Goal: Task Accomplishment & Management: Use online tool/utility

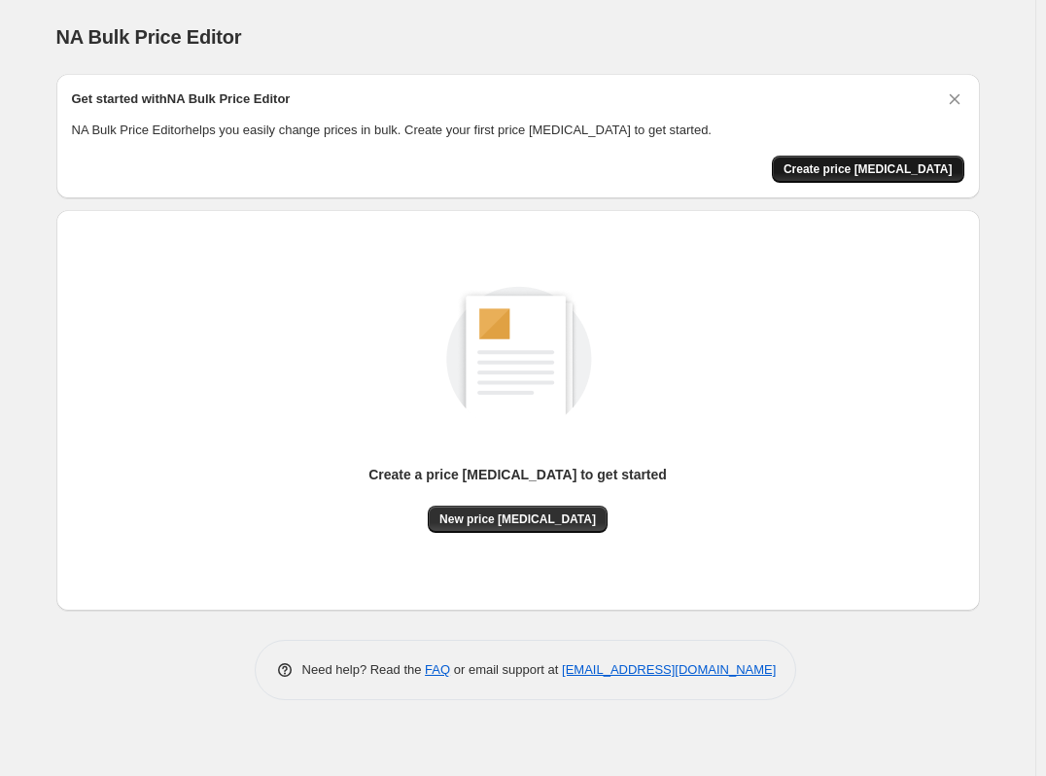
click at [871, 170] on span "Create price [MEDICAL_DATA]" at bounding box center [868, 169] width 169 height 16
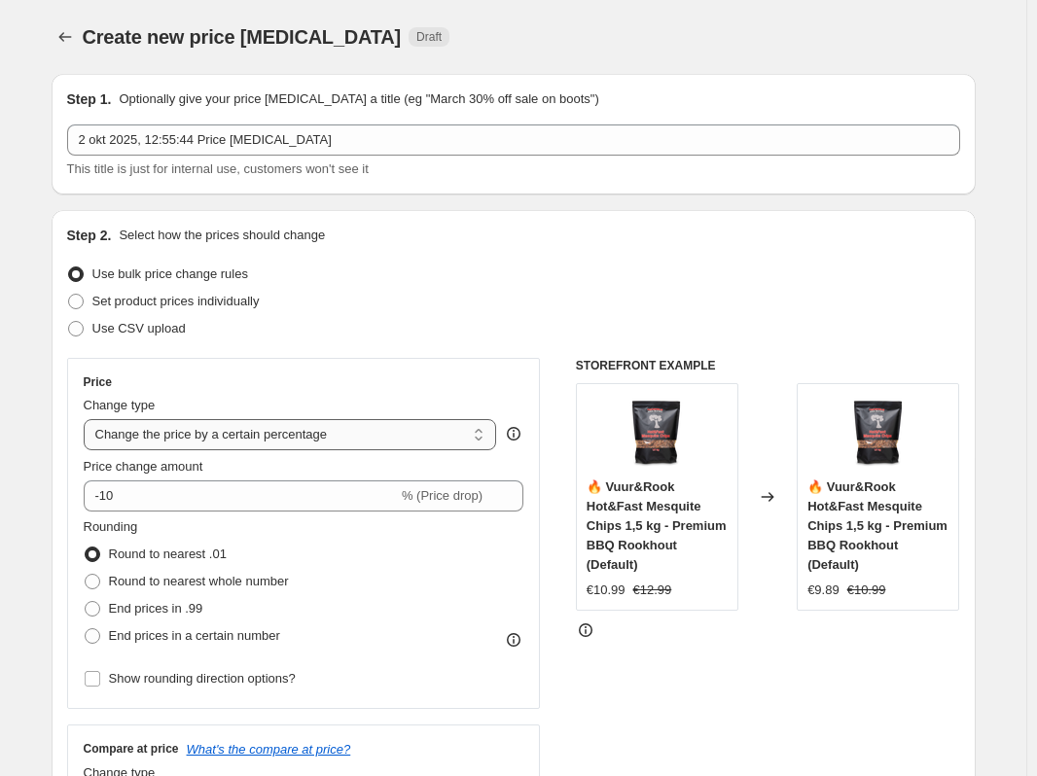
click at [284, 434] on select "Change the price to a certain amount Change the price by a certain amount Chang…" at bounding box center [290, 434] width 413 height 31
select select "pcap"
click at [88, 419] on select "Change the price to a certain amount Change the price by a certain amount Chang…" at bounding box center [290, 434] width 413 height 31
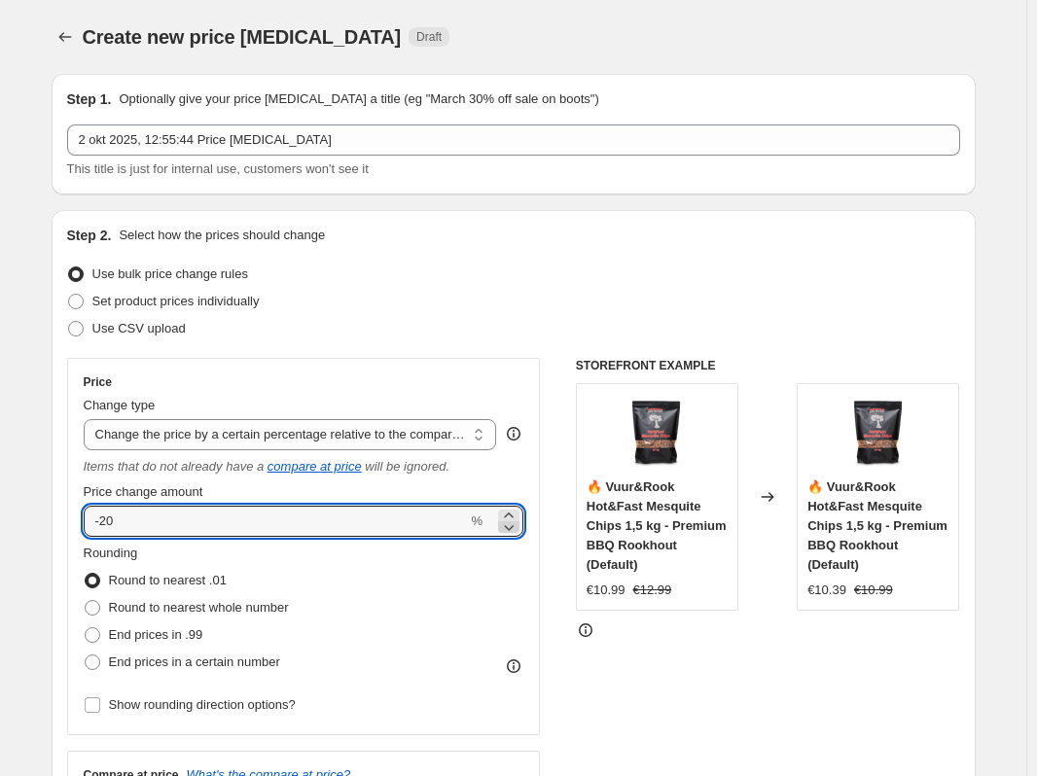
click at [514, 526] on icon at bounding box center [508, 526] width 19 height 19
click at [512, 515] on icon at bounding box center [508, 514] width 9 height 5
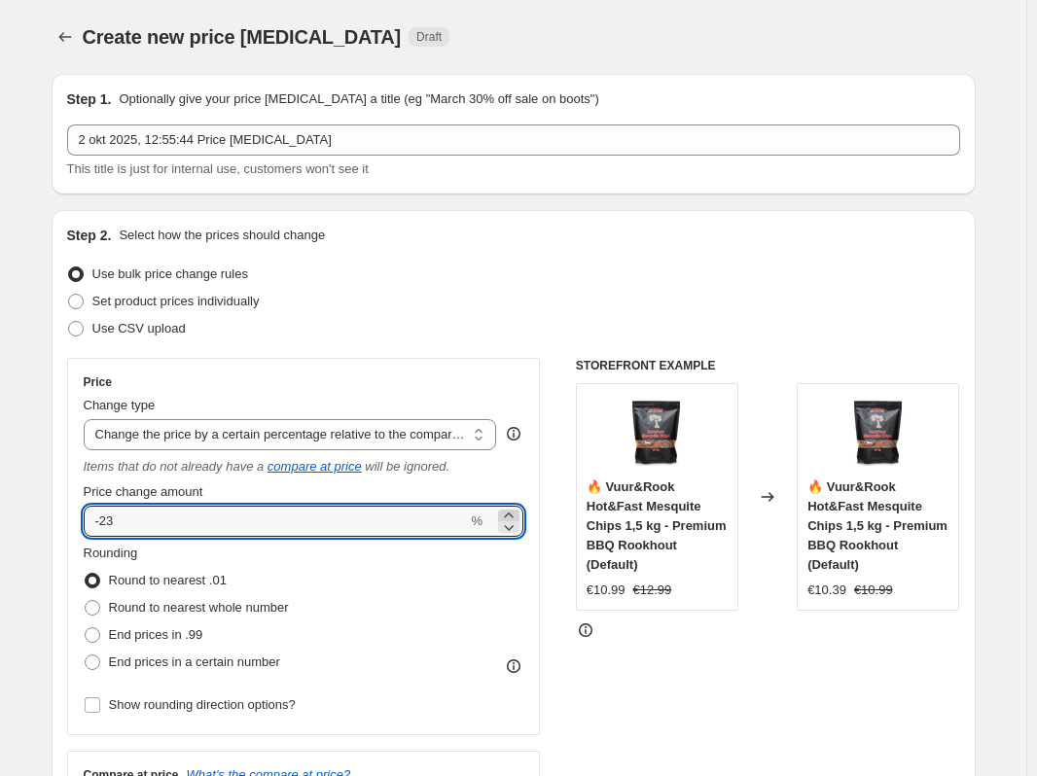
click at [512, 515] on icon at bounding box center [508, 514] width 9 height 5
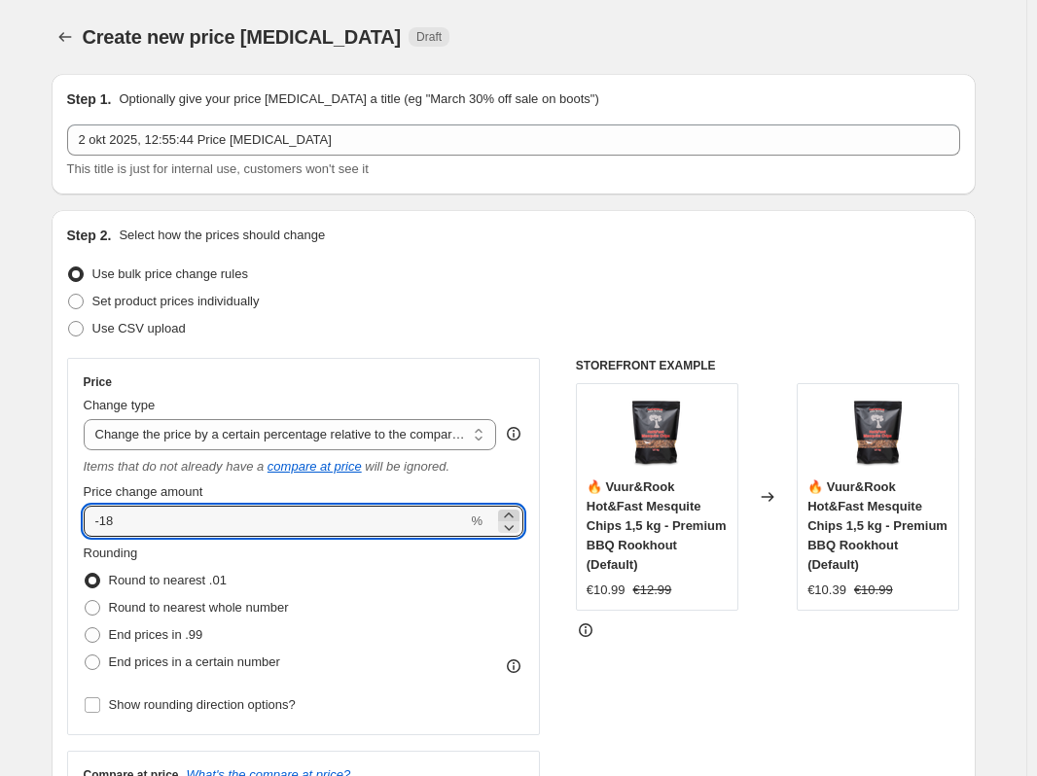
click at [512, 515] on icon at bounding box center [508, 514] width 9 height 5
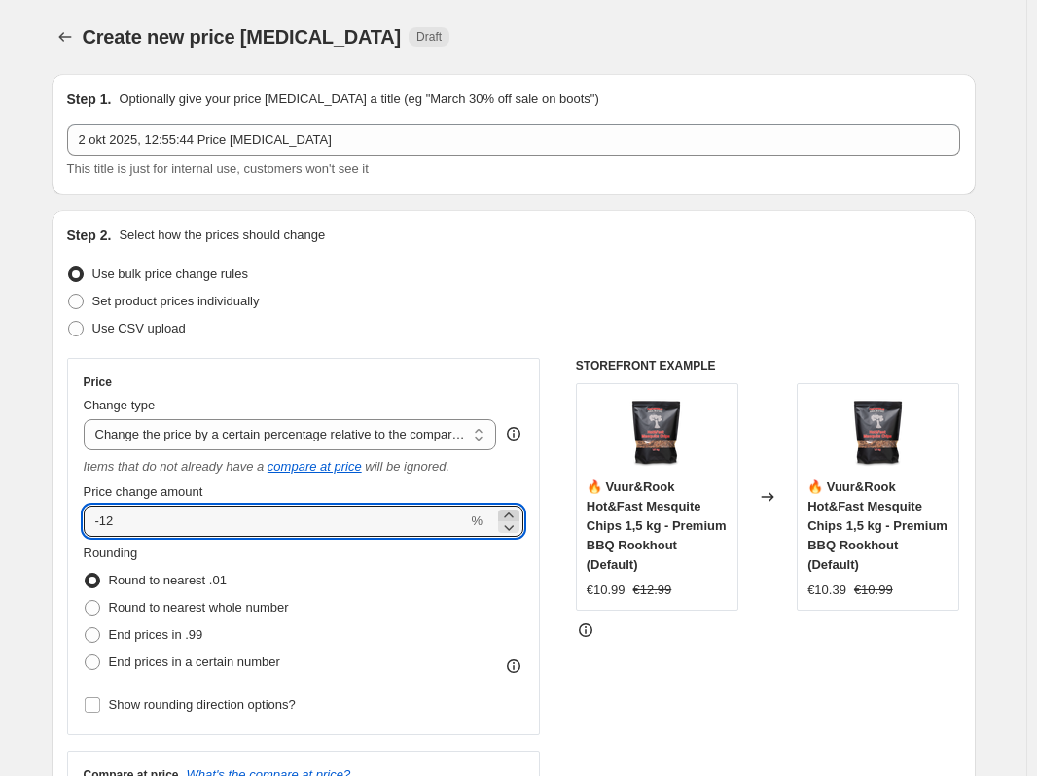
click at [512, 515] on icon at bounding box center [508, 514] width 9 height 5
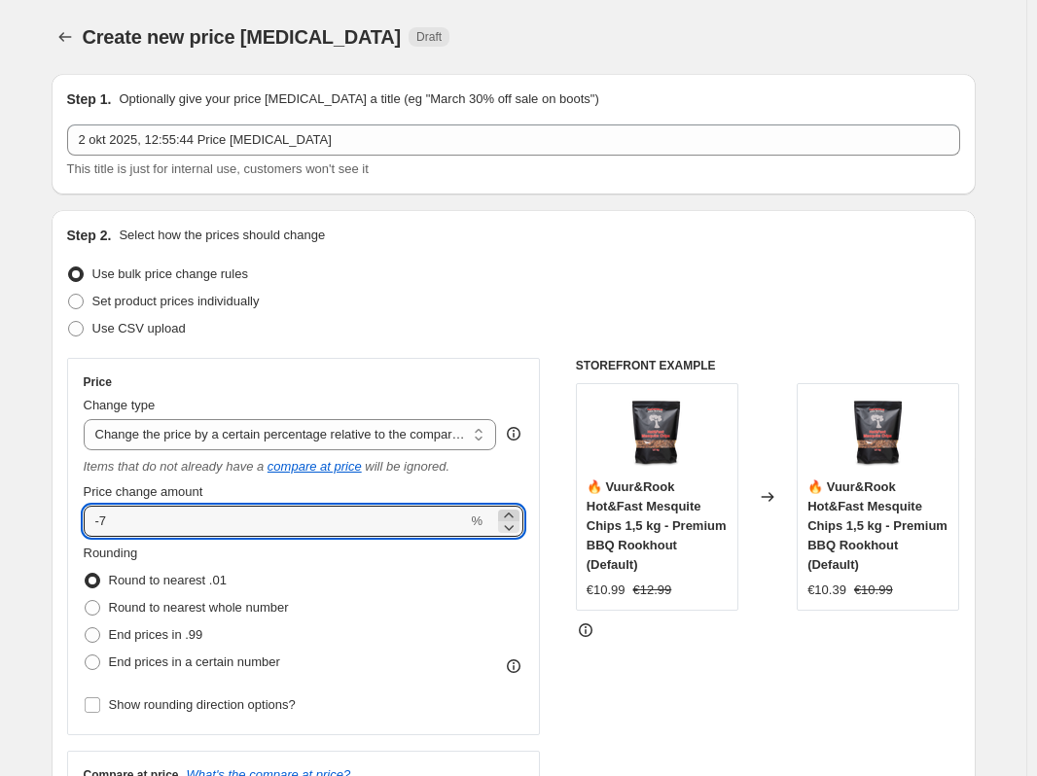
click at [512, 515] on icon at bounding box center [508, 514] width 9 height 5
click at [518, 514] on icon at bounding box center [508, 515] width 19 height 19
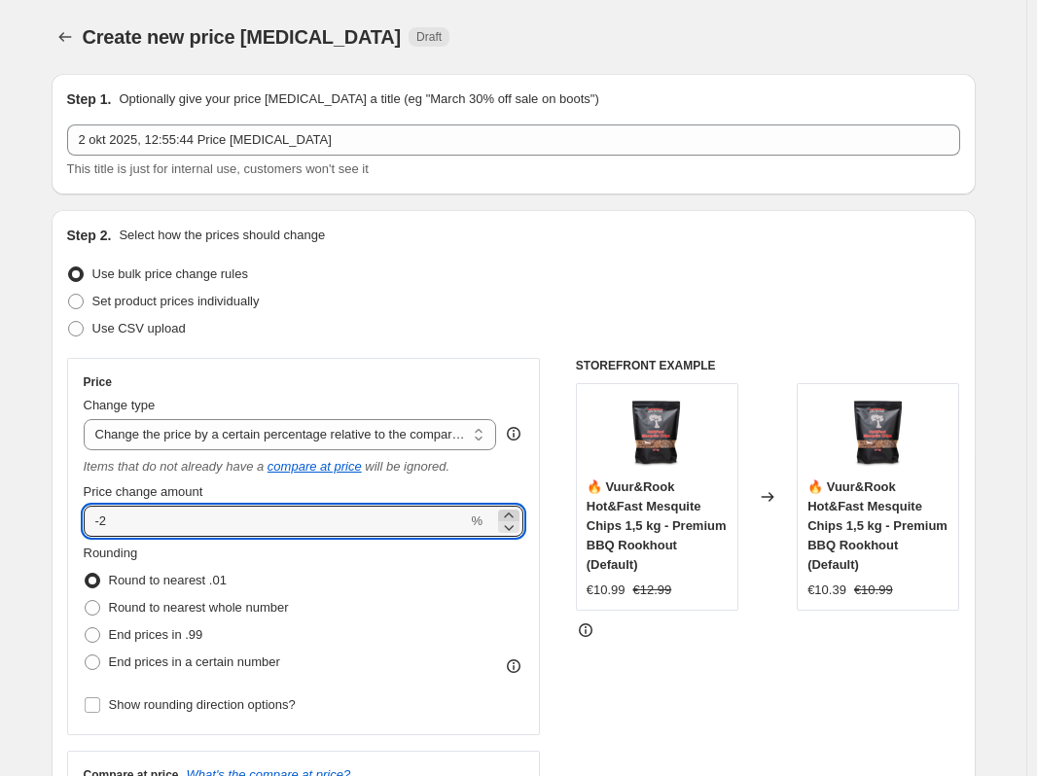
click at [518, 514] on icon at bounding box center [508, 515] width 19 height 19
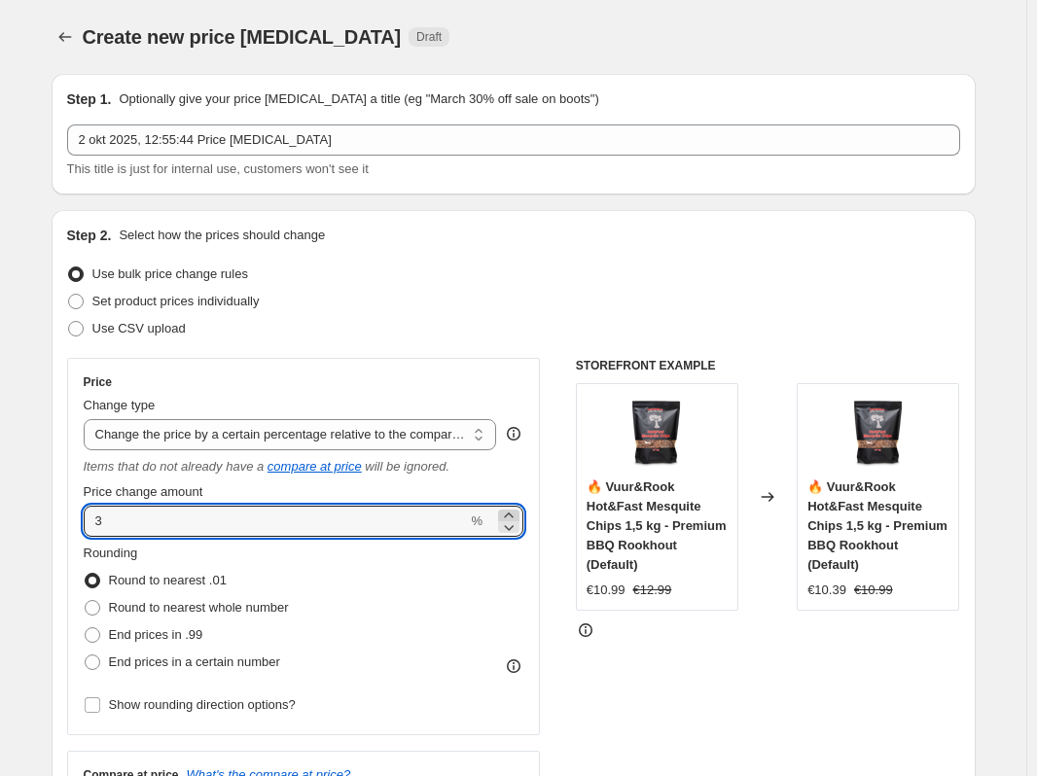
click at [518, 514] on icon at bounding box center [508, 515] width 19 height 19
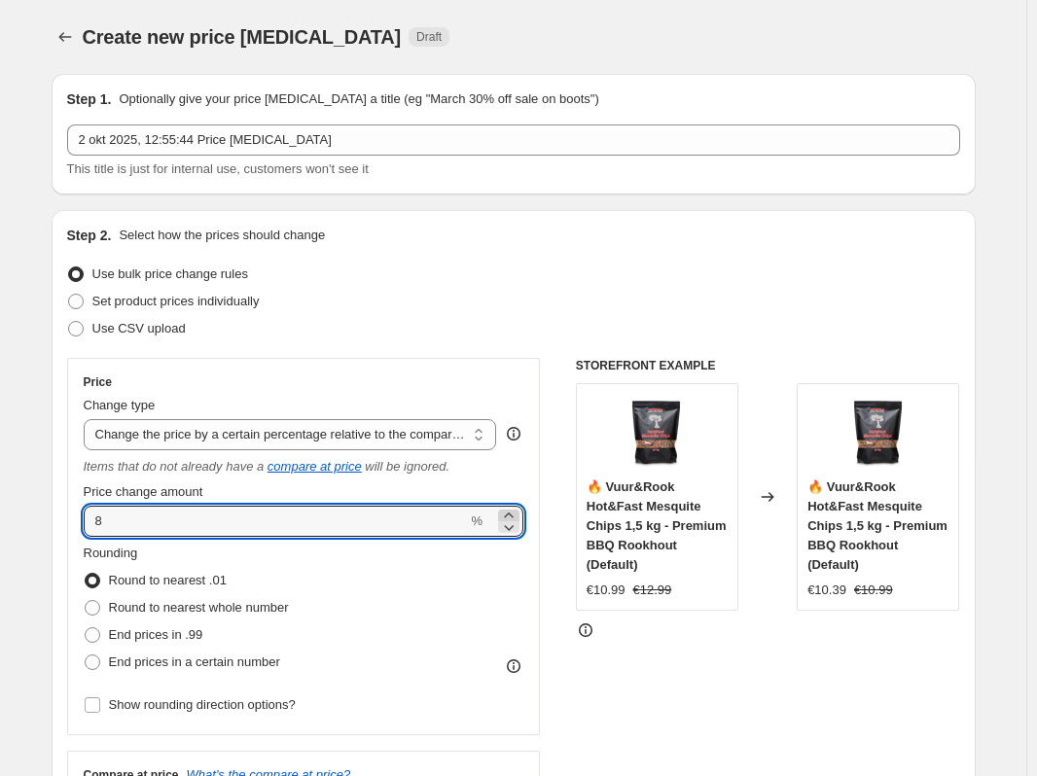
click at [518, 514] on icon at bounding box center [508, 515] width 19 height 19
type input "10"
click at [698, 655] on div "STOREFRONT EXAMPLE 🔥 Vuur&Rook Hot&Fast Mesquite Chips 1,5 kg - Premium BBQ Roo…" at bounding box center [768, 609] width 384 height 502
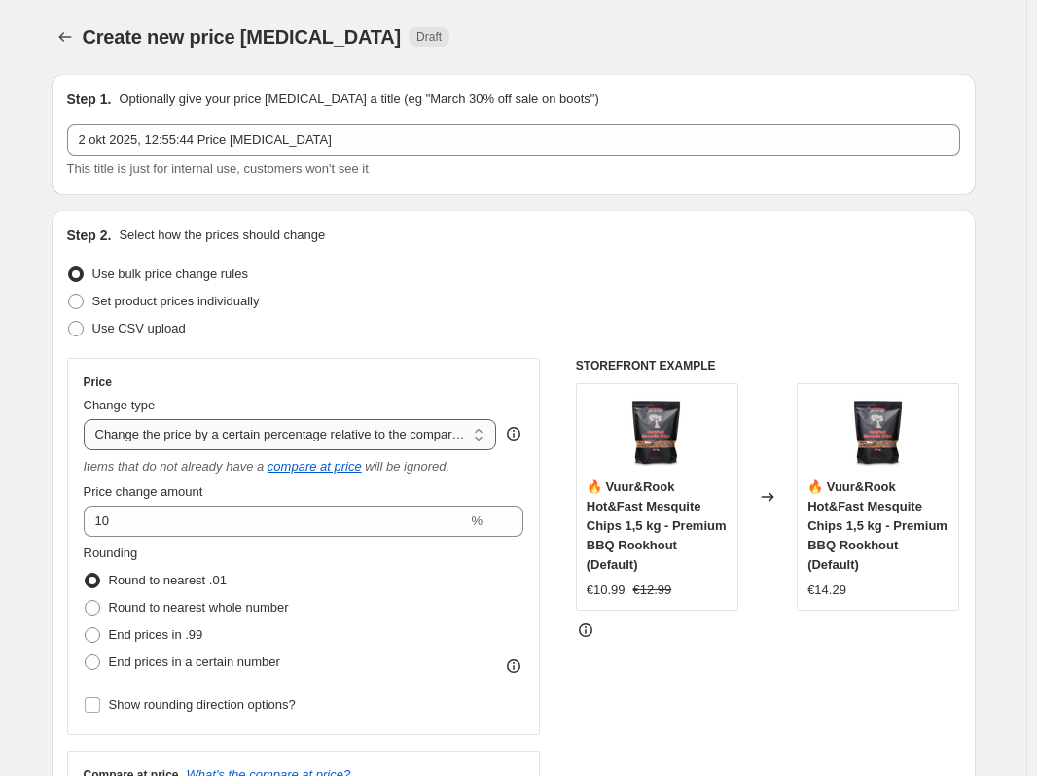
click at [272, 440] on select "Change the price to a certain amount Change the price by a certain amount Chang…" at bounding box center [290, 434] width 413 height 31
select select "bcap"
click at [88, 419] on select "Change the price to a certain amount Change the price by a certain amount Chang…" at bounding box center [290, 434] width 413 height 31
type input "-12.00"
click at [317, 428] on select "Change the price to a certain amount Change the price by a certain amount Chang…" at bounding box center [290, 434] width 413 height 31
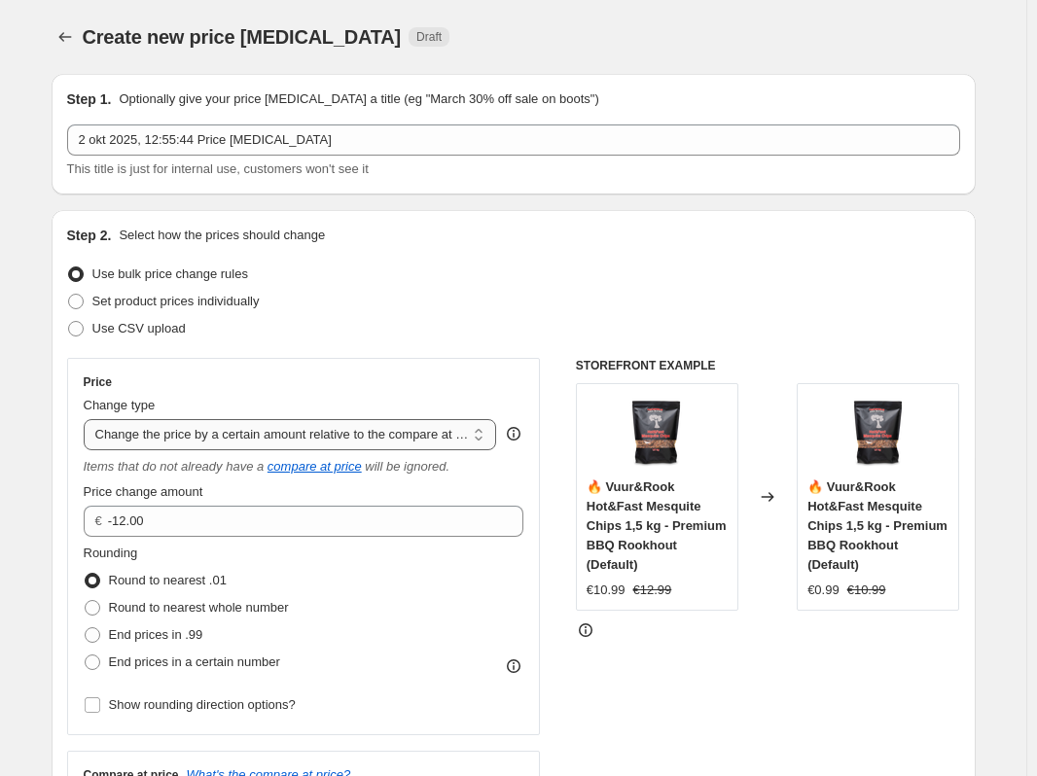
select select "percentage"
click at [88, 419] on select "Change the price to a certain amount Change the price by a certain amount Chang…" at bounding box center [290, 434] width 413 height 31
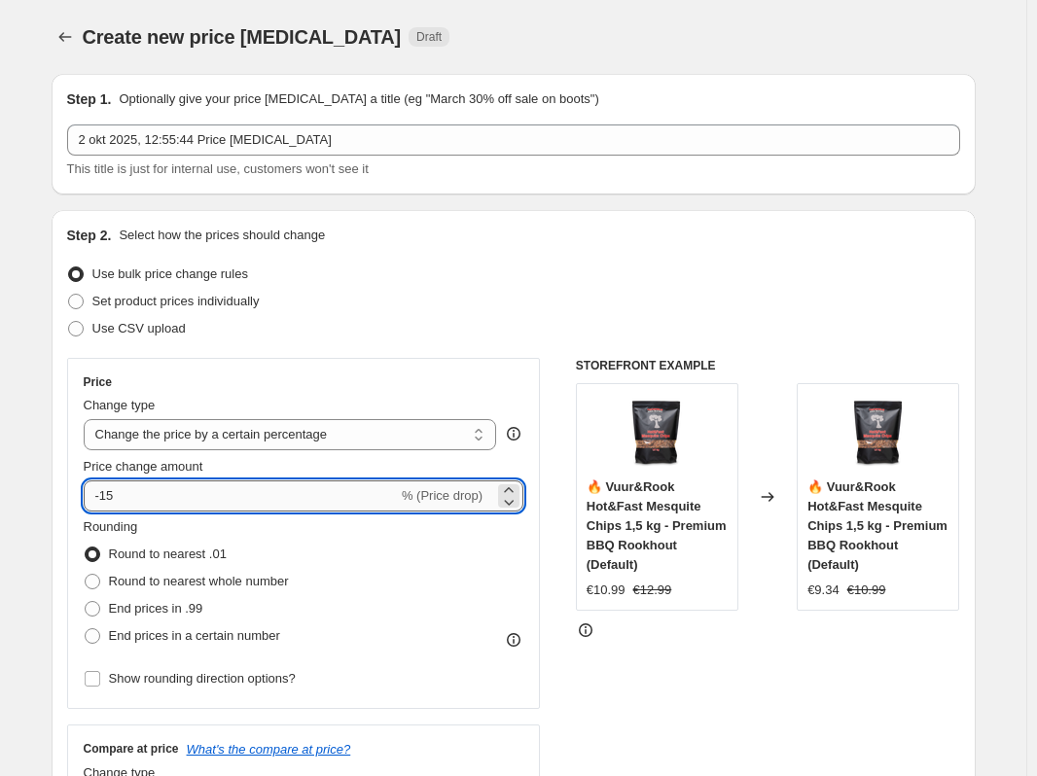
drag, startPoint x: 178, startPoint y: 501, endPoint x: 95, endPoint y: 493, distance: 83.0
click at [95, 493] on input "-15" at bounding box center [241, 495] width 314 height 31
type input "10"
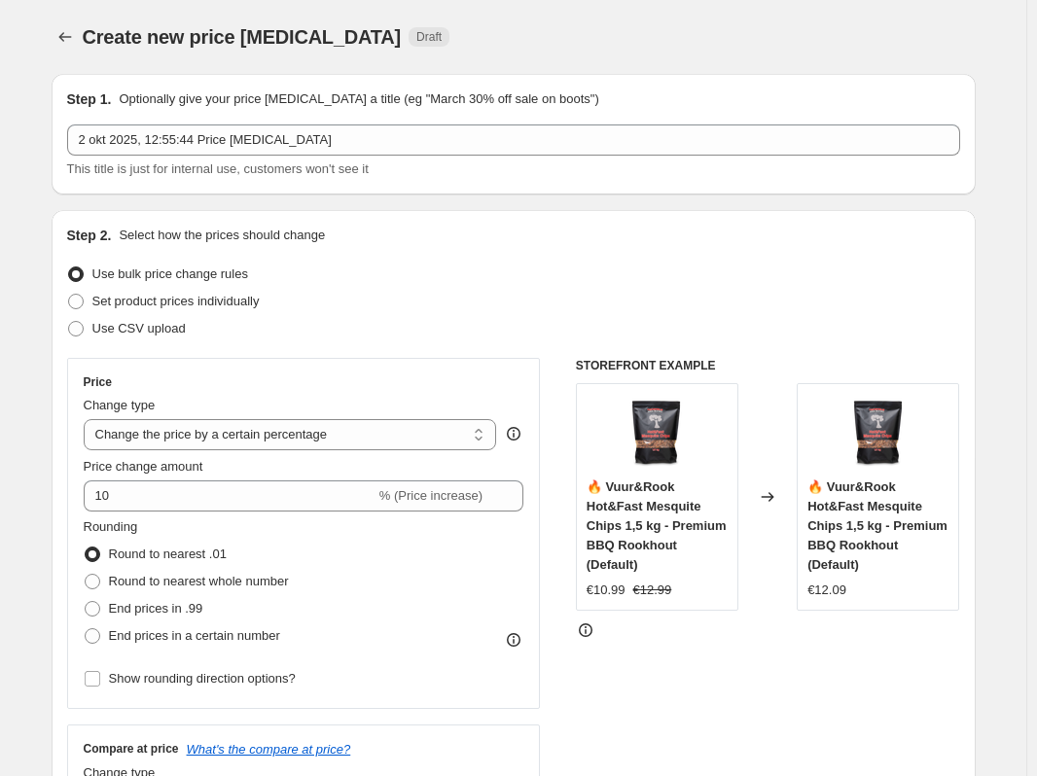
click at [776, 691] on div "STOREFRONT EXAMPLE 🔥 Vuur&Rook Hot&Fast Mesquite Chips 1,5 kg - Premium BBQ Roo…" at bounding box center [768, 596] width 384 height 476
click at [281, 437] on select "Change the price to a certain amount Change the price by a certain amount Chang…" at bounding box center [290, 434] width 413 height 31
select select "pcap"
click at [88, 419] on select "Change the price to a certain amount Change the price by a certain amount Chang…" at bounding box center [290, 434] width 413 height 31
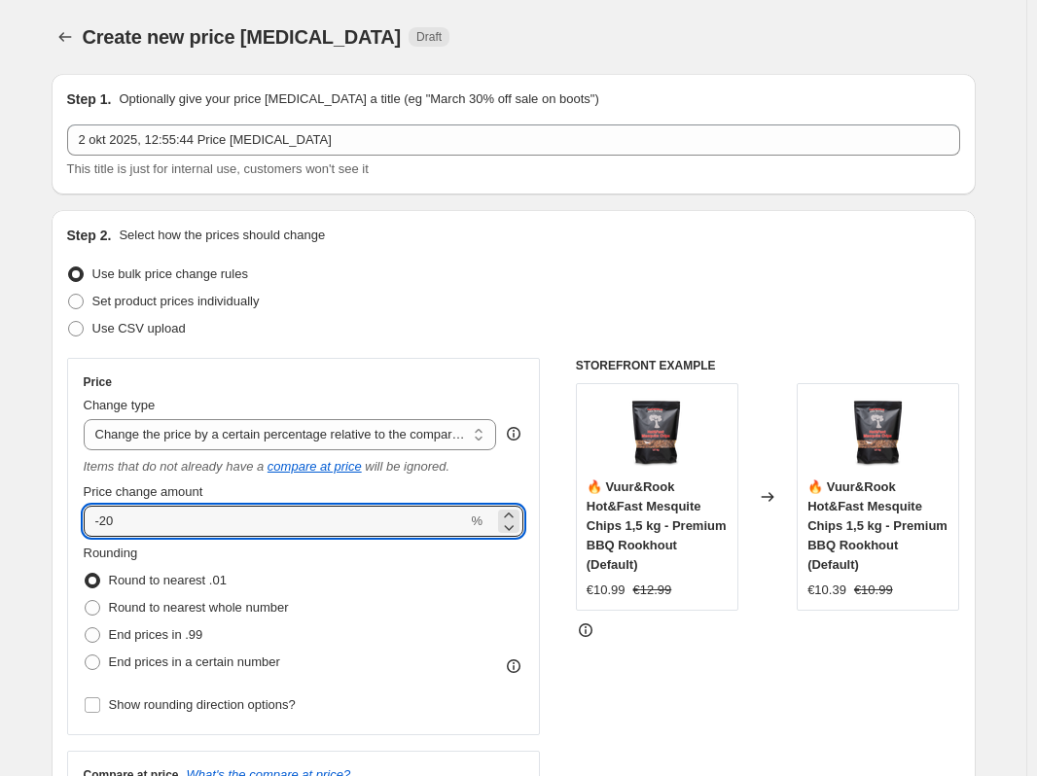
drag, startPoint x: 353, startPoint y: 524, endPoint x: 60, endPoint y: 523, distance: 292.7
click at [60, 523] on div "Step 2. Select how the prices should change Use bulk price change rules Set pro…" at bounding box center [514, 564] width 924 height 708
type input "10"
click at [481, 552] on div "Rounding Round to nearest .01 Round to nearest whole number End prices in .99 E…" at bounding box center [304, 610] width 441 height 132
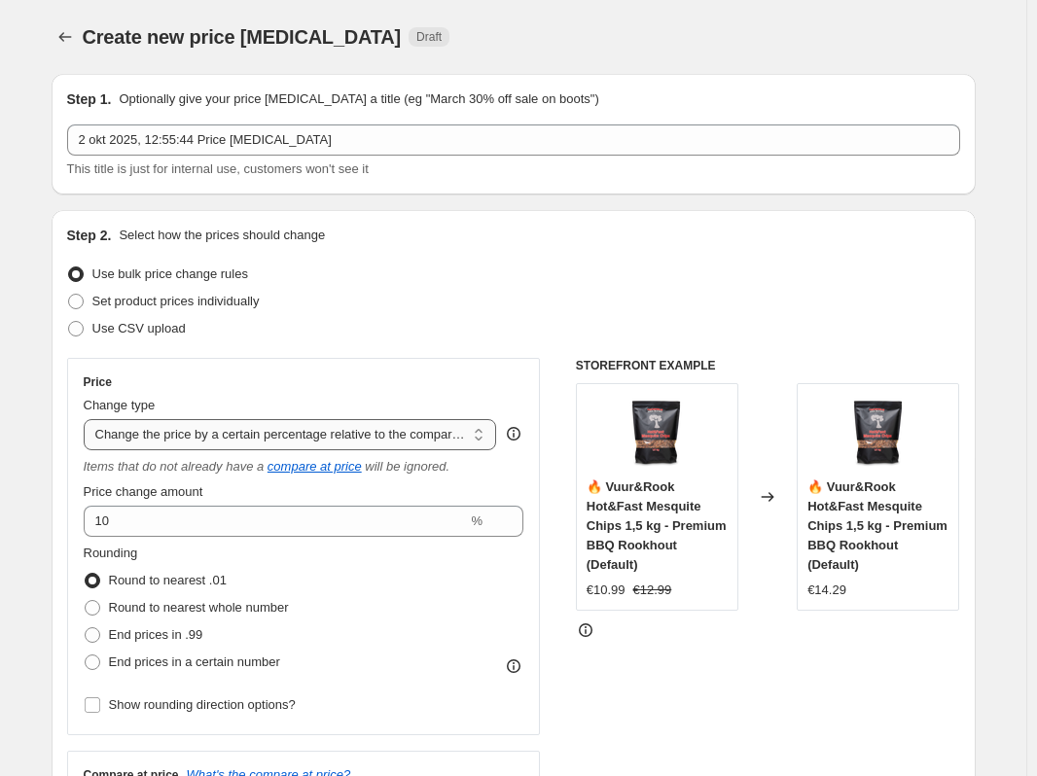
click at [391, 422] on select "Change the price to a certain amount Change the price by a certain amount Chang…" at bounding box center [290, 434] width 413 height 31
select select "pc"
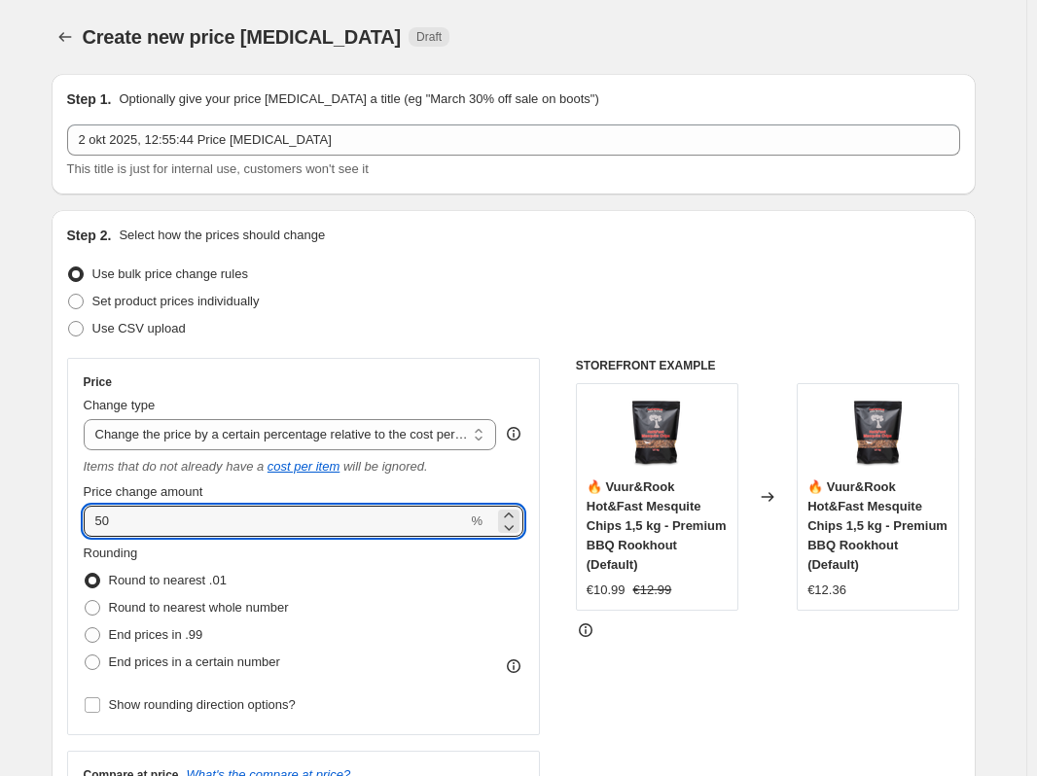
drag, startPoint x: 319, startPoint y: 524, endPoint x: 70, endPoint y: 519, distance: 249.0
click at [70, 519] on div "Step 2. Select how the prices should change Use bulk price change rules Set pro…" at bounding box center [514, 564] width 924 height 708
type input "10"
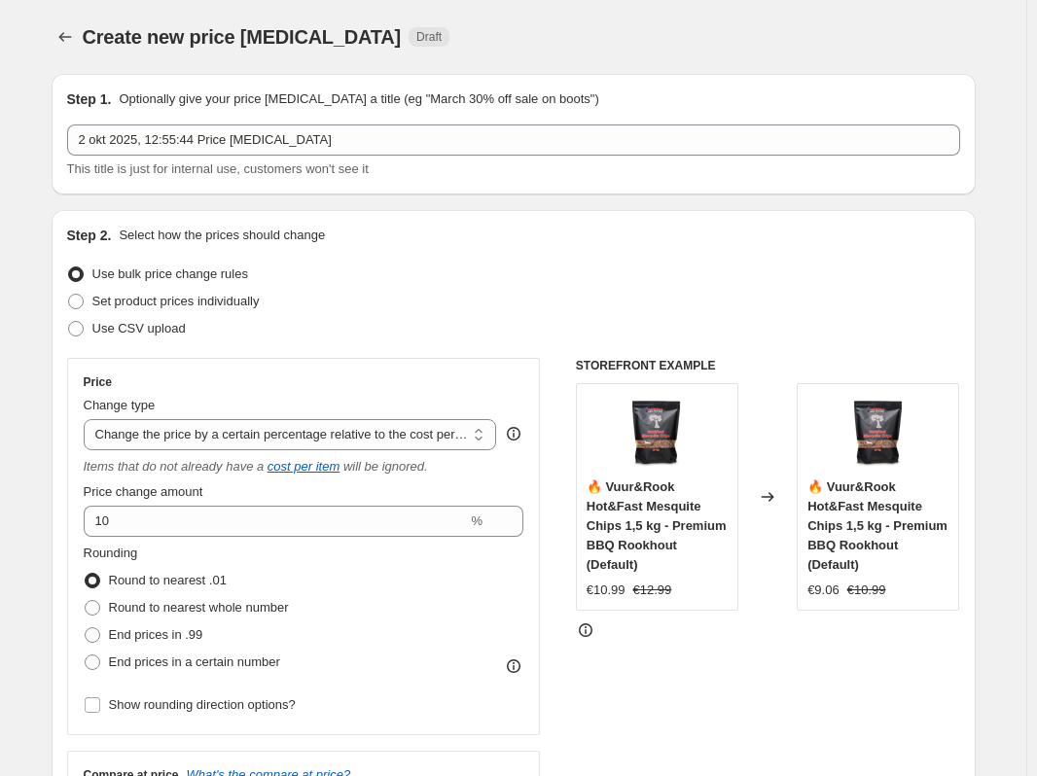
click at [509, 579] on div "Rounding Round to nearest .01 Round to nearest whole number End prices in .99 E…" at bounding box center [304, 610] width 441 height 132
drag, startPoint x: 652, startPoint y: 520, endPoint x: 661, endPoint y: 517, distance: 10.2
click at [661, 517] on span "🔥 Vuur&Rook Hot&Fast Mesquite Chips 1,5 kg - Premium BBQ Rookhout (Default)" at bounding box center [656, 525] width 140 height 92
click at [721, 468] on div "🔥 Vuur&Rook Hot&Fast Mesquite Chips 1,5 kg - Premium BBQ Rookhout (Default) €10…" at bounding box center [657, 497] width 162 height 228
click at [84, 301] on span at bounding box center [76, 302] width 16 height 16
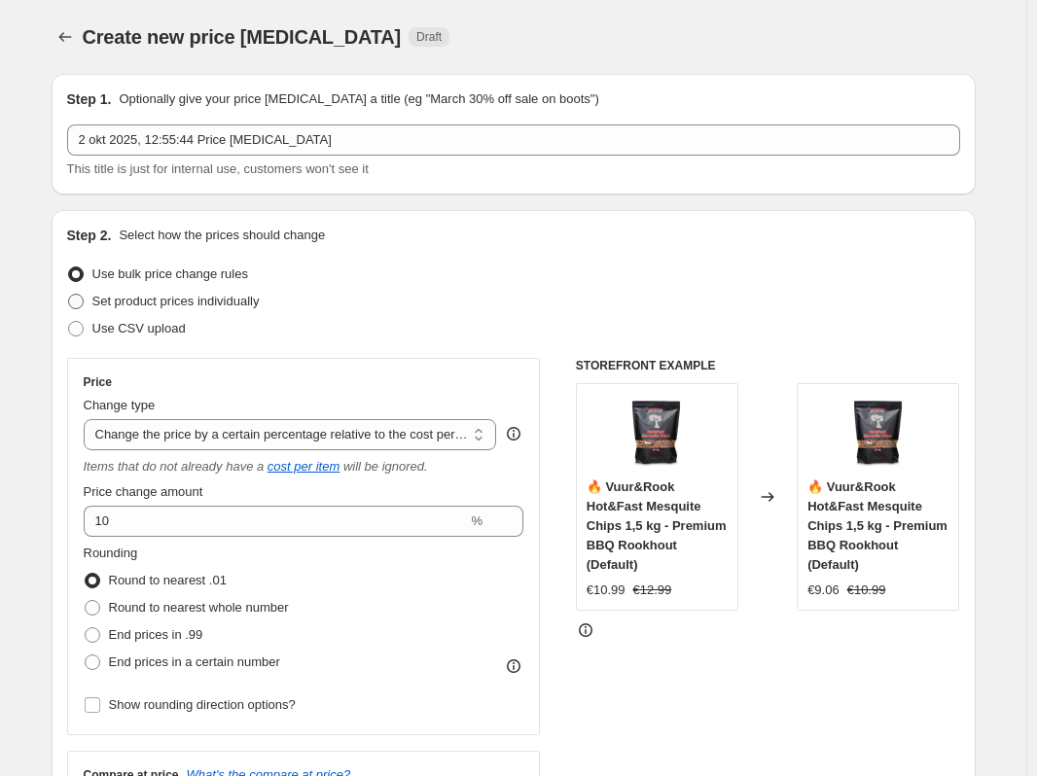
click at [69, 295] on input "Set product prices individually" at bounding box center [68, 294] width 1 height 1
radio input "true"
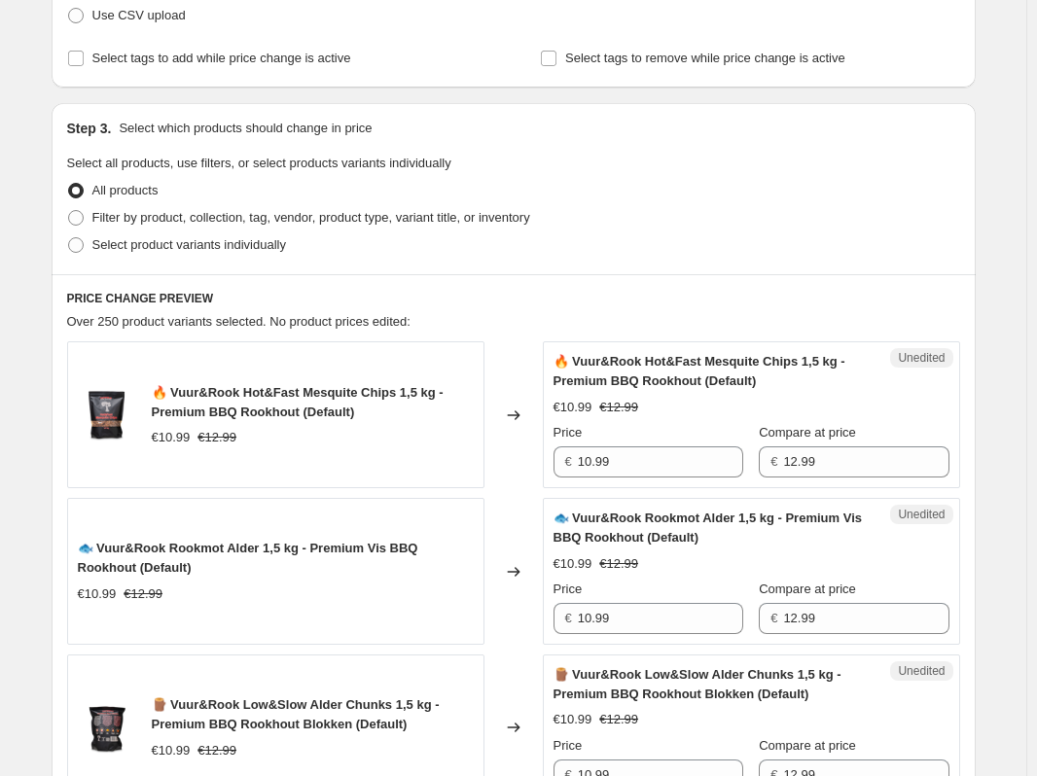
scroll to position [389, 0]
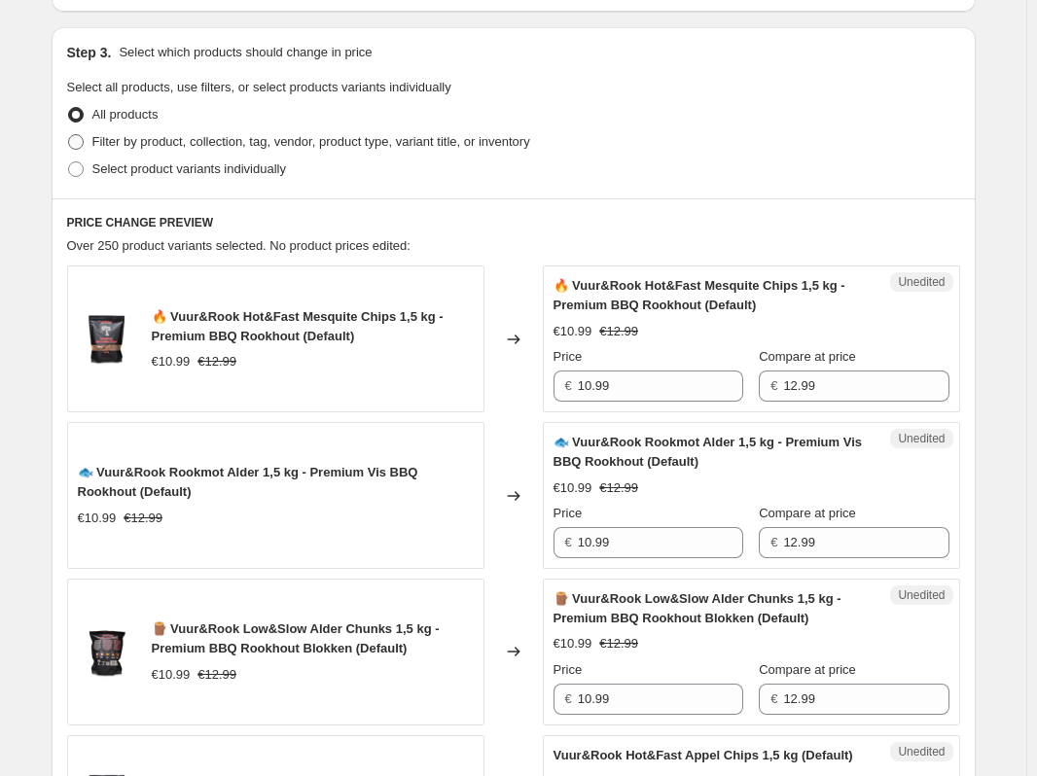
click at [84, 144] on span at bounding box center [76, 142] width 16 height 16
click at [69, 135] on input "Filter by product, collection, tag, vendor, product type, variant title, or inv…" at bounding box center [68, 134] width 1 height 1
radio input "true"
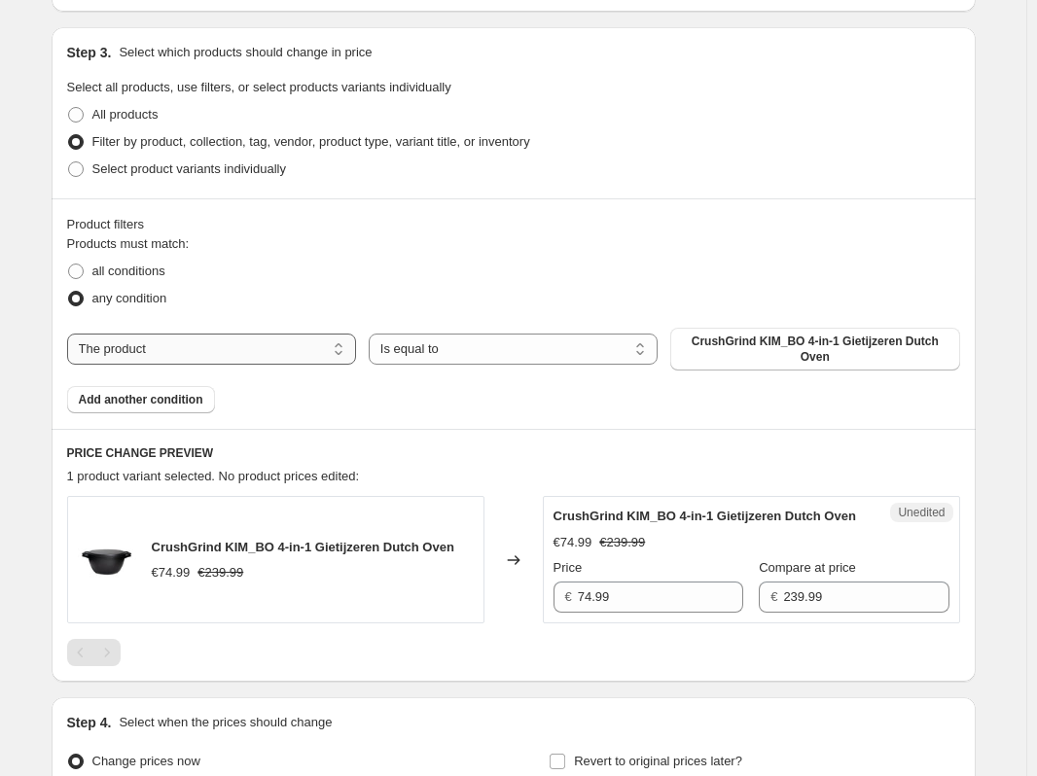
click at [299, 337] on select "The product The product's collection The product's tag The product's vendor The…" at bounding box center [211, 349] width 289 height 31
select select "collection"
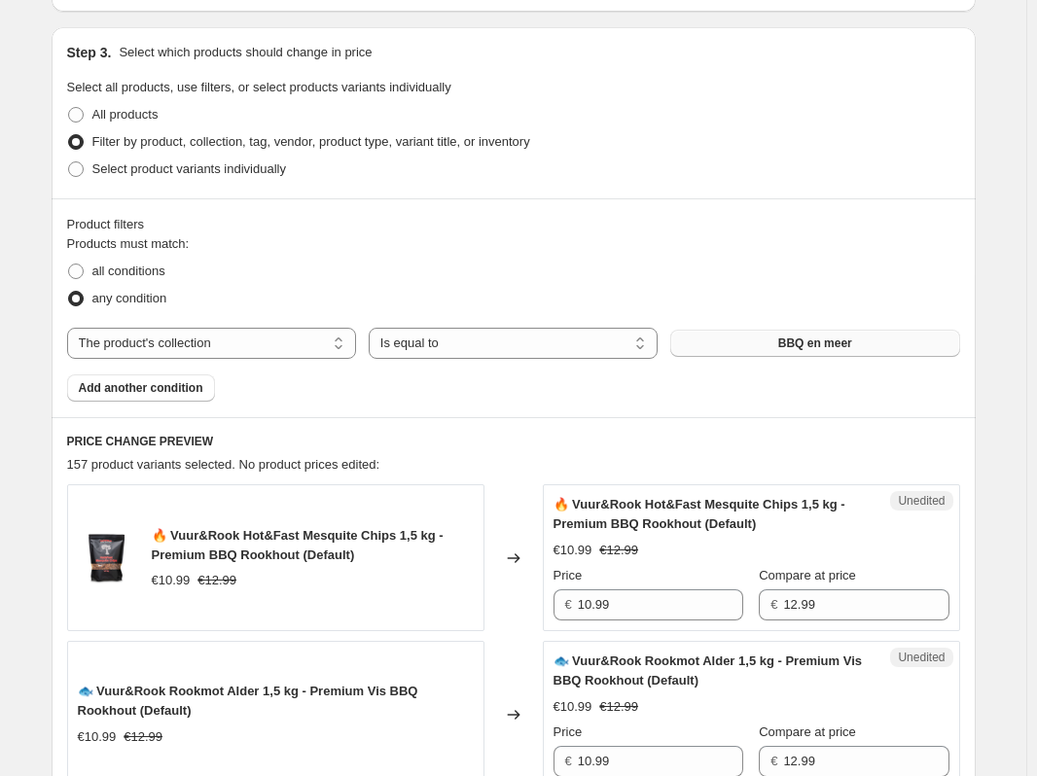
click at [902, 344] on button "BBQ en meer" at bounding box center [814, 343] width 289 height 27
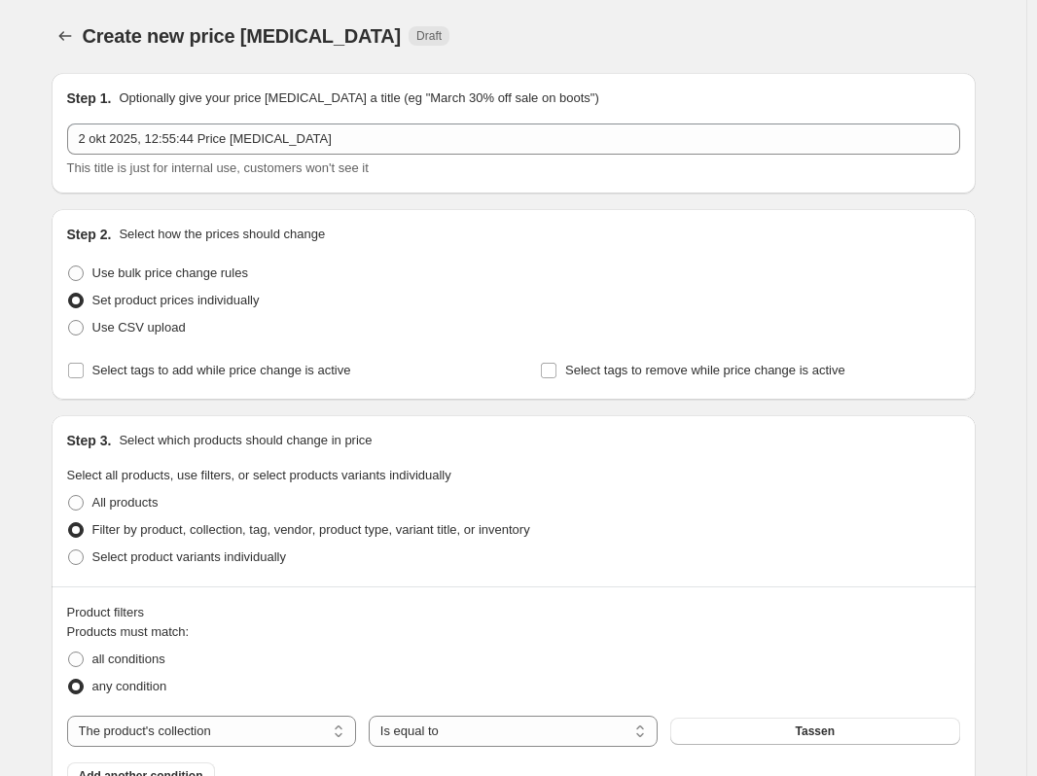
scroll to position [0, 0]
click at [192, 274] on span "Use bulk price change rules" at bounding box center [170, 273] width 156 height 15
click at [69, 267] on input "Use bulk price change rules" at bounding box center [68, 266] width 1 height 1
radio input "true"
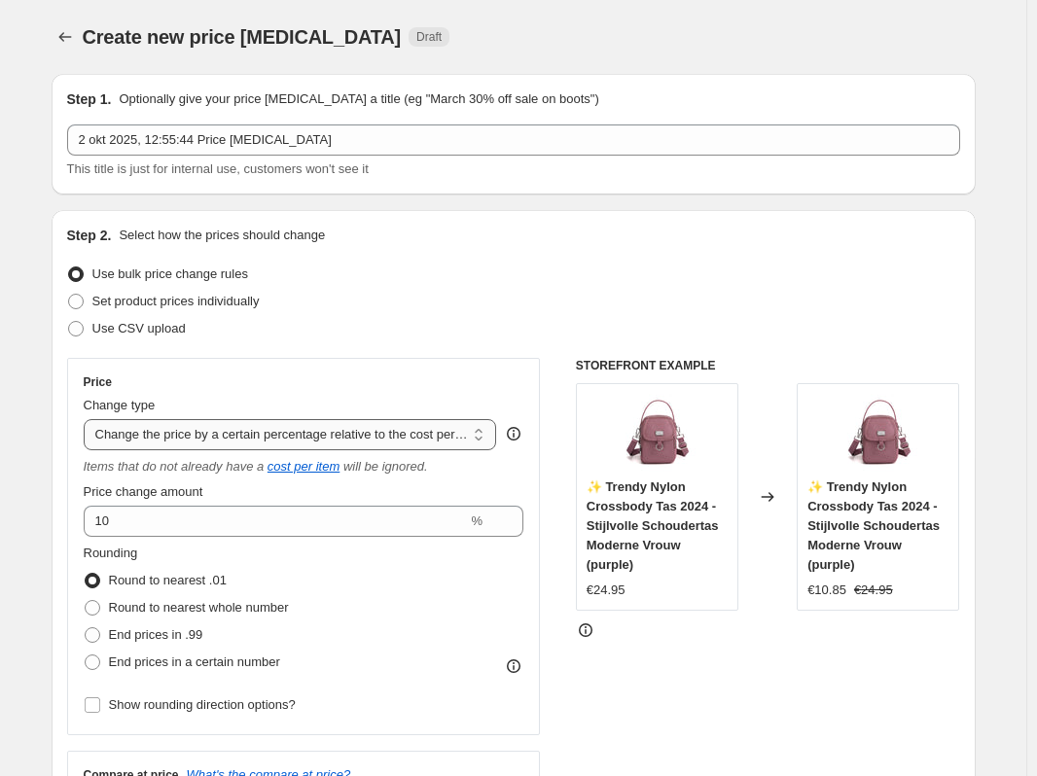
click at [306, 432] on select "Change the price to a certain amount Change the price by a certain amount Chang…" at bounding box center [290, 434] width 413 height 31
select select "pcap"
click at [88, 419] on select "Change the price to a certain amount Change the price by a certain amount Chang…" at bounding box center [290, 434] width 413 height 31
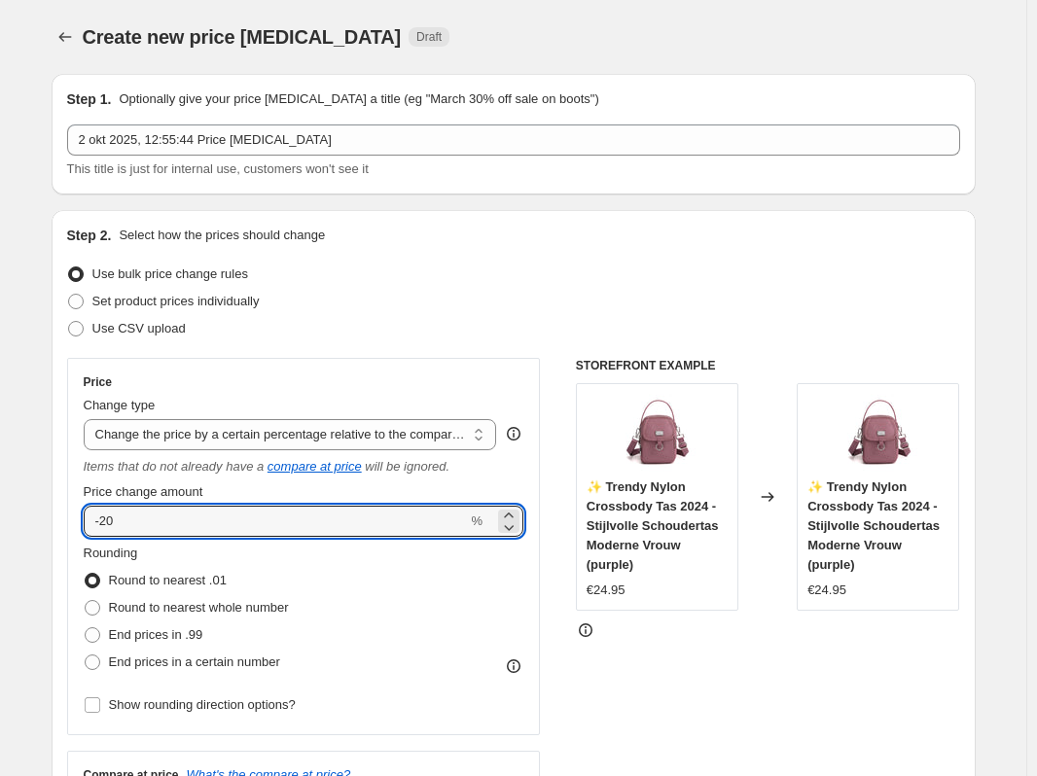
drag, startPoint x: 367, startPoint y: 525, endPoint x: 74, endPoint y: 518, distance: 292.8
click at [74, 518] on div "Price Change type Change the price to a certain amount Change the price by a ce…" at bounding box center [304, 546] width 474 height 377
type input "10"
click at [423, 567] on div "Rounding Round to nearest .01 Round to nearest whole number End prices in .99 E…" at bounding box center [304, 610] width 441 height 132
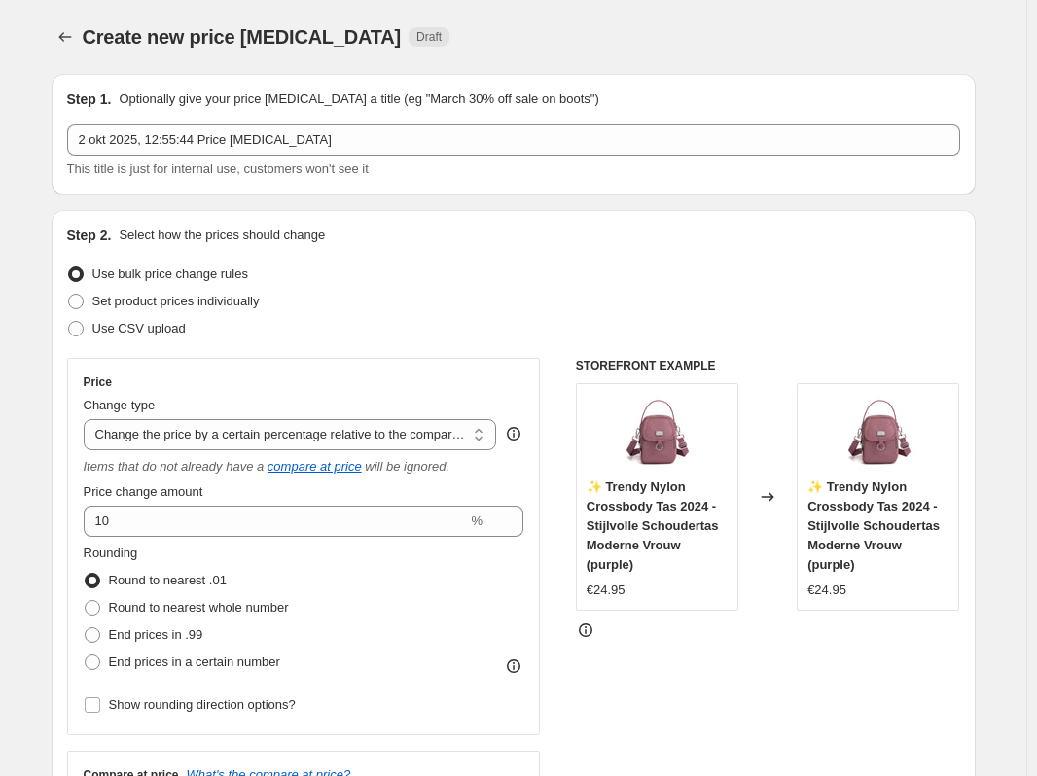
click at [763, 709] on div "STOREFRONT EXAMPLE ✨ Trendy Nylon Crossbody Tas 2024 - Stijlvolle Schoudertas M…" at bounding box center [768, 609] width 384 height 502
click at [368, 436] on select "Change the price to a certain amount Change the price by a certain amount Chang…" at bounding box center [290, 434] width 413 height 31
select select "pc"
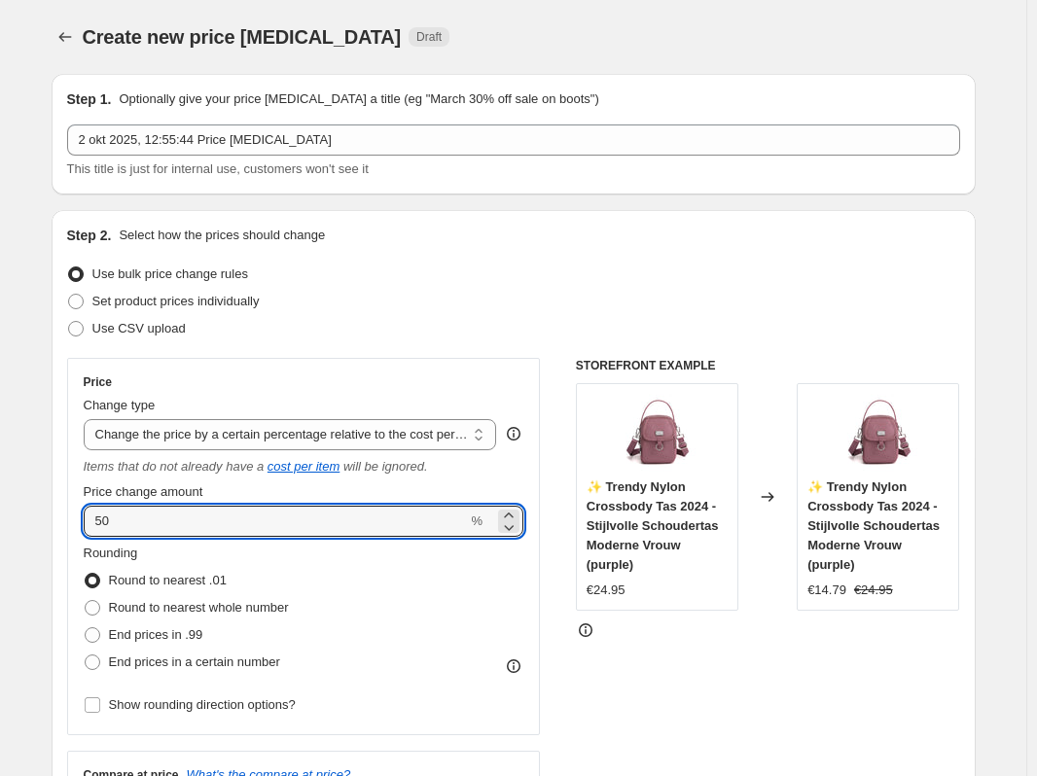
drag, startPoint x: 388, startPoint y: 521, endPoint x: 47, endPoint y: 528, distance: 341.4
type input "10"
click at [427, 577] on div "Rounding Round to nearest .01 Round to nearest whole number End prices in .99 E…" at bounding box center [304, 610] width 441 height 132
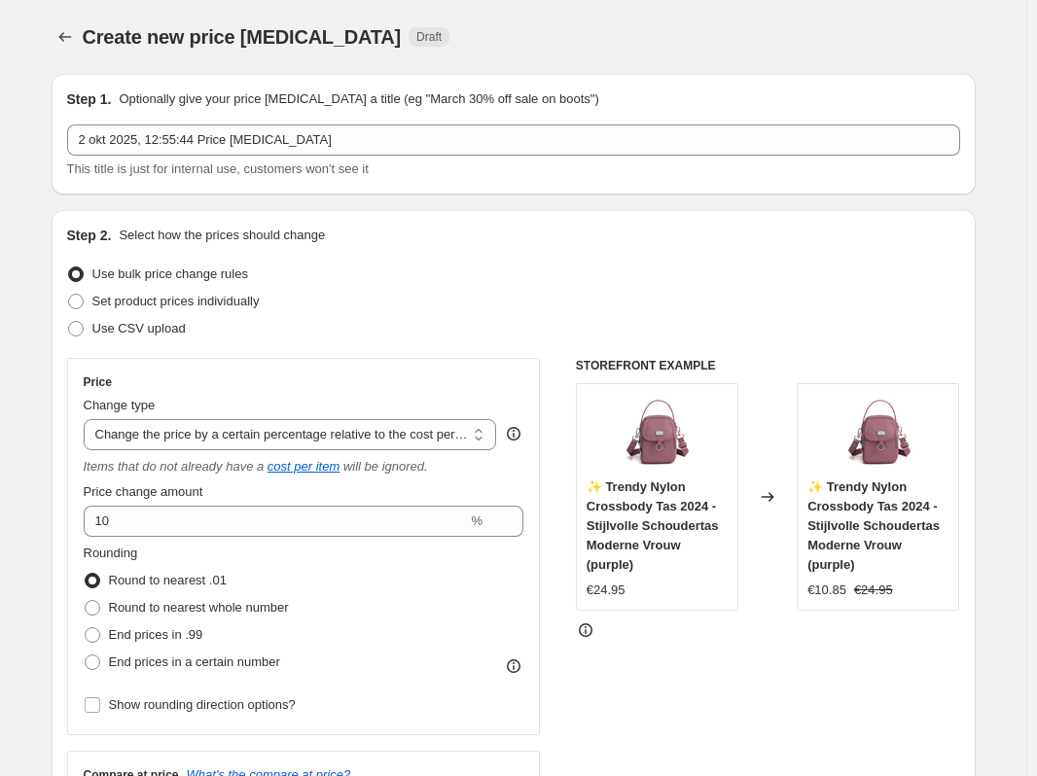
click at [789, 669] on div "STOREFRONT EXAMPLE ✨ Trendy Nylon Crossbody Tas 2024 - Stijlvolle Schoudertas M…" at bounding box center [768, 609] width 384 height 502
click at [143, 611] on span "Round to nearest whole number" at bounding box center [199, 607] width 180 height 15
click at [86, 601] on input "Round to nearest whole number" at bounding box center [85, 600] width 1 height 1
radio input "true"
click at [100, 581] on span at bounding box center [93, 581] width 16 height 16
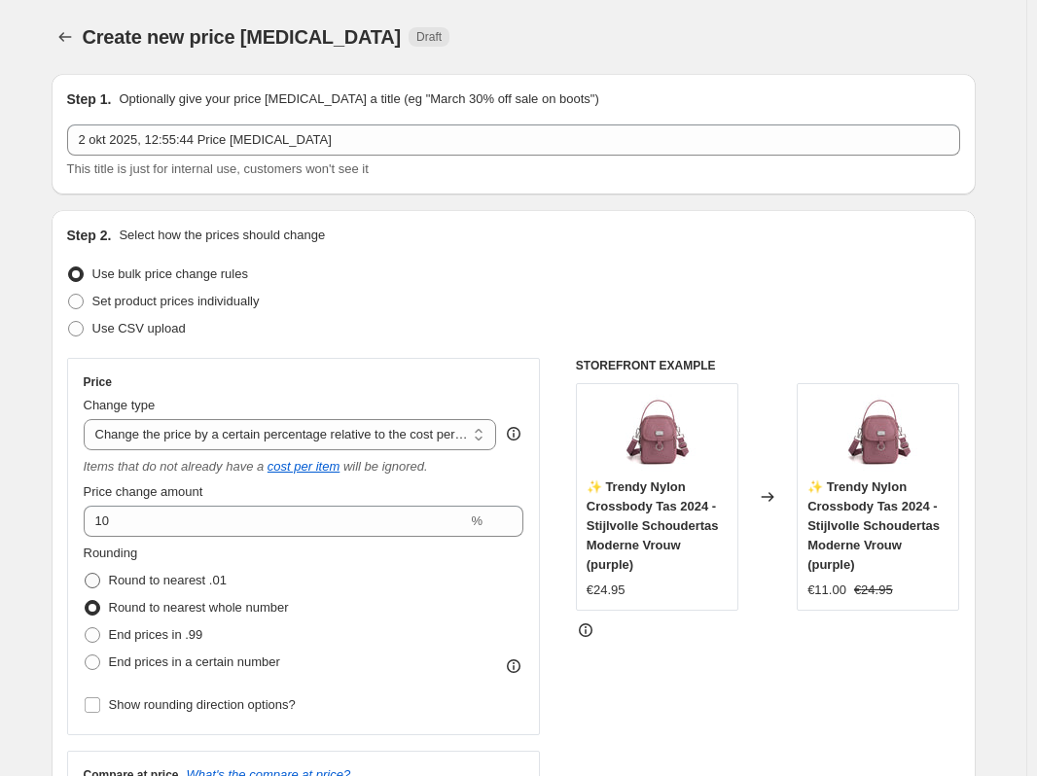
click at [86, 574] on input "Round to nearest .01" at bounding box center [85, 573] width 1 height 1
radio input "true"
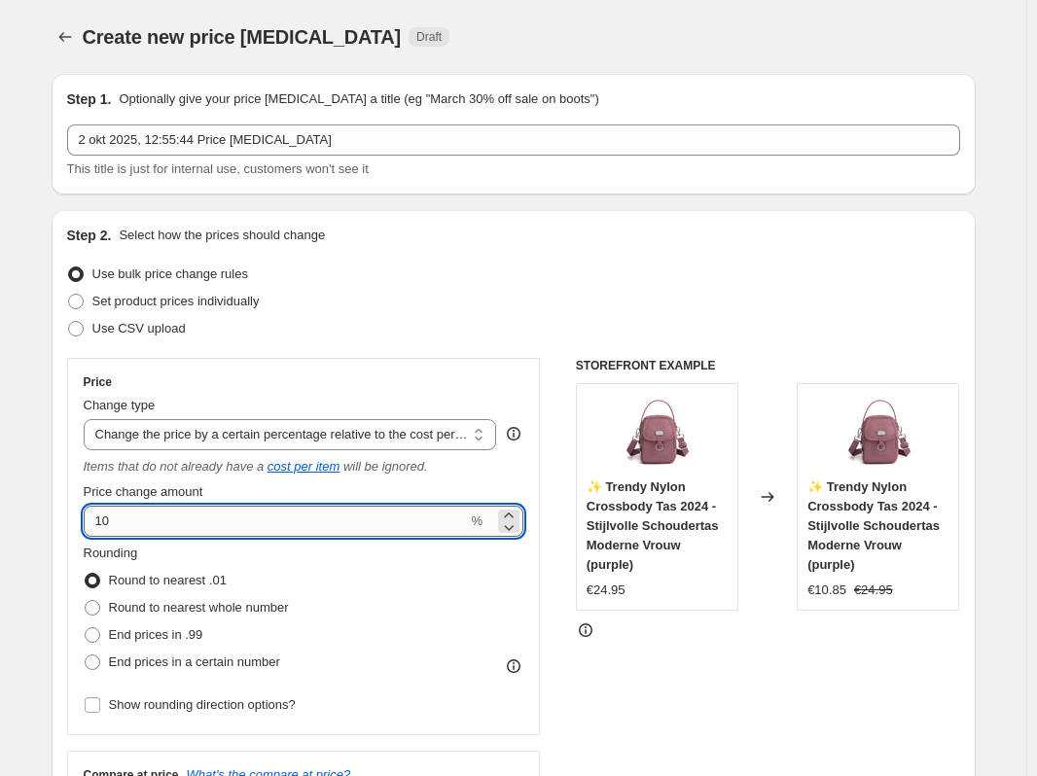
click at [363, 518] on input "10" at bounding box center [276, 521] width 384 height 31
click at [515, 512] on icon at bounding box center [508, 515] width 19 height 19
click at [518, 529] on icon at bounding box center [508, 526] width 19 height 19
click at [514, 527] on icon at bounding box center [510, 528] width 10 height 6
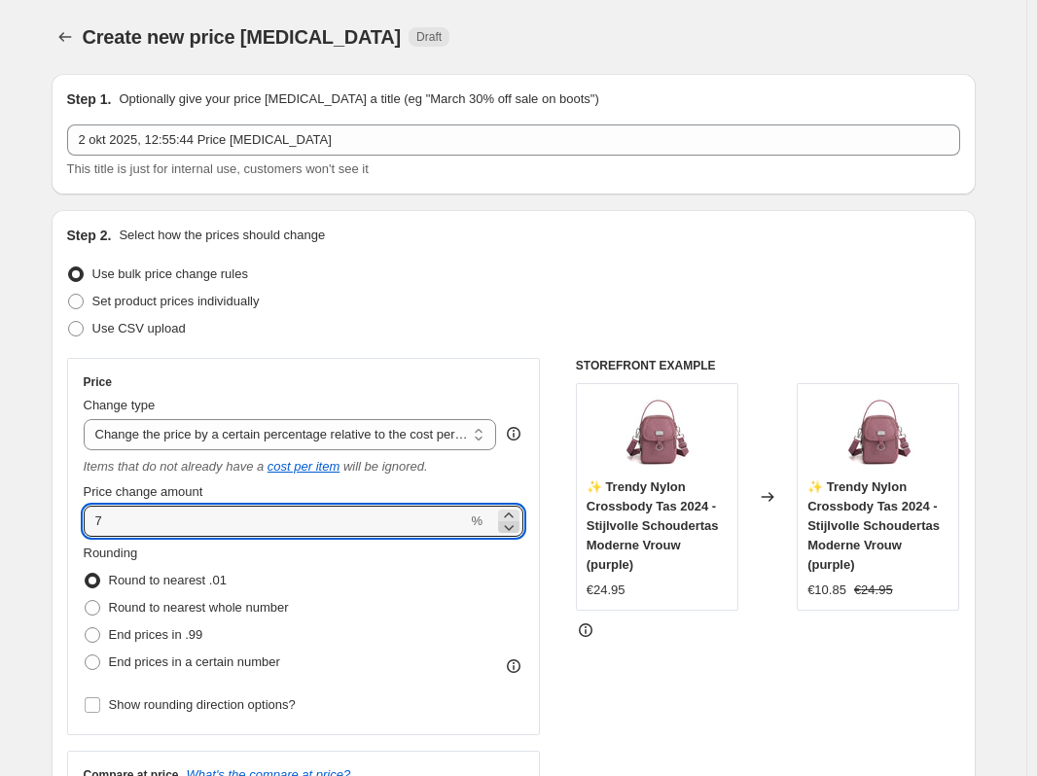
click at [514, 527] on icon at bounding box center [510, 528] width 10 height 6
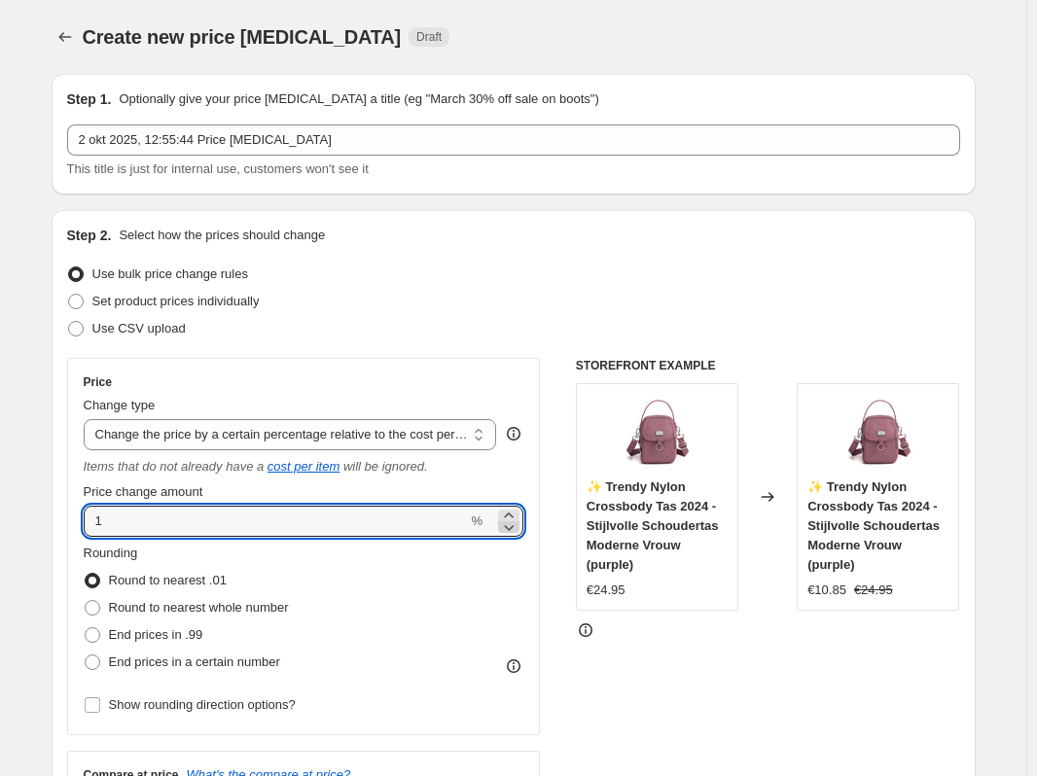
click at [514, 527] on icon at bounding box center [510, 528] width 10 height 6
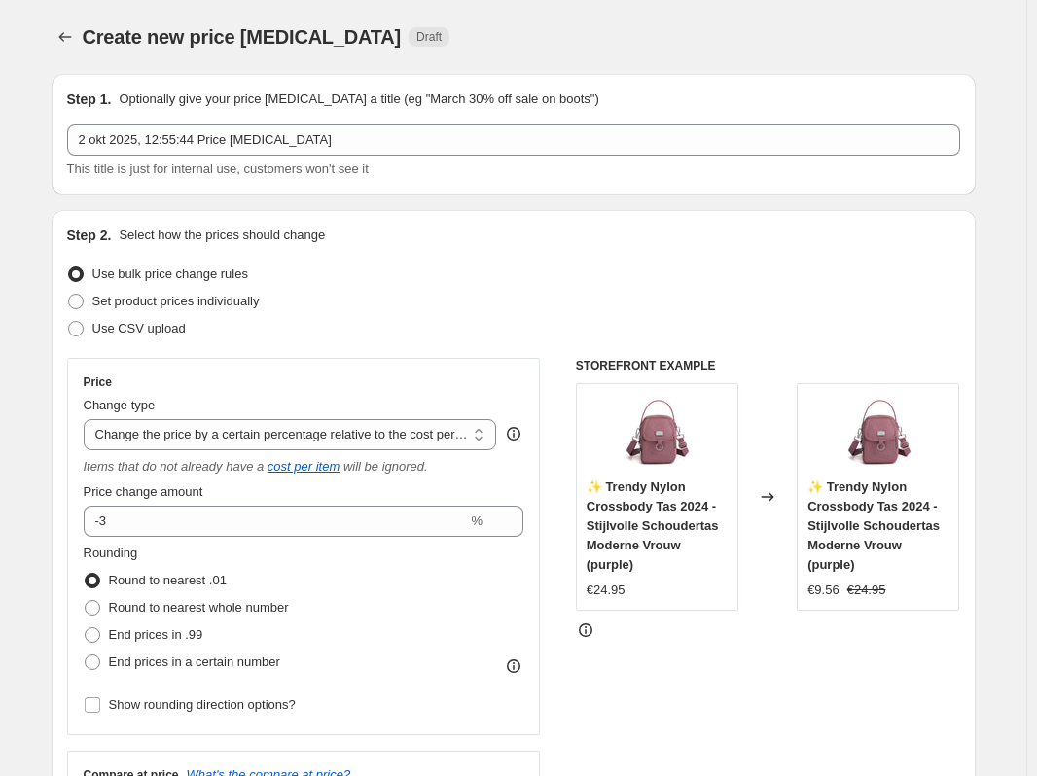
drag, startPoint x: 708, startPoint y: 678, endPoint x: 720, endPoint y: 681, distance: 12.0
click at [720, 681] on div "STOREFRONT EXAMPLE ✨ Trendy Nylon Crossbody Tas 2024 - Stijlvolle Schoudertas M…" at bounding box center [768, 609] width 384 height 502
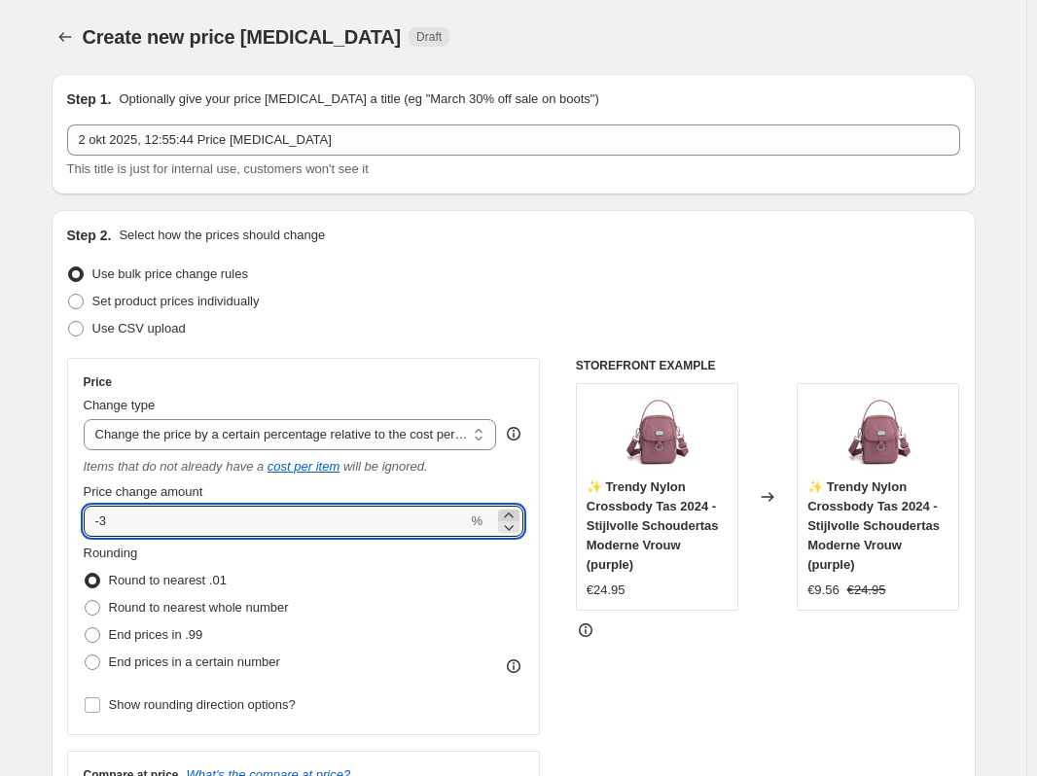
click at [511, 514] on icon at bounding box center [508, 515] width 19 height 19
click at [512, 514] on icon at bounding box center [508, 515] width 19 height 19
click at [512, 514] on icon at bounding box center [508, 514] width 9 height 5
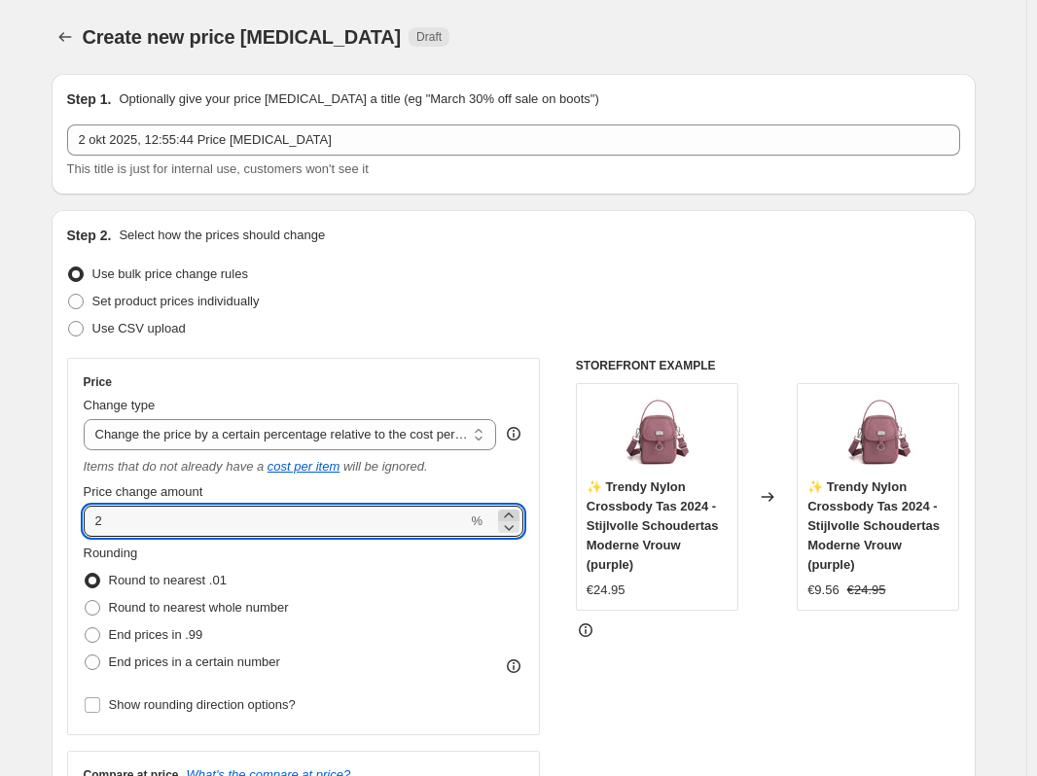
click at [512, 514] on icon at bounding box center [508, 514] width 9 height 5
type input "5"
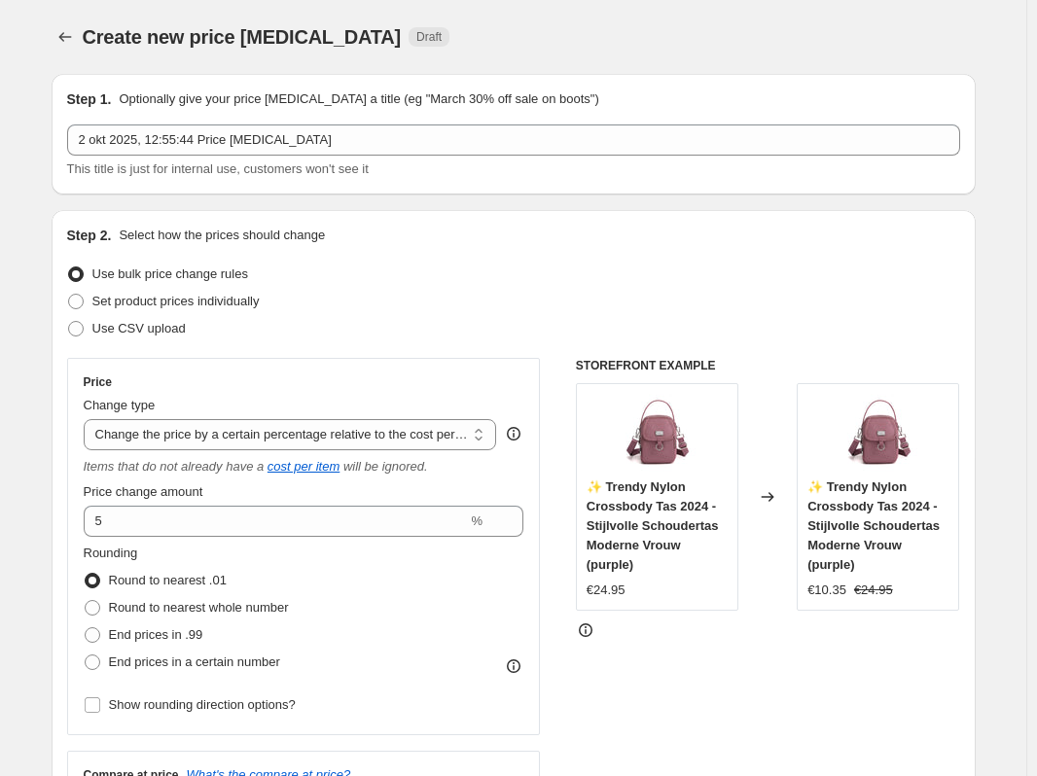
click at [694, 665] on div "STOREFRONT EXAMPLE ✨ Trendy Nylon Crossbody Tas 2024 - Stijlvolle Schoudertas M…" at bounding box center [768, 609] width 384 height 502
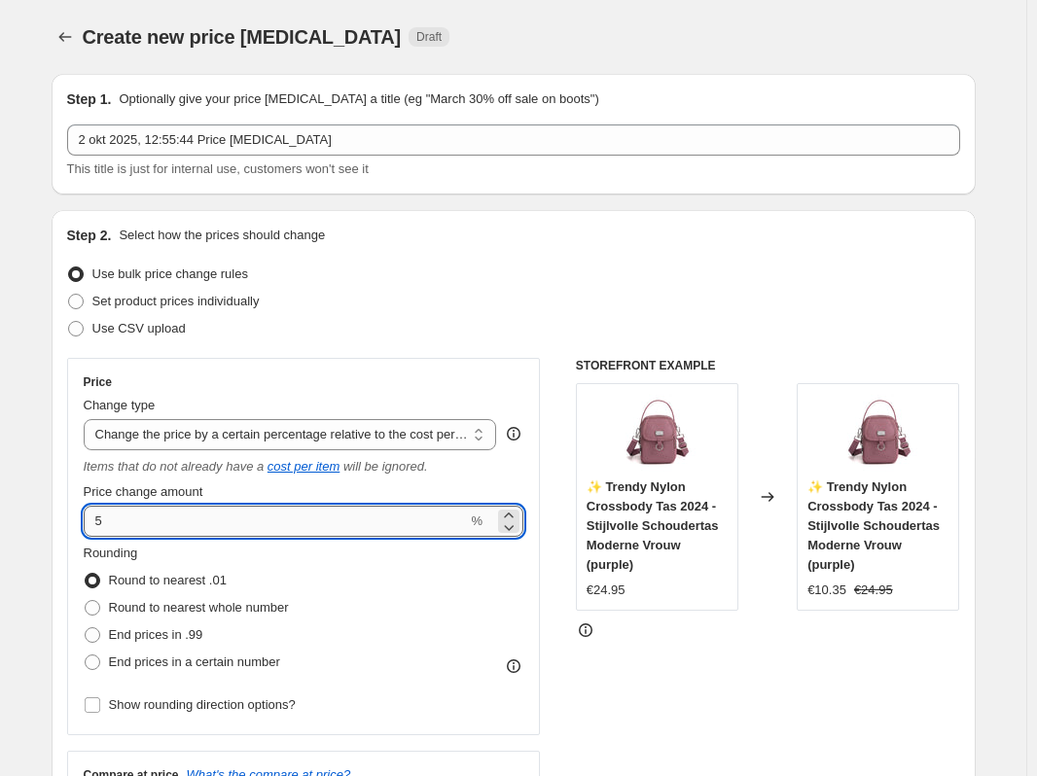
click at [412, 525] on input "5" at bounding box center [276, 521] width 384 height 31
click at [459, 596] on div "Rounding Round to nearest .01 Round to nearest whole number End prices in .99 E…" at bounding box center [304, 610] width 441 height 132
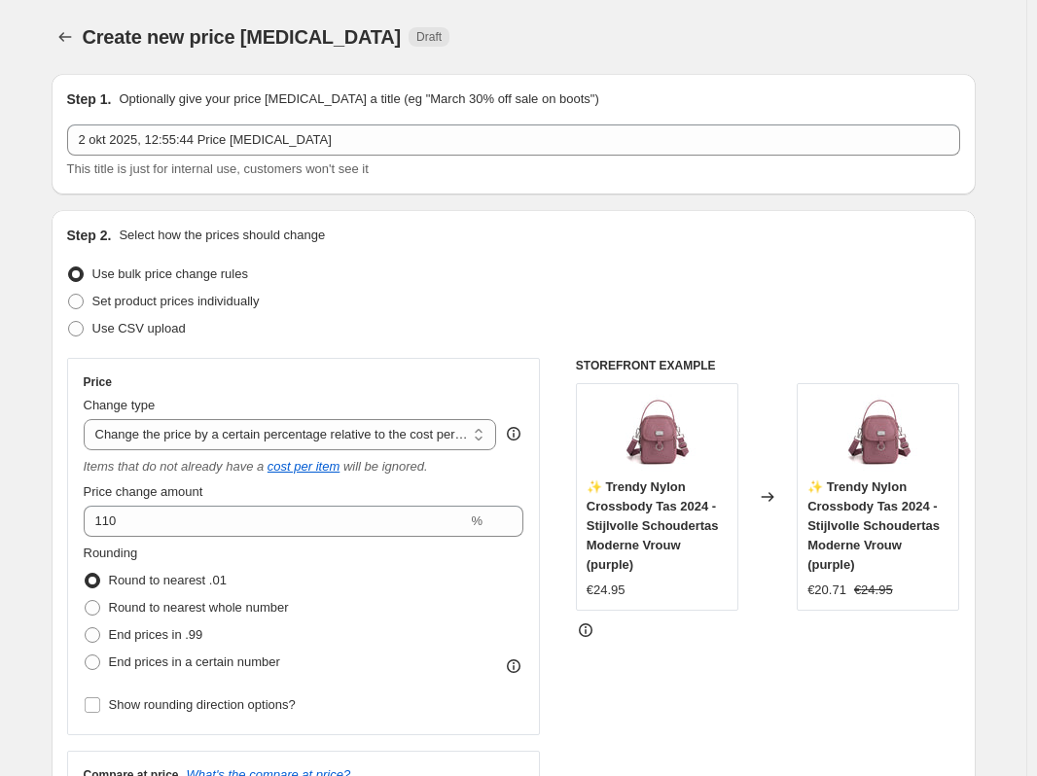
click at [384, 580] on div "Rounding Round to nearest .01 Round to nearest whole number End prices in .99 E…" at bounding box center [304, 610] width 441 height 132
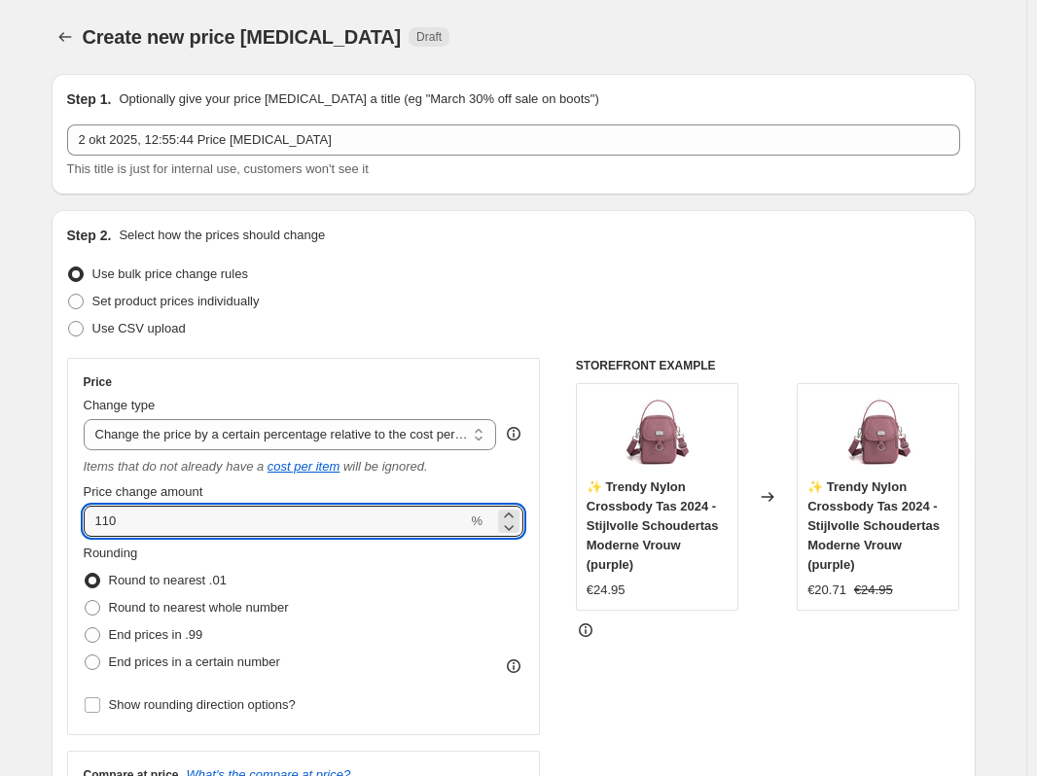
drag, startPoint x: 318, startPoint y: 527, endPoint x: 22, endPoint y: 523, distance: 295.6
click at [407, 552] on div "Rounding Round to nearest .01 Round to nearest whole number End prices in .99 E…" at bounding box center [304, 610] width 441 height 132
drag, startPoint x: 386, startPoint y: 524, endPoint x: 98, endPoint y: 518, distance: 287.9
click at [98, 518] on input "160" at bounding box center [276, 521] width 384 height 31
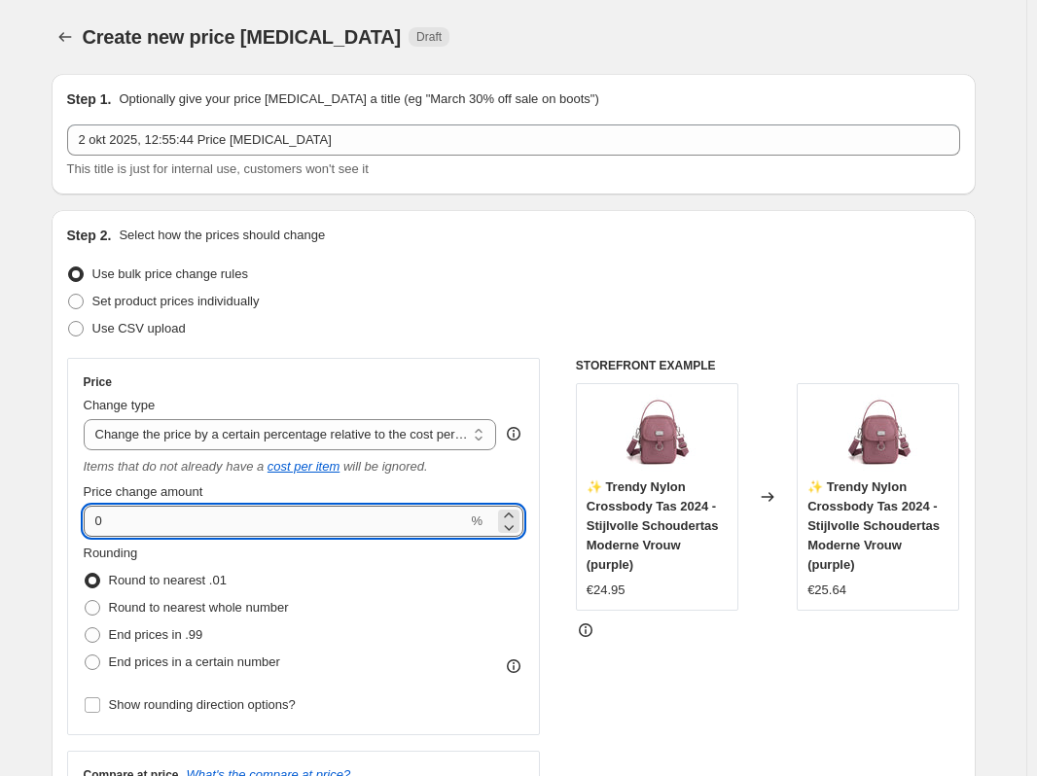
type input "0"
click at [388, 585] on div "Rounding Round to nearest .01 Round to nearest whole number End prices in .99 E…" at bounding box center [304, 610] width 441 height 132
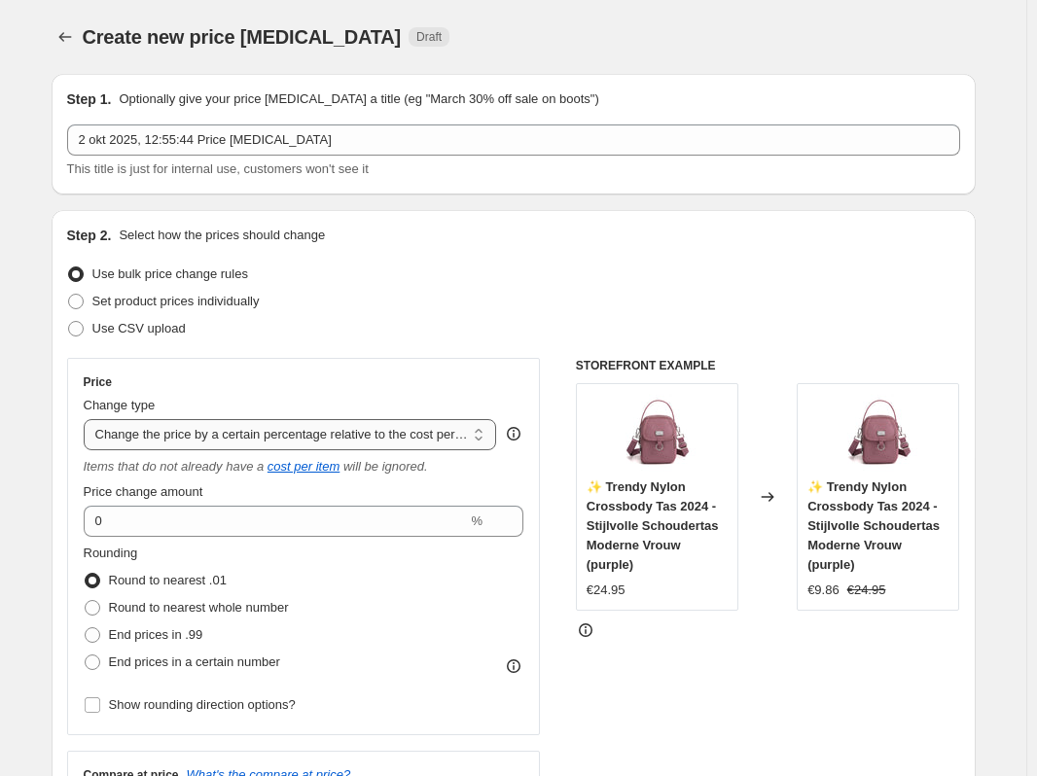
click at [331, 439] on select "Change the price to a certain amount Change the price by a certain amount Chang…" at bounding box center [290, 434] width 413 height 31
select select "pcap"
click at [88, 419] on select "Change the price to a certain amount Change the price by a certain amount Chang…" at bounding box center [290, 434] width 413 height 31
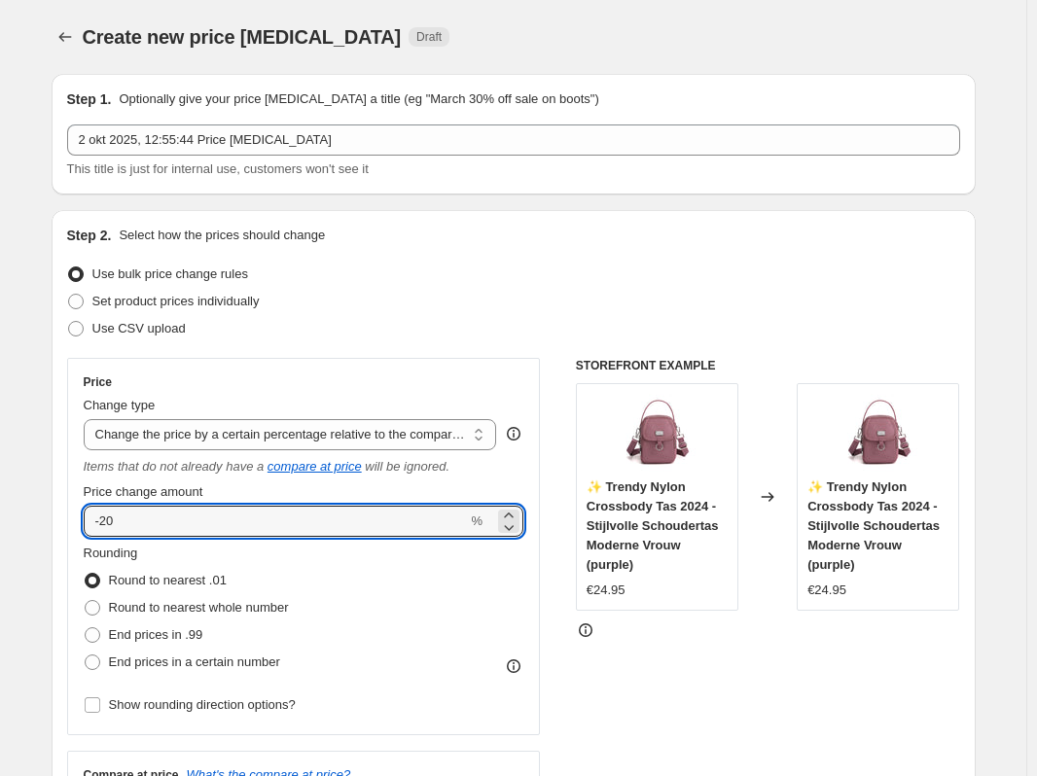
drag, startPoint x: 407, startPoint y: 526, endPoint x: 74, endPoint y: 532, distance: 333.6
click at [74, 532] on div "Price Change type Change the price to a certain amount Change the price by a ce…" at bounding box center [304, 546] width 474 height 377
type input "10"
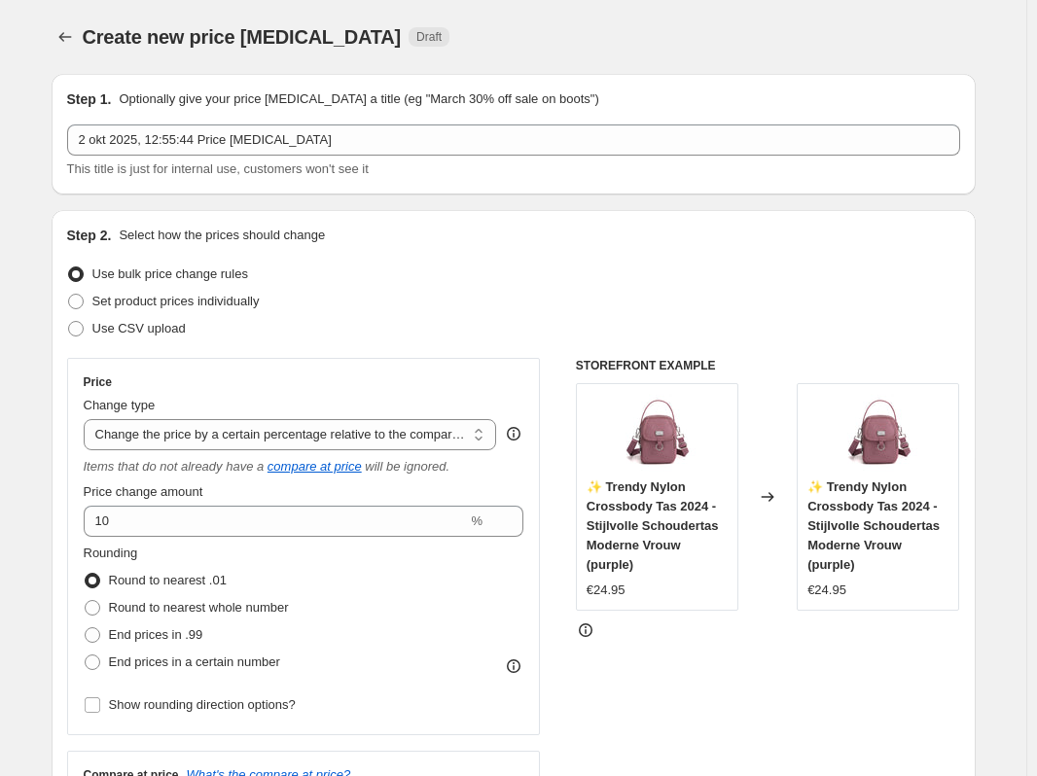
click at [370, 555] on div "Rounding Round to nearest .01 Round to nearest whole number End prices in .99 E…" at bounding box center [304, 610] width 441 height 132
click at [170, 604] on span "Round to nearest whole number" at bounding box center [199, 607] width 180 height 15
click at [86, 601] on input "Round to nearest whole number" at bounding box center [85, 600] width 1 height 1
radio input "true"
click at [178, 582] on span "Round to nearest .01" at bounding box center [168, 580] width 118 height 15
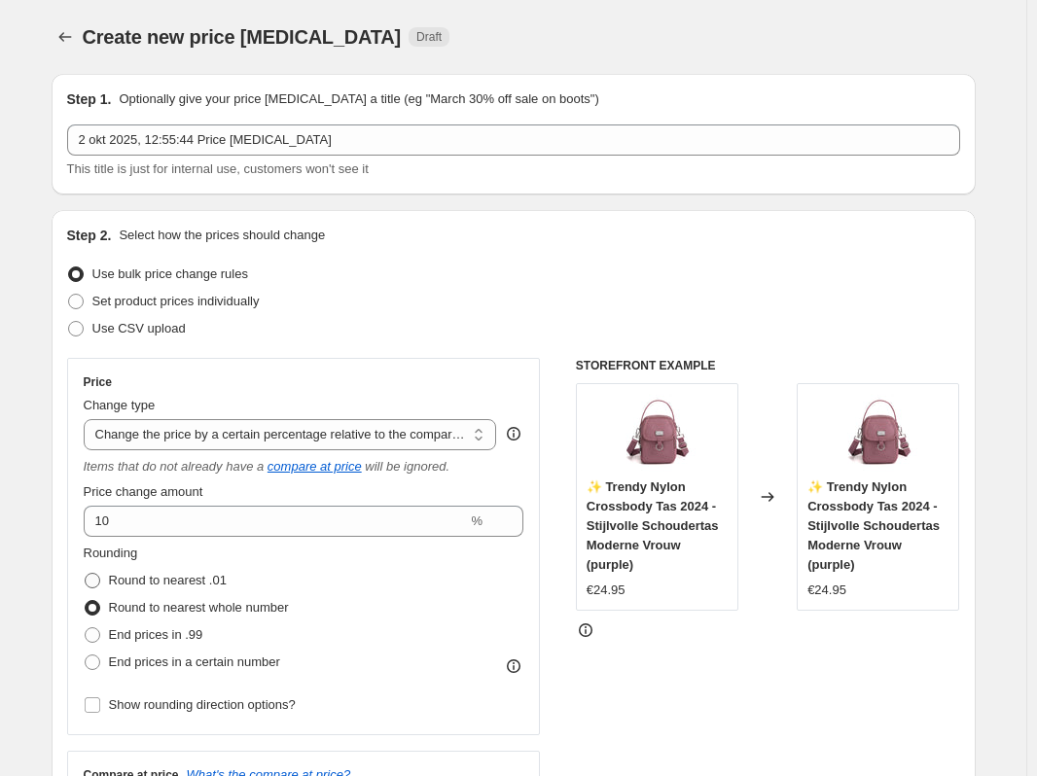
click at [86, 574] on input "Round to nearest .01" at bounding box center [85, 573] width 1 height 1
radio input "true"
click at [372, 441] on select "Change the price to a certain amount Change the price by a certain amount Chang…" at bounding box center [290, 434] width 413 height 31
select select "percentage"
click at [88, 419] on select "Change the price to a certain amount Change the price by a certain amount Chang…" at bounding box center [290, 434] width 413 height 31
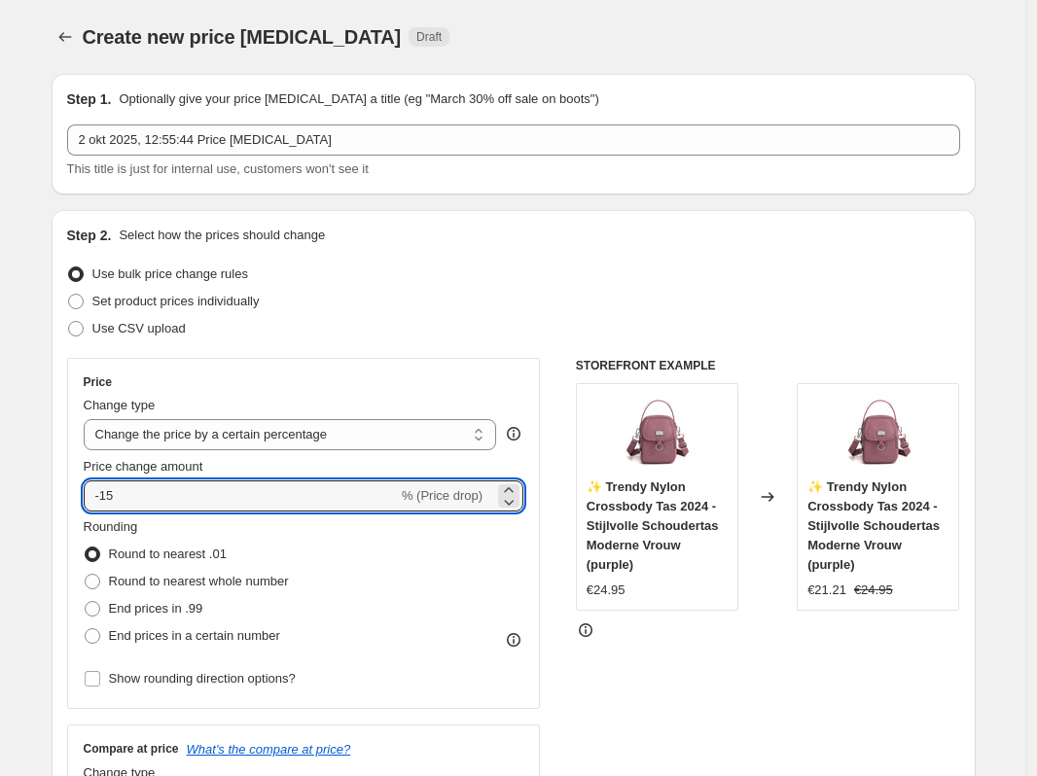
drag, startPoint x: 268, startPoint y: 503, endPoint x: 62, endPoint y: 492, distance: 206.4
click at [62, 492] on div "Step 2. Select how the prices should change Use bulk price change rules Set pro…" at bounding box center [514, 551] width 924 height 683
click at [342, 536] on div "Rounding Round to nearest .01 Round to nearest whole number End prices in .99 E…" at bounding box center [304, 583] width 441 height 132
click at [511, 504] on icon at bounding box center [508, 501] width 19 height 19
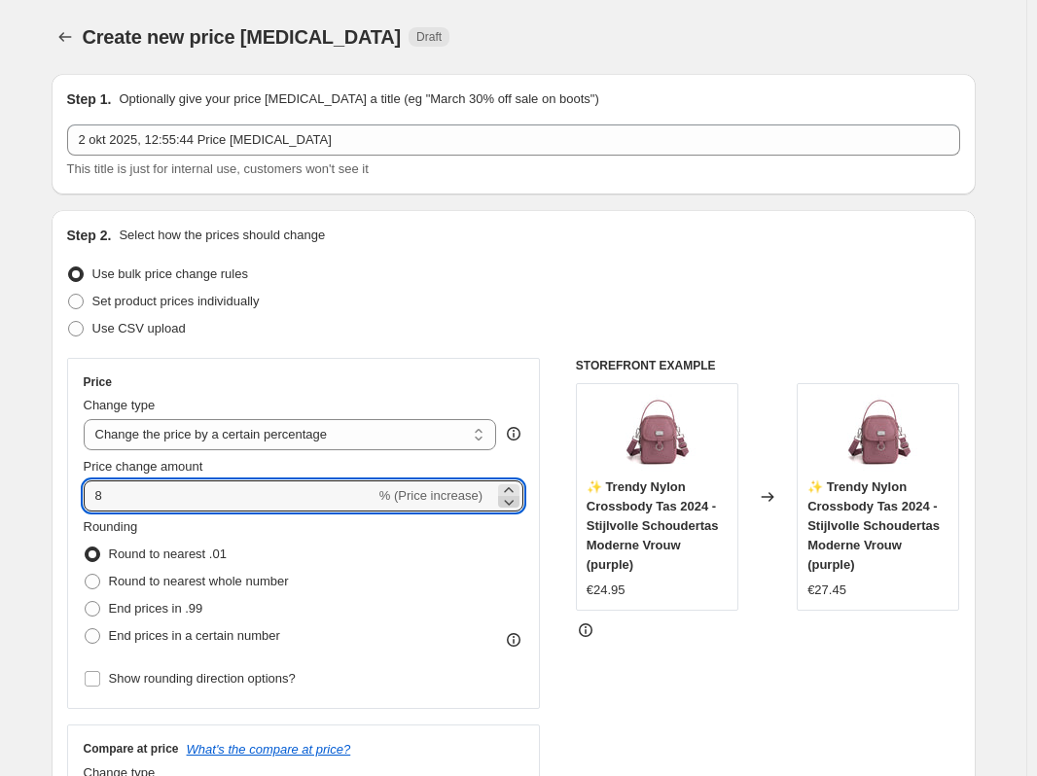
click at [511, 504] on icon at bounding box center [508, 501] width 19 height 19
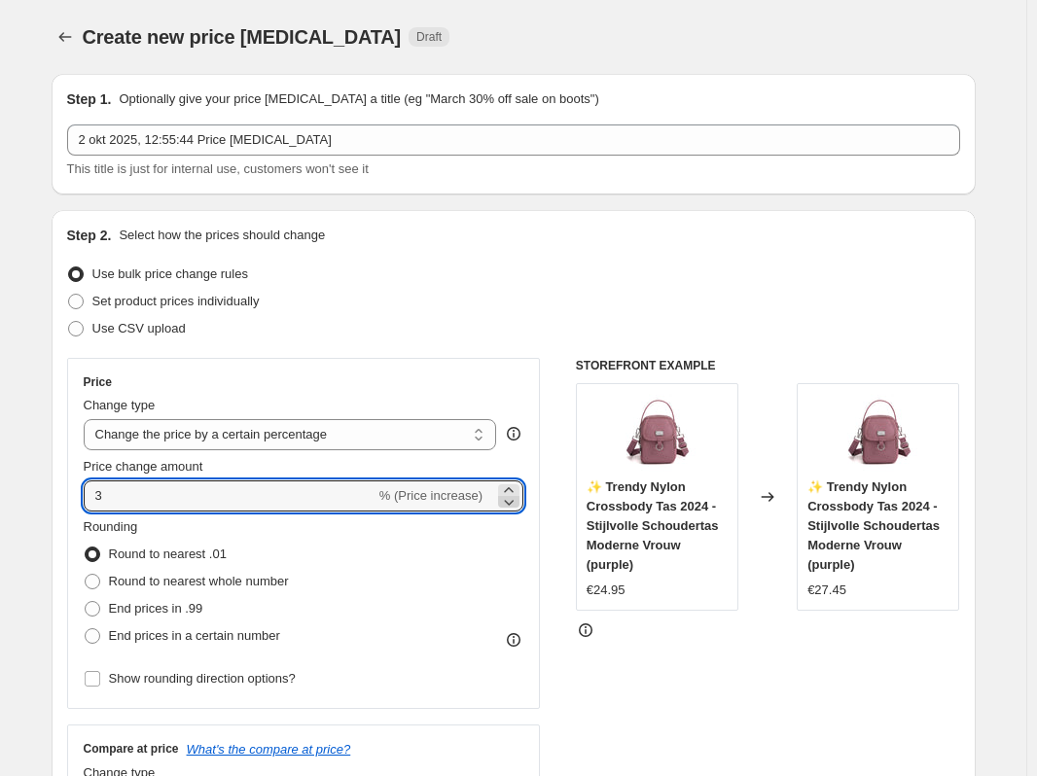
click at [511, 504] on icon at bounding box center [508, 501] width 19 height 19
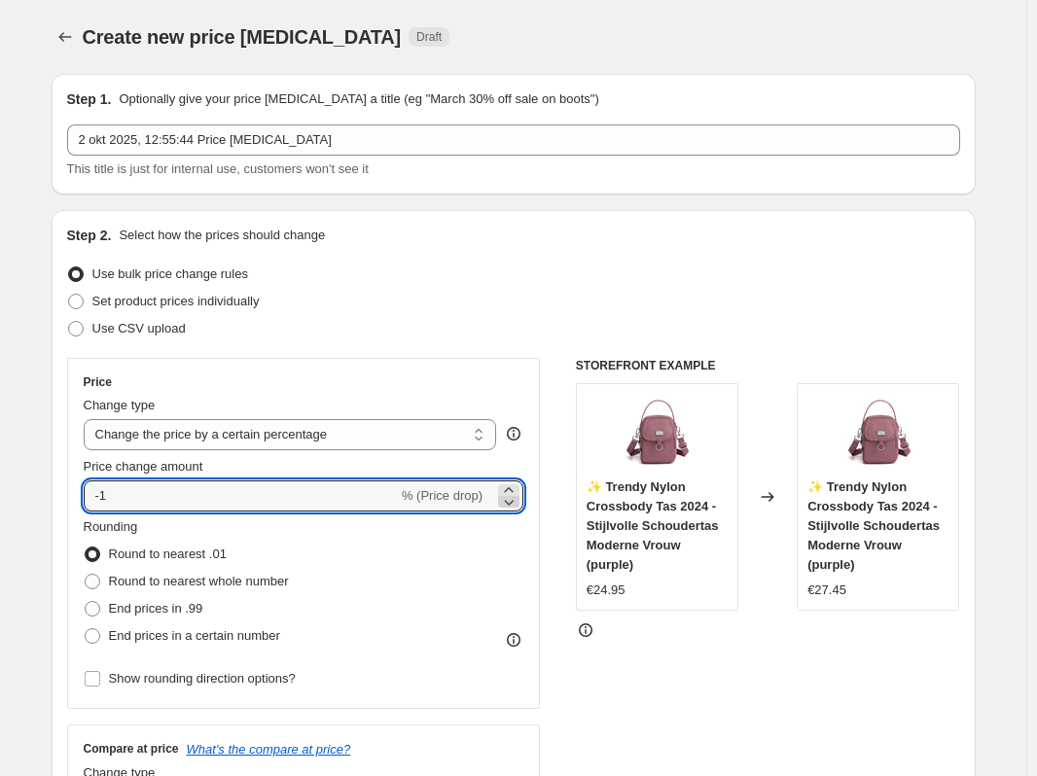
type input "-2"
click at [448, 549] on div "Rounding Round to nearest .01 Round to nearest whole number End prices in .99 E…" at bounding box center [304, 583] width 441 height 132
click at [334, 434] on select "Change the price to a certain amount Change the price by a certain amount Chang…" at bounding box center [290, 434] width 413 height 31
select select "ecap"
click at [88, 419] on select "Change the price to a certain amount Change the price by a certain amount Chang…" at bounding box center [290, 434] width 413 height 31
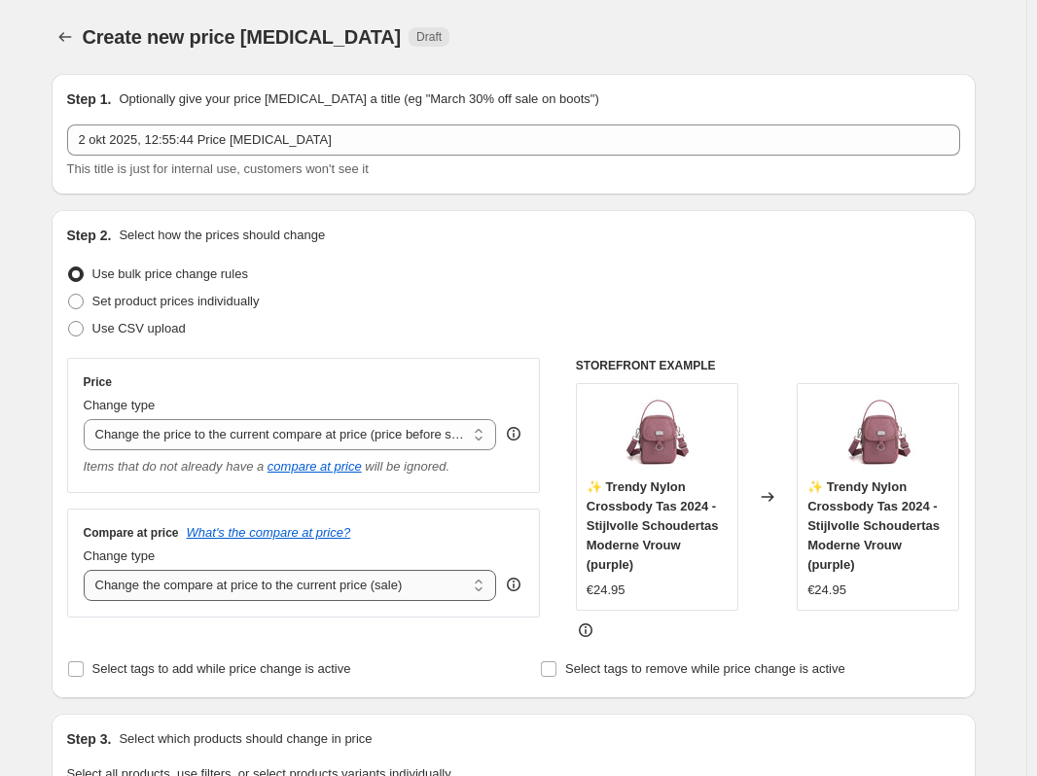
click at [387, 588] on select "Change the compare at price to the current price (sale) Change the compare at p…" at bounding box center [290, 585] width 413 height 31
click at [88, 571] on select "Change the compare at price to the current price (sale) Change the compare at p…" at bounding box center [290, 585] width 413 height 31
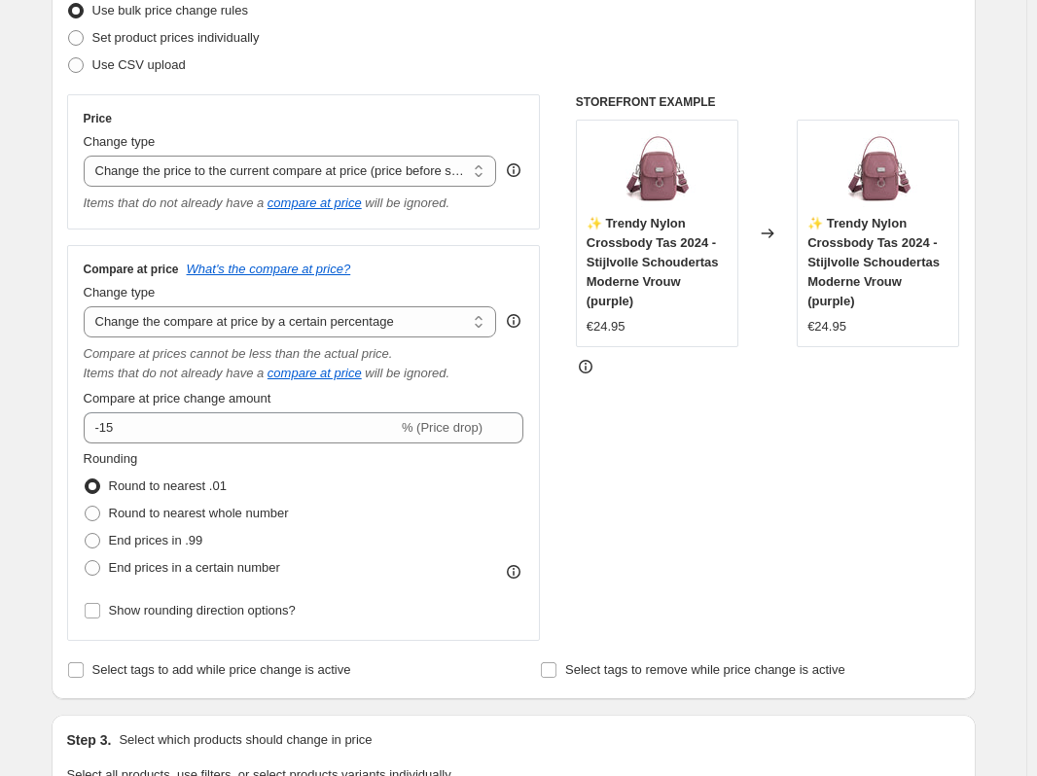
scroll to position [292, 0]
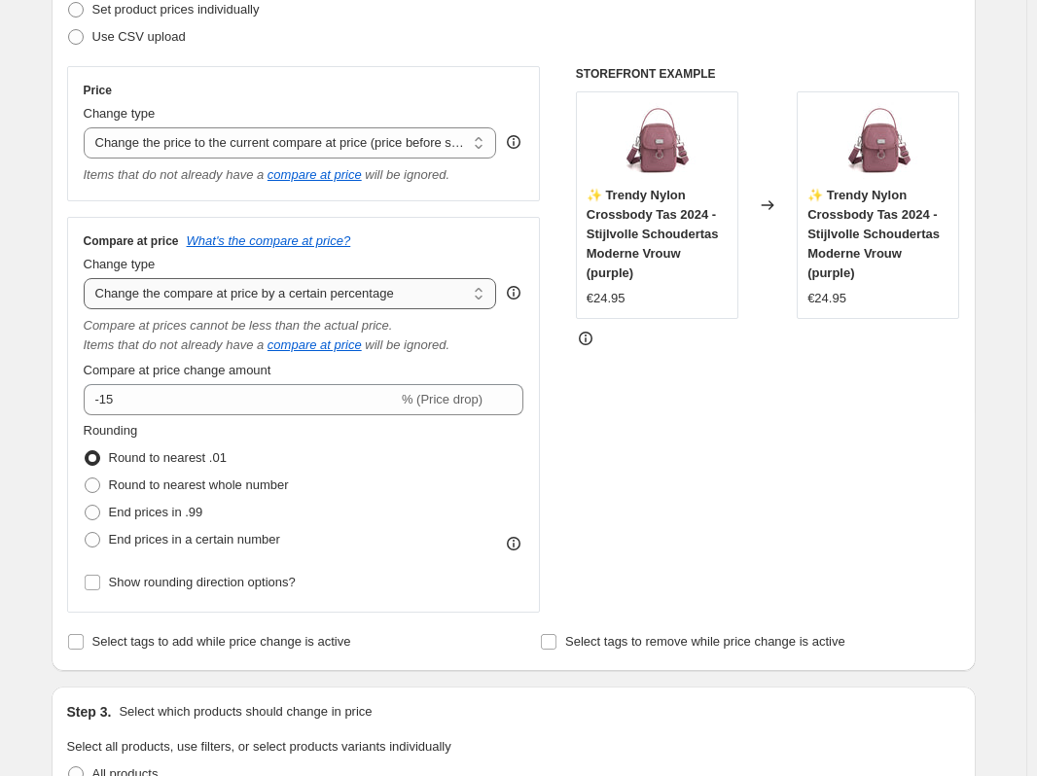
click at [317, 296] on select "Change the compare at price to the current price (sale) Change the compare at p…" at bounding box center [290, 293] width 413 height 31
select select "bp"
click at [88, 279] on select "Change the compare at price to the current price (sale) Change the compare at p…" at bounding box center [290, 293] width 413 height 31
type input "12.00"
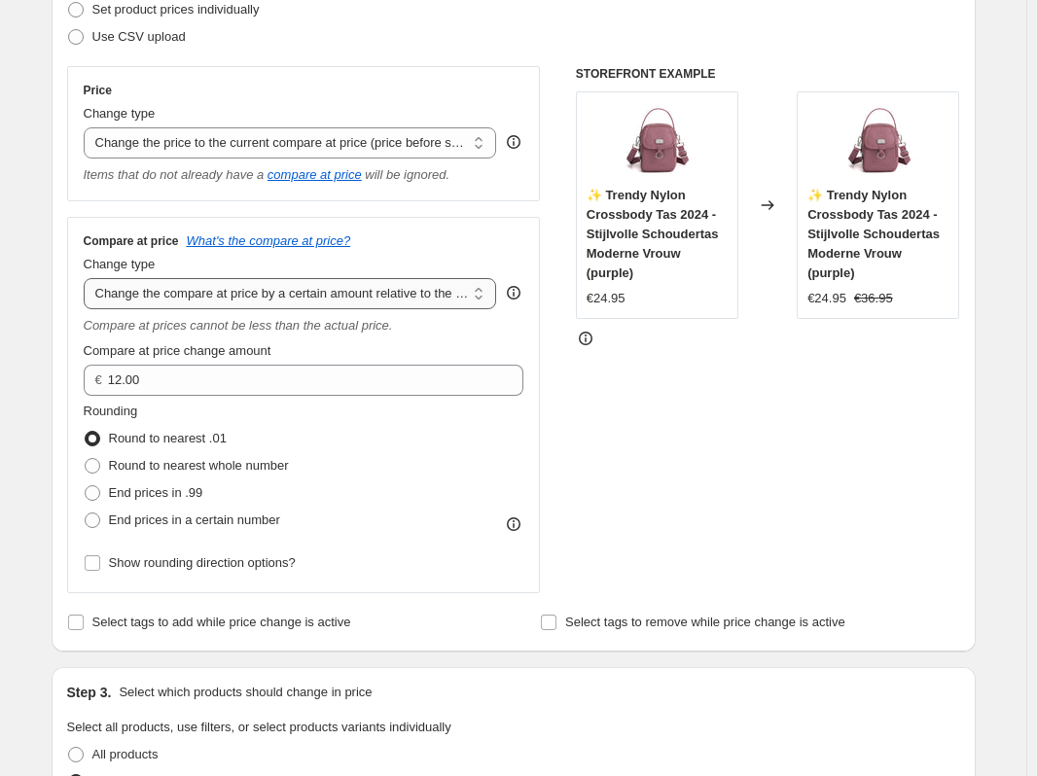
click at [362, 301] on select "Change the compare at price to the current price (sale) Change the compare at p…" at bounding box center [290, 293] width 413 height 31
select select "pp"
click at [88, 279] on select "Change the compare at price to the current price (sale) Change the compare at p…" at bounding box center [290, 293] width 413 height 31
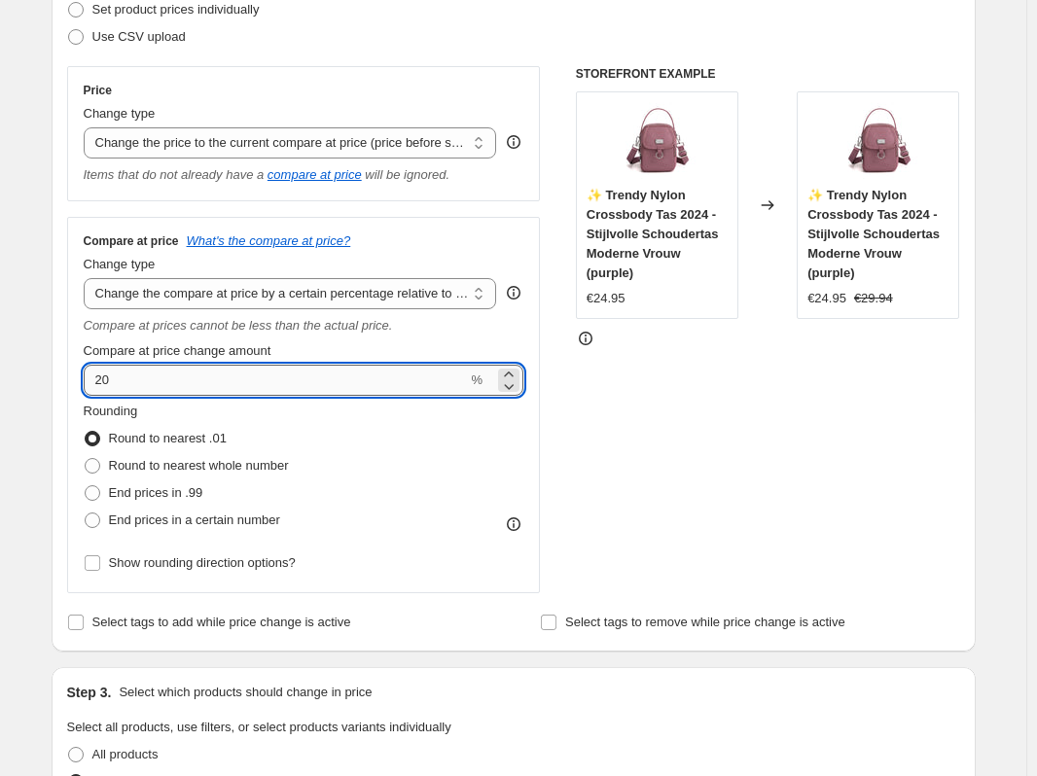
click at [290, 376] on input "20" at bounding box center [276, 380] width 384 height 31
drag, startPoint x: 212, startPoint y: 374, endPoint x: 39, endPoint y: 366, distance: 173.3
type input "10"
click at [535, 429] on div "Compare at price What's the compare at price? Change type Change the compare at…" at bounding box center [304, 405] width 474 height 377
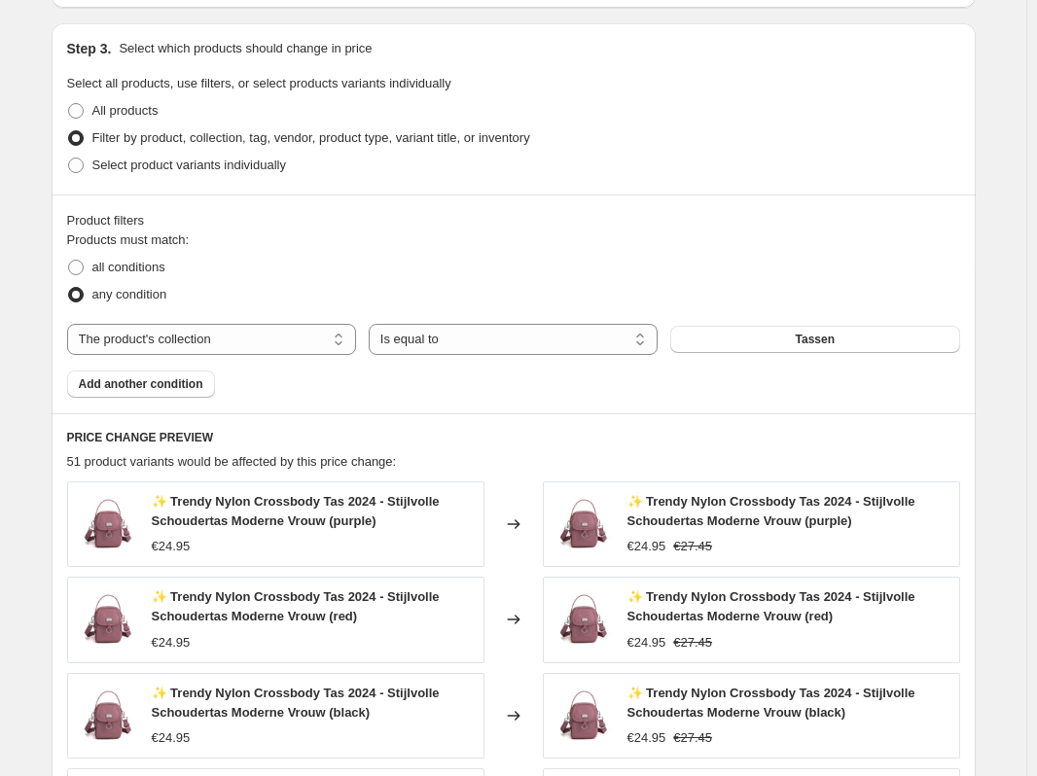
scroll to position [875, 0]
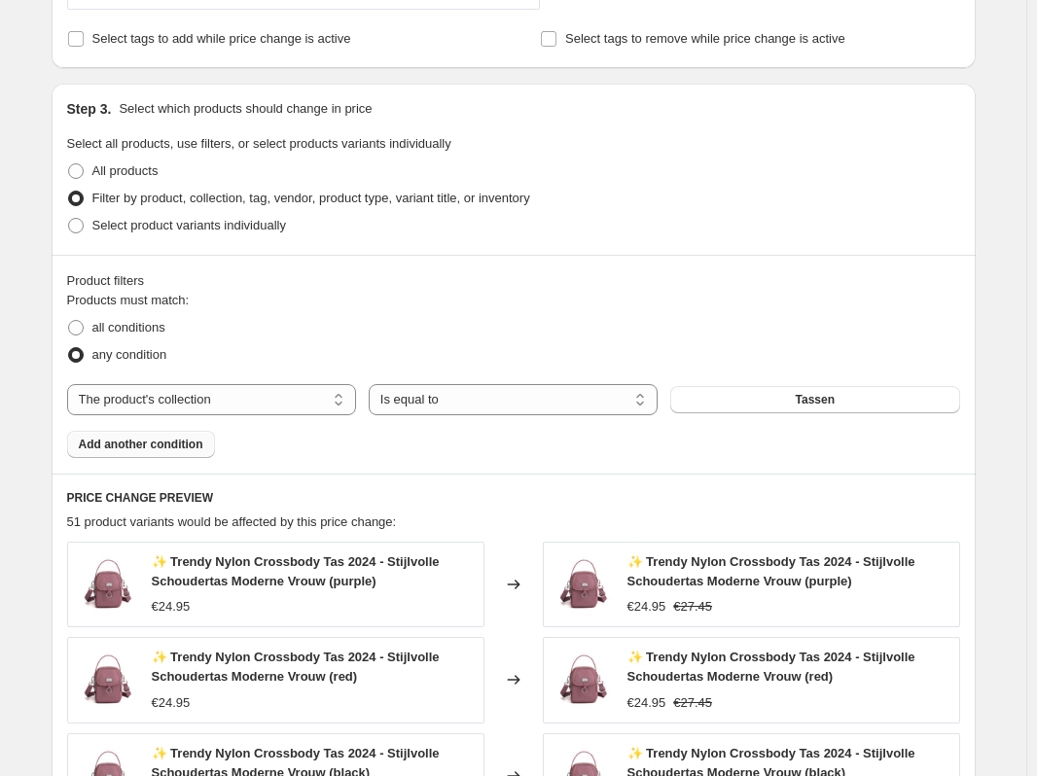
click at [140, 443] on span "Add another condition" at bounding box center [141, 445] width 124 height 16
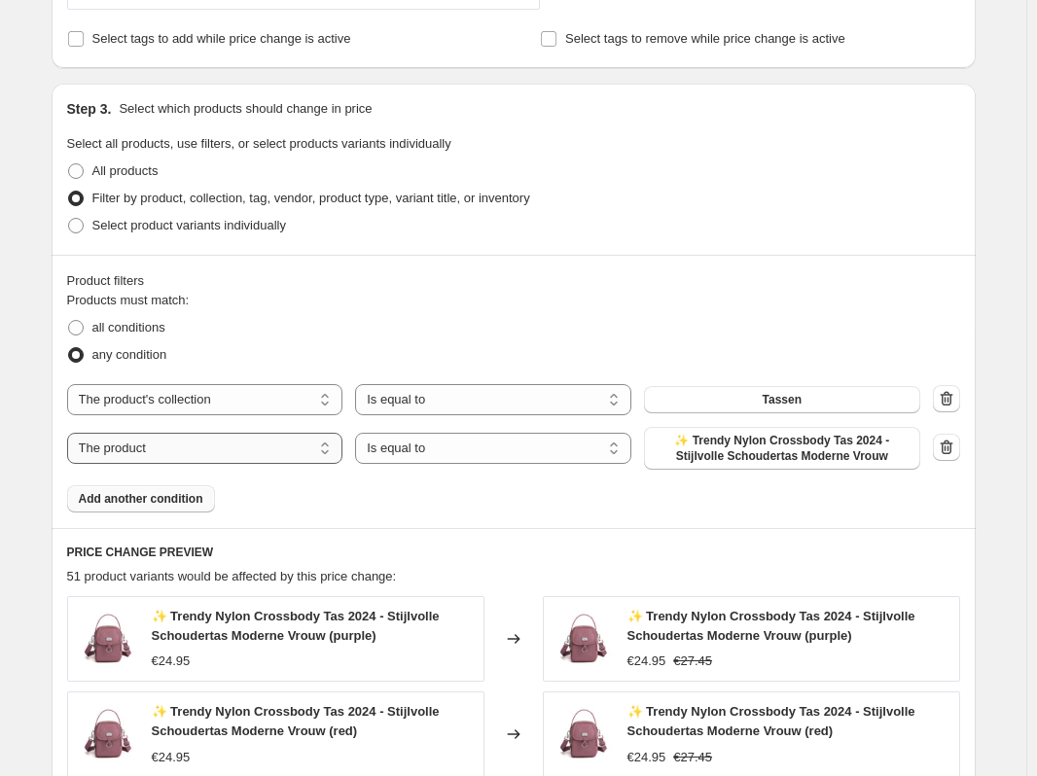
click at [264, 459] on select "The product The product's collection The product's tag The product's vendor The…" at bounding box center [205, 448] width 276 height 31
select select "collection"
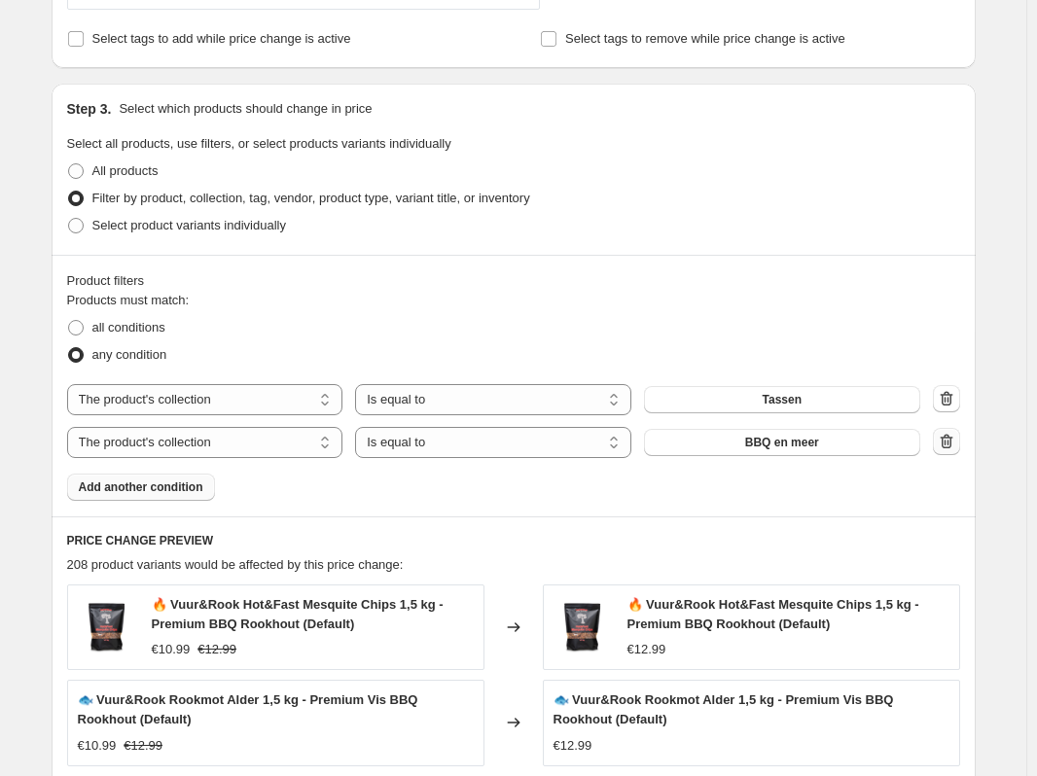
click at [947, 444] on icon "button" at bounding box center [945, 441] width 19 height 19
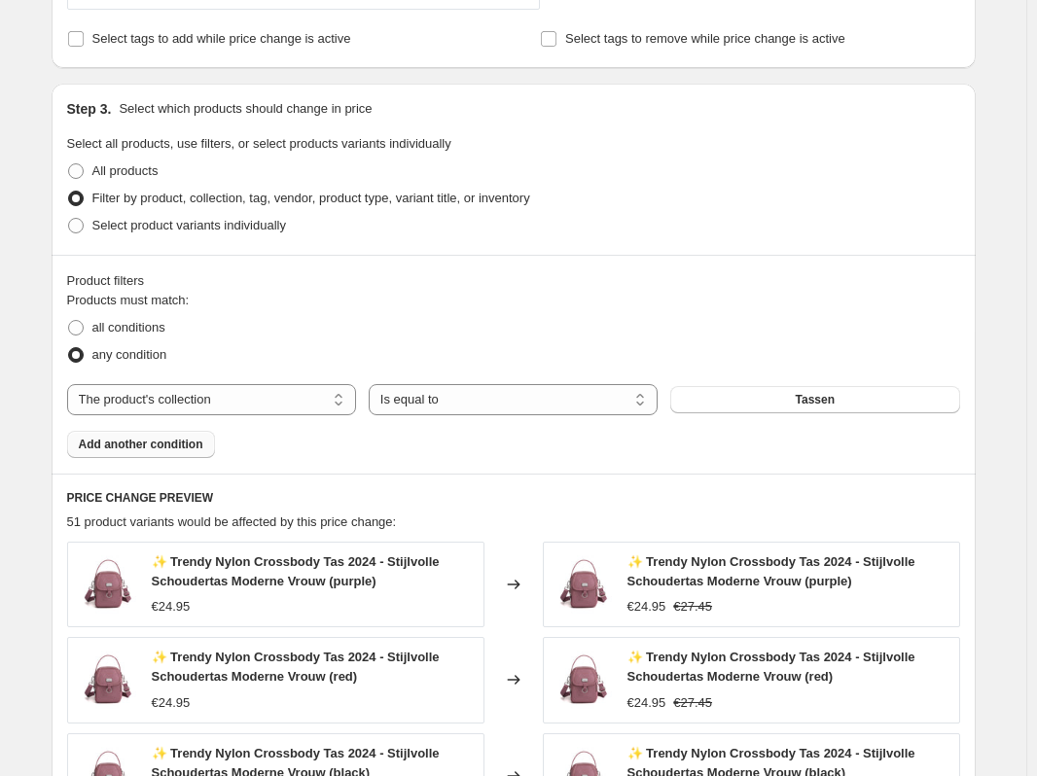
click at [178, 449] on span "Add another condition" at bounding box center [141, 445] width 124 height 16
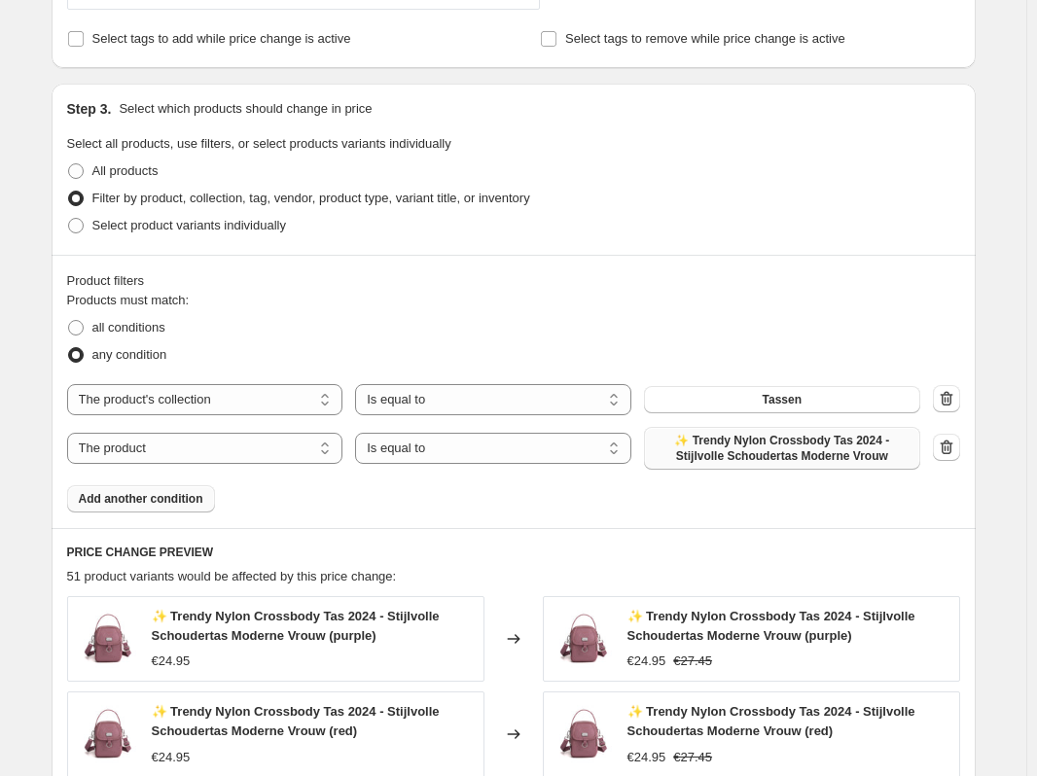
click at [766, 452] on span "✨ Trendy Nylon Crossbody Tas 2024 - Stijlvolle Schoudertas Moderne Vrouw" at bounding box center [781, 448] width 253 height 31
click at [203, 454] on select "The product The product's collection The product's tag The product's vendor The…" at bounding box center [205, 448] width 276 height 31
select select "collection"
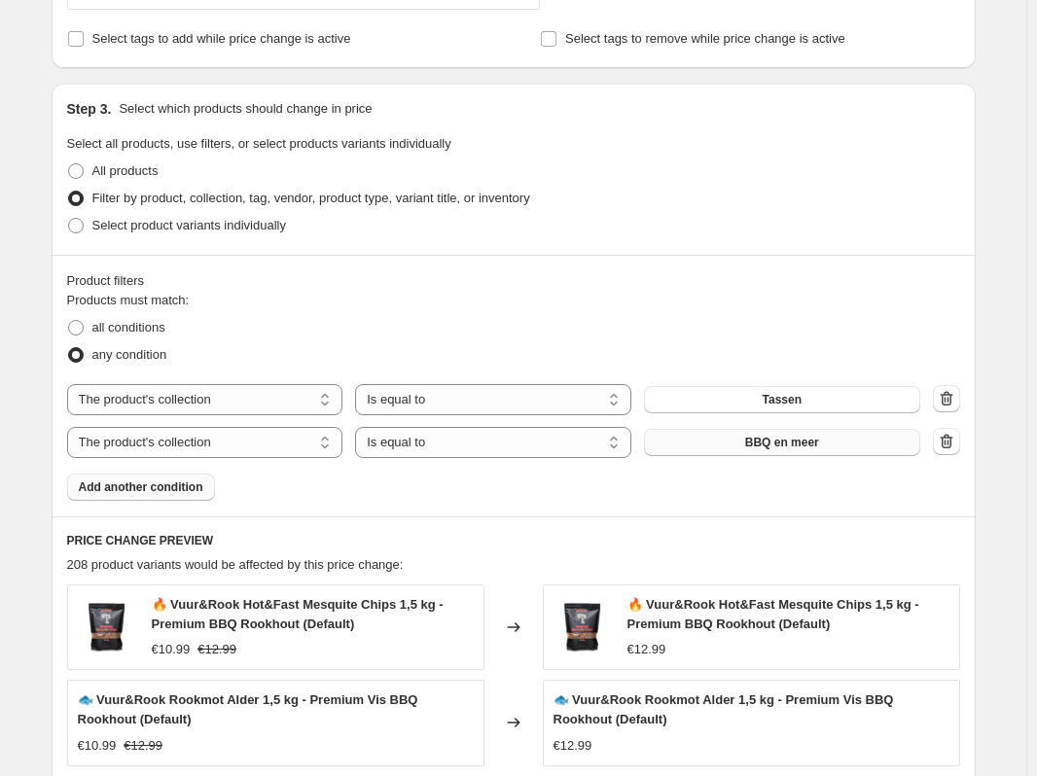
click at [873, 449] on button "BBQ en meer" at bounding box center [782, 442] width 276 height 27
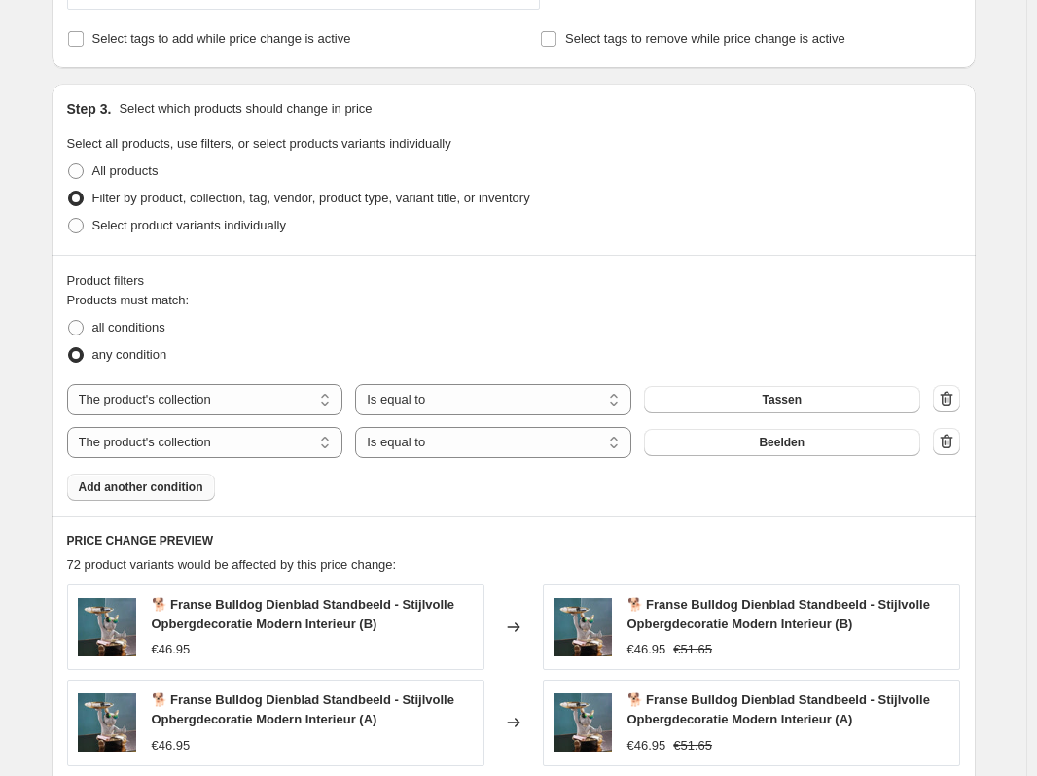
click at [174, 489] on span "Add another condition" at bounding box center [141, 487] width 124 height 16
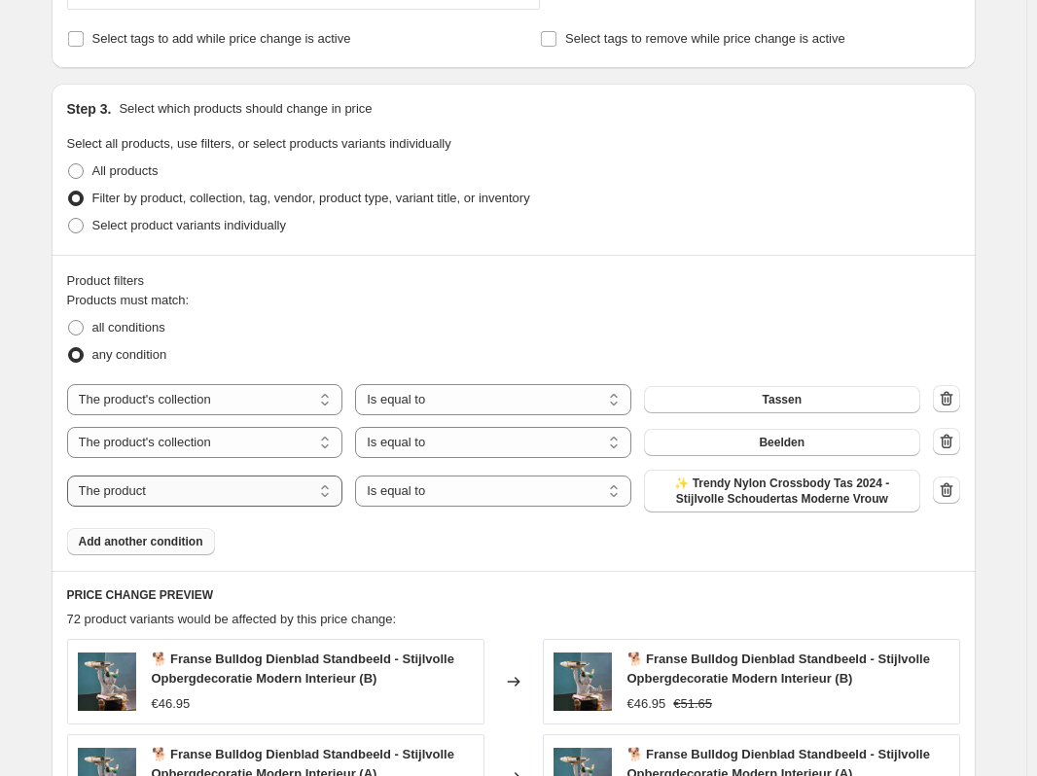
click at [175, 500] on select "The product The product's collection The product's tag The product's vendor The…" at bounding box center [205, 491] width 276 height 31
select select "collection"
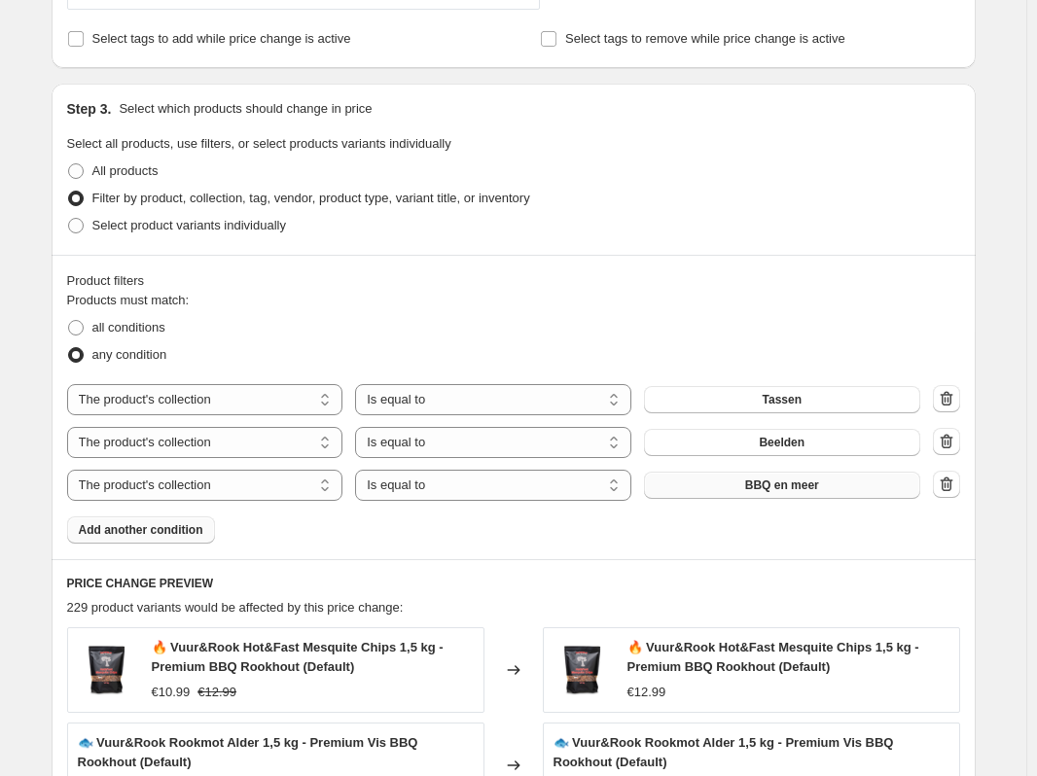
click at [750, 487] on button "BBQ en meer" at bounding box center [782, 485] width 276 height 27
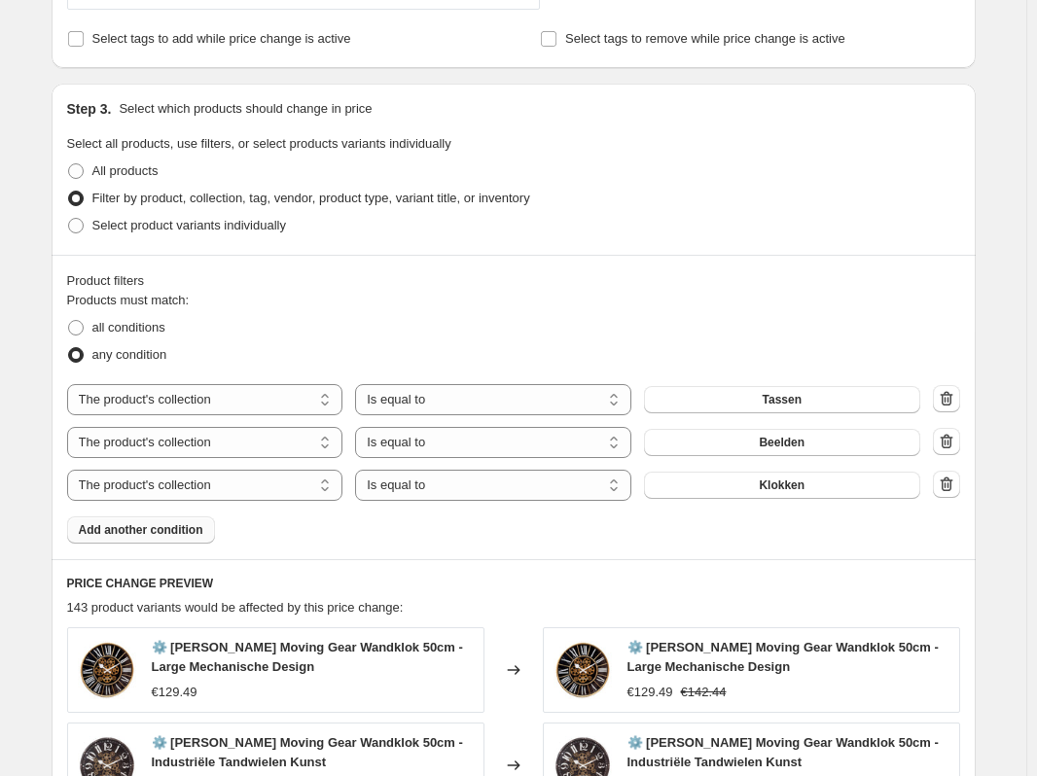
click at [191, 530] on span "Add another condition" at bounding box center [141, 530] width 124 height 16
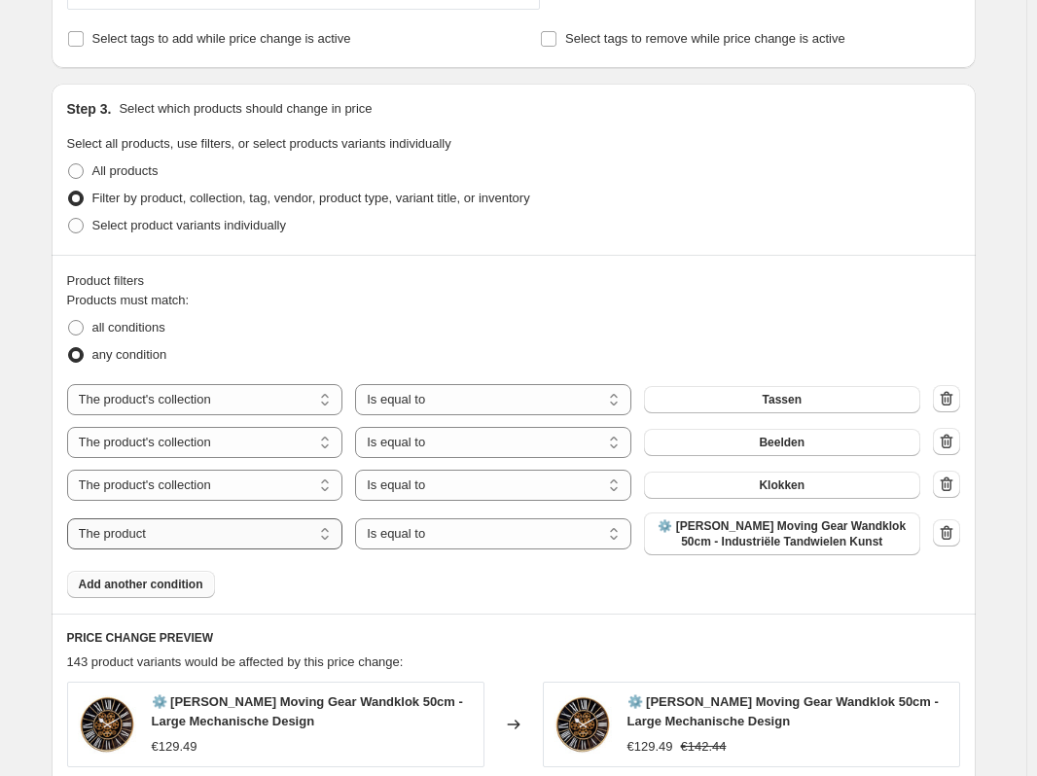
drag, startPoint x: 237, startPoint y: 542, endPoint x: 228, endPoint y: 546, distance: 10.9
click at [237, 542] on select "The product The product's collection The product's tag The product's vendor The…" at bounding box center [205, 533] width 276 height 31
select select "collection"
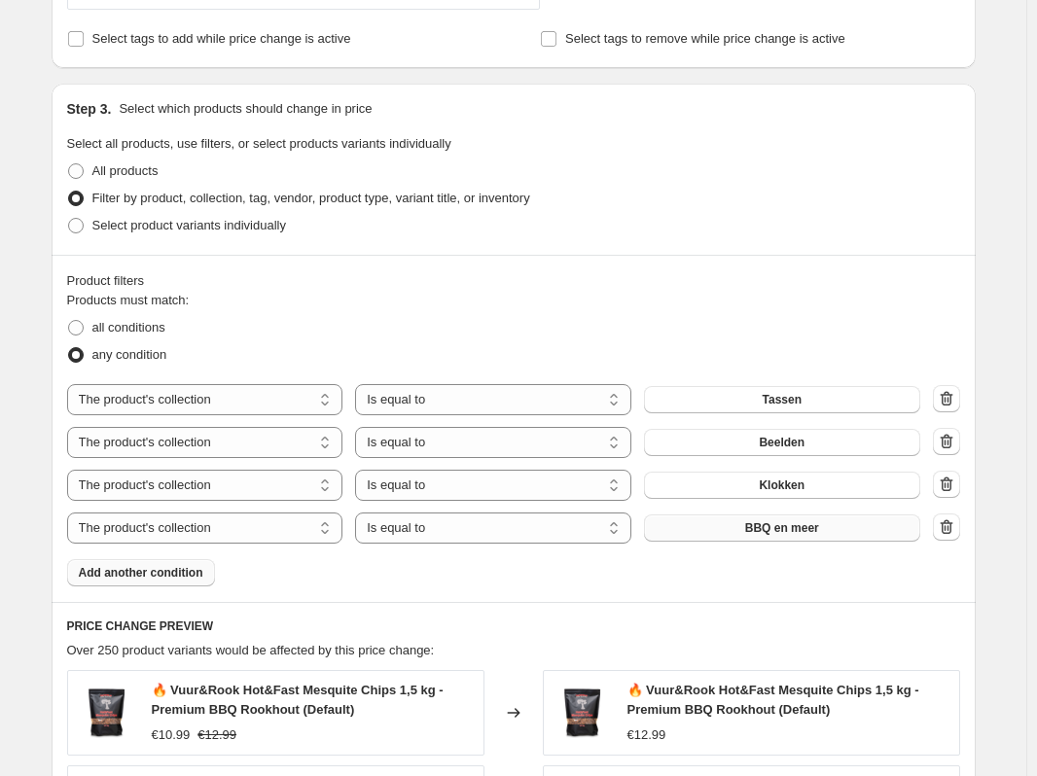
click at [801, 531] on span "BBQ en meer" at bounding box center [782, 528] width 74 height 16
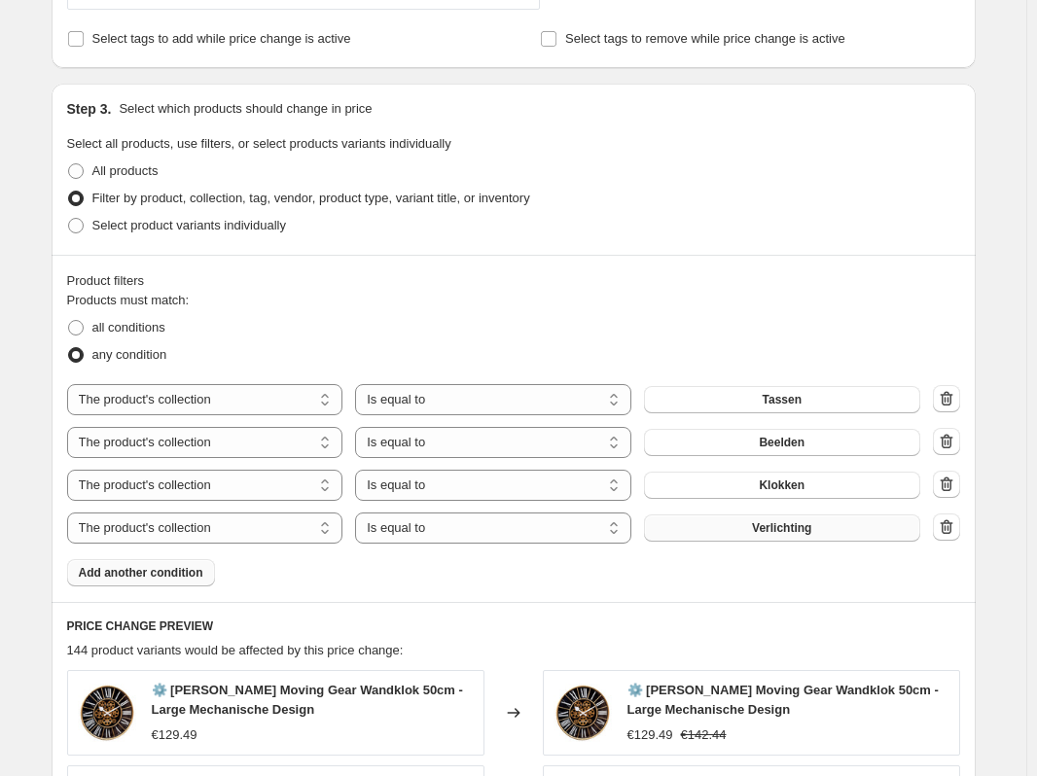
click at [147, 573] on span "Add another condition" at bounding box center [141, 573] width 124 height 16
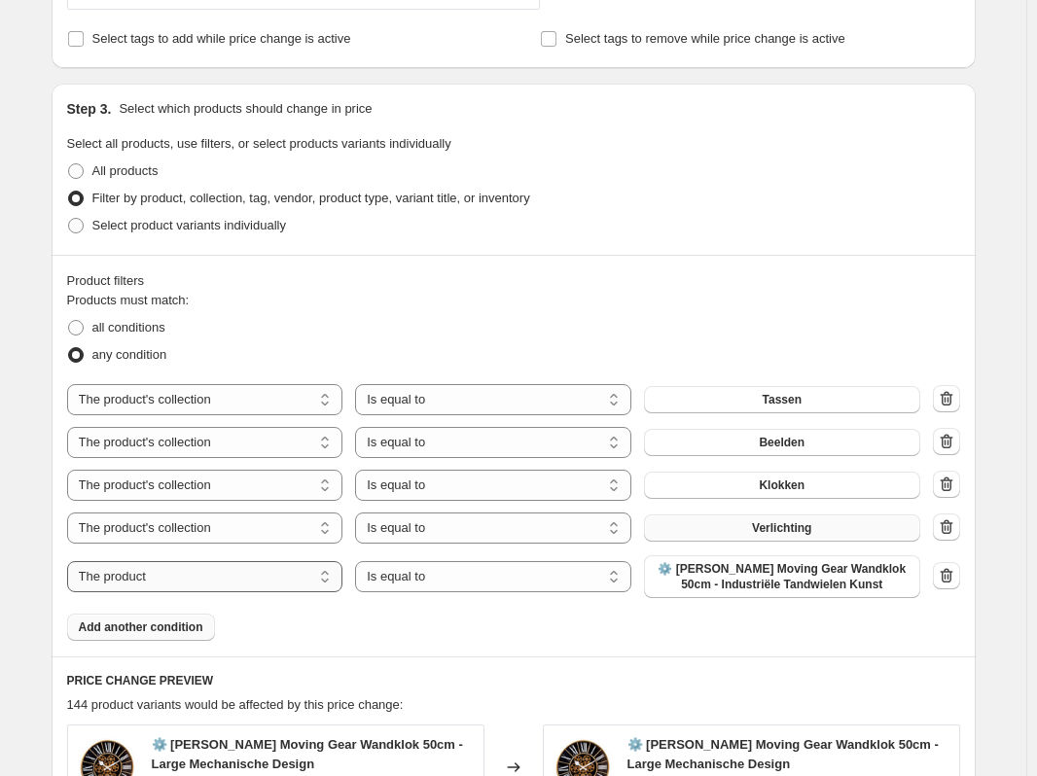
click at [192, 577] on select "The product The product's collection The product's tag The product's vendor The…" at bounding box center [205, 576] width 276 height 31
select select "collection"
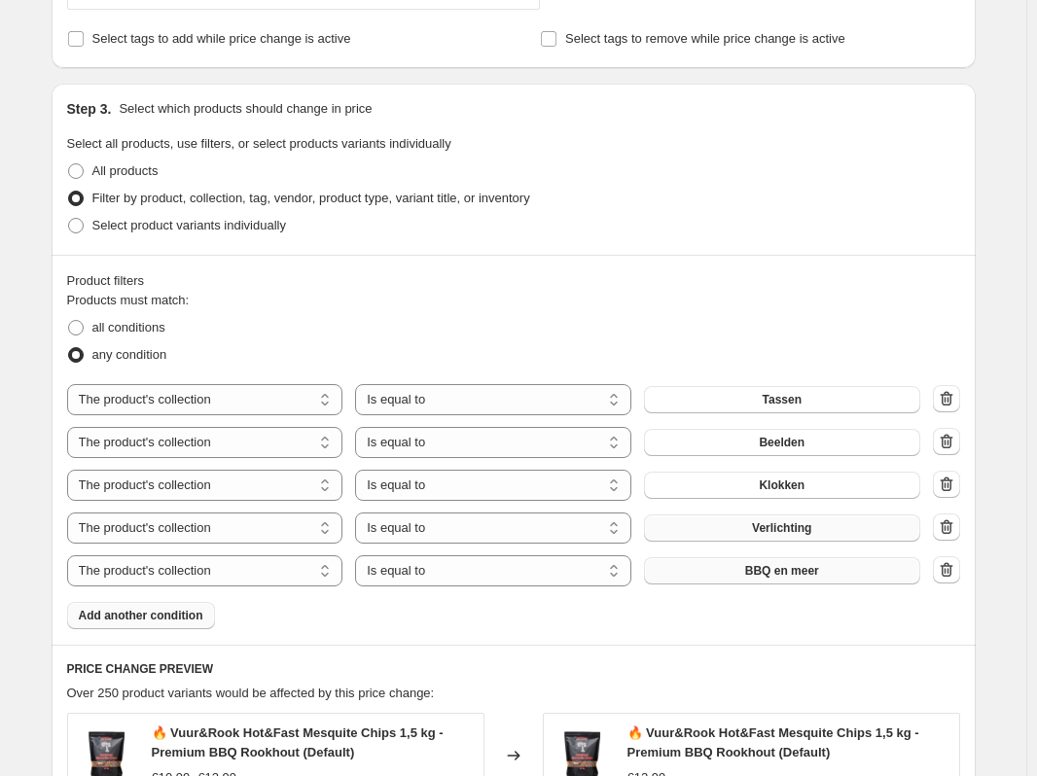
click at [829, 576] on button "BBQ en meer" at bounding box center [782, 570] width 276 height 27
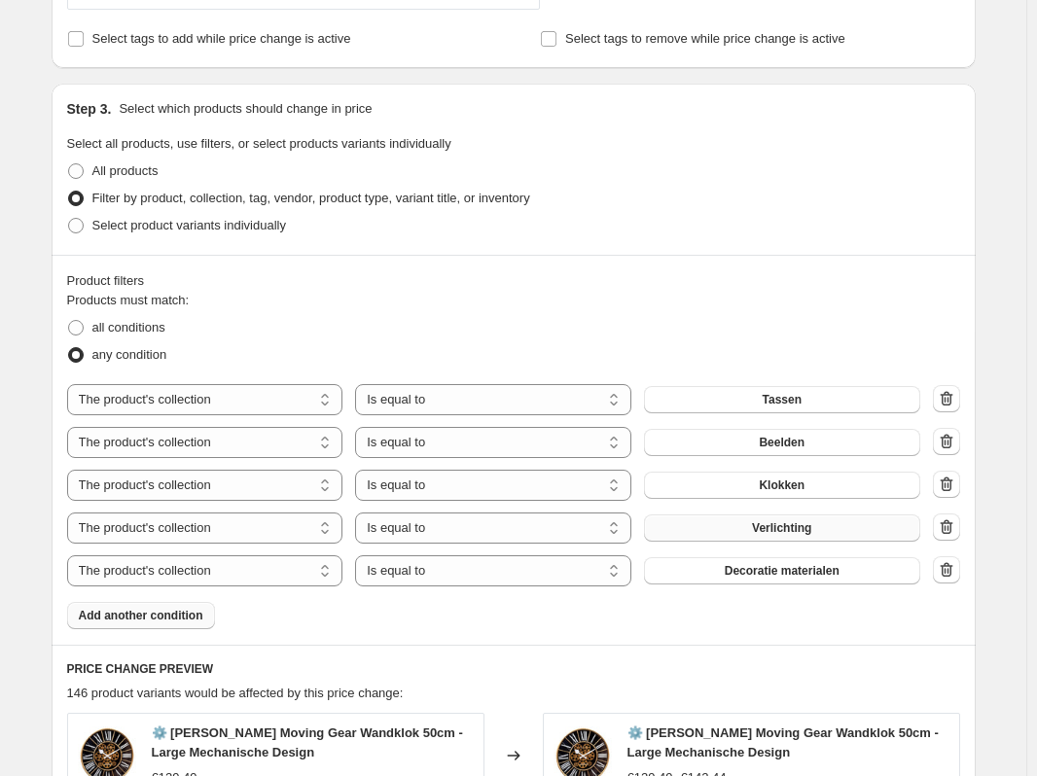
click at [113, 619] on span "Add another condition" at bounding box center [141, 616] width 124 height 16
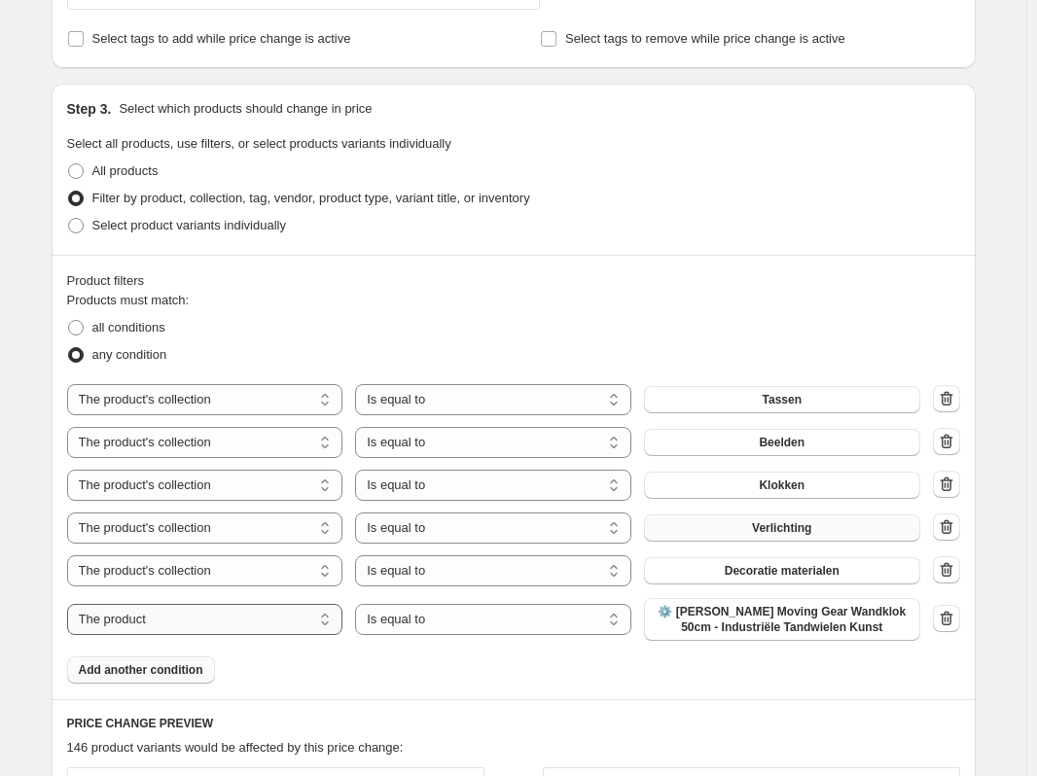
click at [167, 618] on select "The product The product's collection The product's tag The product's vendor The…" at bounding box center [205, 619] width 276 height 31
select select "collection"
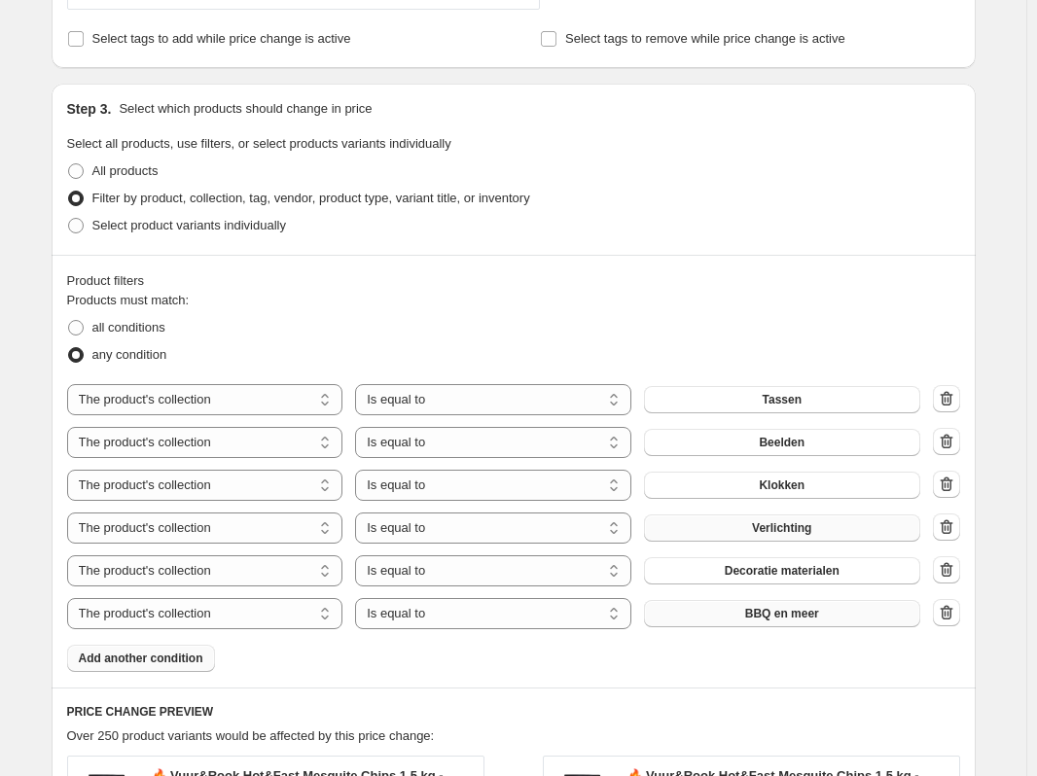
click at [801, 618] on span "BBQ en meer" at bounding box center [782, 614] width 74 height 16
click at [948, 615] on icon "button" at bounding box center [947, 615] width 2 height 6
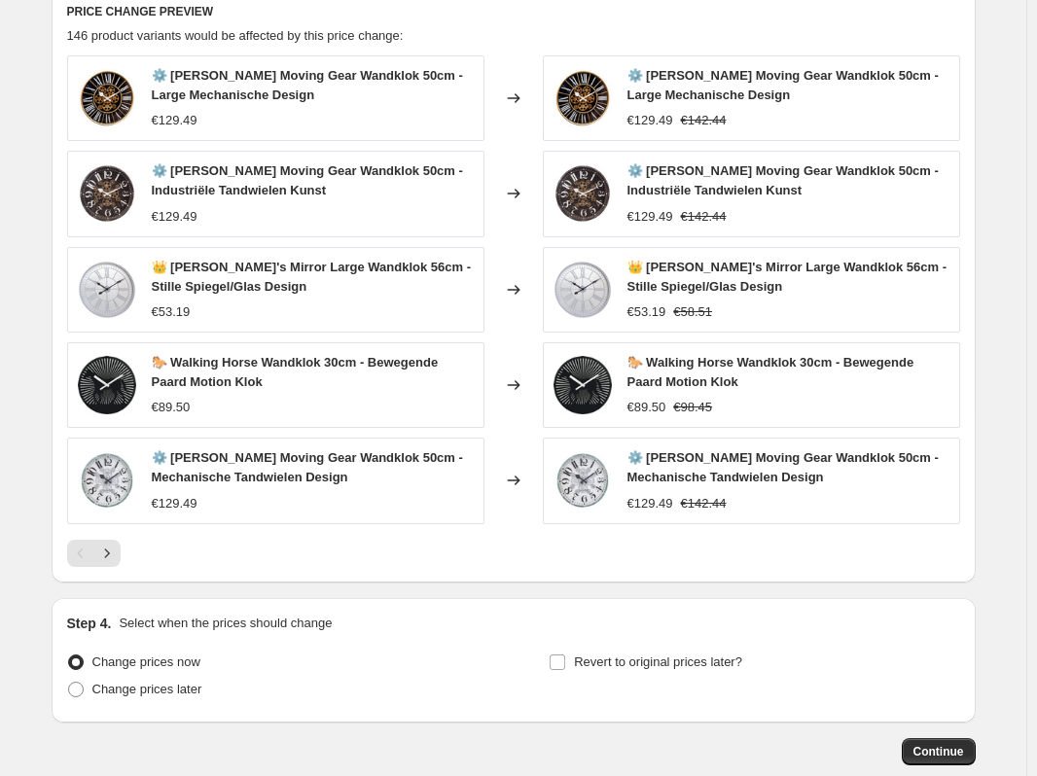
scroll to position [1641, 0]
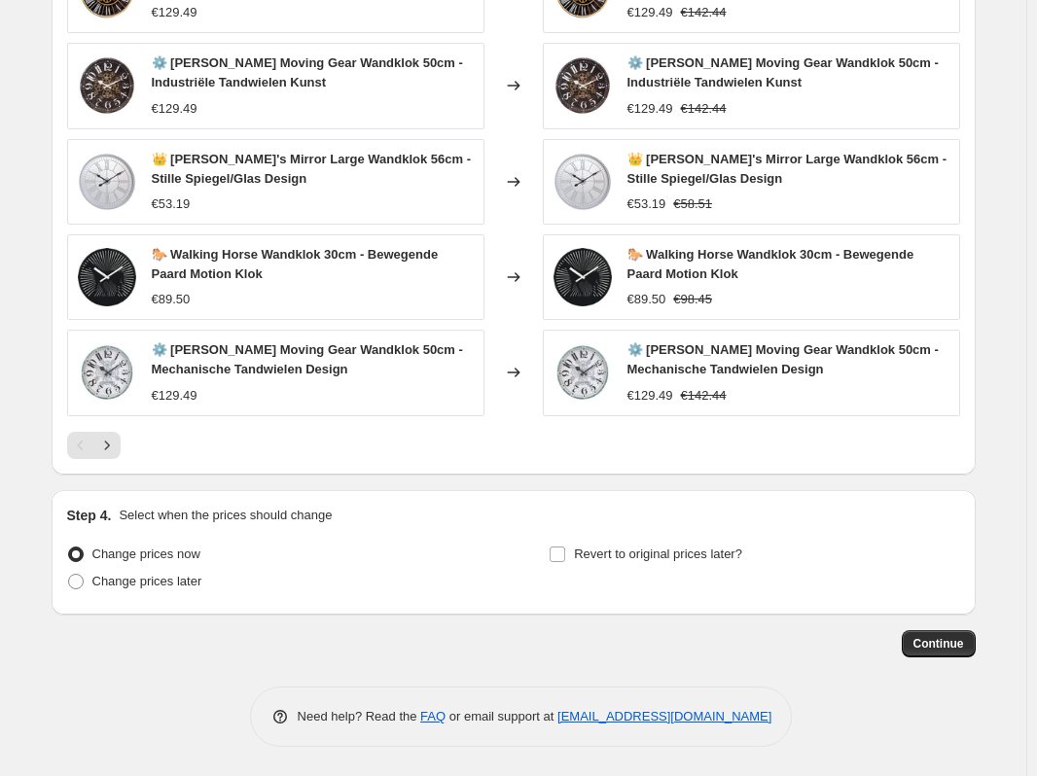
drag, startPoint x: 961, startPoint y: 646, endPoint x: 818, endPoint y: 630, distance: 143.8
click at [818, 630] on div "Continue" at bounding box center [514, 643] width 924 height 27
click at [946, 645] on span "Continue" at bounding box center [938, 644] width 51 height 16
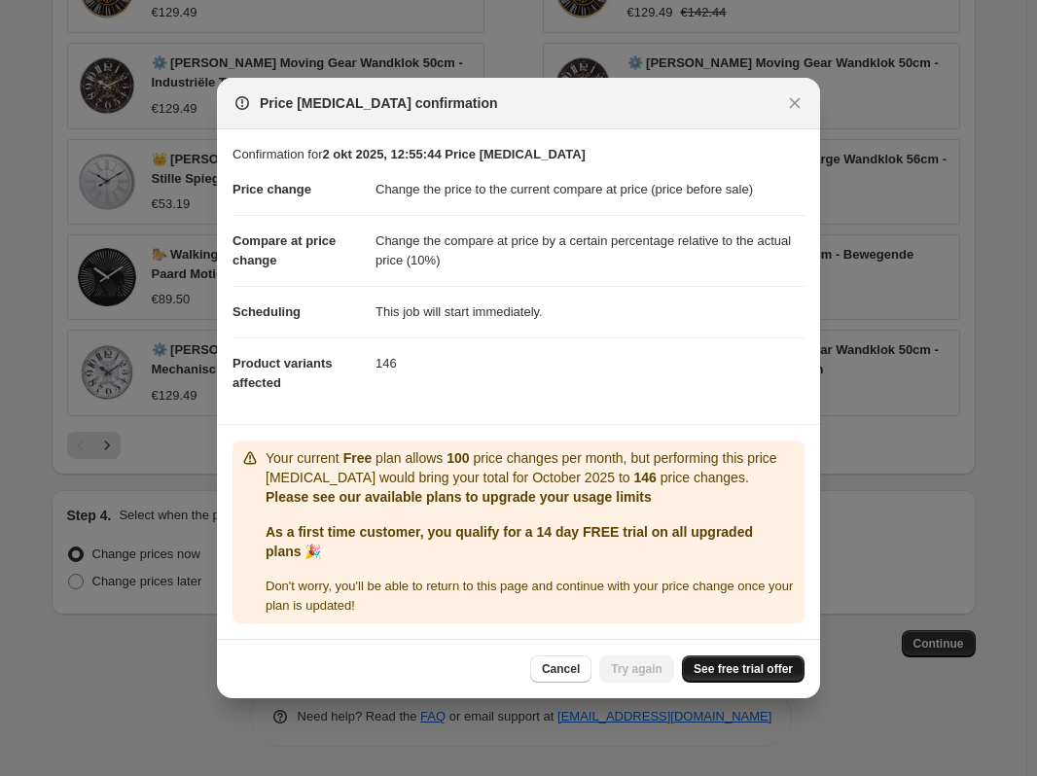
click at [755, 675] on span "See free trial offer" at bounding box center [742, 669] width 99 height 16
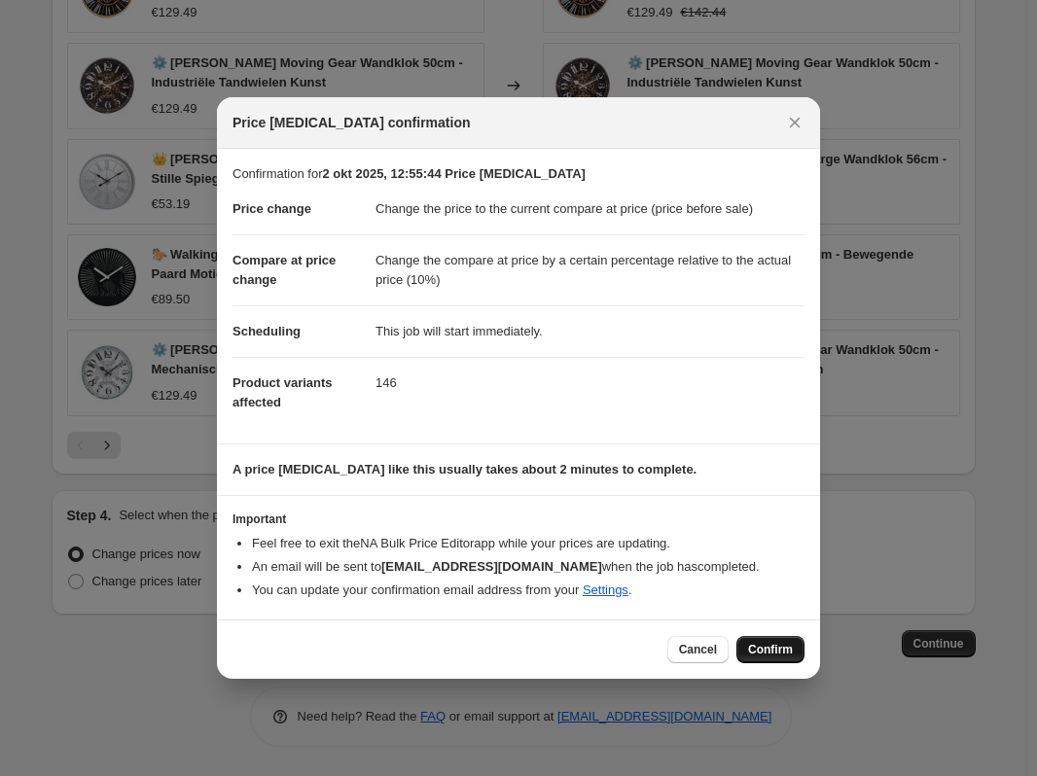
click at [771, 653] on span "Confirm" at bounding box center [770, 650] width 45 height 16
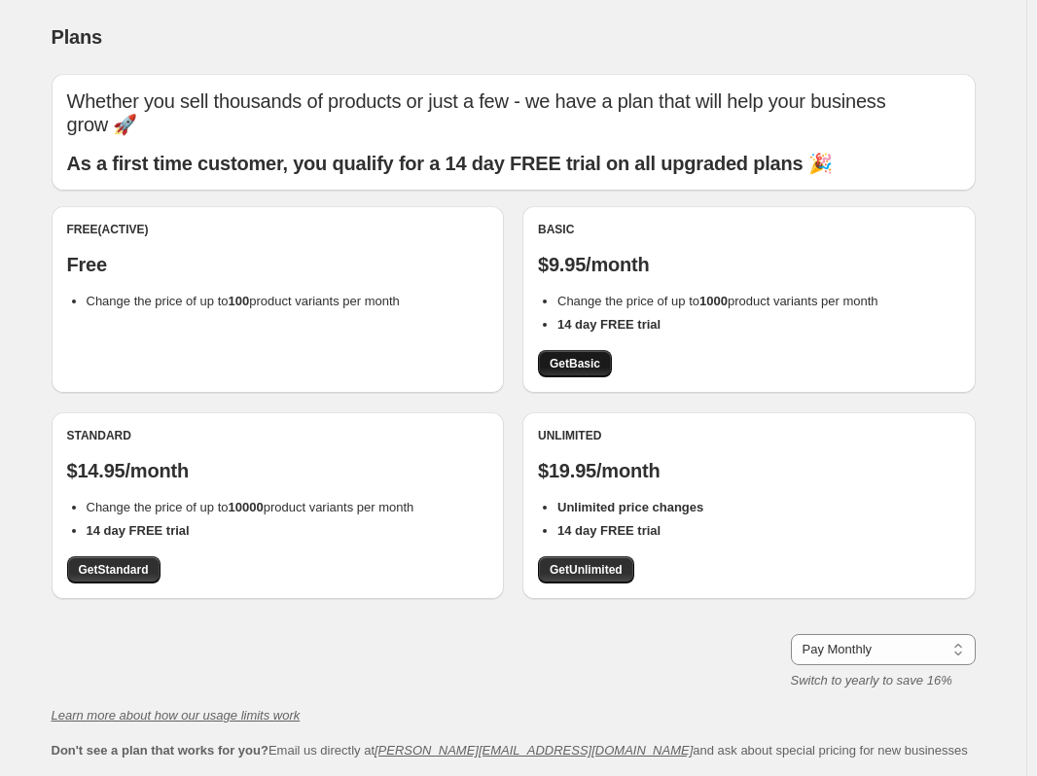
click at [572, 369] on span "Get Basic" at bounding box center [574, 364] width 51 height 16
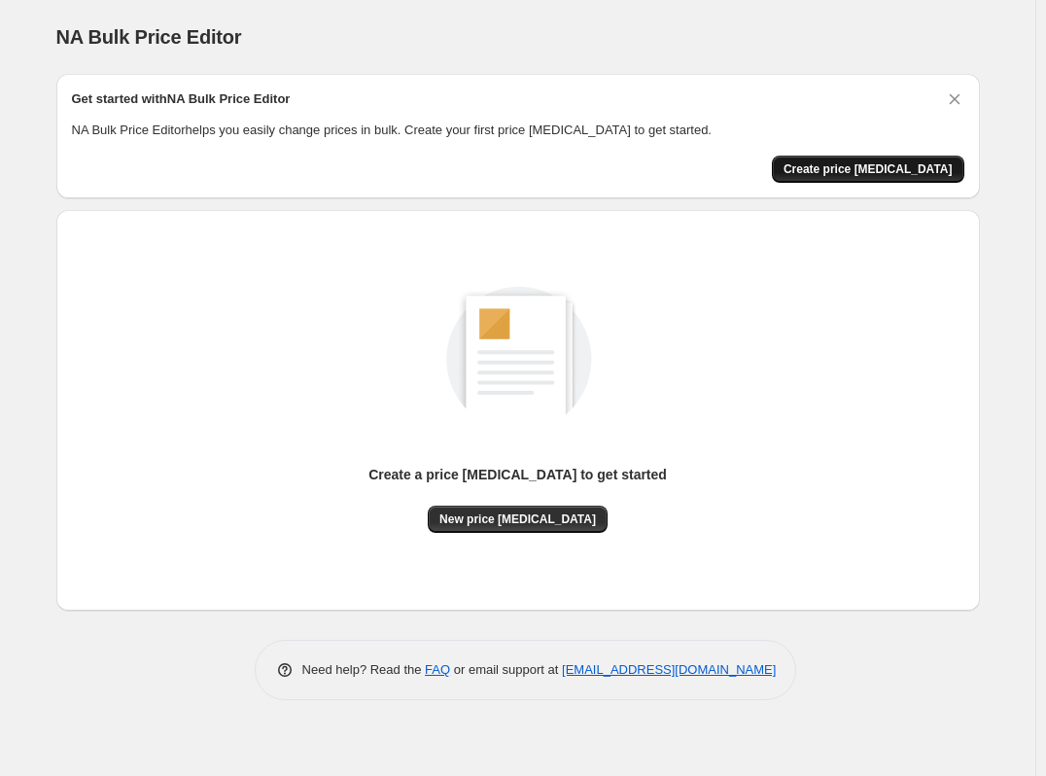
click at [925, 166] on span "Create price [MEDICAL_DATA]" at bounding box center [868, 169] width 169 height 16
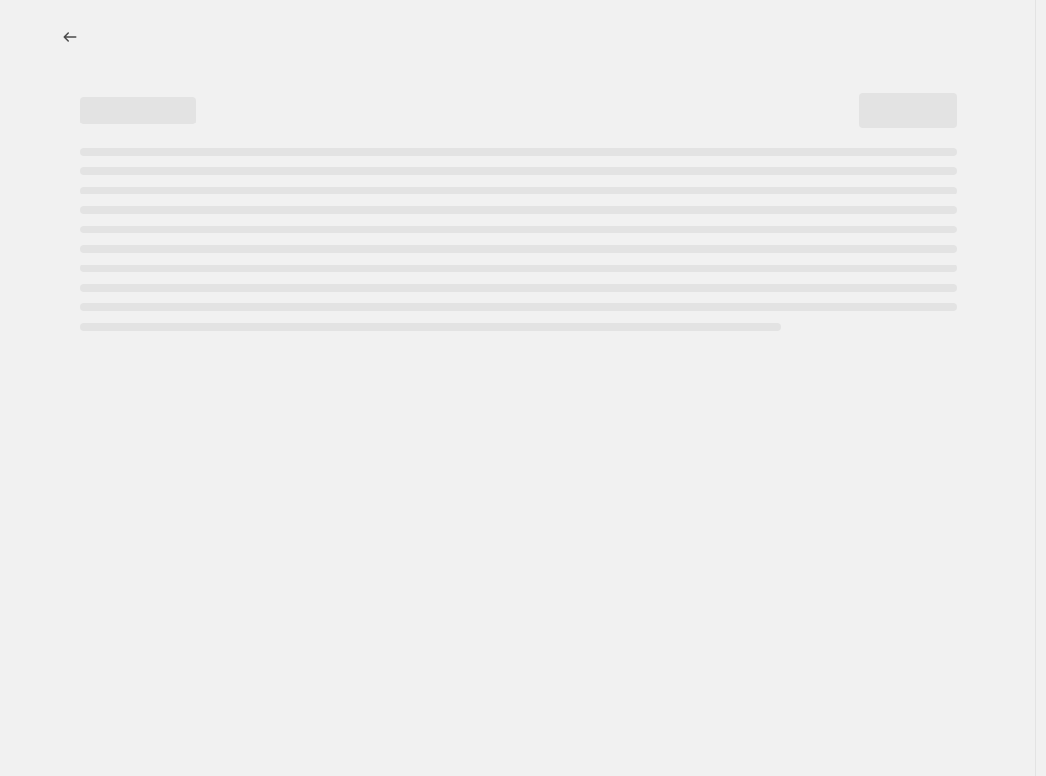
select select "percentage"
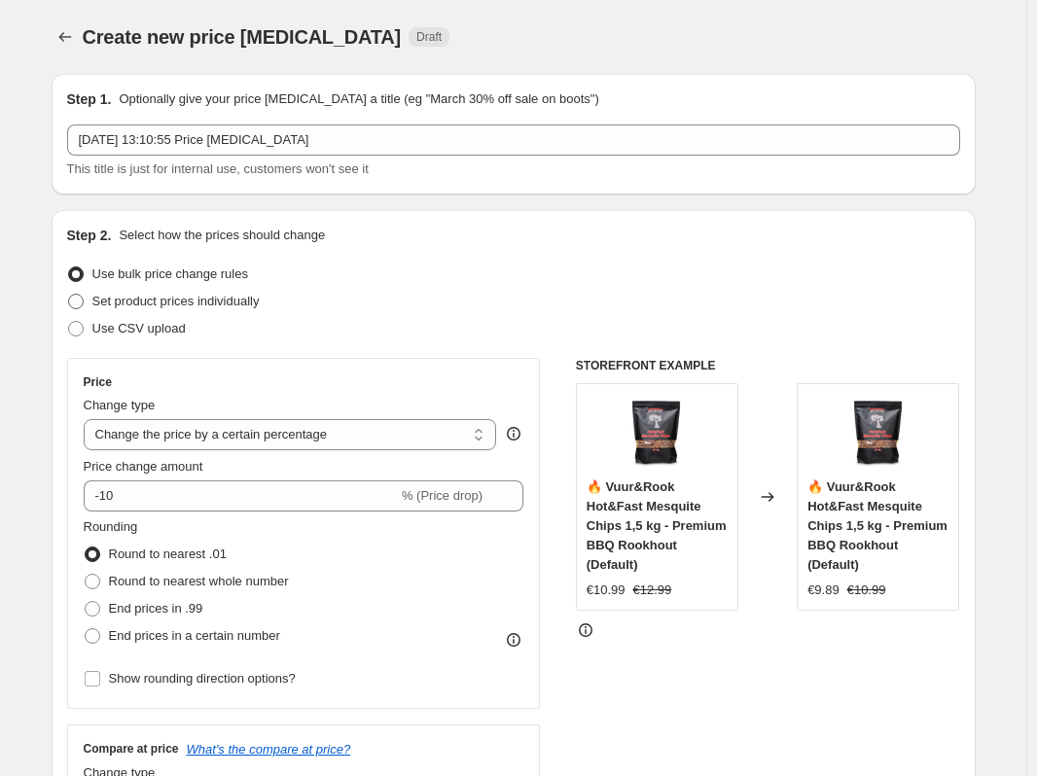
click at [194, 306] on span "Set product prices individually" at bounding box center [175, 301] width 167 height 15
click at [69, 295] on input "Set product prices individually" at bounding box center [68, 294] width 1 height 1
radio input "true"
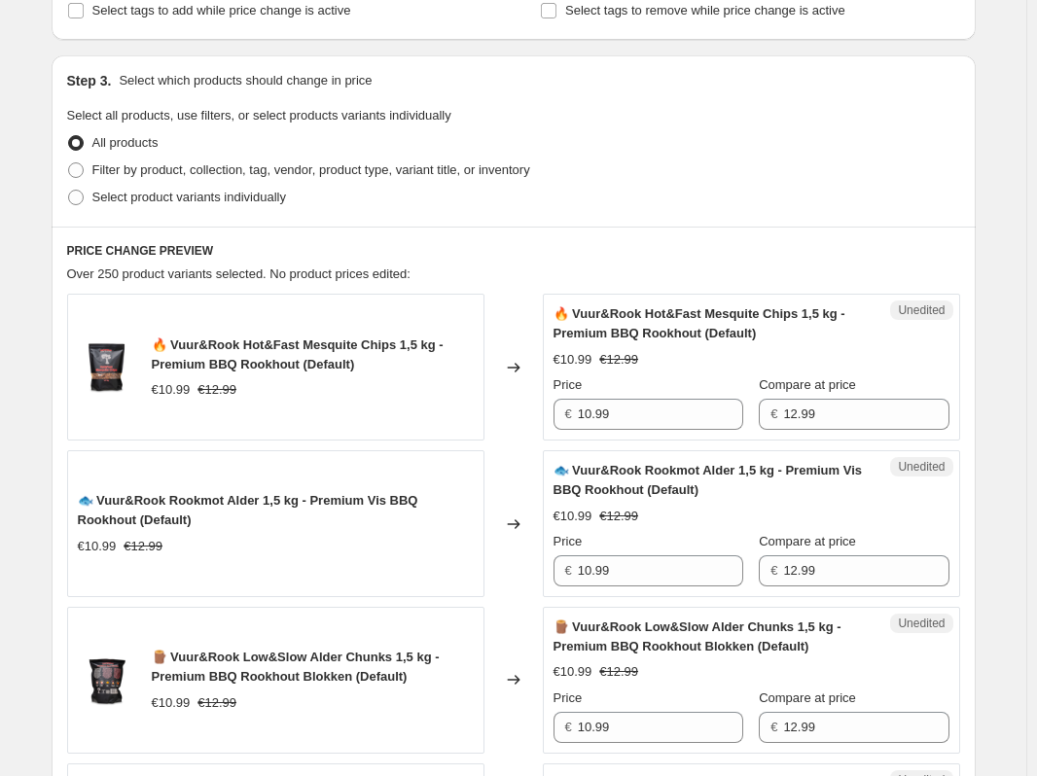
scroll to position [389, 0]
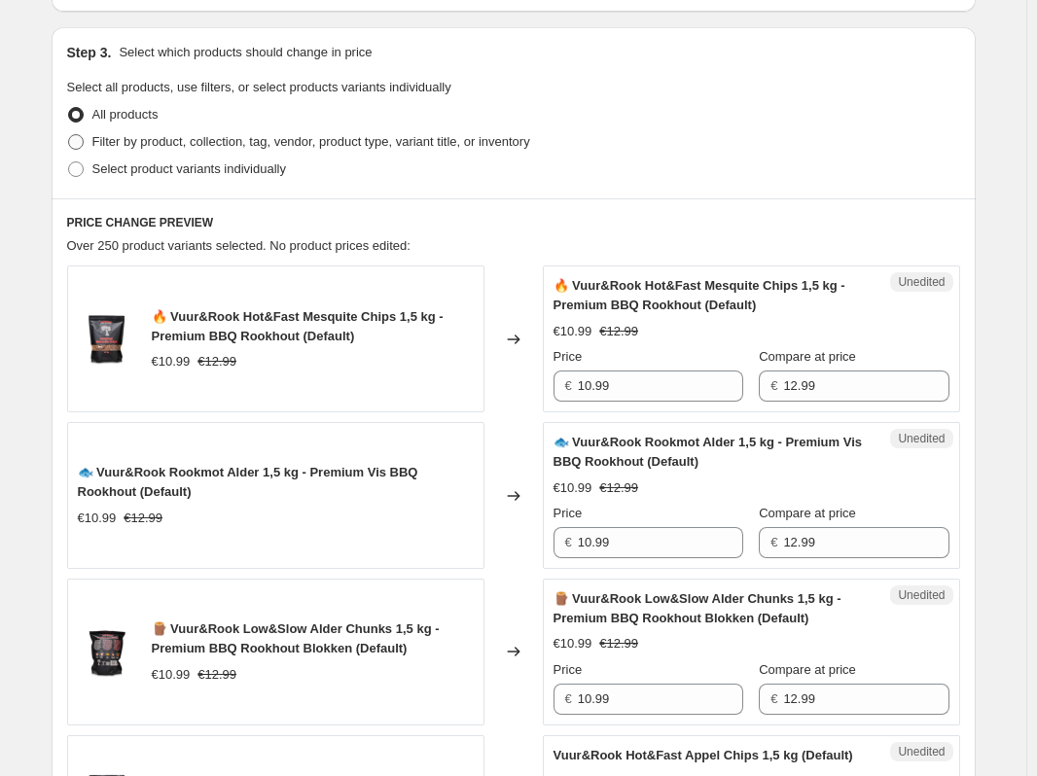
click at [131, 141] on span "Filter by product, collection, tag, vendor, product type, variant title, or inv…" at bounding box center [311, 141] width 438 height 15
click at [69, 135] on input "Filter by product, collection, tag, vendor, product type, variant title, or inv…" at bounding box center [68, 134] width 1 height 1
radio input "true"
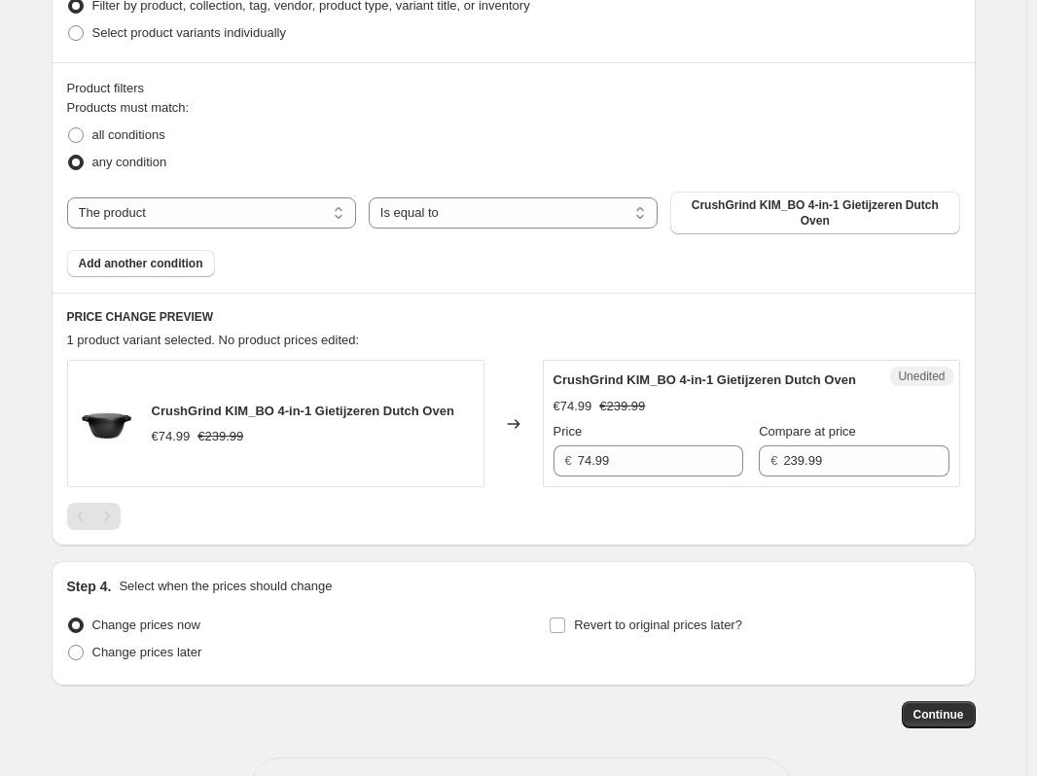
scroll to position [583, 0]
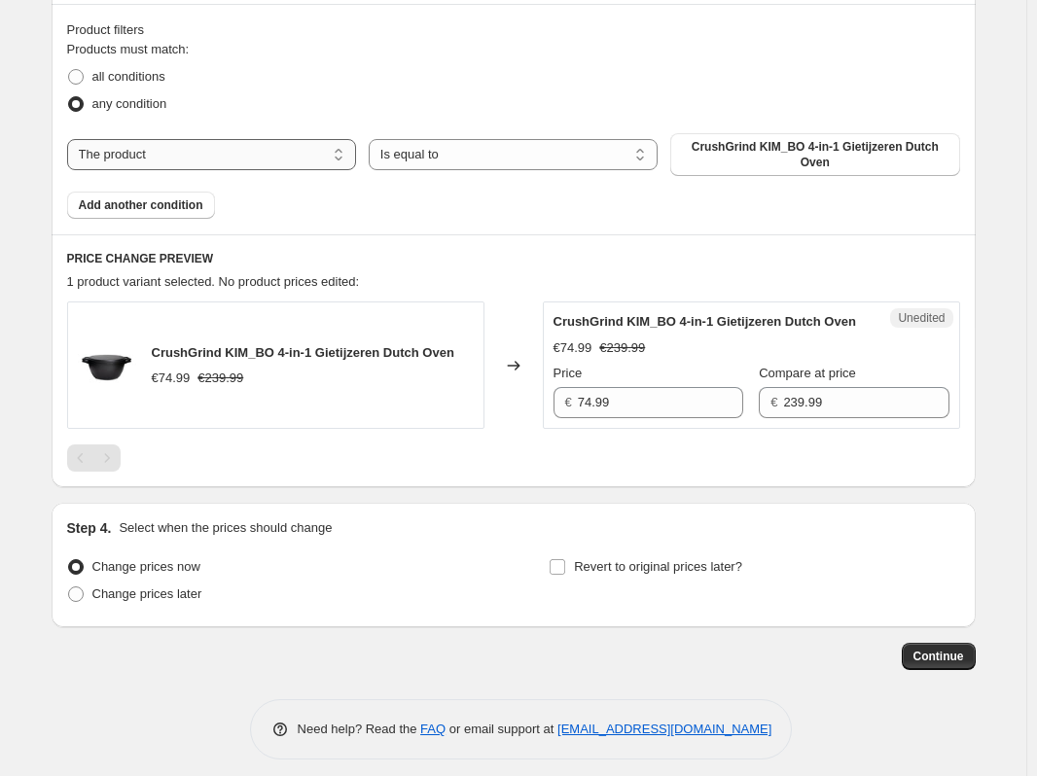
click at [252, 147] on select "The product The product's collection The product's tag The product's vendor The…" at bounding box center [211, 154] width 289 height 31
select select "collection"
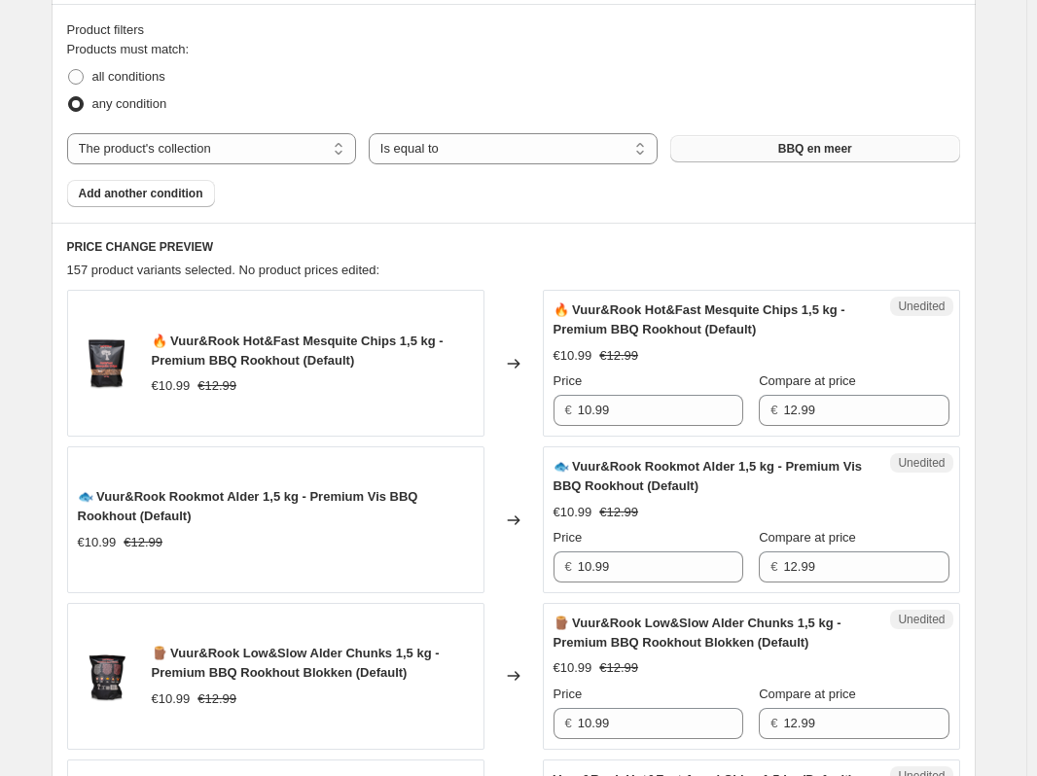
click at [774, 148] on button "BBQ en meer" at bounding box center [814, 148] width 289 height 27
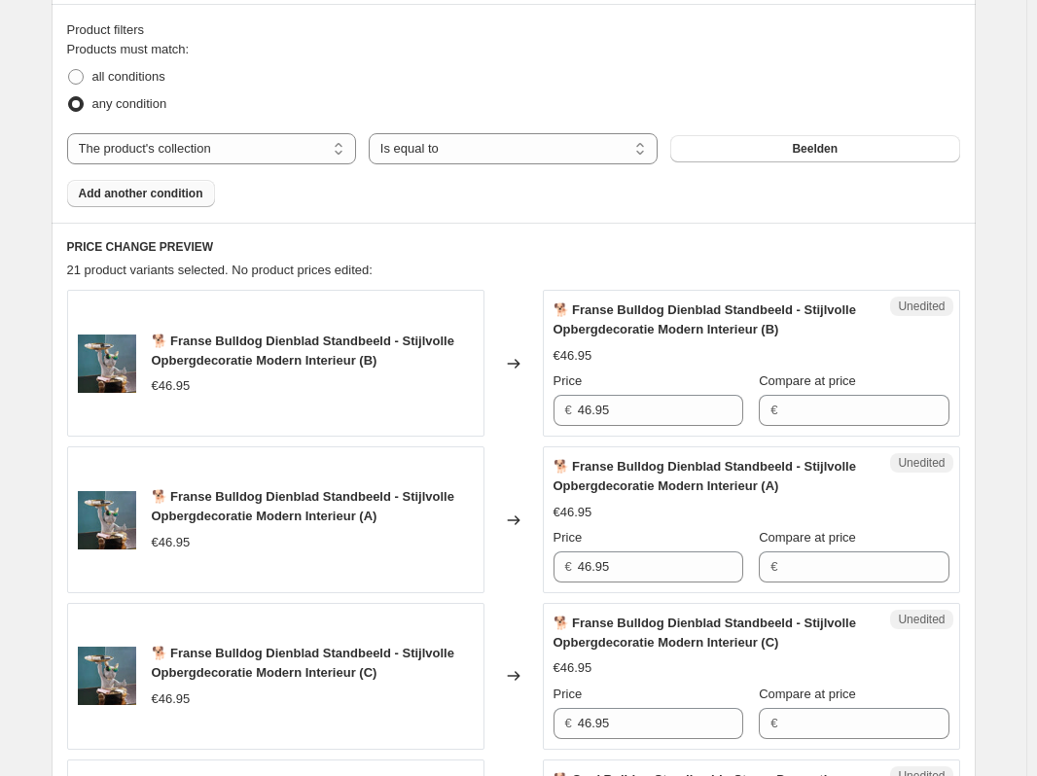
click at [169, 198] on span "Add another condition" at bounding box center [141, 194] width 124 height 16
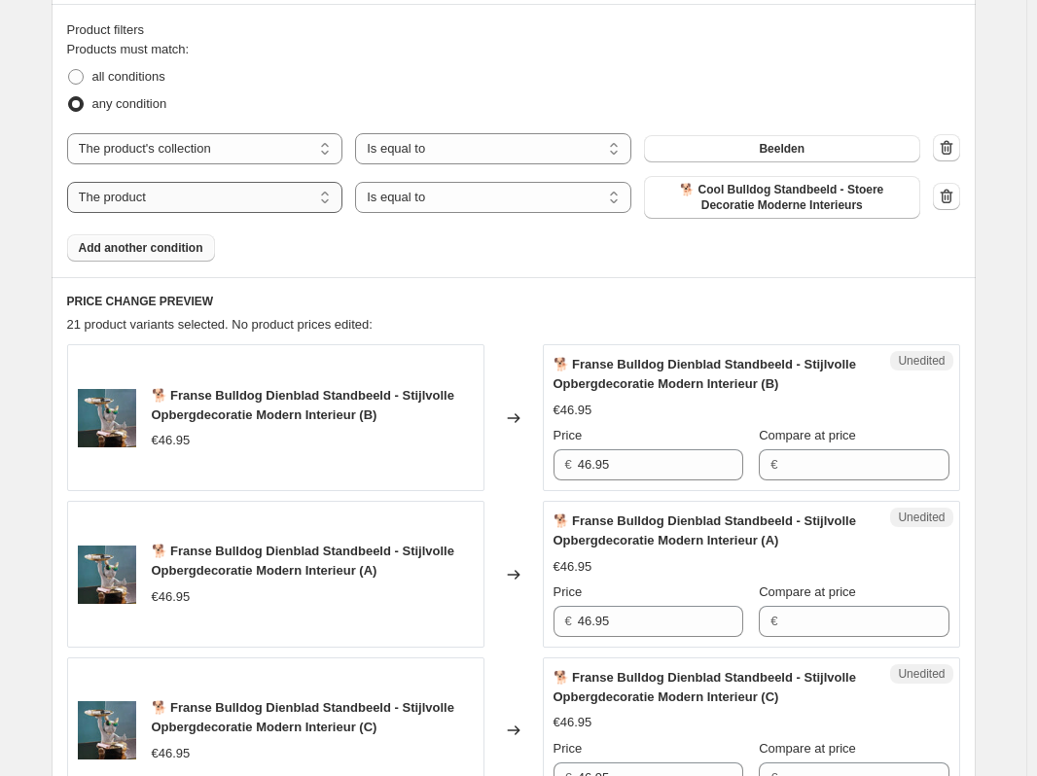
click at [191, 198] on select "The product The product's collection The product's tag The product's vendor The…" at bounding box center [205, 197] width 276 height 31
select select "collection"
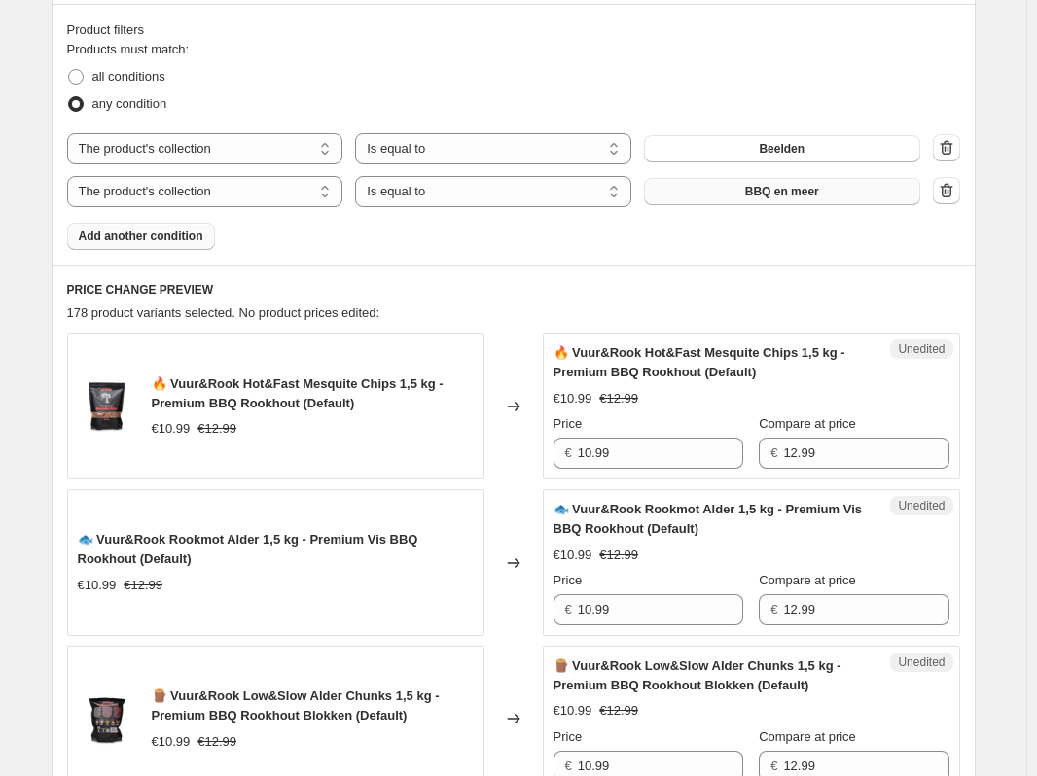
click at [768, 194] on span "BBQ en meer" at bounding box center [782, 192] width 74 height 16
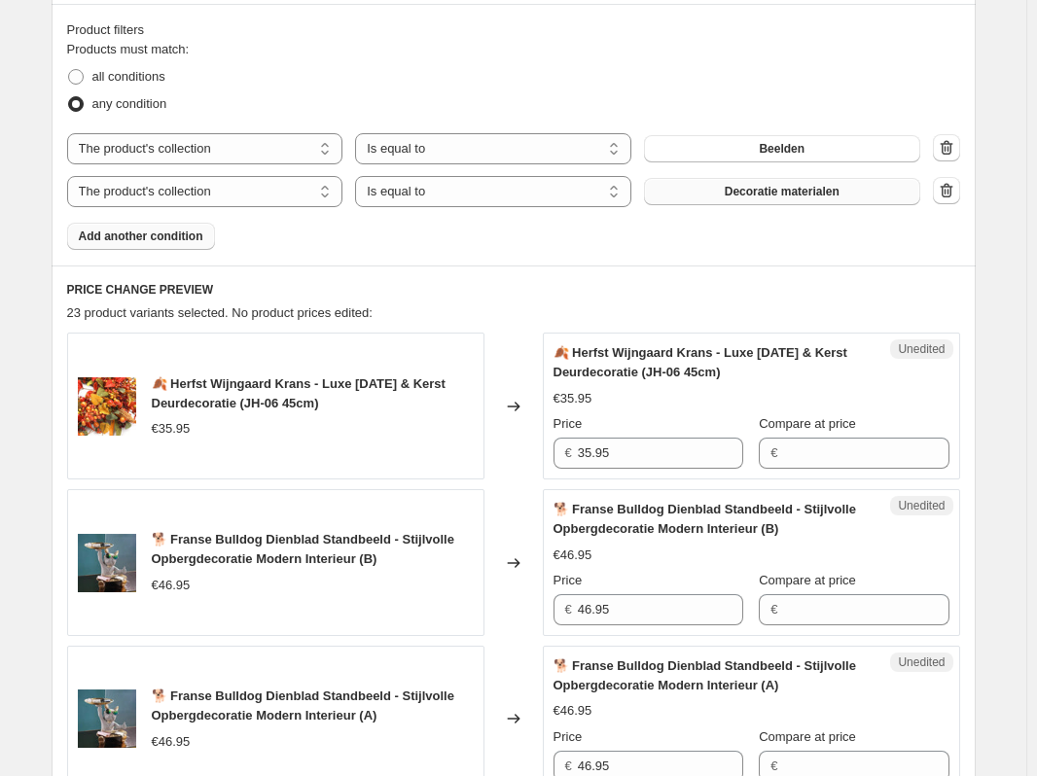
click at [180, 233] on span "Add another condition" at bounding box center [141, 237] width 124 height 16
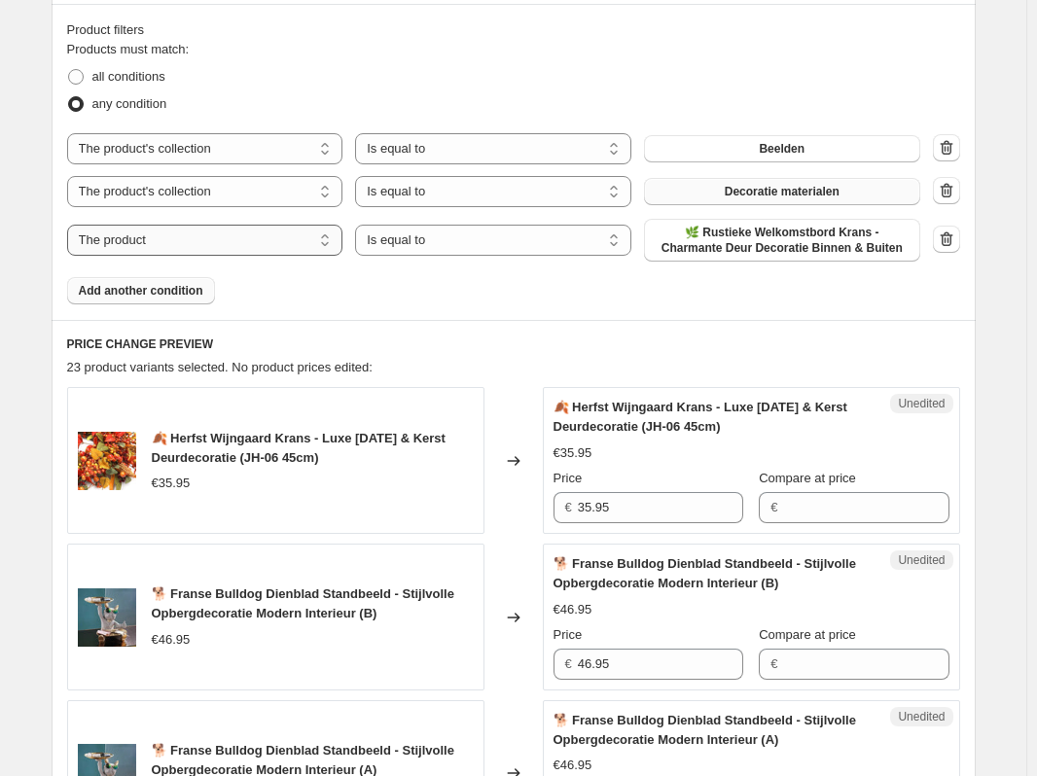
click at [196, 247] on select "The product The product's collection The product's tag The product's vendor The…" at bounding box center [205, 240] width 276 height 31
select select "collection"
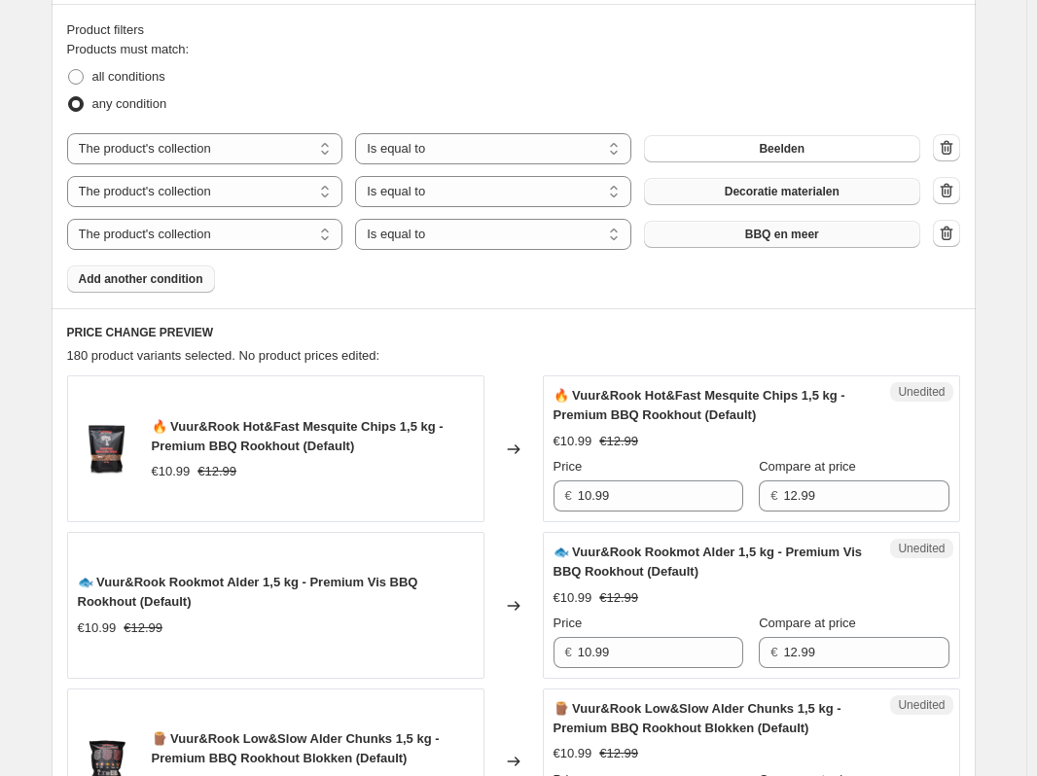
click at [788, 235] on span "BBQ en meer" at bounding box center [782, 235] width 74 height 16
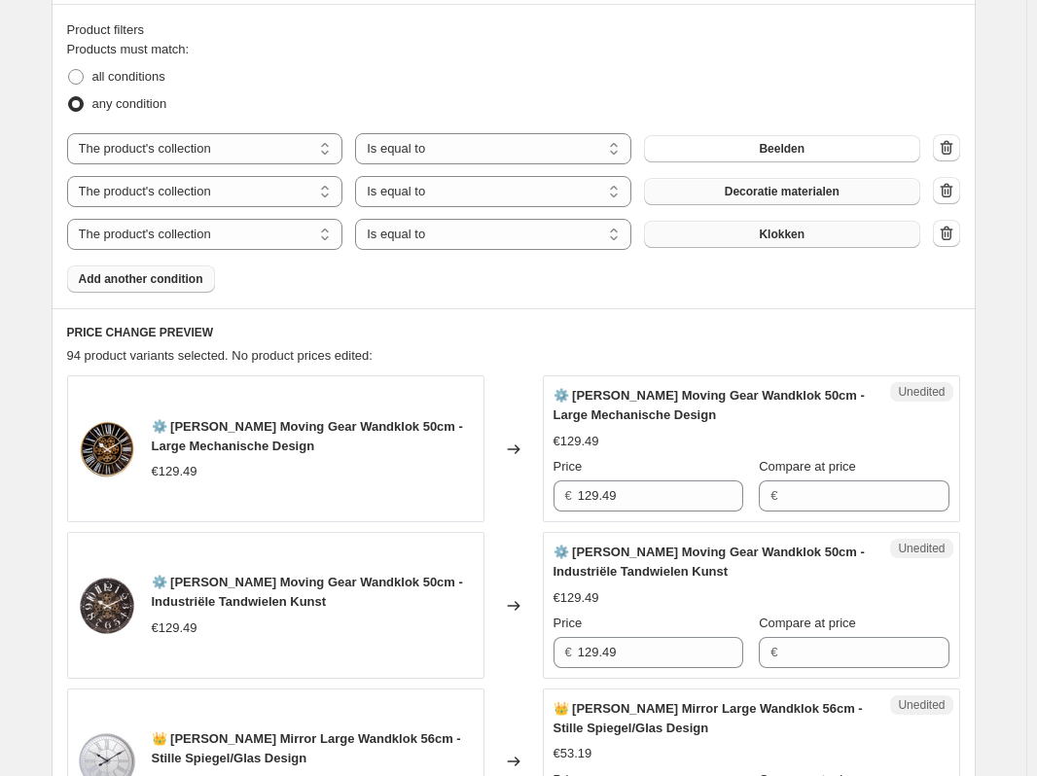
click at [165, 276] on span "Add another condition" at bounding box center [141, 279] width 124 height 16
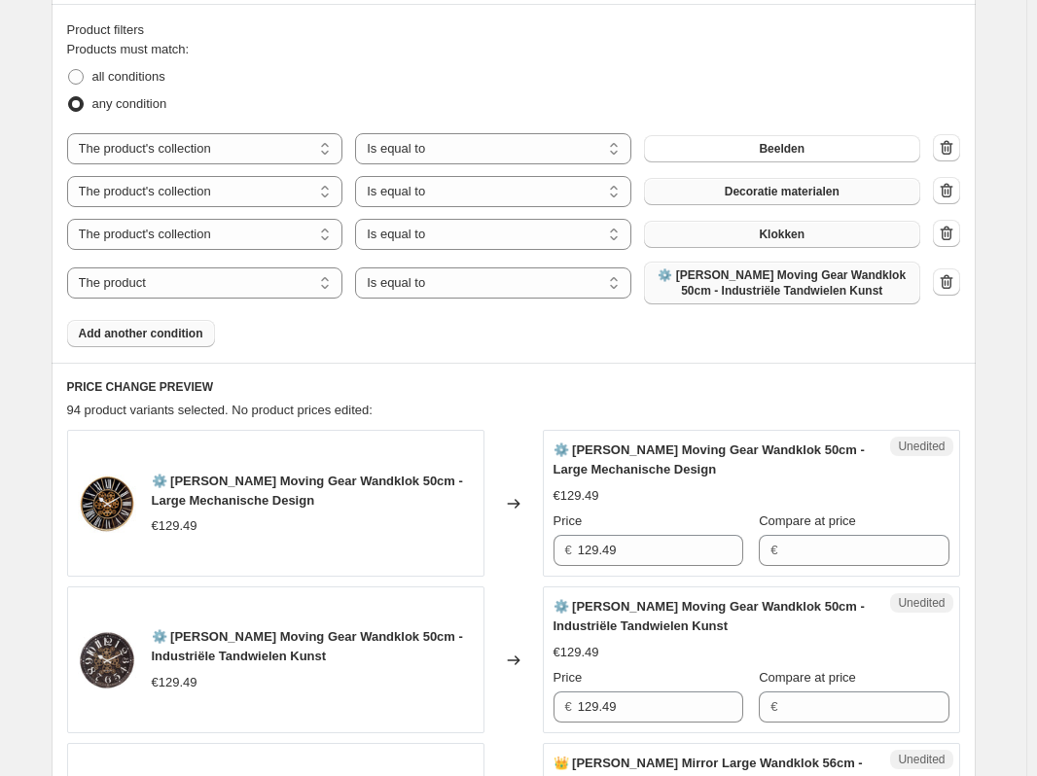
click at [775, 285] on span "⚙️ Henry Moving Gear Wandklok 50cm - Industriële Tandwielen Kunst" at bounding box center [781, 282] width 253 height 31
click at [123, 279] on select "The product The product's collection The product's tag The product's vendor The…" at bounding box center [205, 282] width 276 height 31
select select "collection"
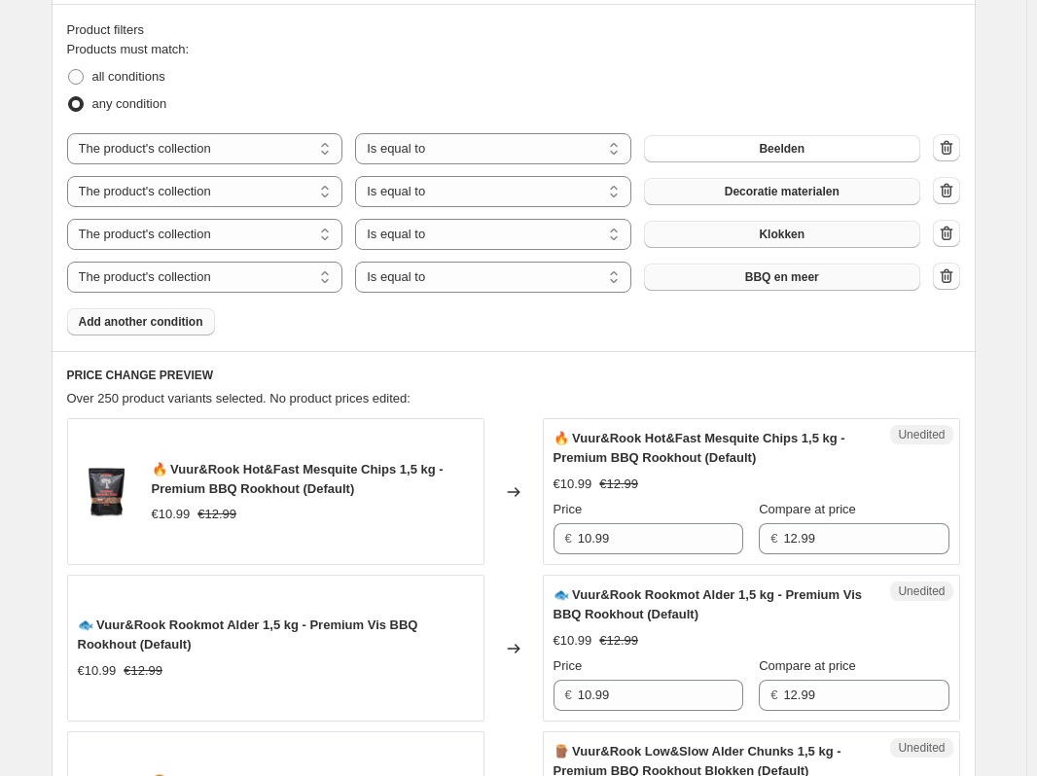
click at [750, 275] on button "BBQ en meer" at bounding box center [782, 277] width 276 height 27
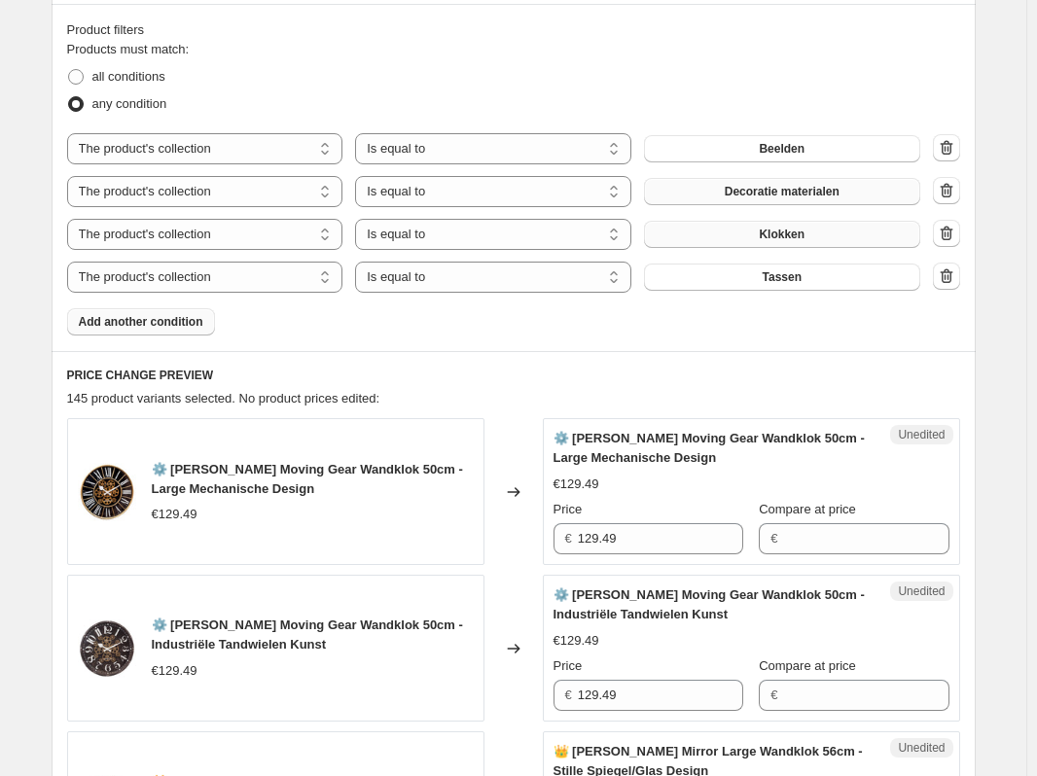
click at [132, 320] on span "Add another condition" at bounding box center [141, 322] width 124 height 16
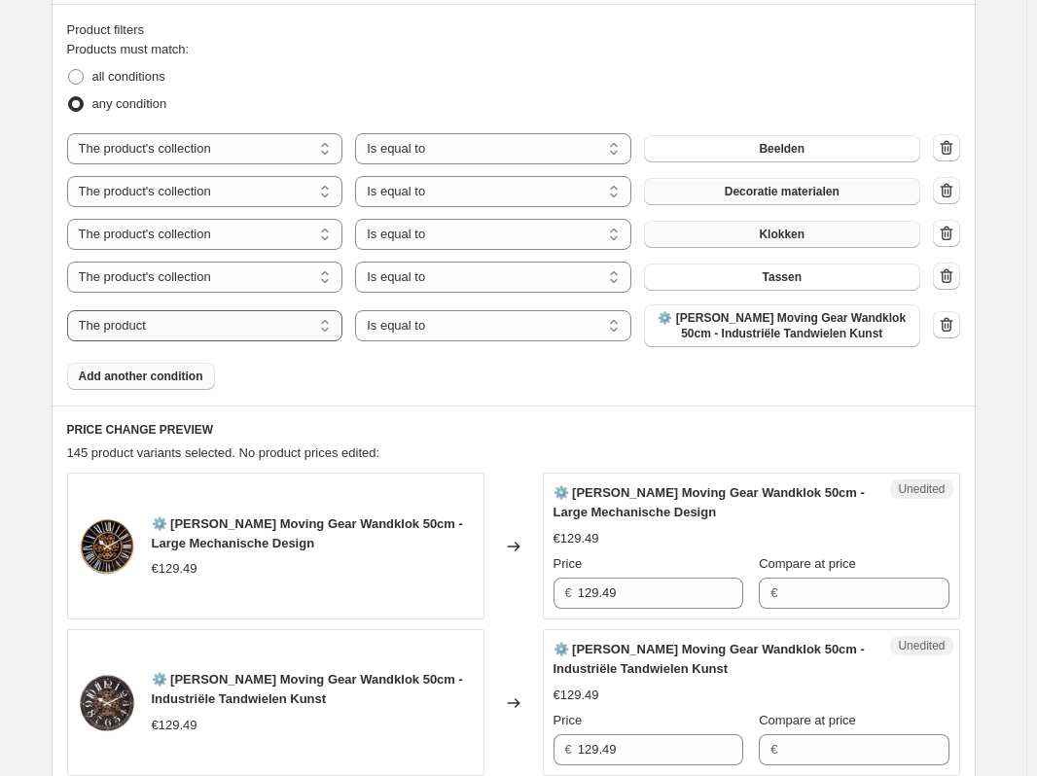
click at [178, 330] on select "The product The product's collection The product's tag The product's vendor The…" at bounding box center [205, 325] width 276 height 31
select select "collection"
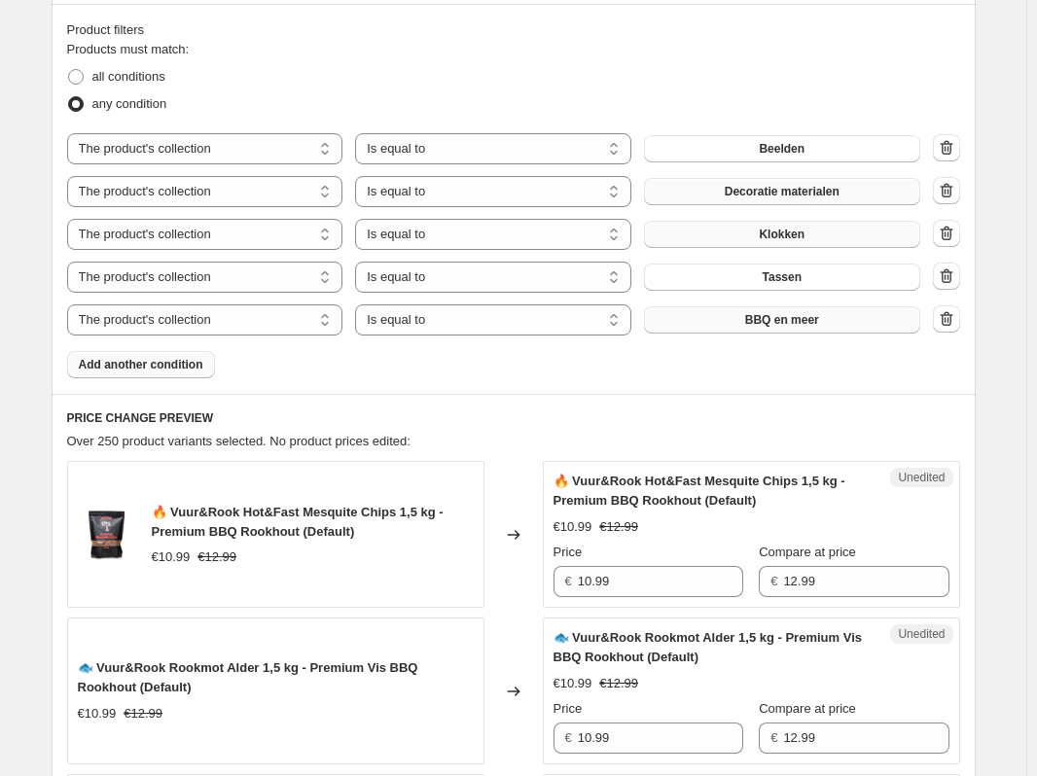
click at [734, 325] on button "BBQ en meer" at bounding box center [782, 319] width 276 height 27
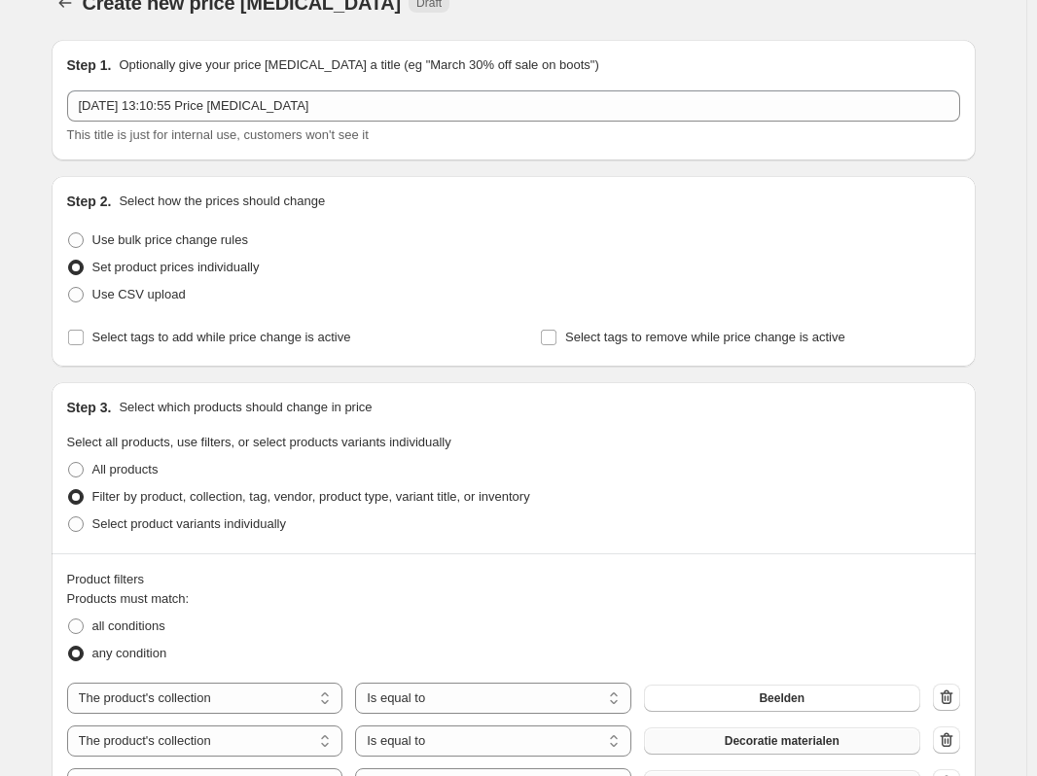
scroll to position [0, 0]
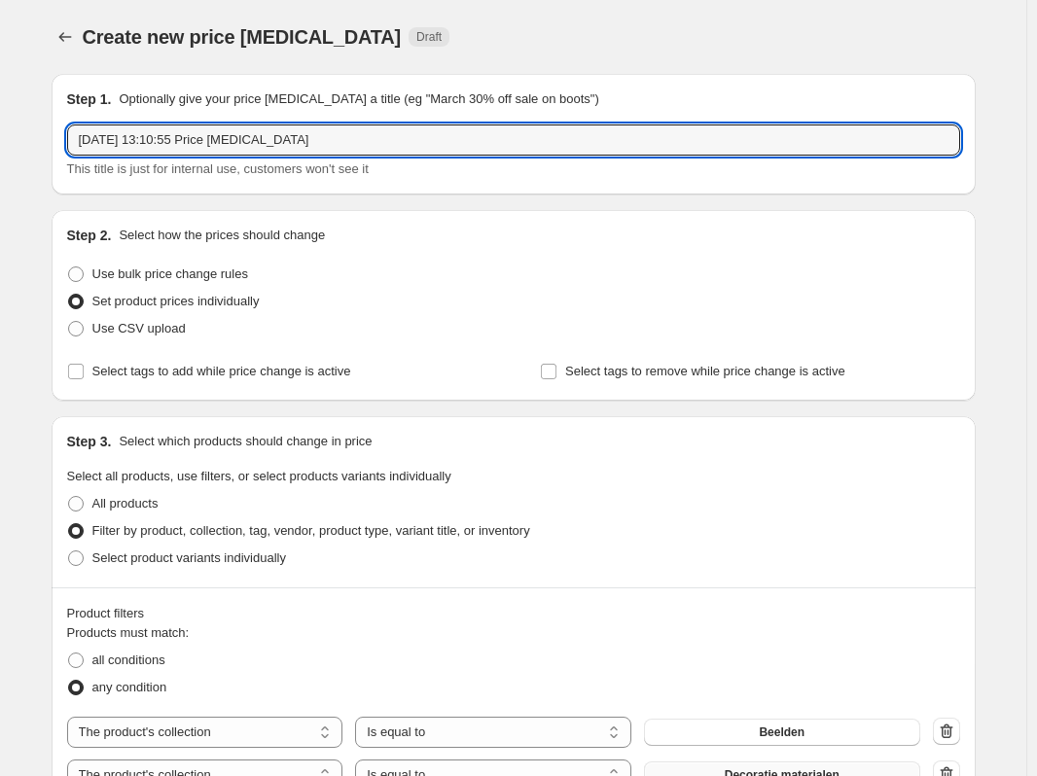
drag, startPoint x: 306, startPoint y: 135, endPoint x: 53, endPoint y: 137, distance: 252.8
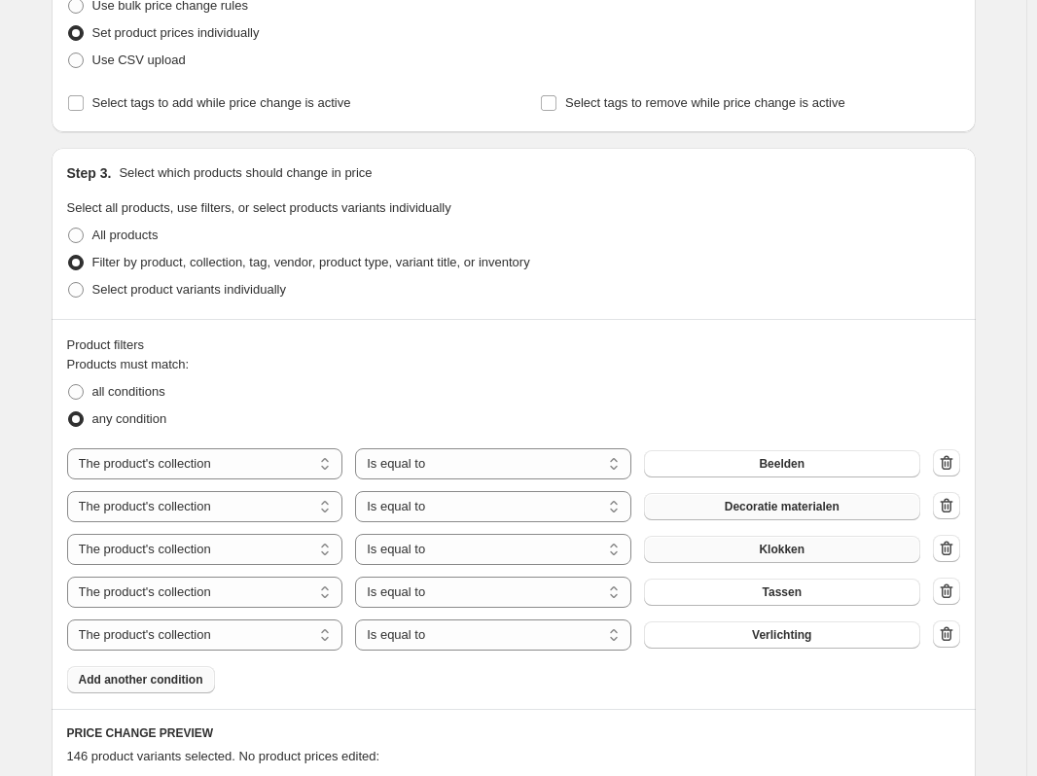
scroll to position [51, 0]
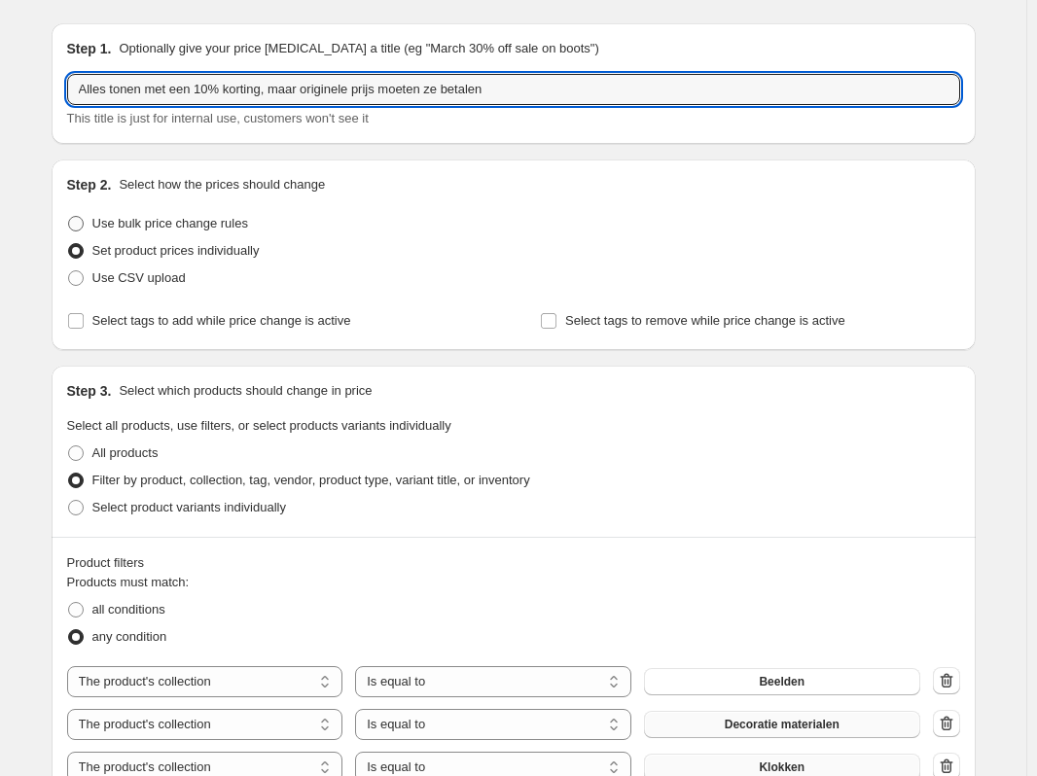
type input "Alles tonen met een 10% korting, maar originele prijs moeten ze betalen"
click at [82, 222] on span at bounding box center [76, 224] width 16 height 16
click at [69, 217] on input "Use bulk price change rules" at bounding box center [68, 216] width 1 height 1
radio input "true"
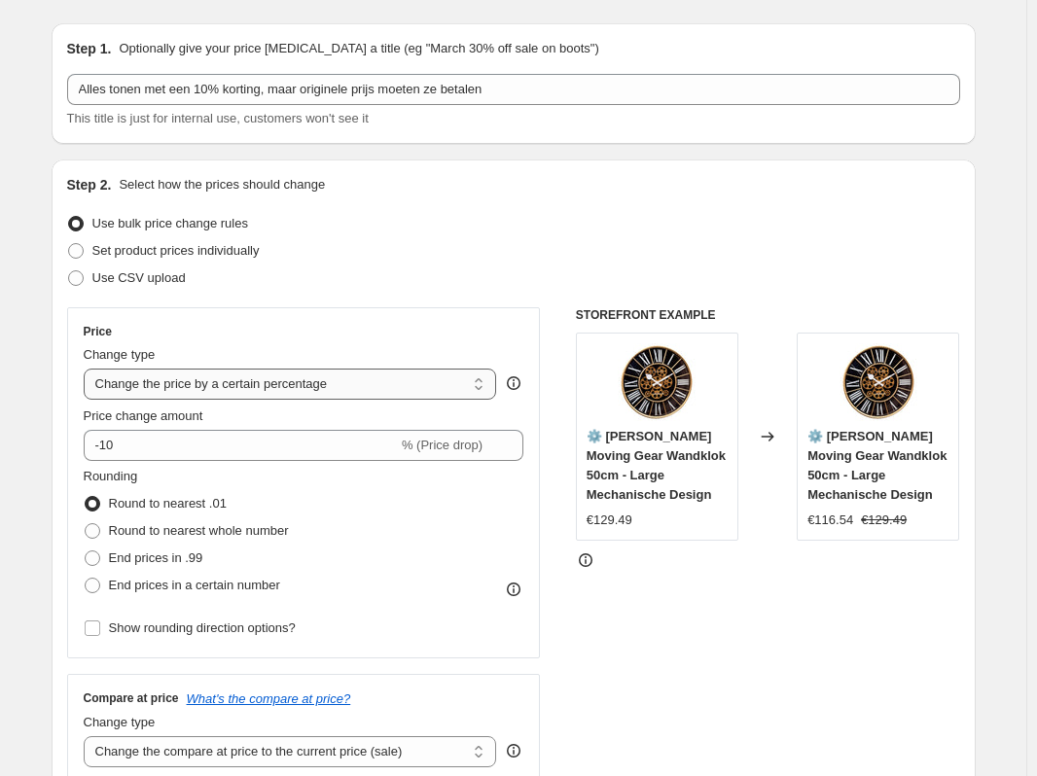
click at [364, 391] on select "Change the price to a certain amount Change the price by a certain amount Chang…" at bounding box center [290, 384] width 413 height 31
select select "ecap"
click at [88, 369] on select "Change the price to a certain amount Change the price by a certain amount Chang…" at bounding box center [290, 384] width 413 height 31
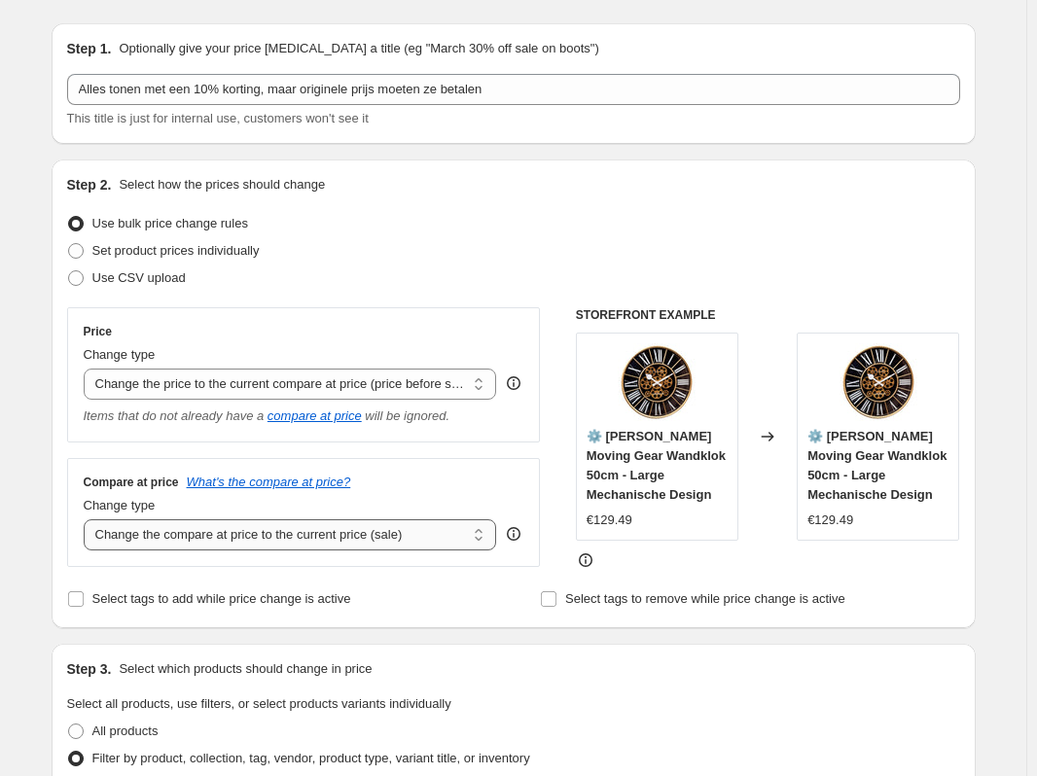
click at [385, 525] on select "Change the compare at price to the current price (sale) Change the compare at p…" at bounding box center [290, 534] width 413 height 31
click at [88, 520] on select "Change the compare at price to the current price (sale) Change the compare at p…" at bounding box center [290, 534] width 413 height 31
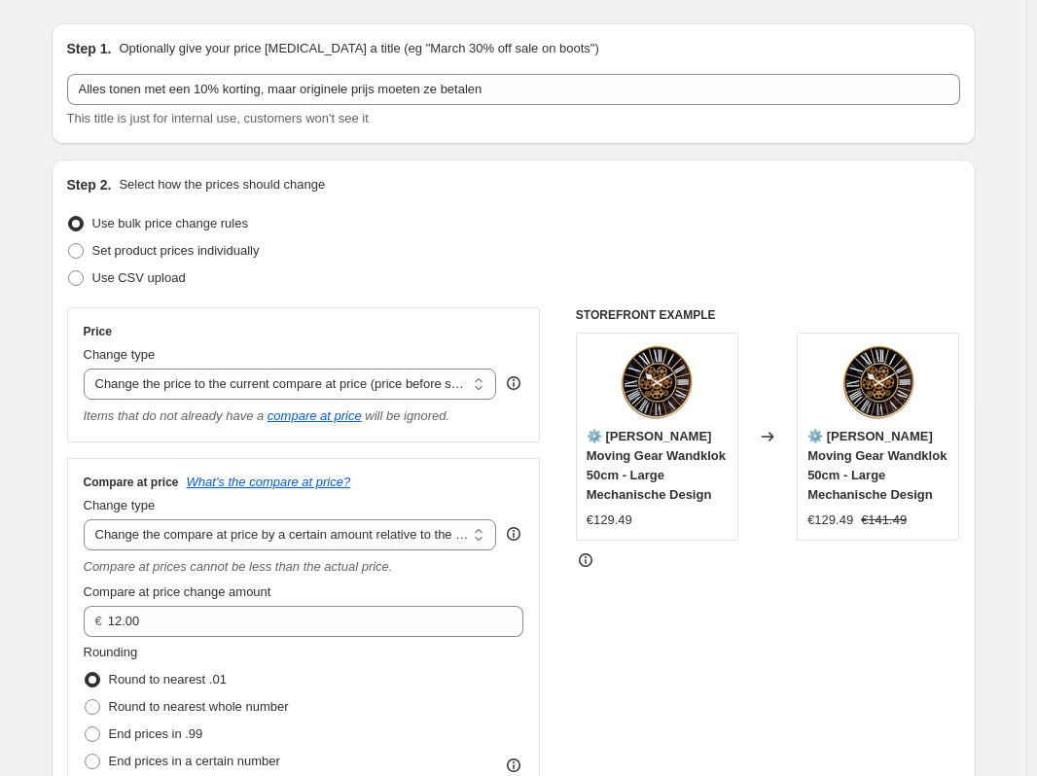
click at [334, 518] on div "Change type Change the compare at price to the current price (sale) Change the …" at bounding box center [290, 523] width 413 height 54
click at [335, 528] on select "Change the compare at price to the current price (sale) Change the compare at p…" at bounding box center [290, 534] width 413 height 31
select select "pp"
click at [88, 520] on select "Change the compare at price to the current price (sale) Change the compare at p…" at bounding box center [290, 534] width 413 height 31
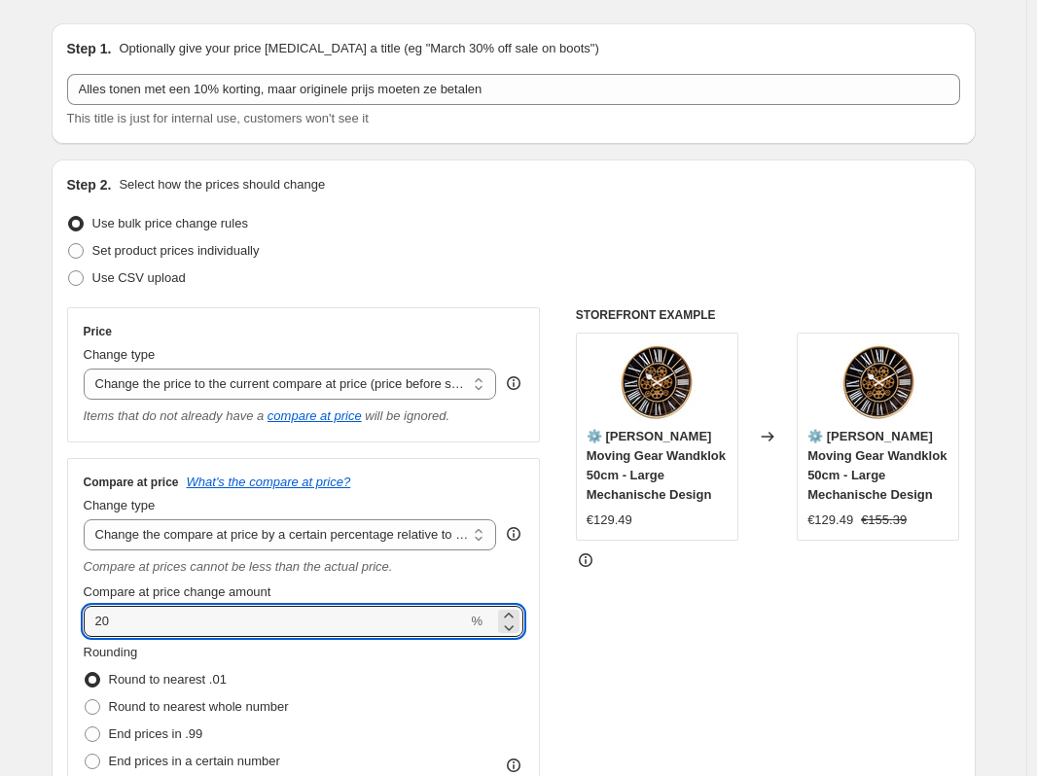
drag, startPoint x: 76, startPoint y: 622, endPoint x: 8, endPoint y: 617, distance: 68.2
type input "10"
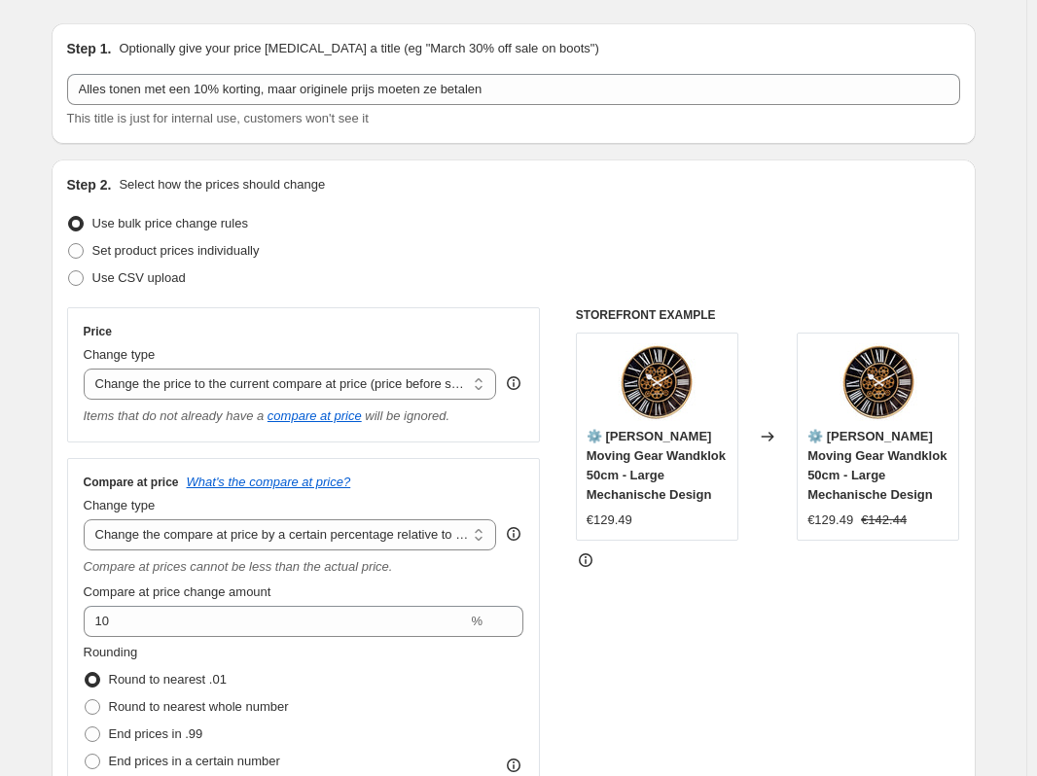
click at [669, 657] on div "STOREFRONT EXAMPLE ⚙️ William Moving Gear Wandklok 50cm - Large Mechanische Des…" at bounding box center [768, 570] width 384 height 527
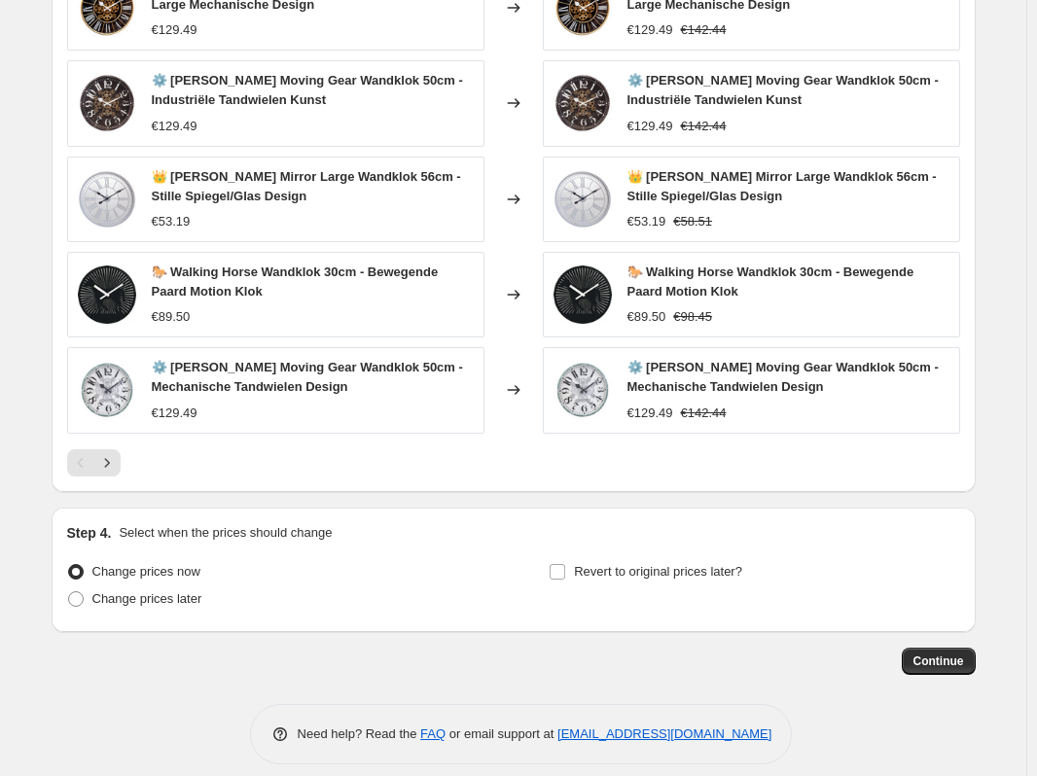
scroll to position [1641, 0]
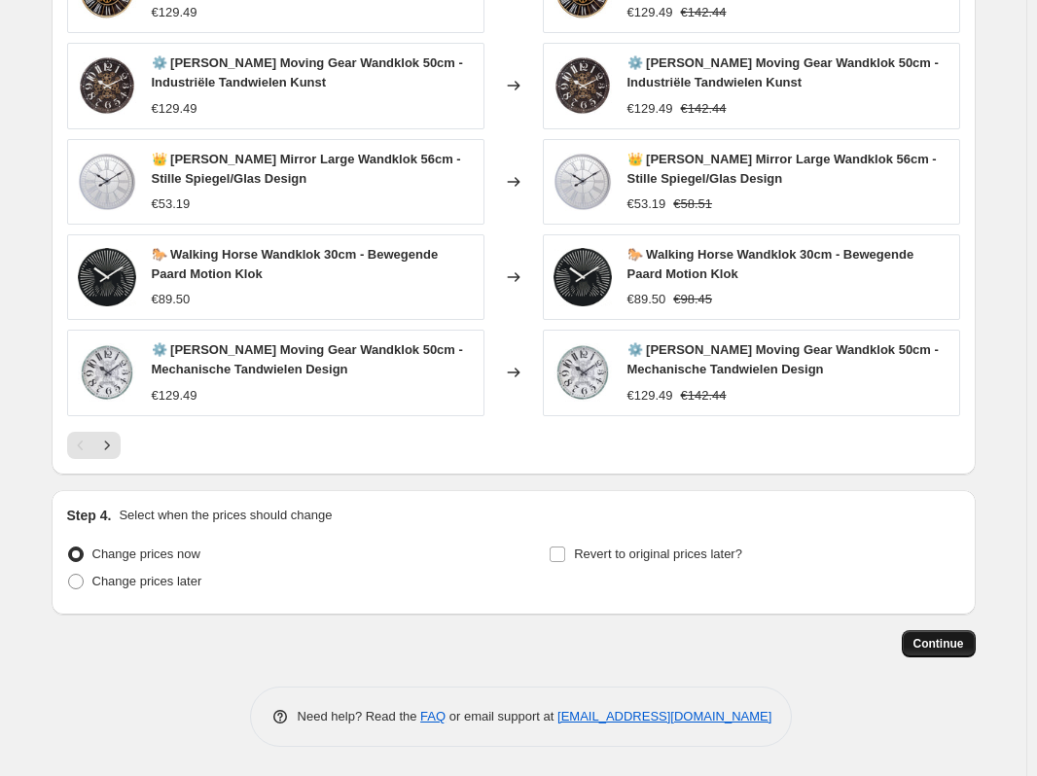
click at [938, 639] on span "Continue" at bounding box center [938, 644] width 51 height 16
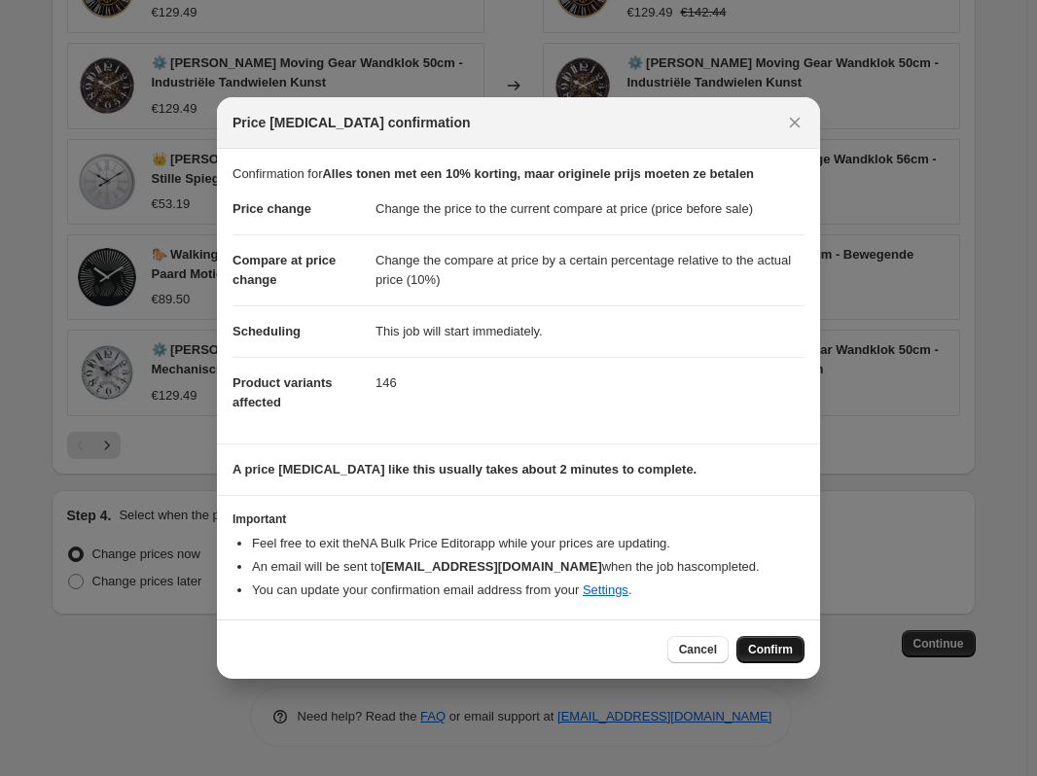
click at [782, 651] on span "Confirm" at bounding box center [770, 650] width 45 height 16
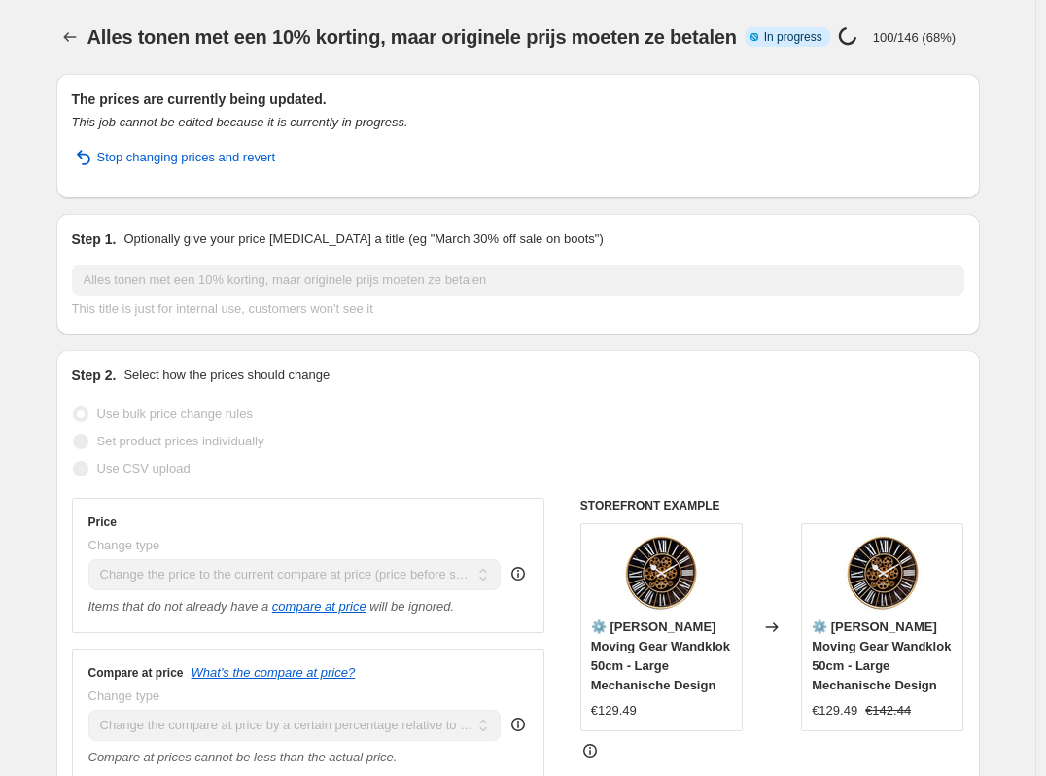
select select "ecap"
select select "pp"
select select "collection"
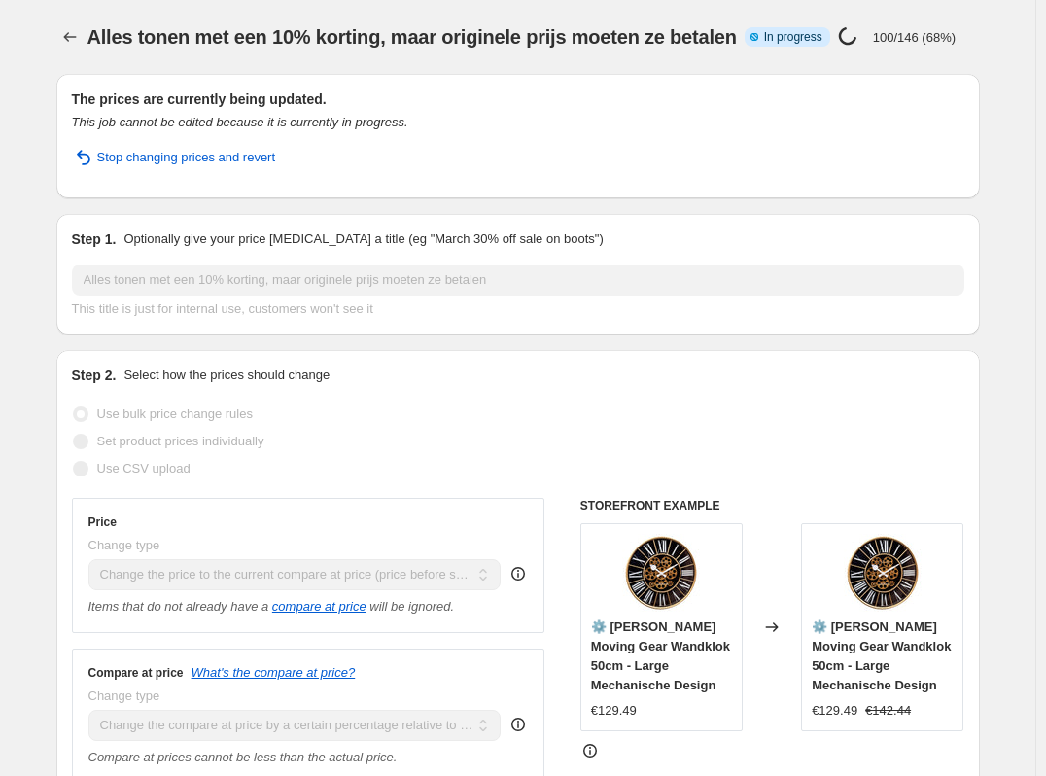
select select "collection"
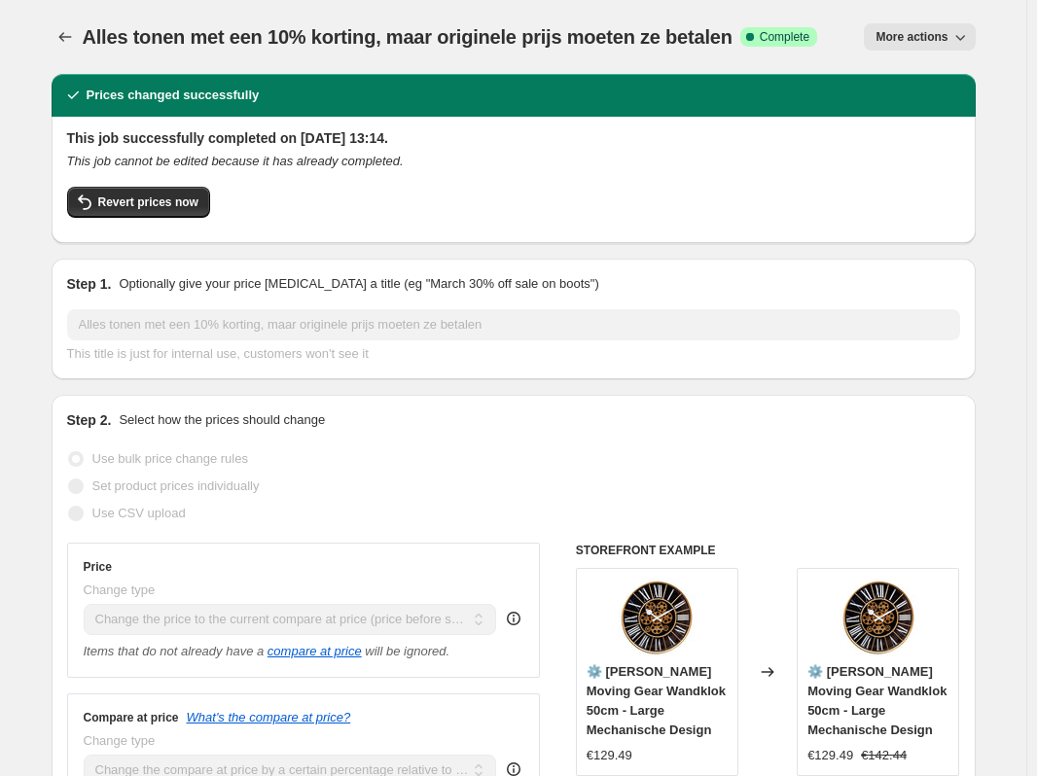
select select "ecap"
select select "pp"
select select "collection"
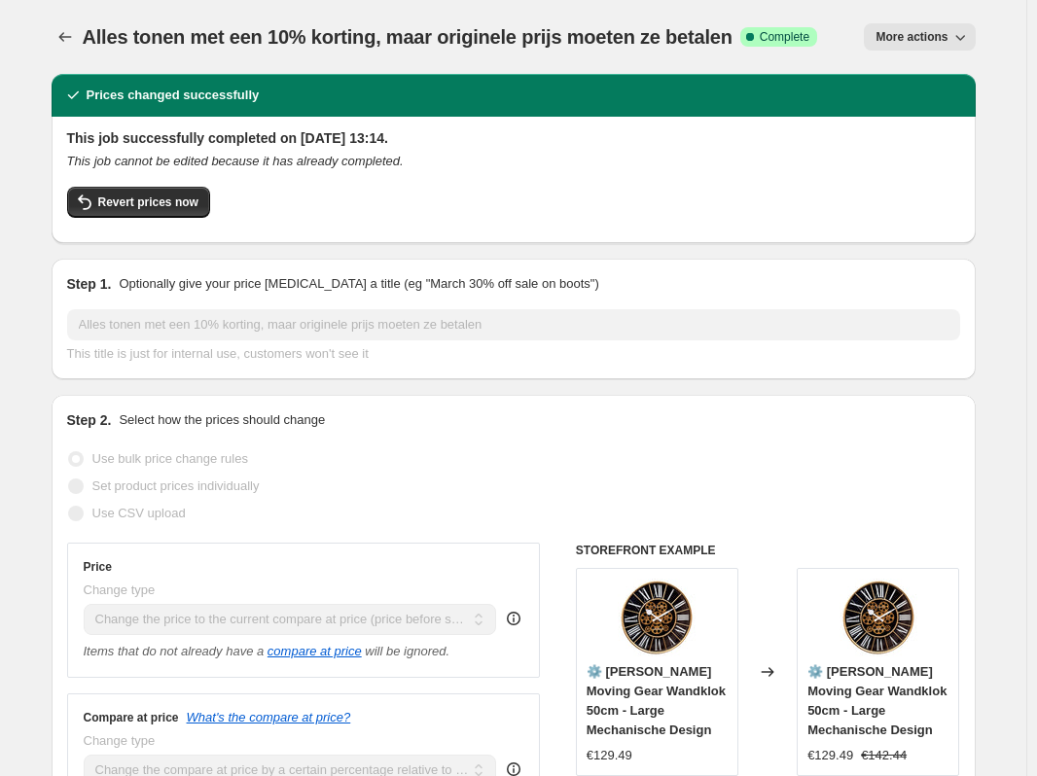
select select "collection"
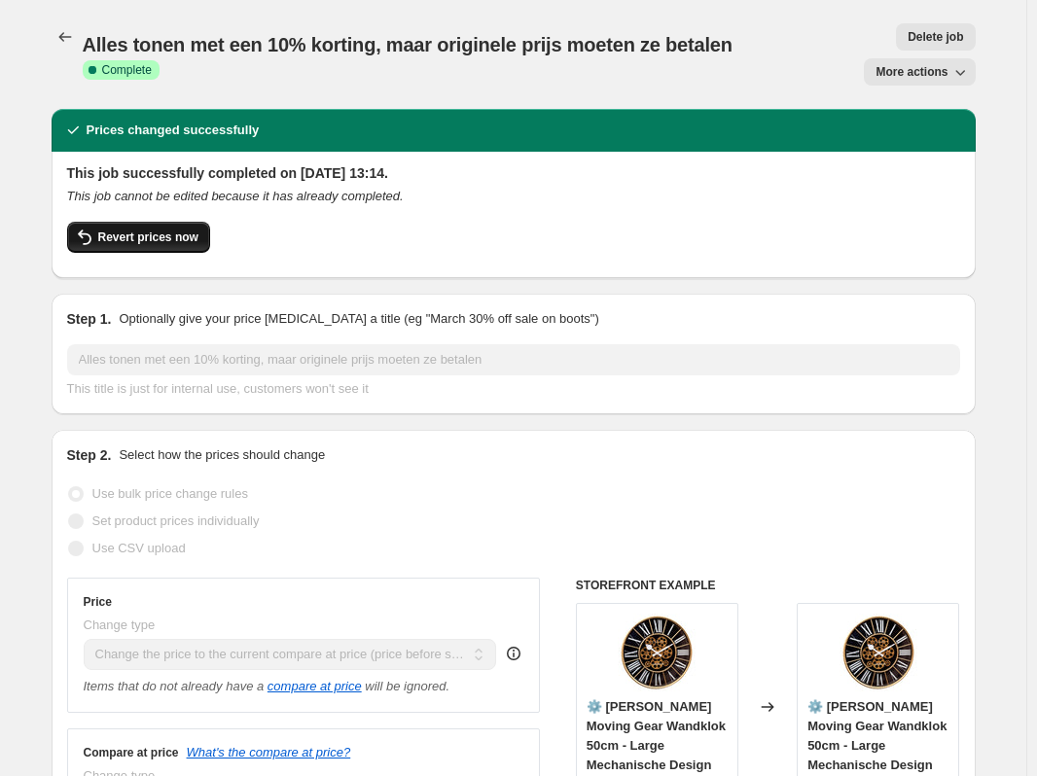
click at [137, 235] on span "Revert prices now" at bounding box center [148, 237] width 100 height 16
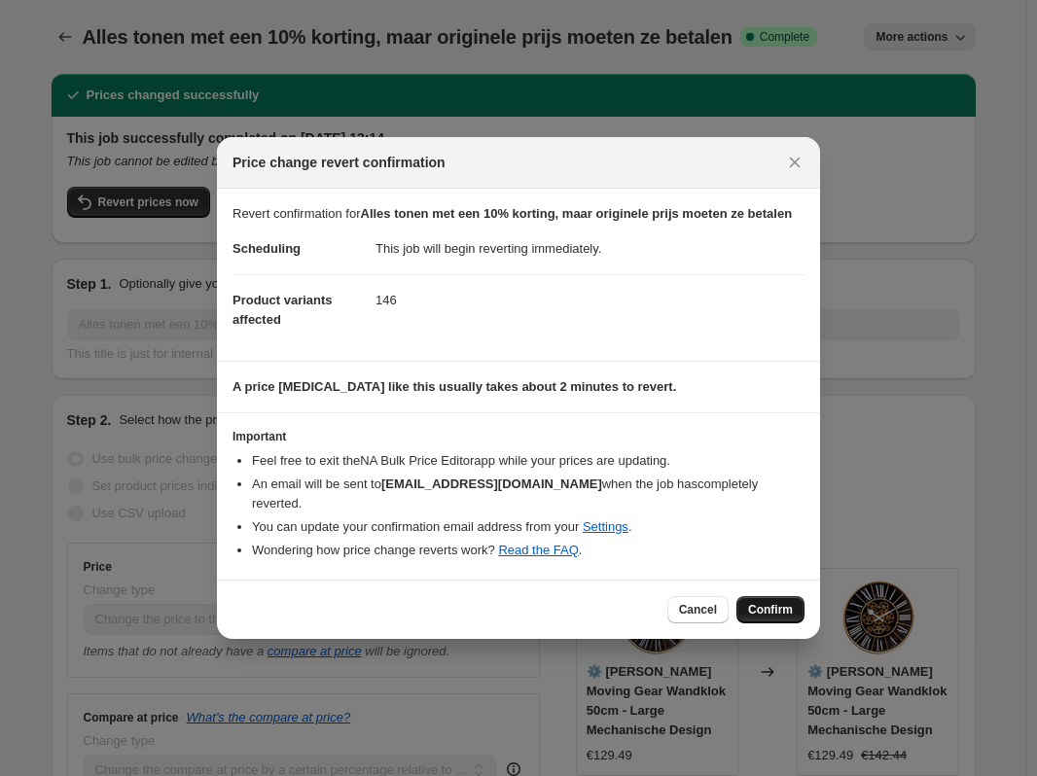
click at [780, 602] on span "Confirm" at bounding box center [770, 610] width 45 height 16
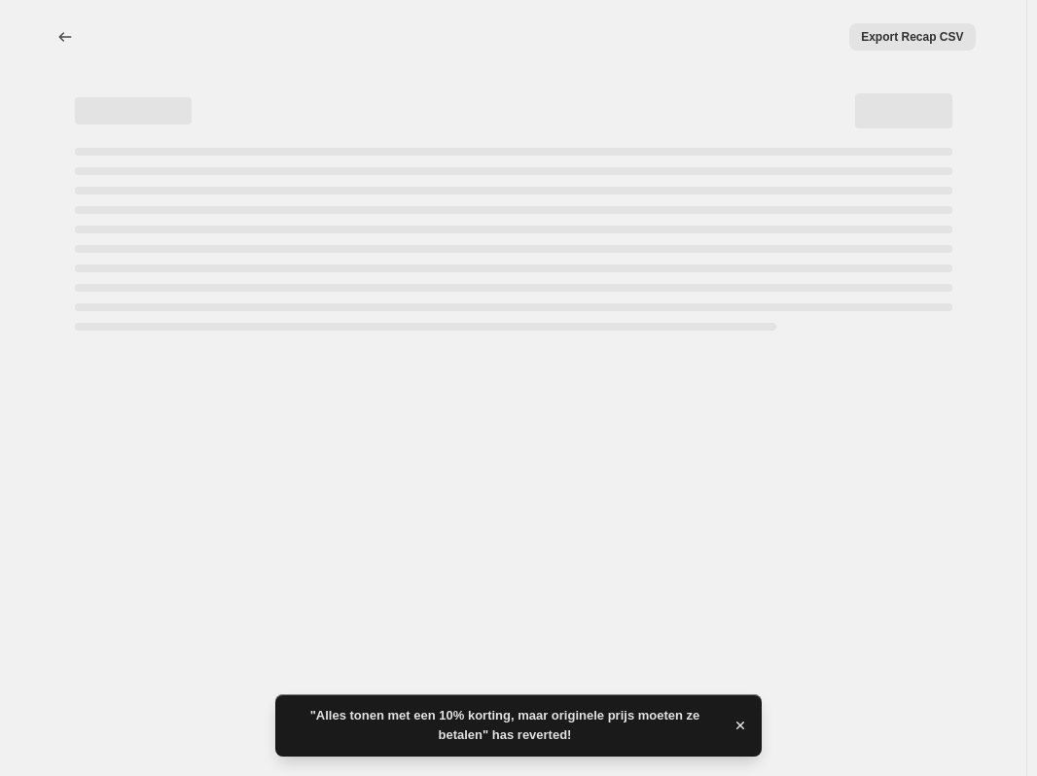
select select "ecap"
select select "pp"
select select "collection"
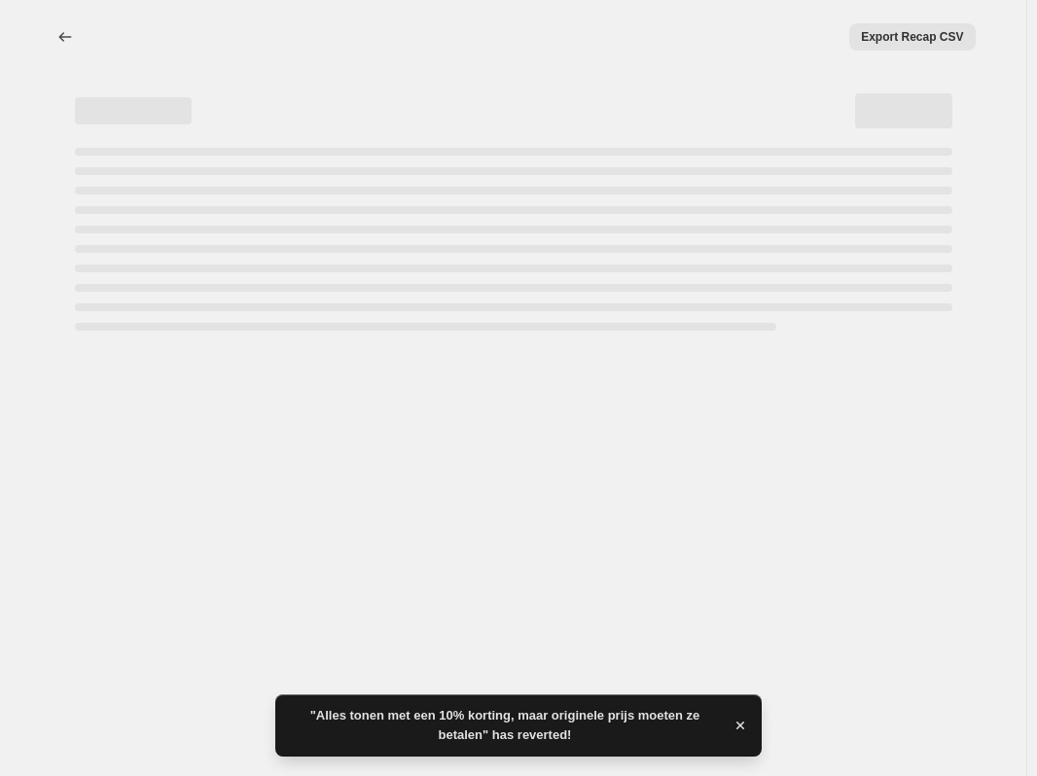
select select "collection"
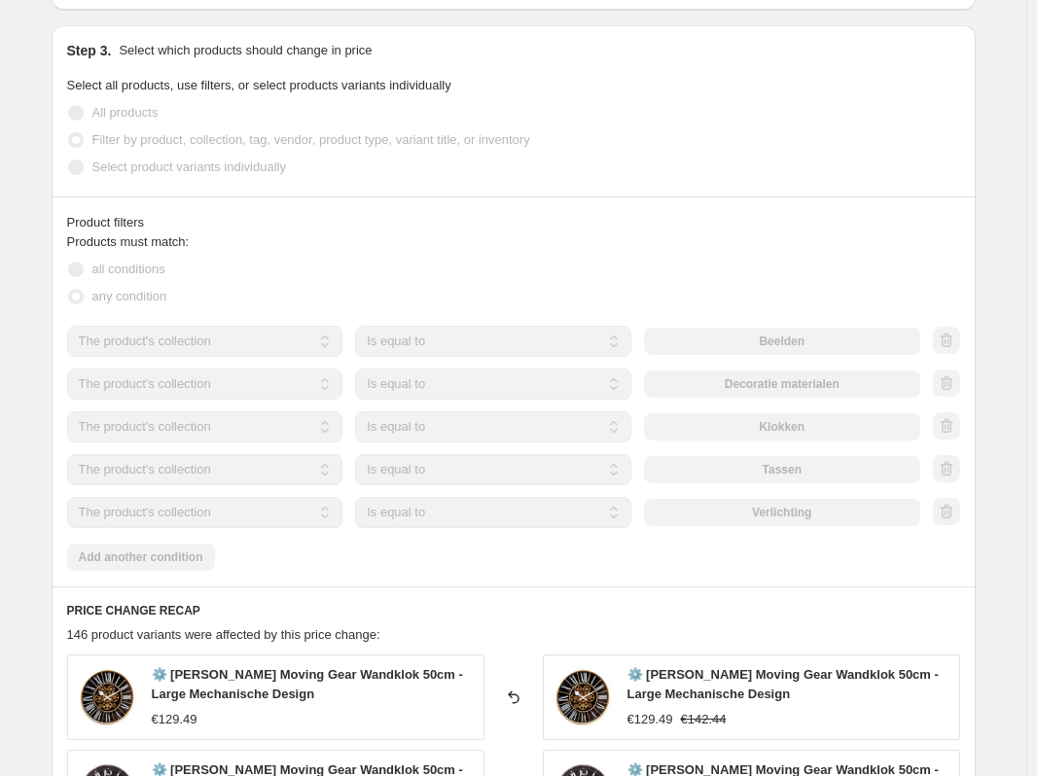
scroll to position [1727, 0]
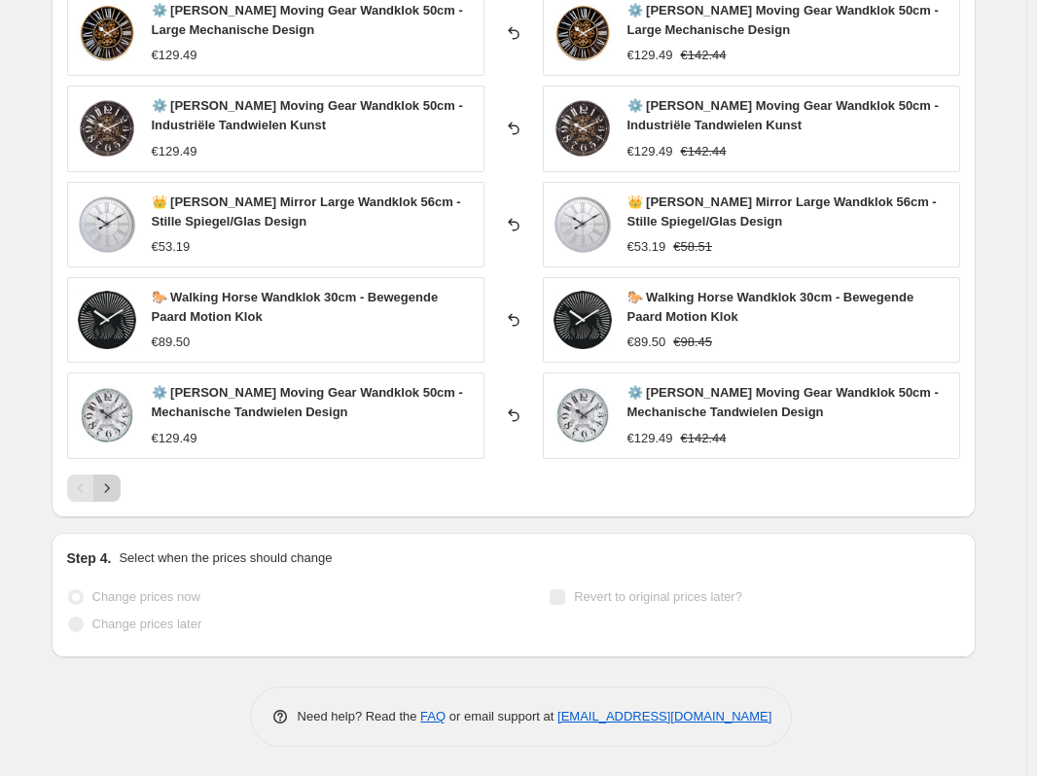
click at [115, 492] on icon "Next" at bounding box center [106, 487] width 19 height 19
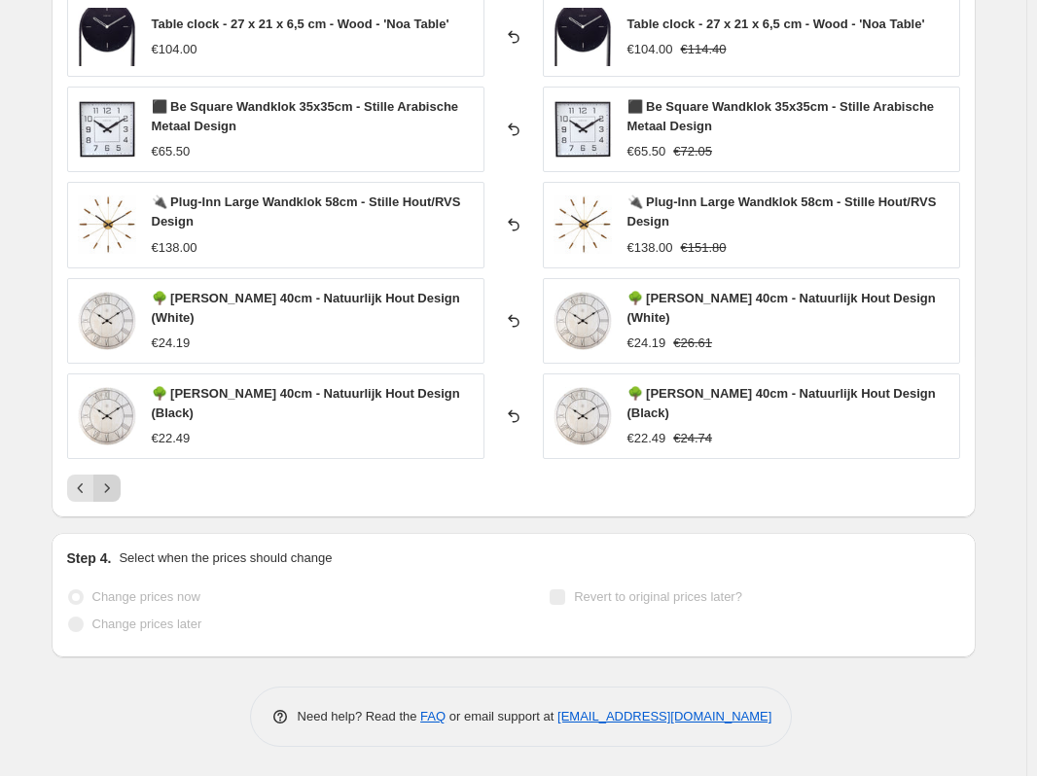
click at [115, 492] on icon "Next" at bounding box center [106, 487] width 19 height 19
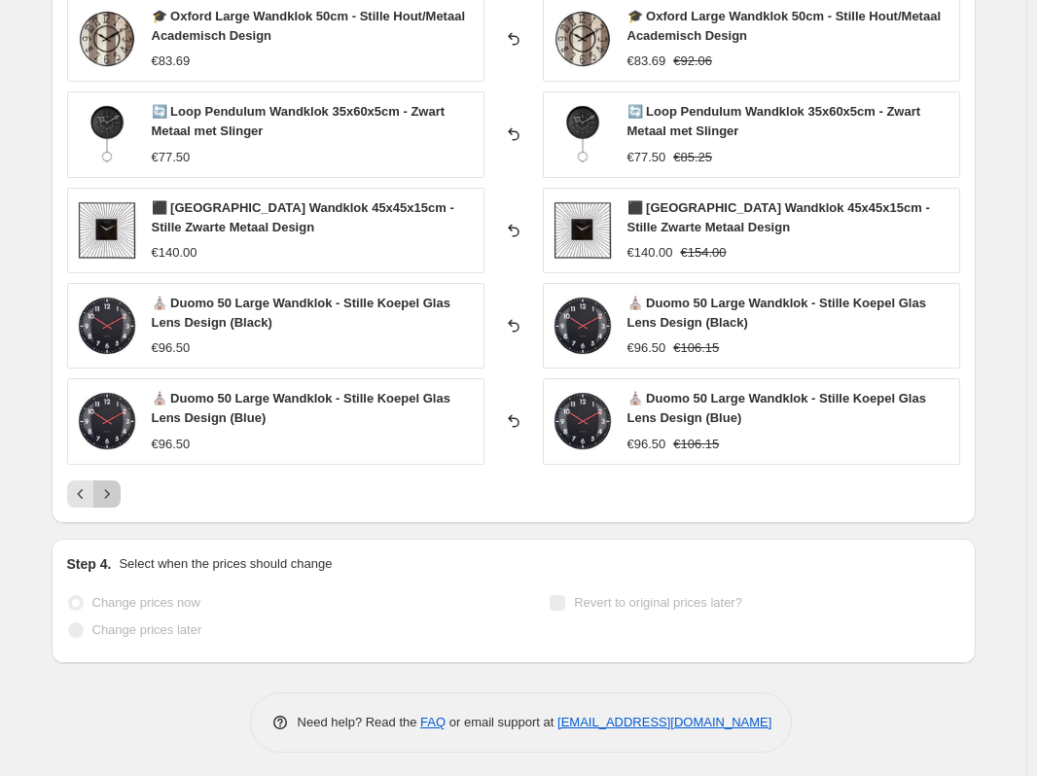
click at [113, 492] on icon "Next" at bounding box center [106, 493] width 19 height 19
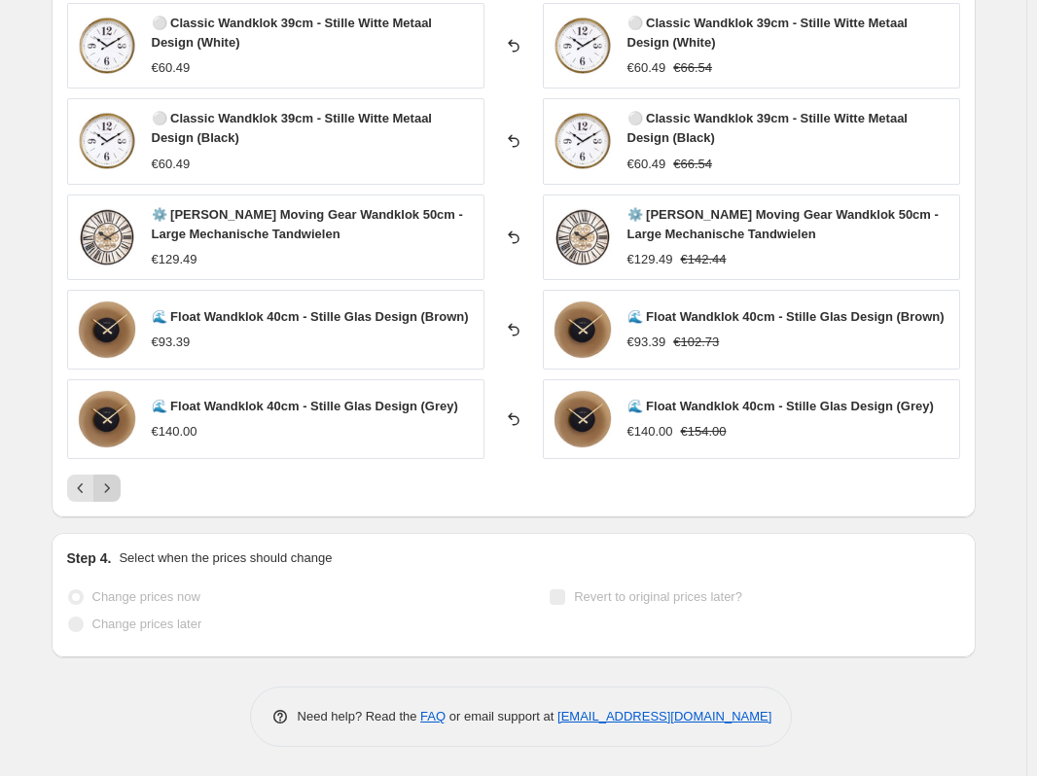
click at [113, 491] on icon "Next" at bounding box center [106, 487] width 19 height 19
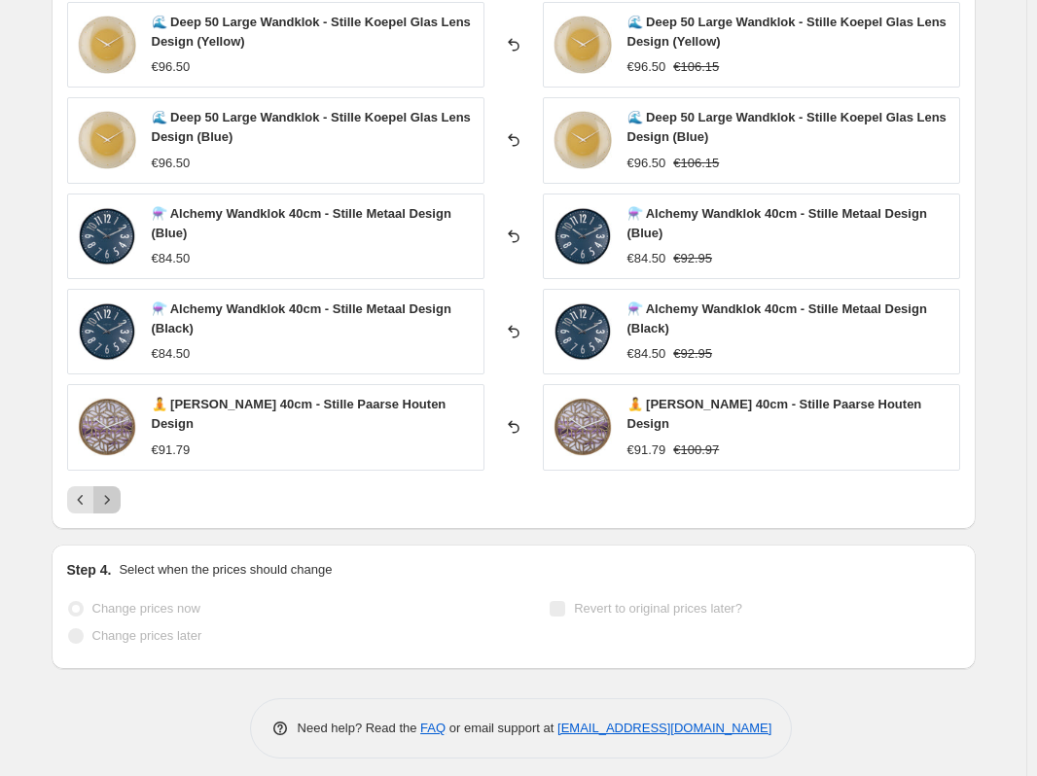
click at [113, 491] on icon "Next" at bounding box center [106, 499] width 19 height 19
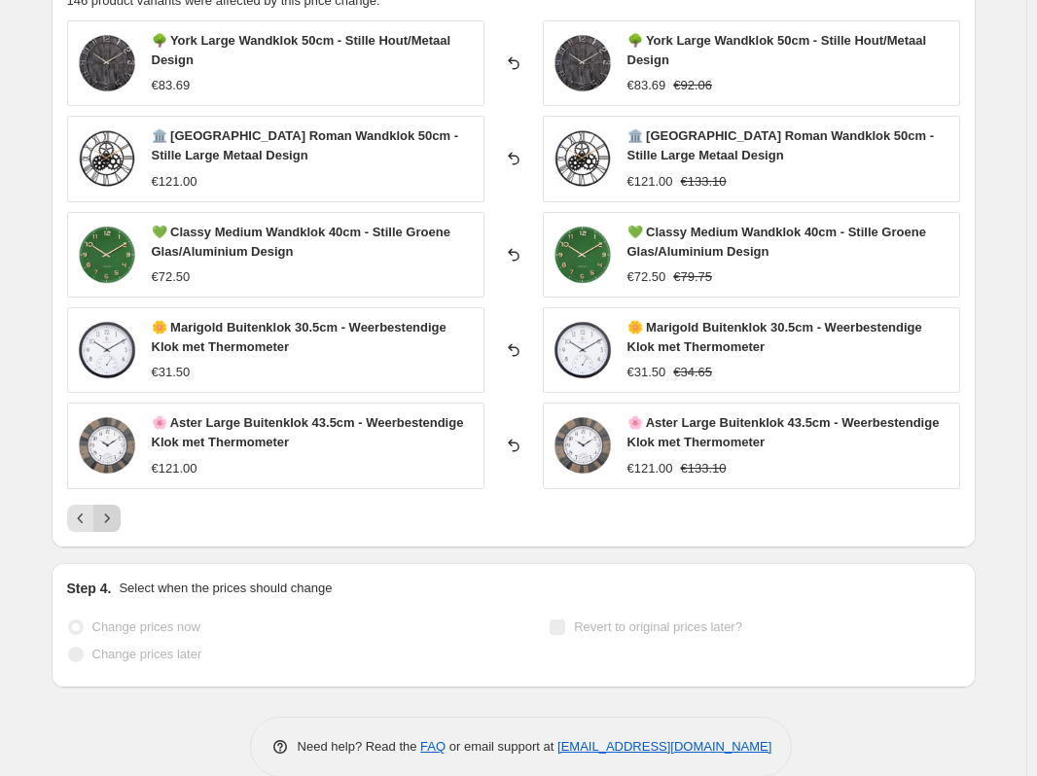
scroll to position [1714, 0]
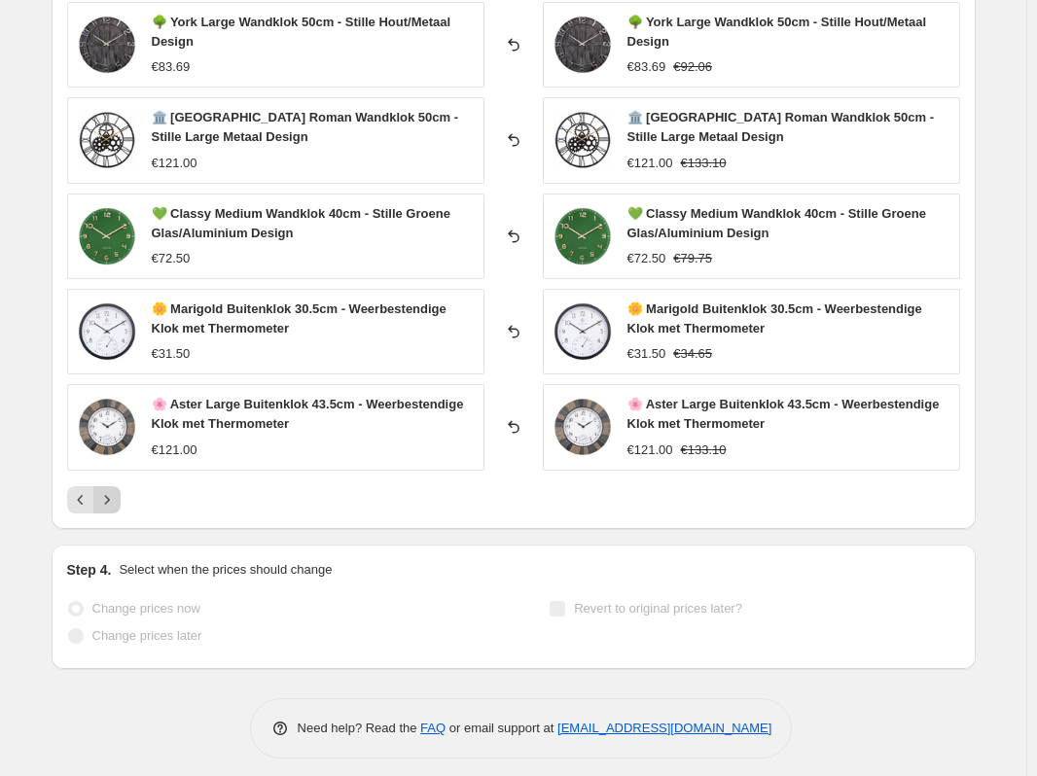
click at [113, 491] on icon "Next" at bounding box center [106, 499] width 19 height 19
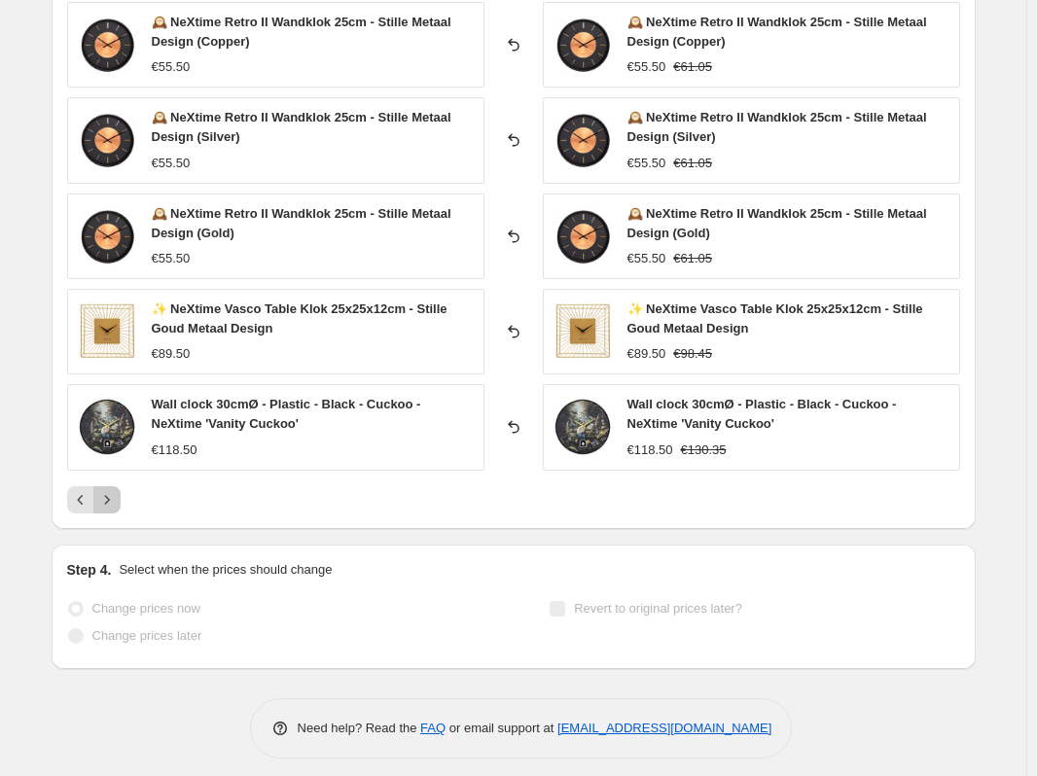
click at [113, 491] on icon "Next" at bounding box center [106, 499] width 19 height 19
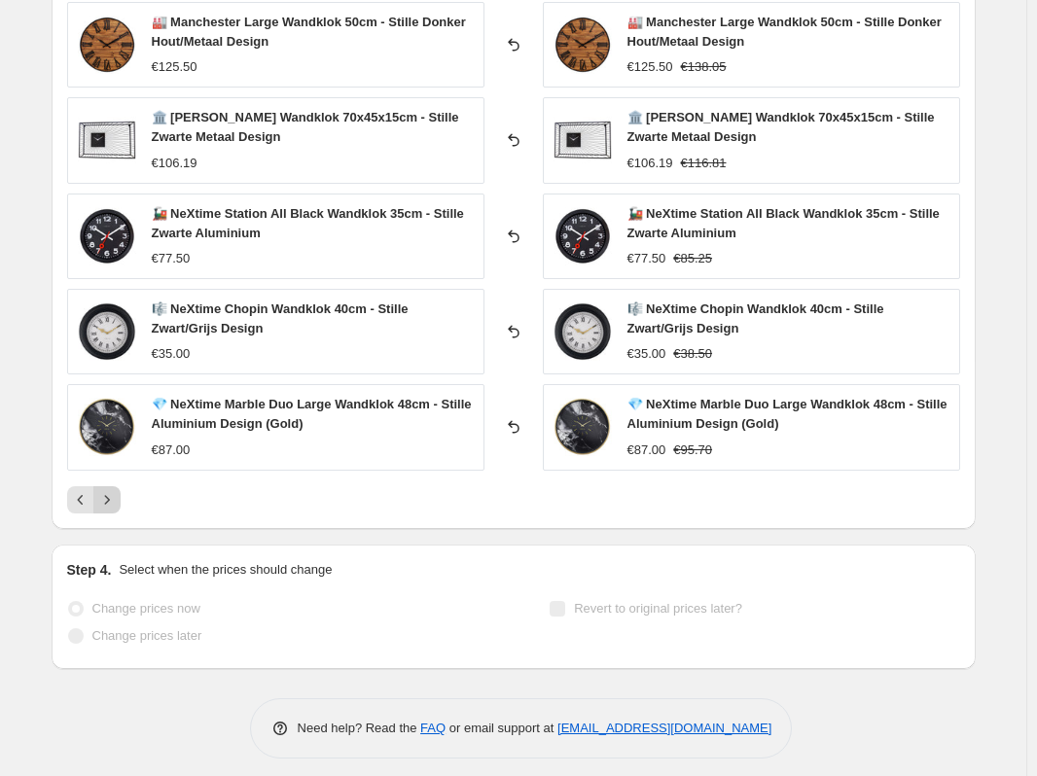
click at [113, 491] on icon "Next" at bounding box center [106, 499] width 19 height 19
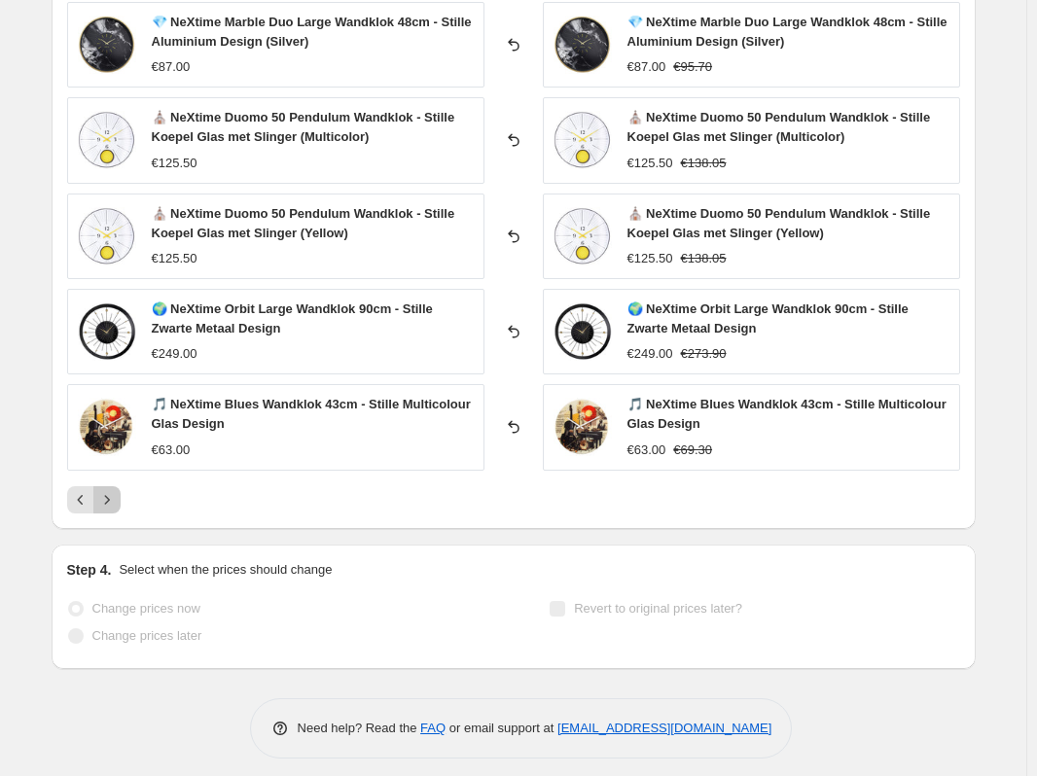
click at [117, 499] on icon "Next" at bounding box center [106, 499] width 19 height 19
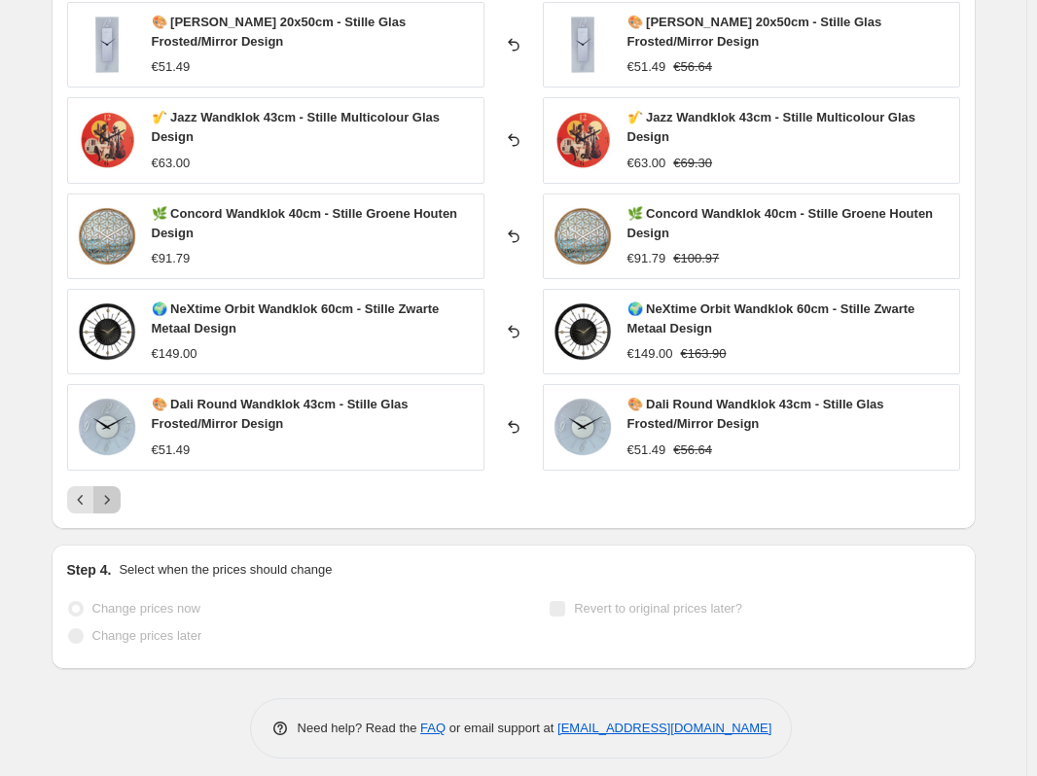
click at [111, 506] on icon "Next" at bounding box center [106, 499] width 19 height 19
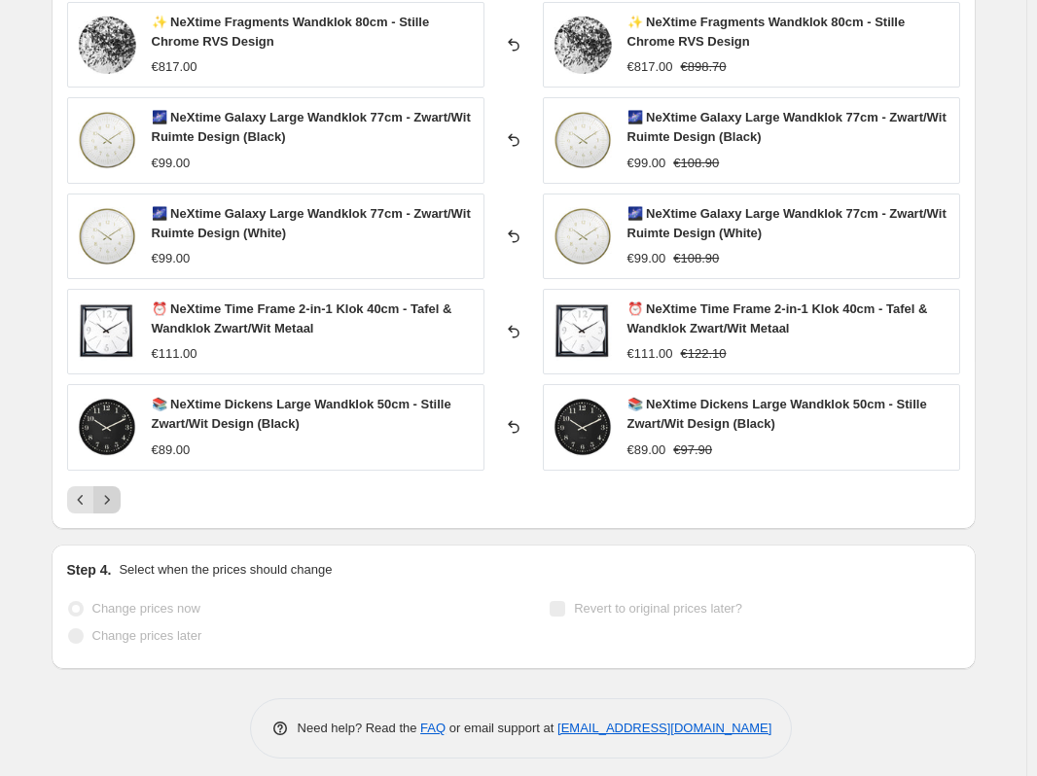
click at [117, 502] on icon "Next" at bounding box center [106, 499] width 19 height 19
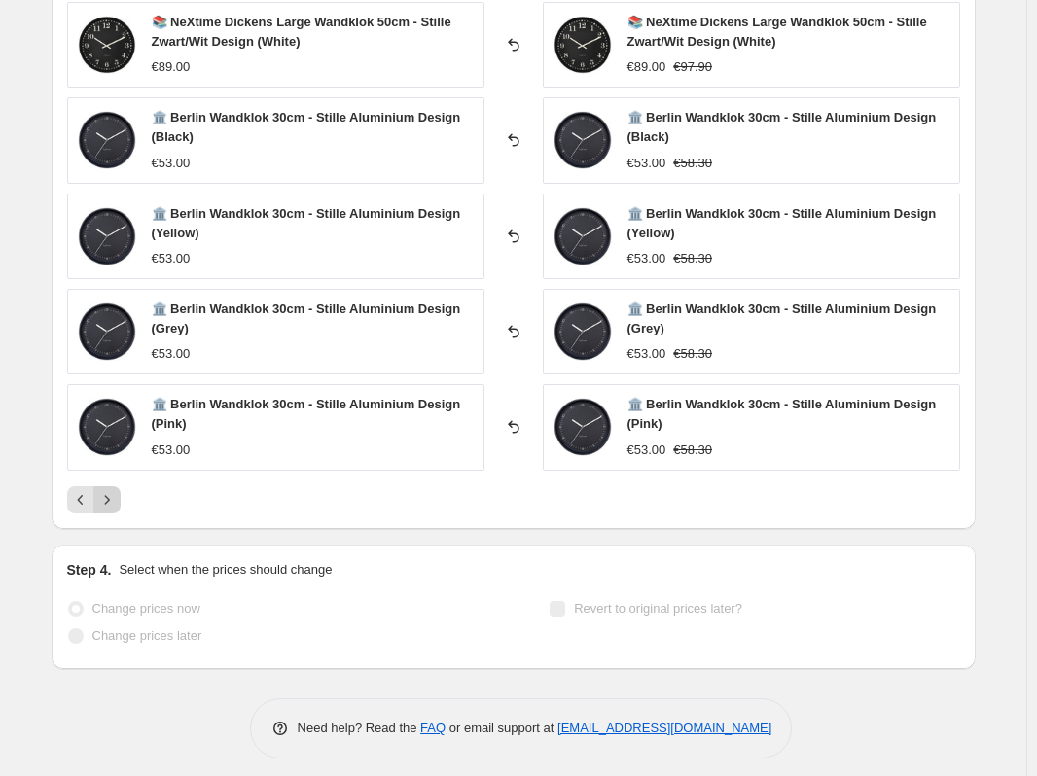
click at [117, 501] on icon "Next" at bounding box center [106, 499] width 19 height 19
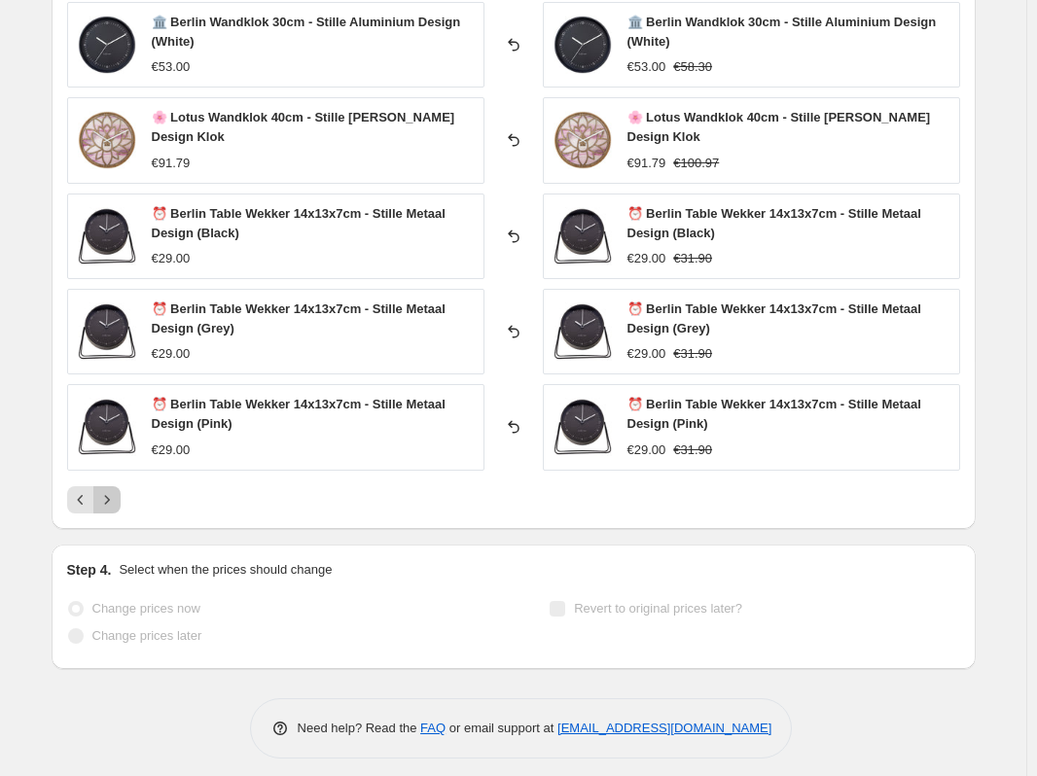
click at [117, 501] on icon "Next" at bounding box center [106, 499] width 19 height 19
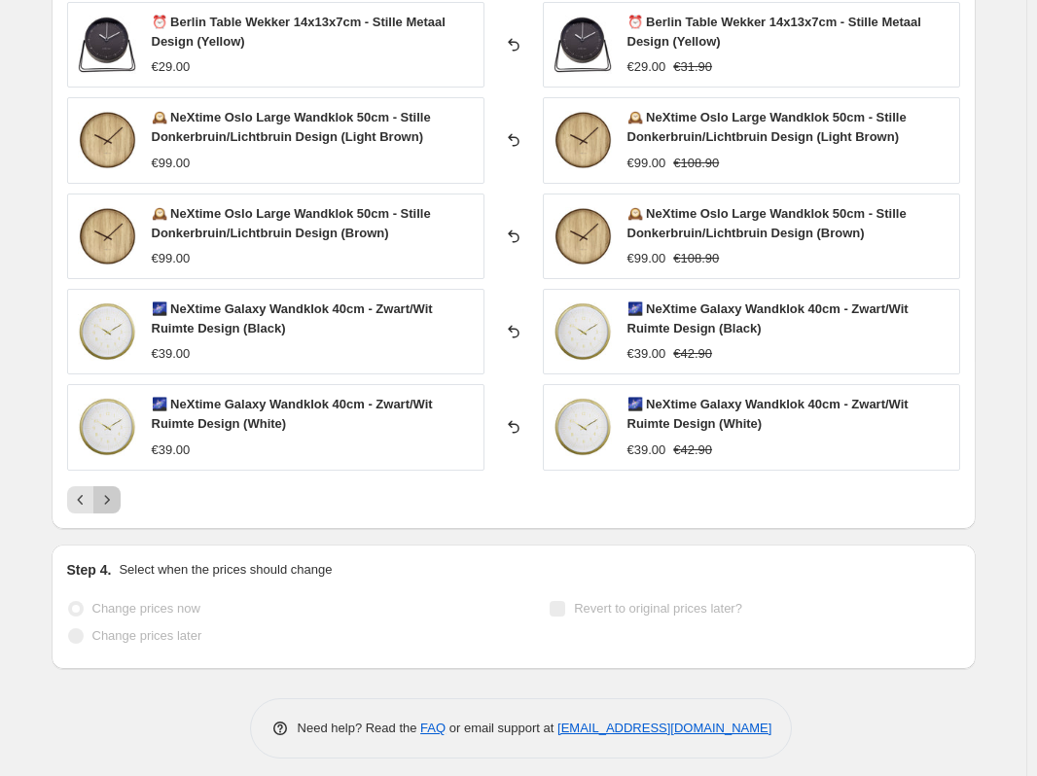
click at [121, 498] on button "Next" at bounding box center [106, 499] width 27 height 27
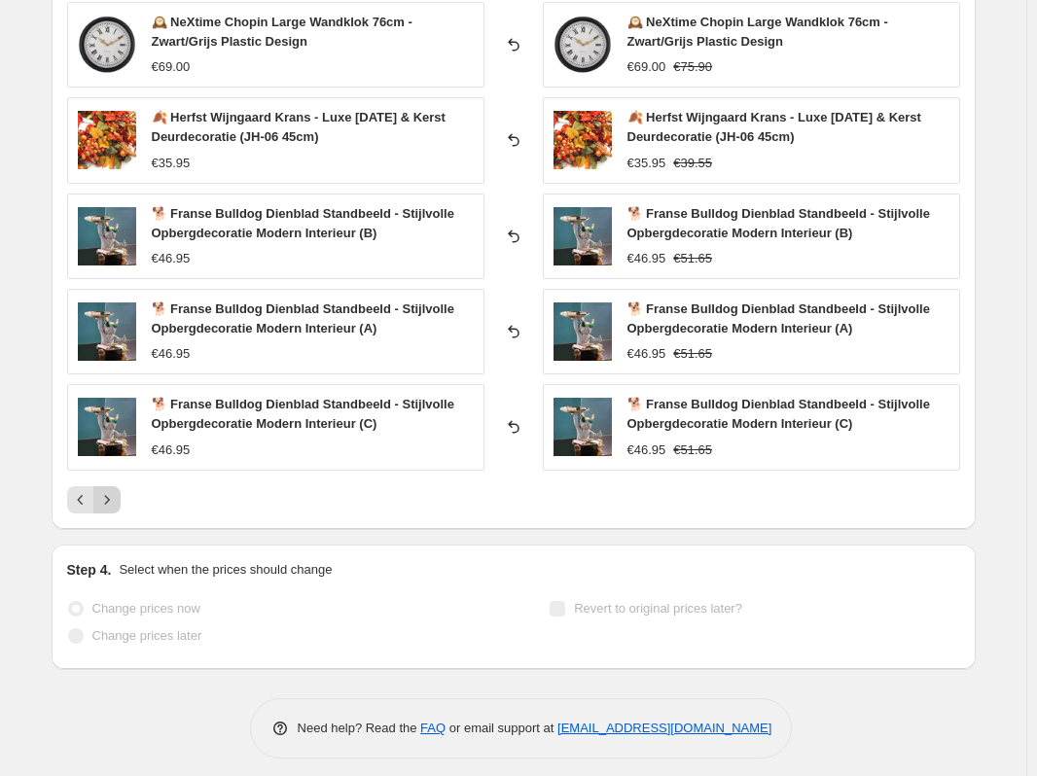
click at [121, 498] on button "Next" at bounding box center [106, 499] width 27 height 27
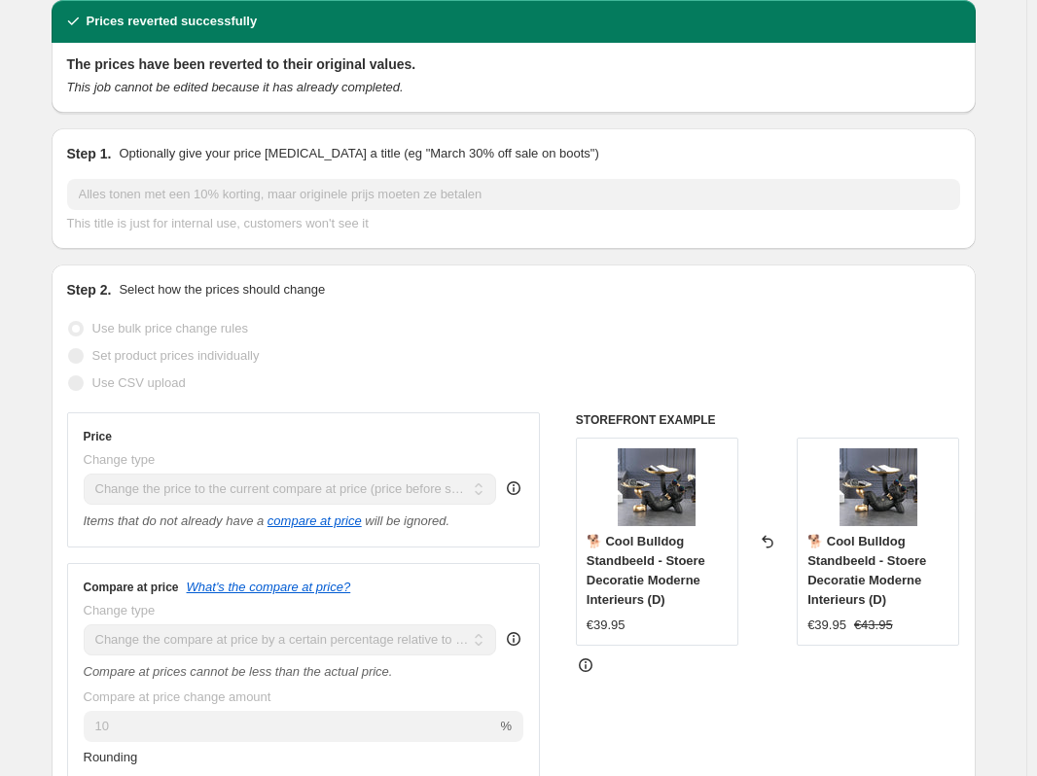
scroll to position [0, 0]
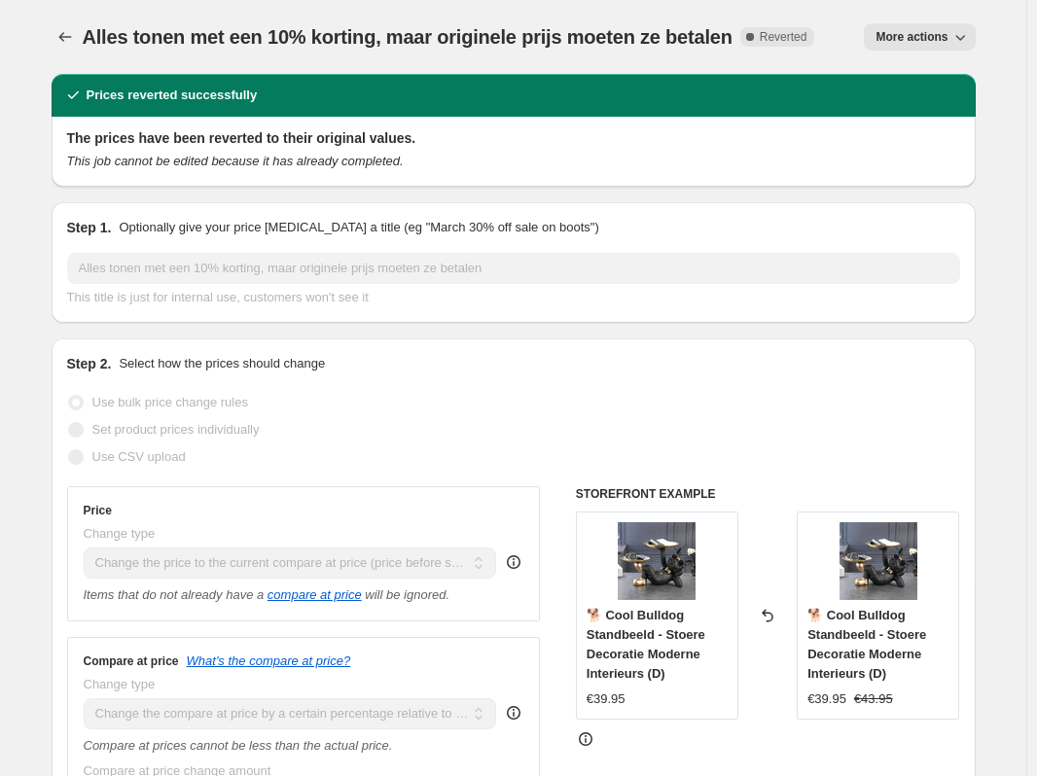
click at [931, 32] on span "More actions" at bounding box center [911, 37] width 72 height 16
click at [899, 32] on span "More actions" at bounding box center [911, 37] width 72 height 16
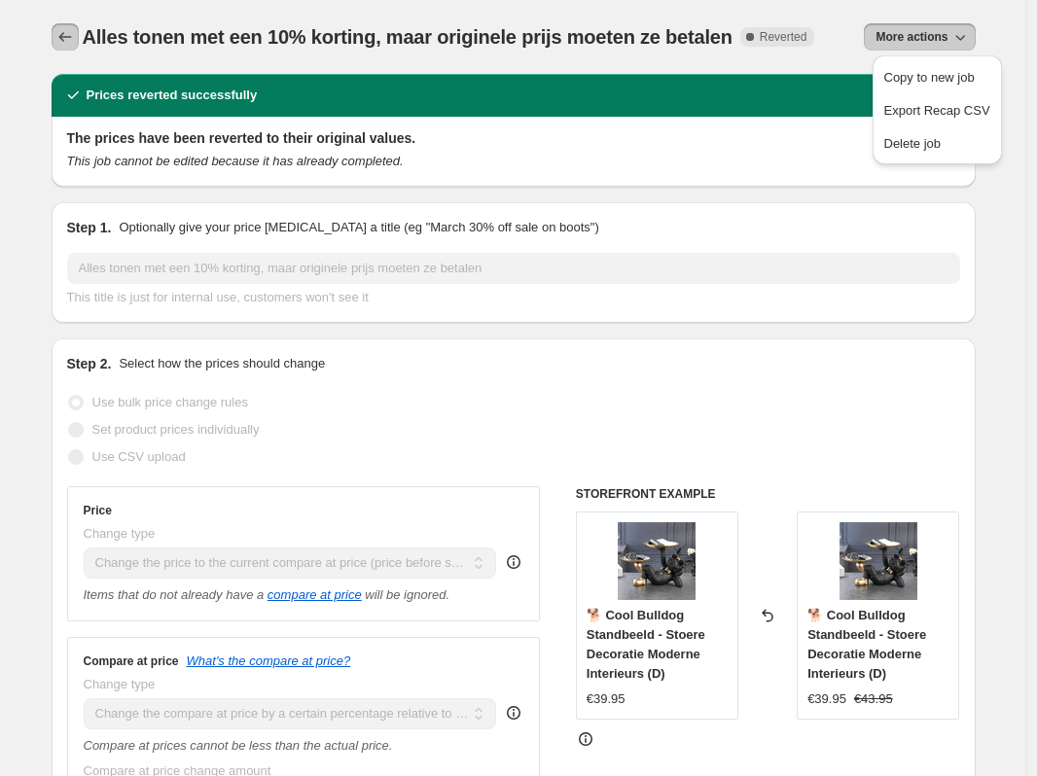
click at [75, 40] on icon "Price change jobs" at bounding box center [64, 36] width 19 height 19
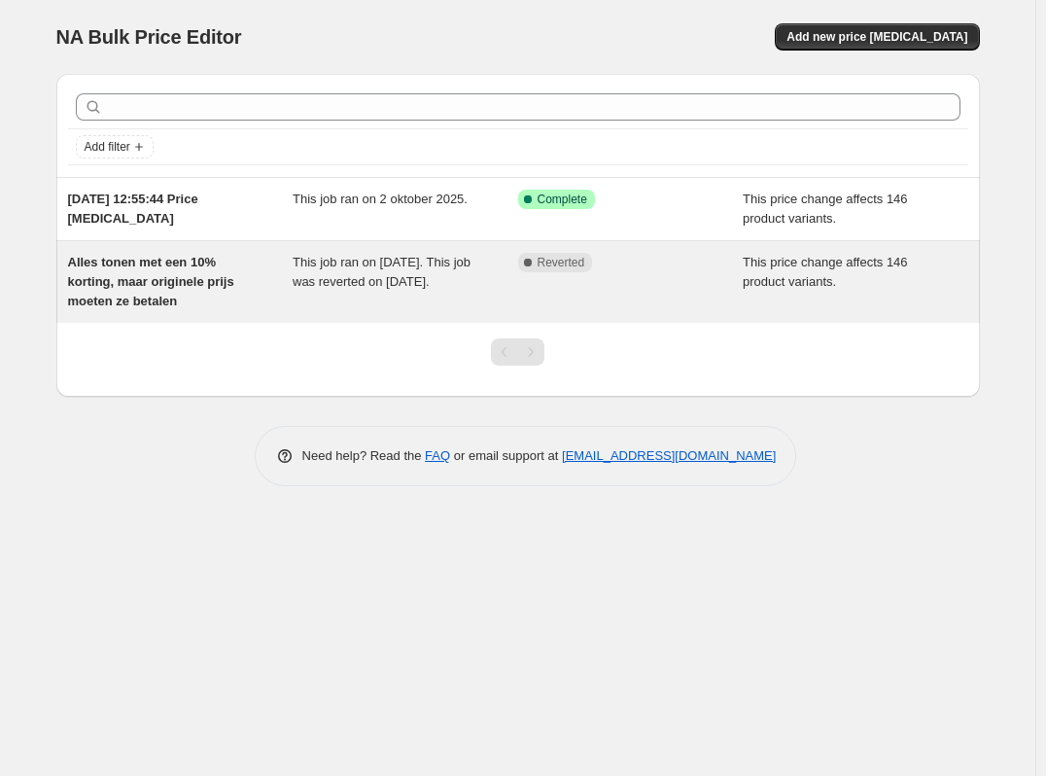
click at [771, 275] on span "This price change affects 146 product variants." at bounding box center [825, 272] width 165 height 34
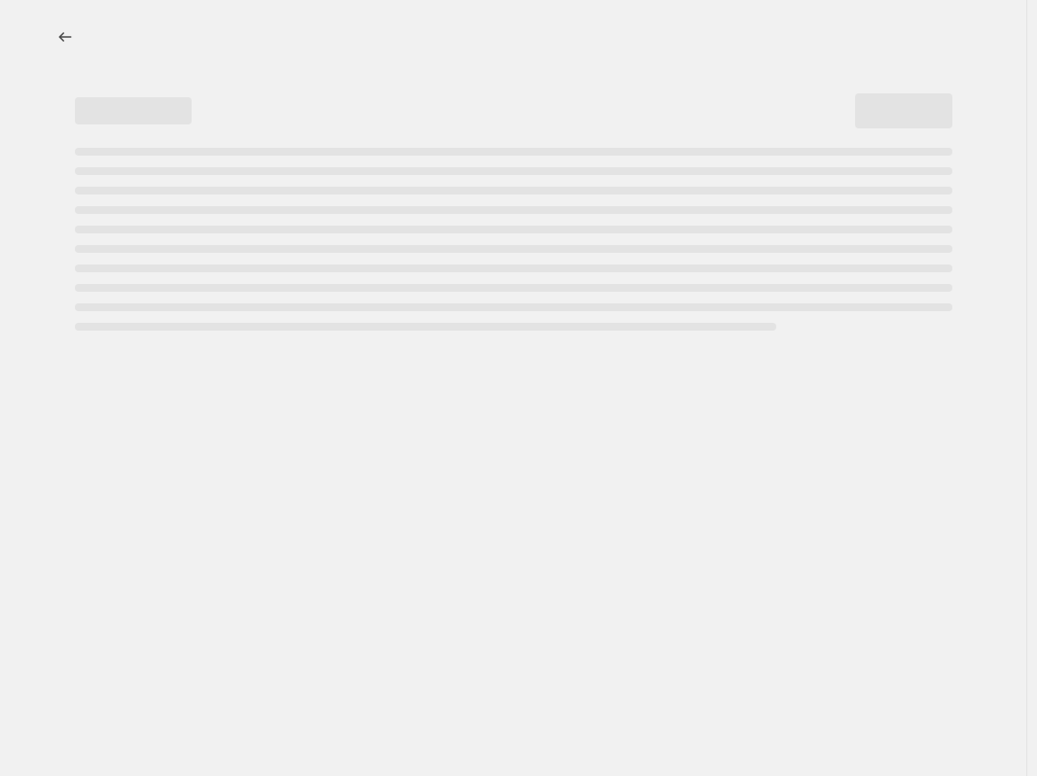
select select "ecap"
select select "pp"
select select "collection"
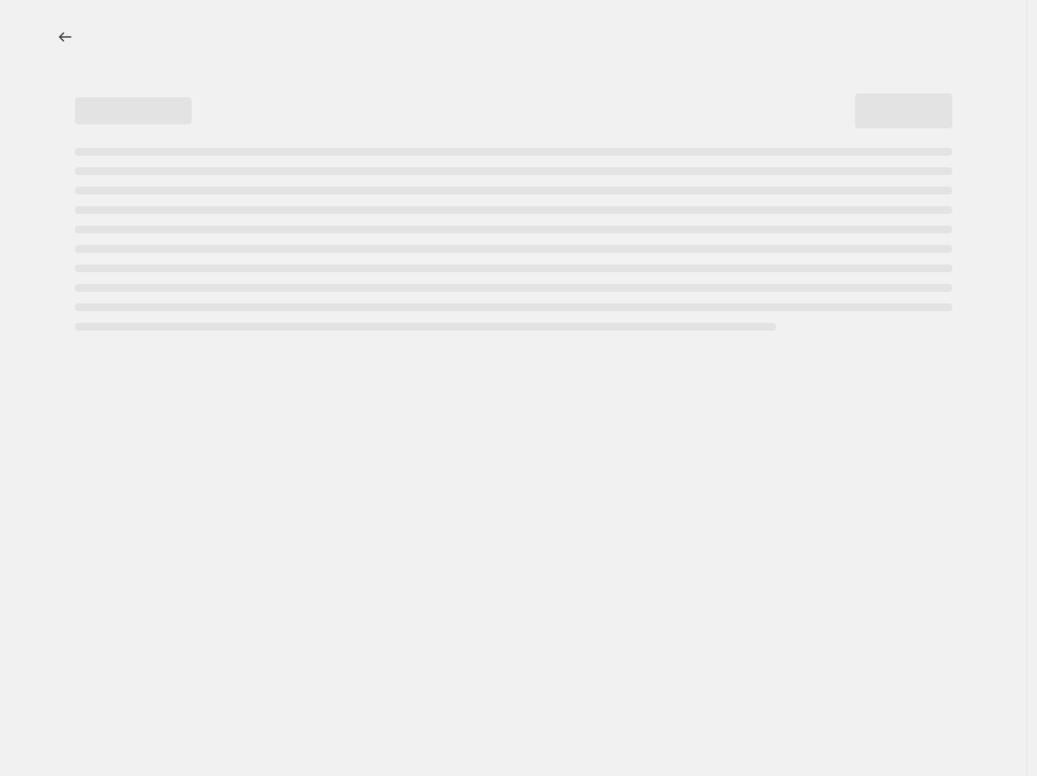
select select "collection"
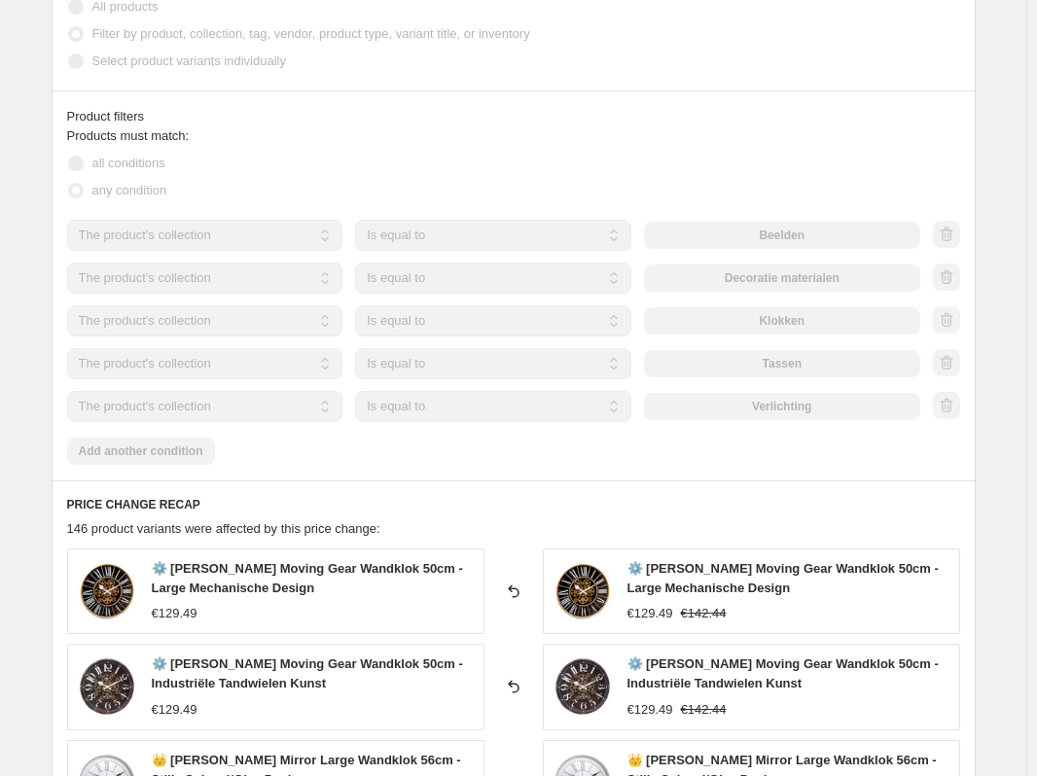
scroll to position [1556, 0]
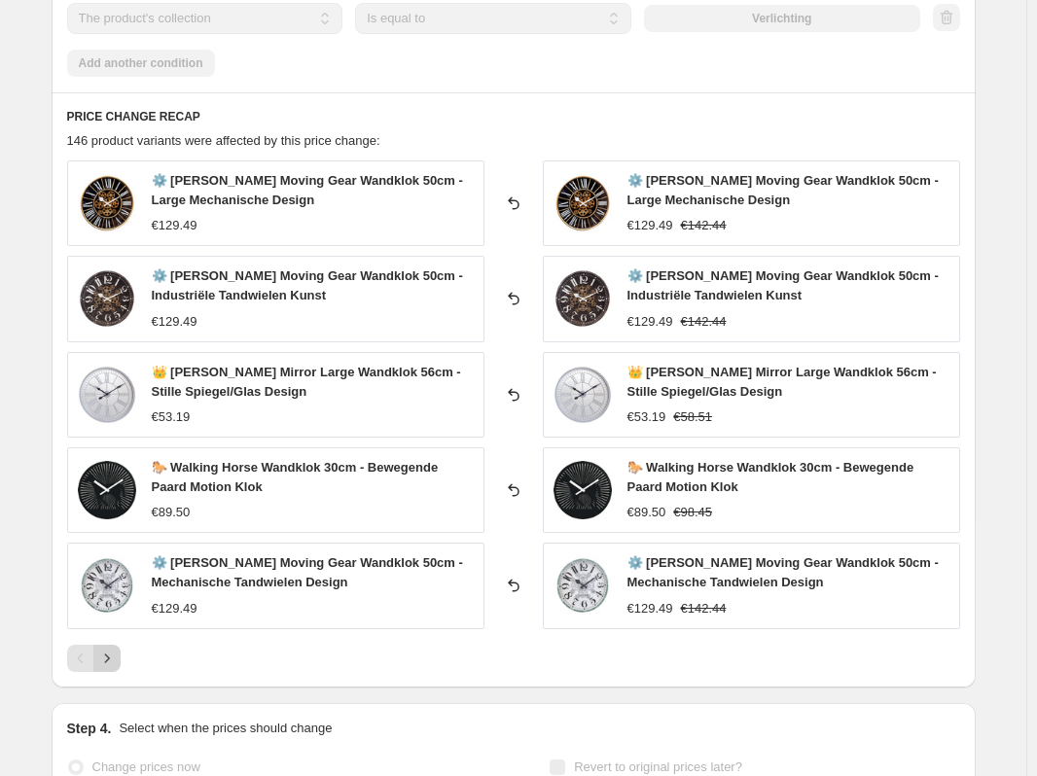
click at [114, 660] on icon "Next" at bounding box center [106, 658] width 19 height 19
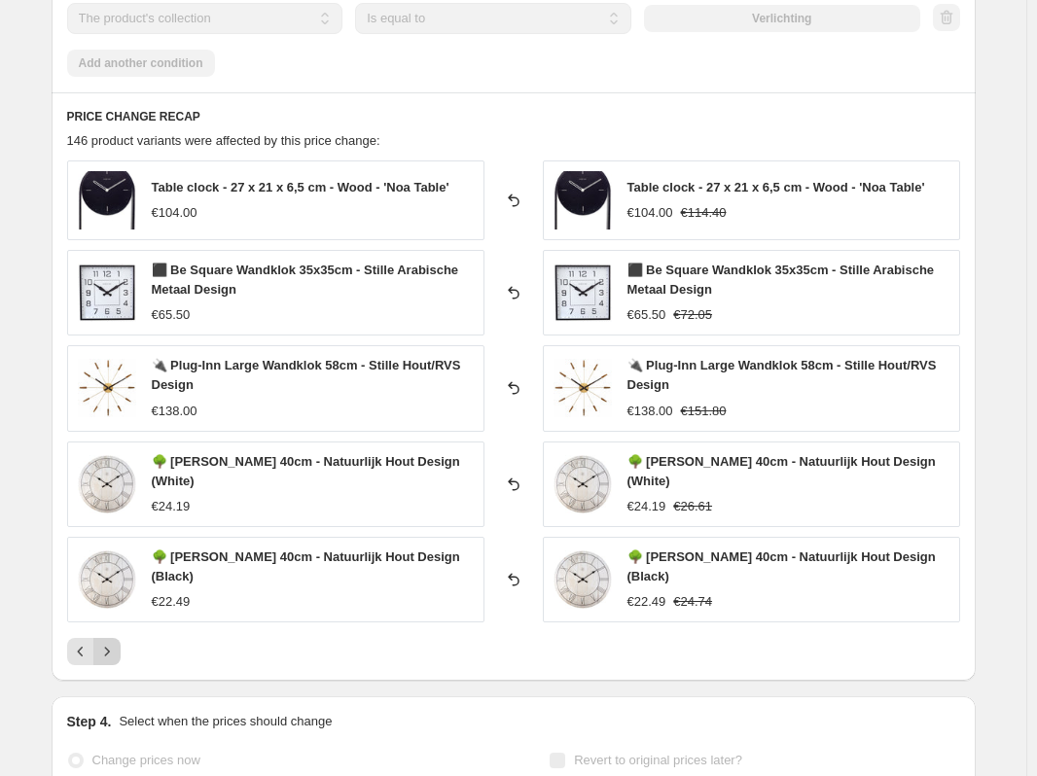
click at [116, 660] on icon "Next" at bounding box center [106, 651] width 19 height 19
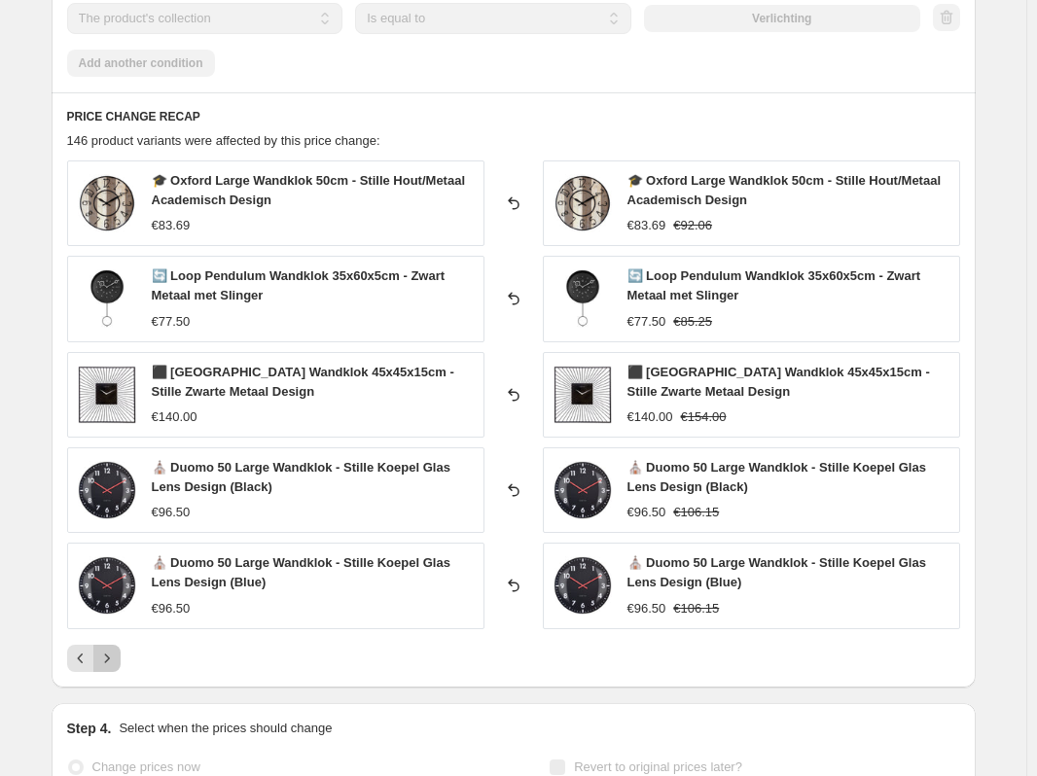
click at [116, 660] on icon "Next" at bounding box center [106, 658] width 19 height 19
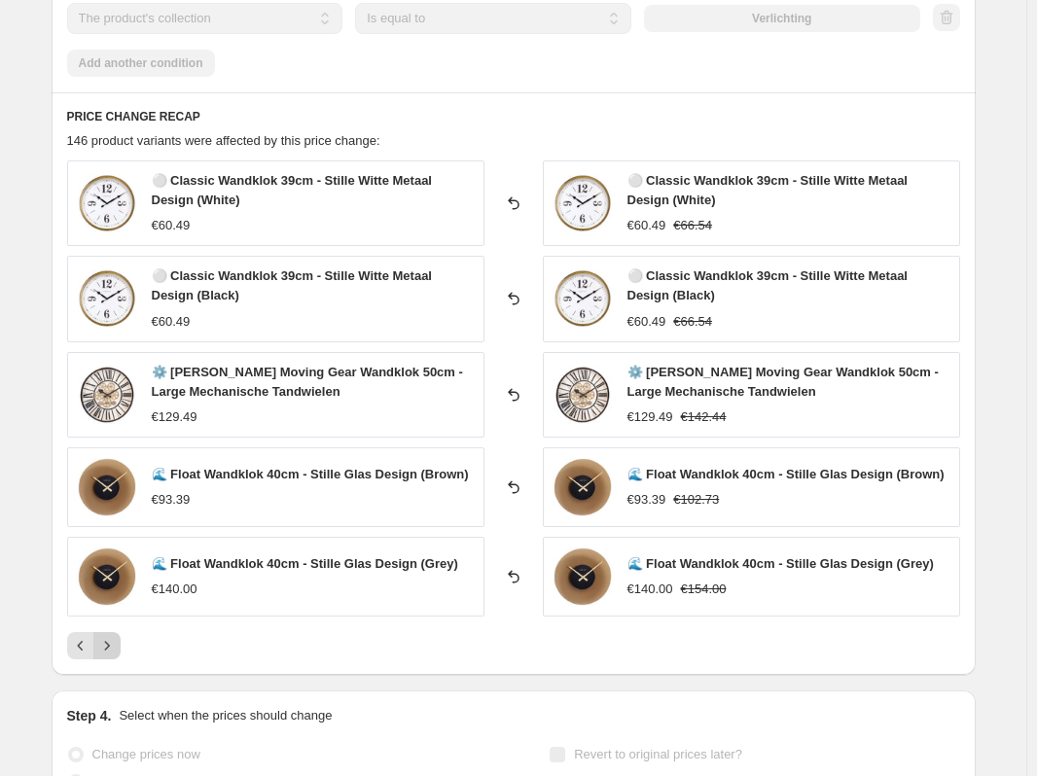
click at [116, 660] on div "PRICE CHANGE RECAP 146 product variants were affected by this price change: ⚪ C…" at bounding box center [514, 383] width 924 height 582
click at [121, 652] on button "Next" at bounding box center [106, 645] width 27 height 27
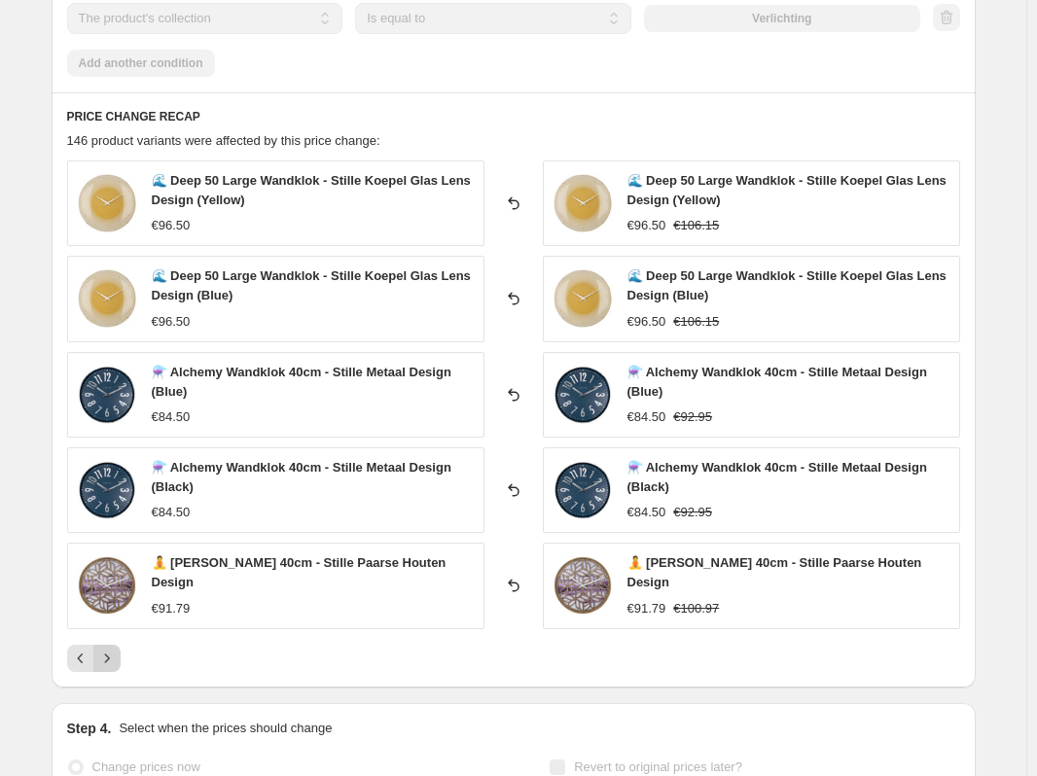
click at [121, 649] on button "Next" at bounding box center [106, 658] width 27 height 27
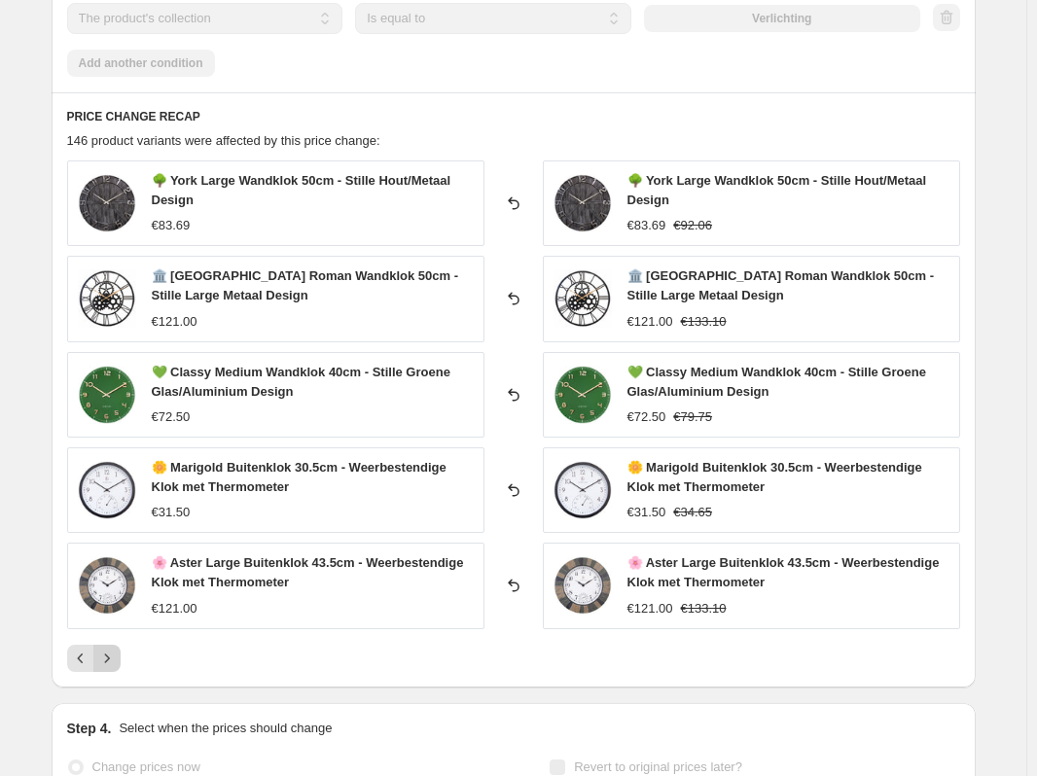
click at [121, 649] on button "Next" at bounding box center [106, 658] width 27 height 27
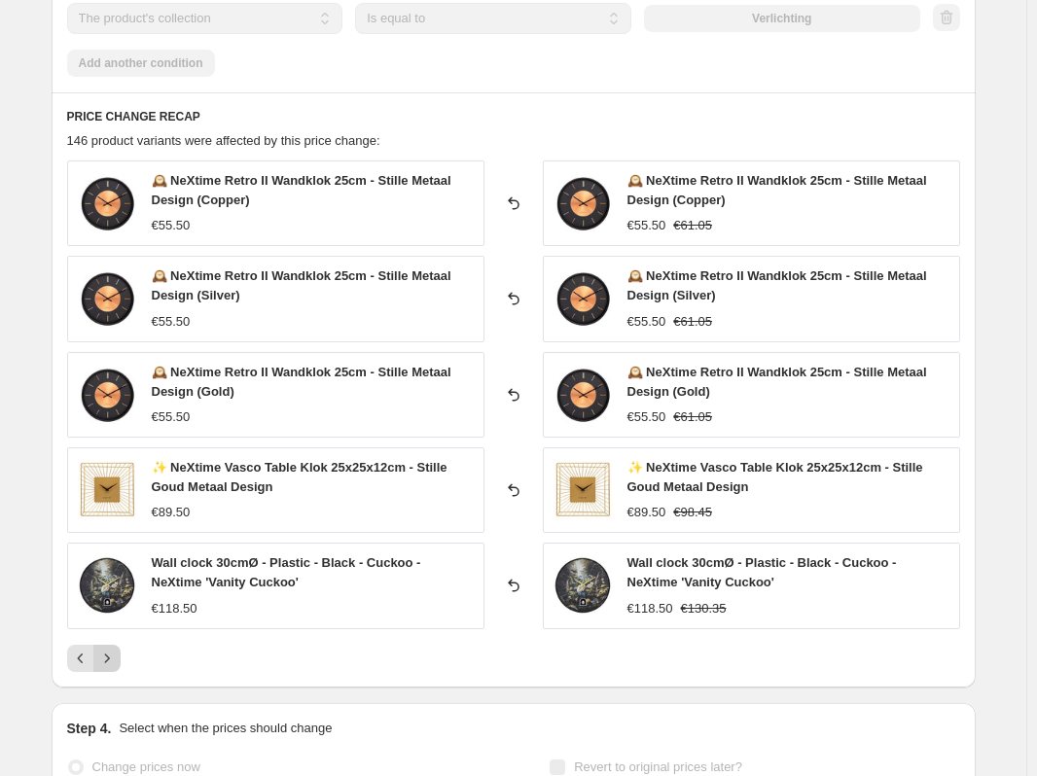
click at [121, 649] on button "Next" at bounding box center [106, 658] width 27 height 27
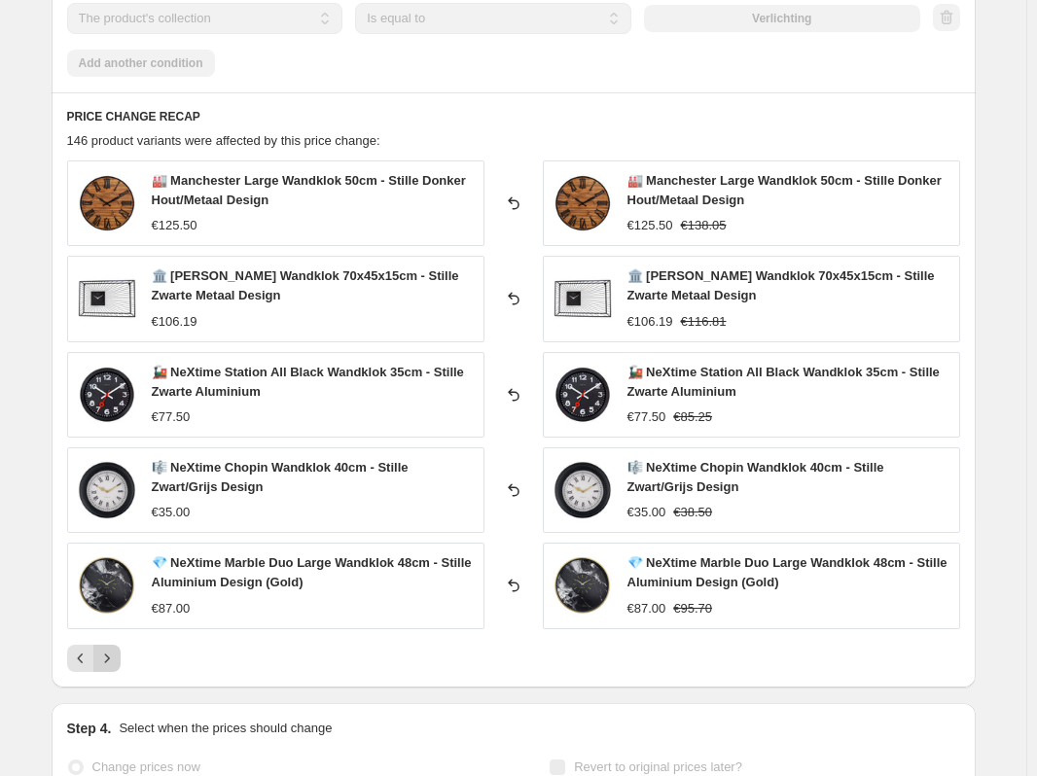
click at [121, 650] on button "Next" at bounding box center [106, 658] width 27 height 27
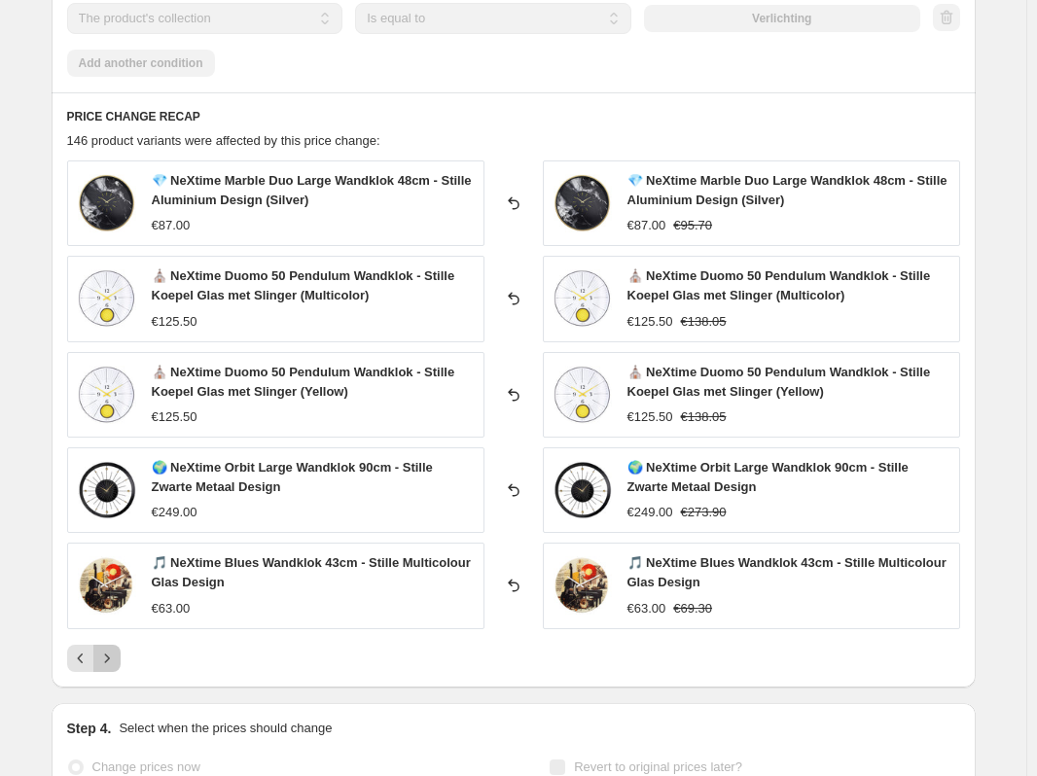
click at [121, 650] on button "Next" at bounding box center [106, 658] width 27 height 27
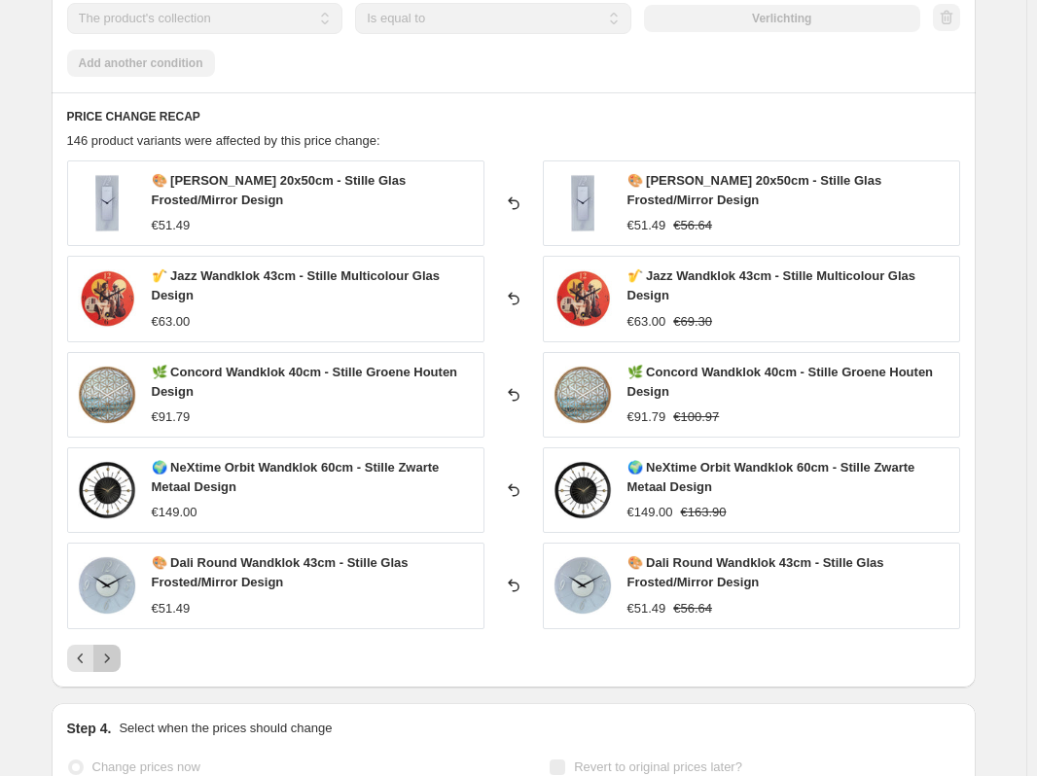
click at [121, 650] on button "Next" at bounding box center [106, 658] width 27 height 27
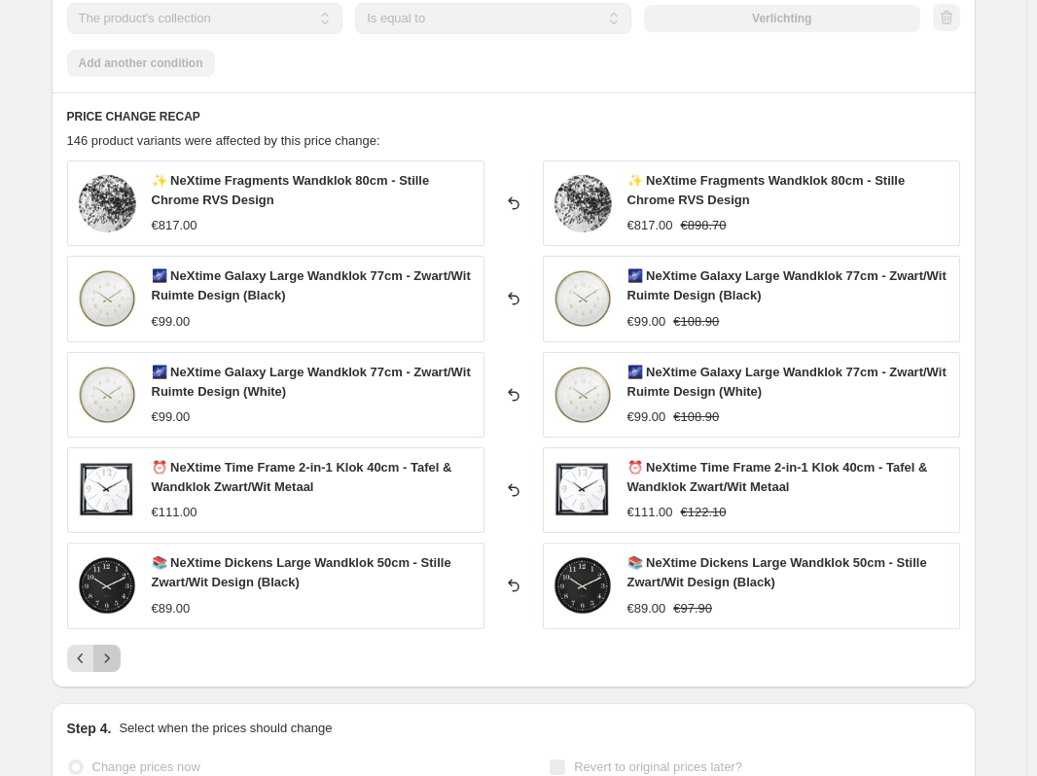
click at [121, 650] on button "Next" at bounding box center [106, 658] width 27 height 27
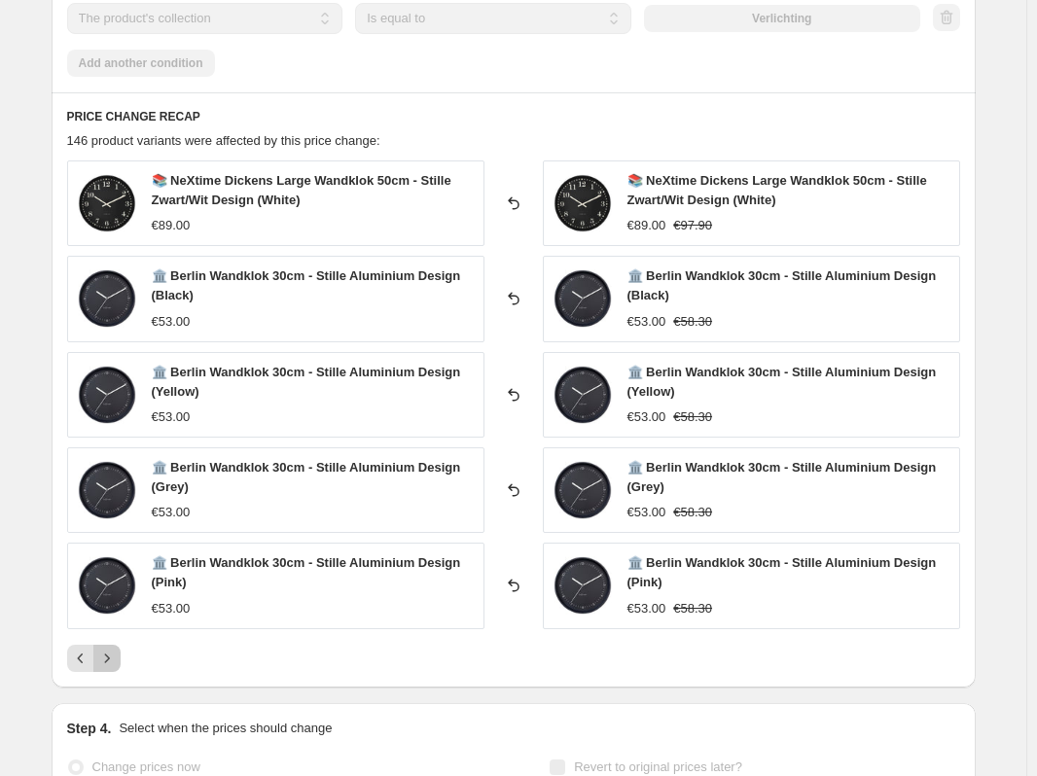
click at [121, 650] on button "Next" at bounding box center [106, 658] width 27 height 27
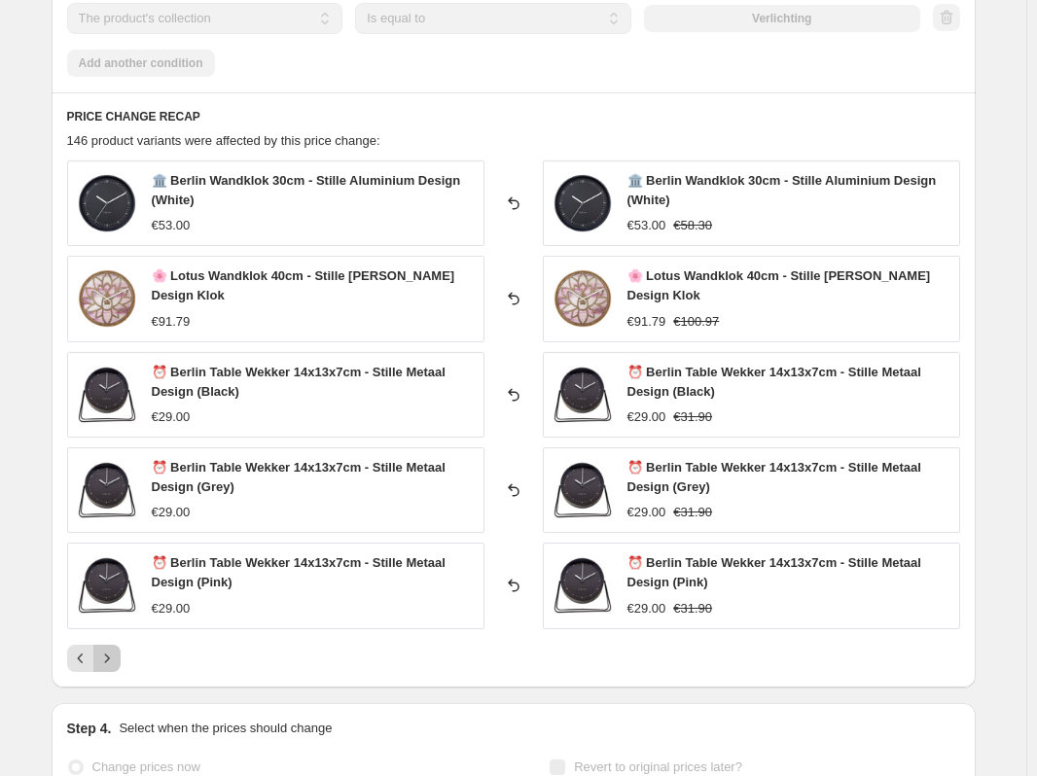
click at [121, 650] on button "Next" at bounding box center [106, 658] width 27 height 27
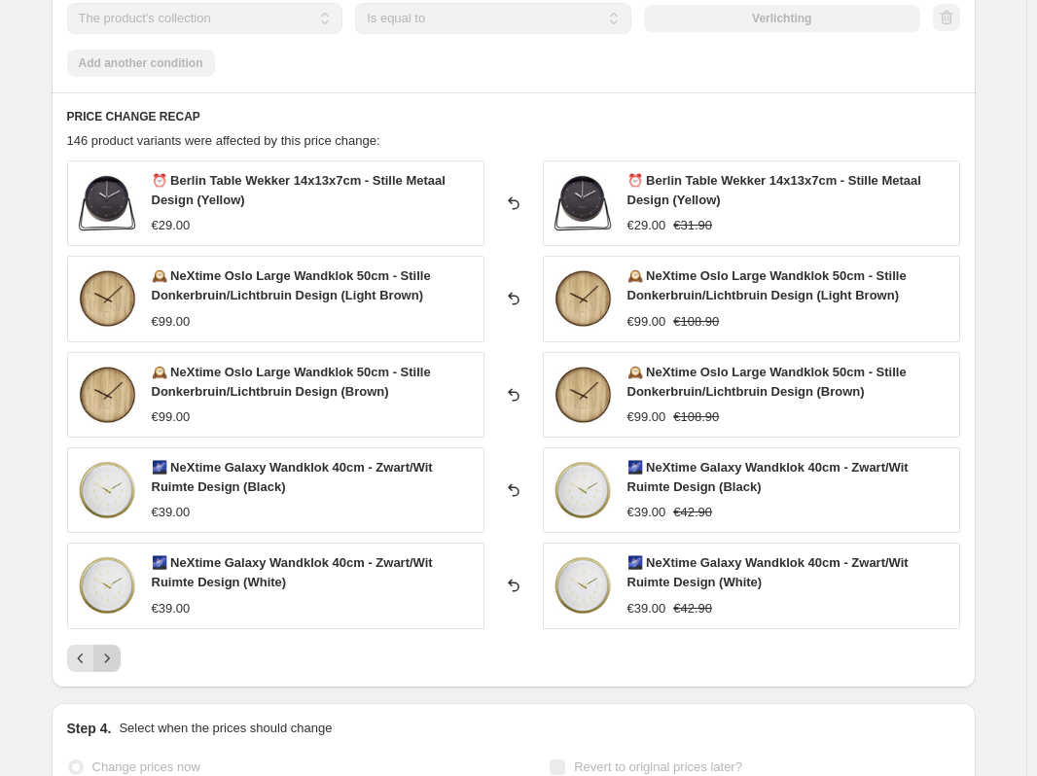
click at [121, 650] on button "Next" at bounding box center [106, 658] width 27 height 27
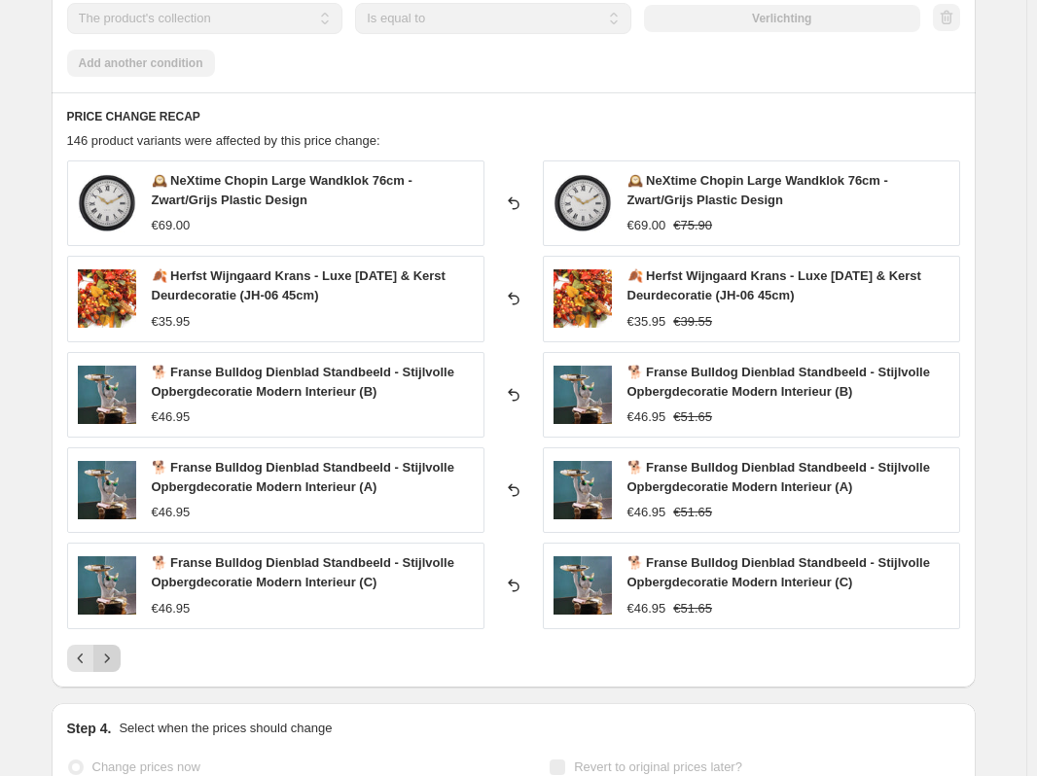
click at [121, 650] on button "Next" at bounding box center [106, 658] width 27 height 27
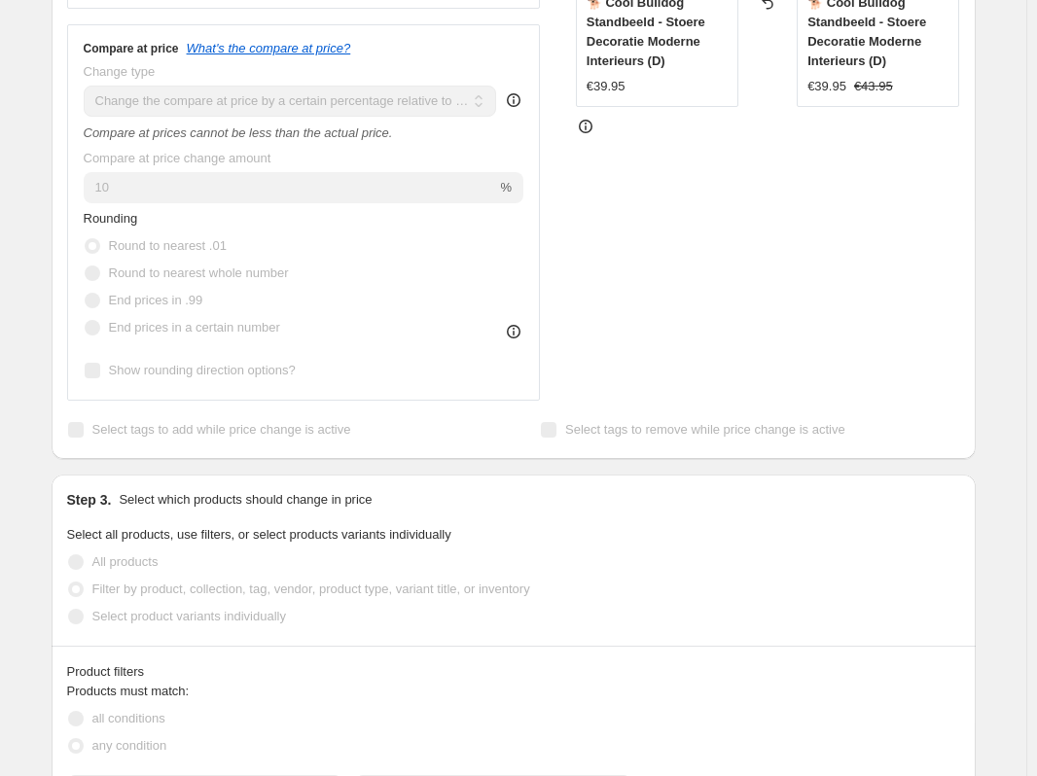
scroll to position [0, 0]
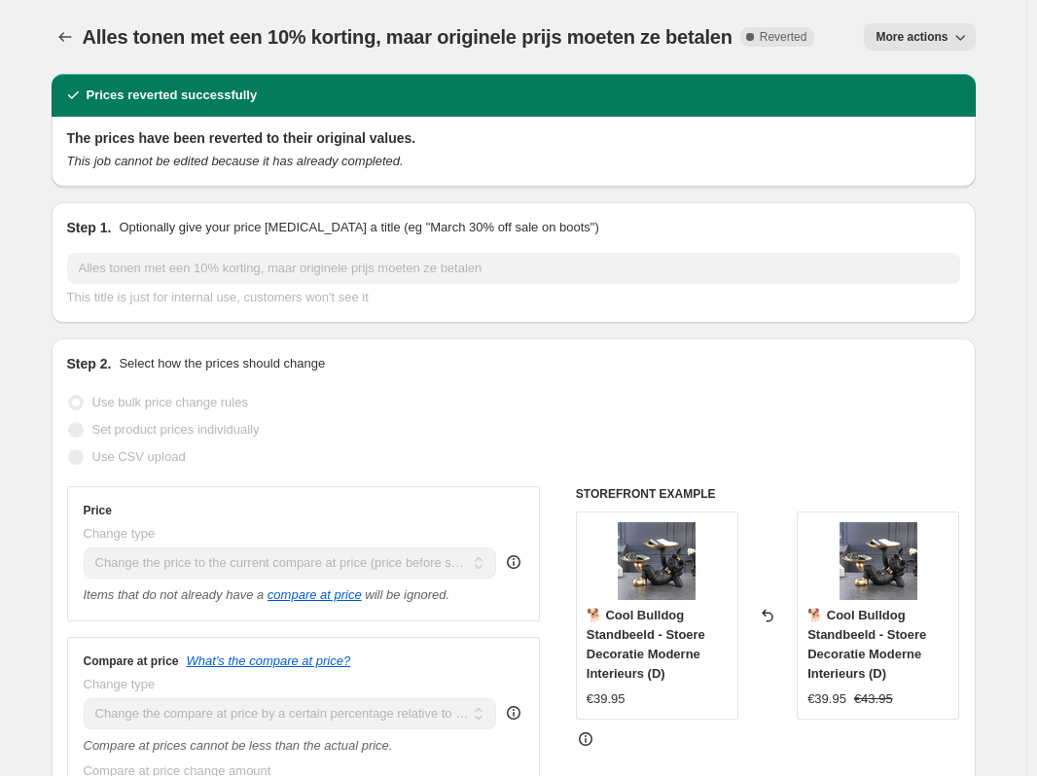
click at [947, 40] on span "More actions" at bounding box center [911, 37] width 72 height 16
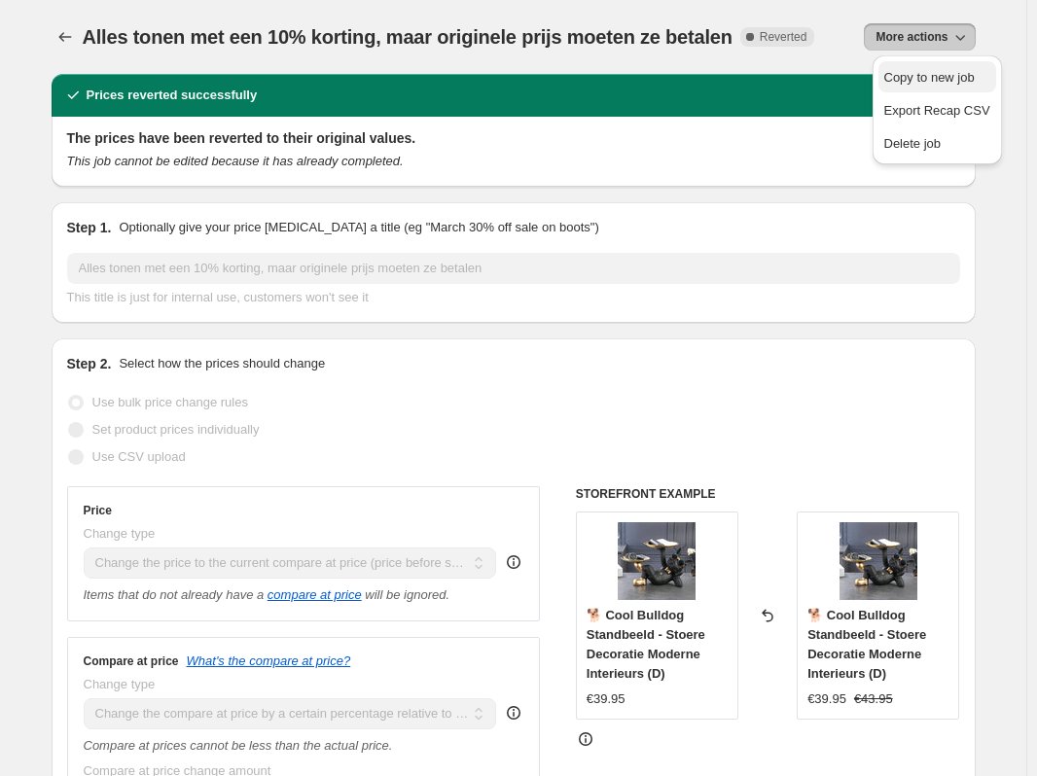
click at [925, 85] on span "Copy to new job" at bounding box center [929, 77] width 90 height 15
select select "ecap"
select select "pp"
select select "collection"
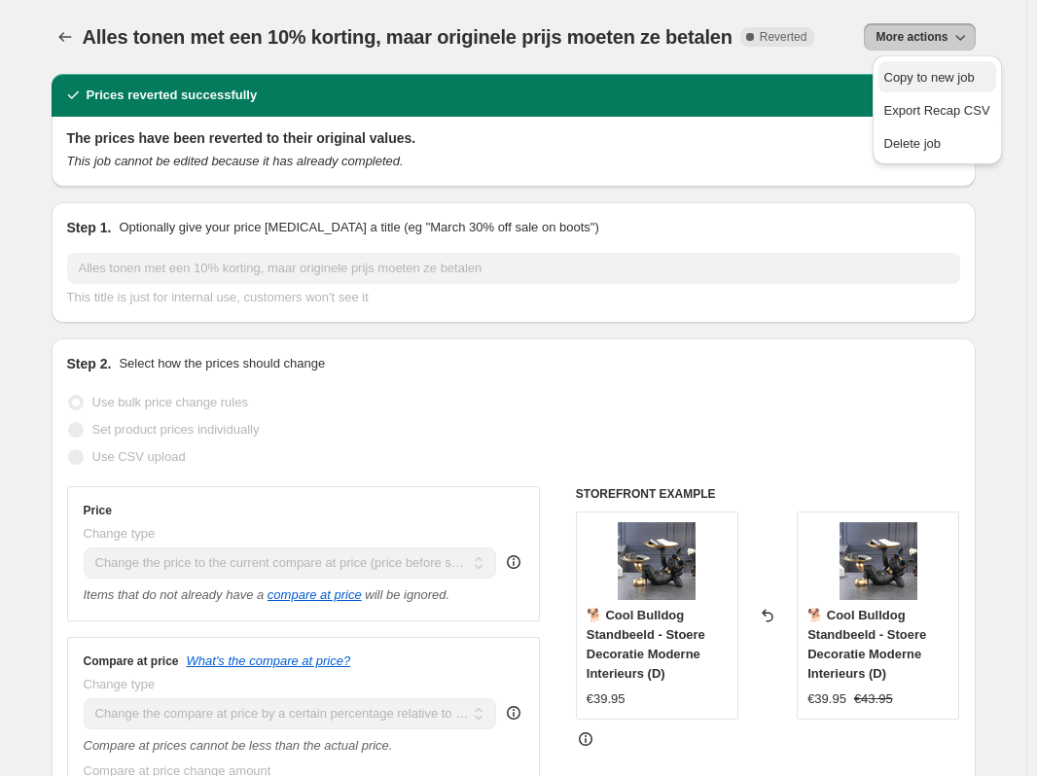
select select "collection"
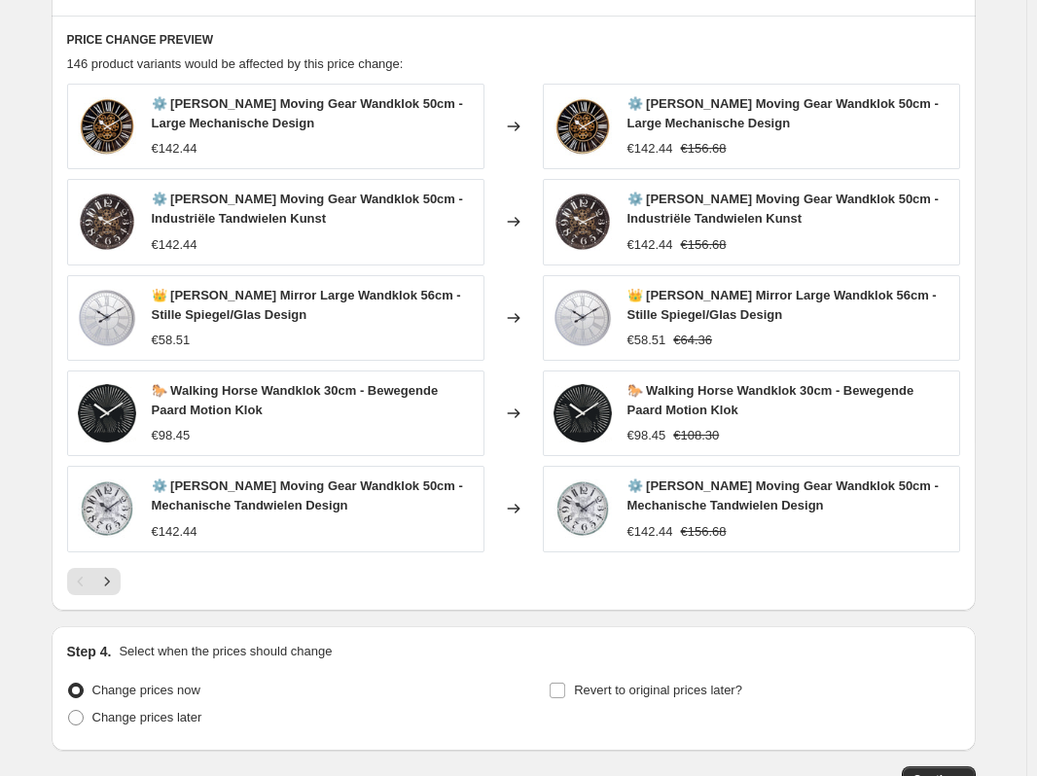
scroll to position [1641, 0]
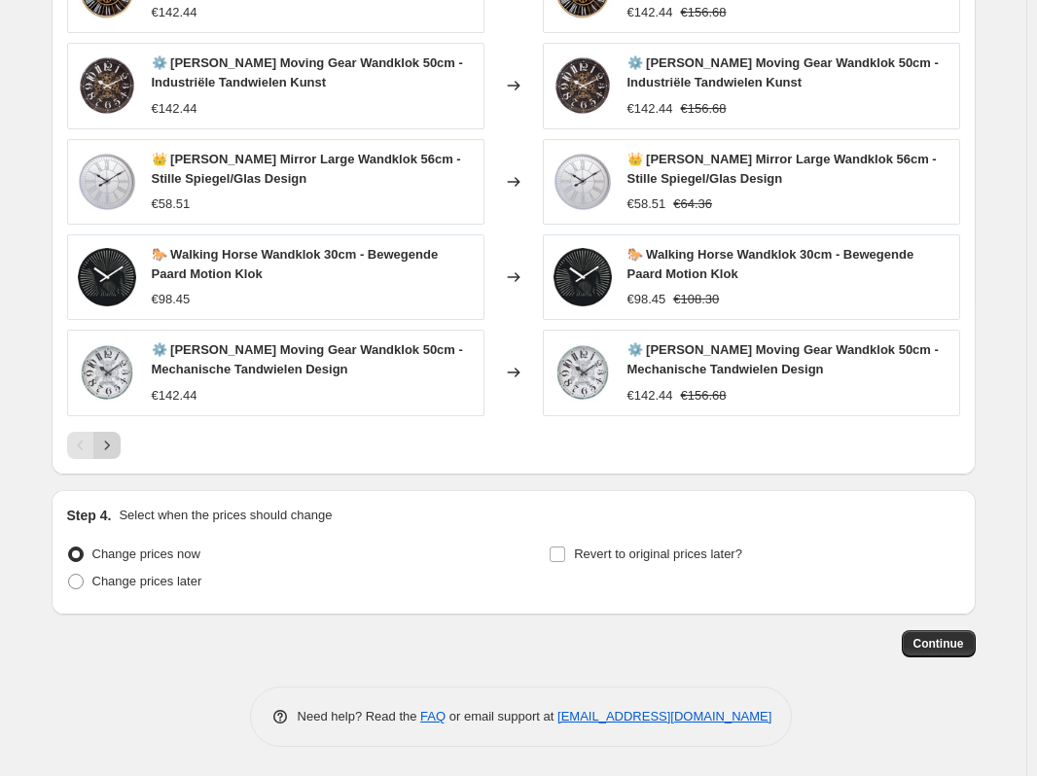
click at [117, 450] on icon "Next" at bounding box center [106, 445] width 19 height 19
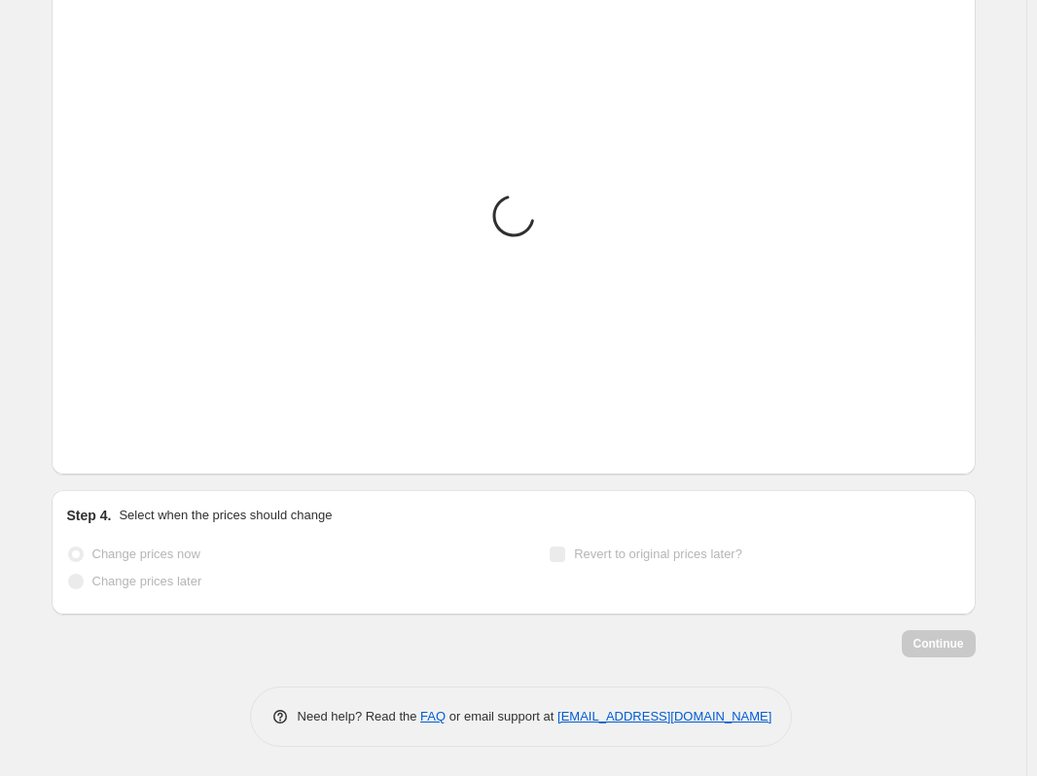
click at [117, 450] on icon "Next" at bounding box center [106, 445] width 19 height 19
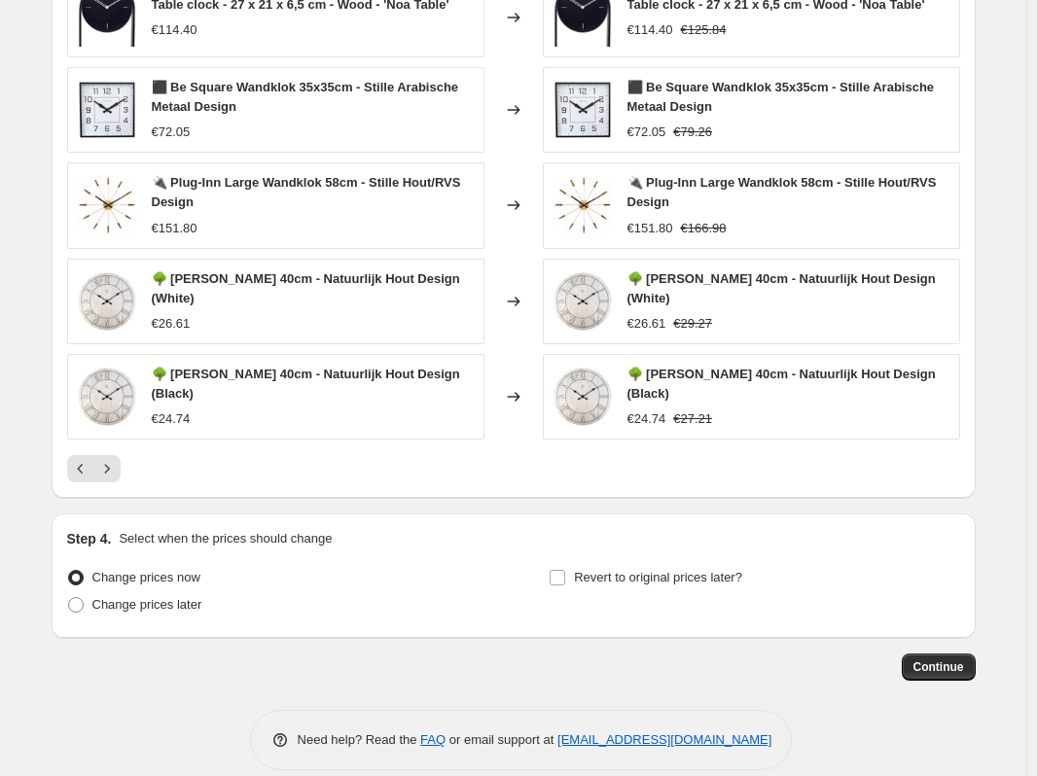
click at [117, 450] on div "Table clock - 27 x 21 x 6,5 cm - Wood - 'Noa Table' €114.40 Changed to Table cl…" at bounding box center [513, 231] width 893 height 506
click at [108, 464] on icon "Next" at bounding box center [106, 468] width 19 height 19
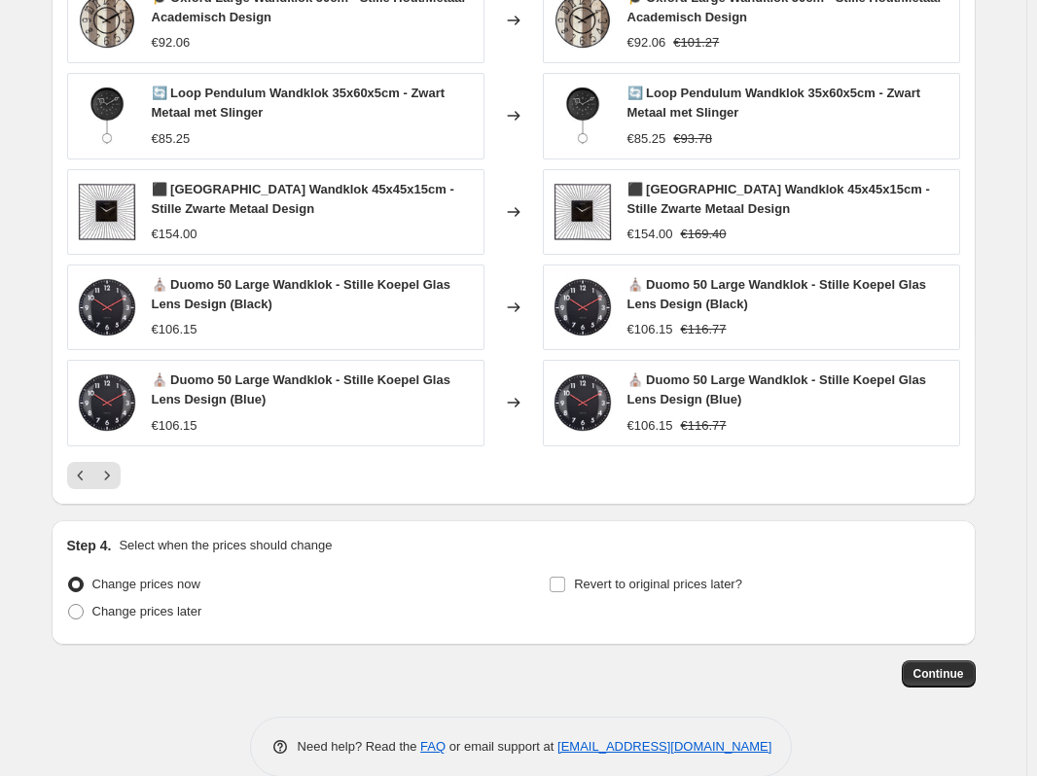
click at [109, 477] on icon "Next" at bounding box center [106, 475] width 5 height 9
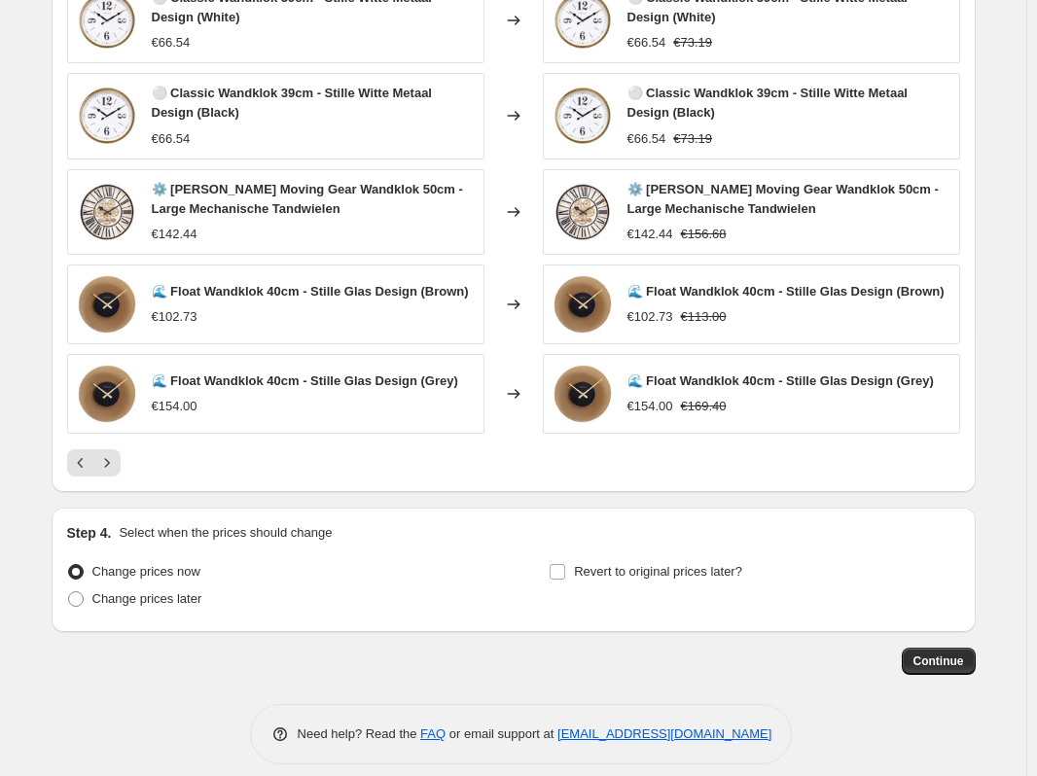
click at [113, 481] on div "PRICE CHANGE PREVIEW 146 product variants would be affected by this price chang…" at bounding box center [514, 201] width 924 height 582
click at [112, 470] on icon "Next" at bounding box center [106, 462] width 19 height 19
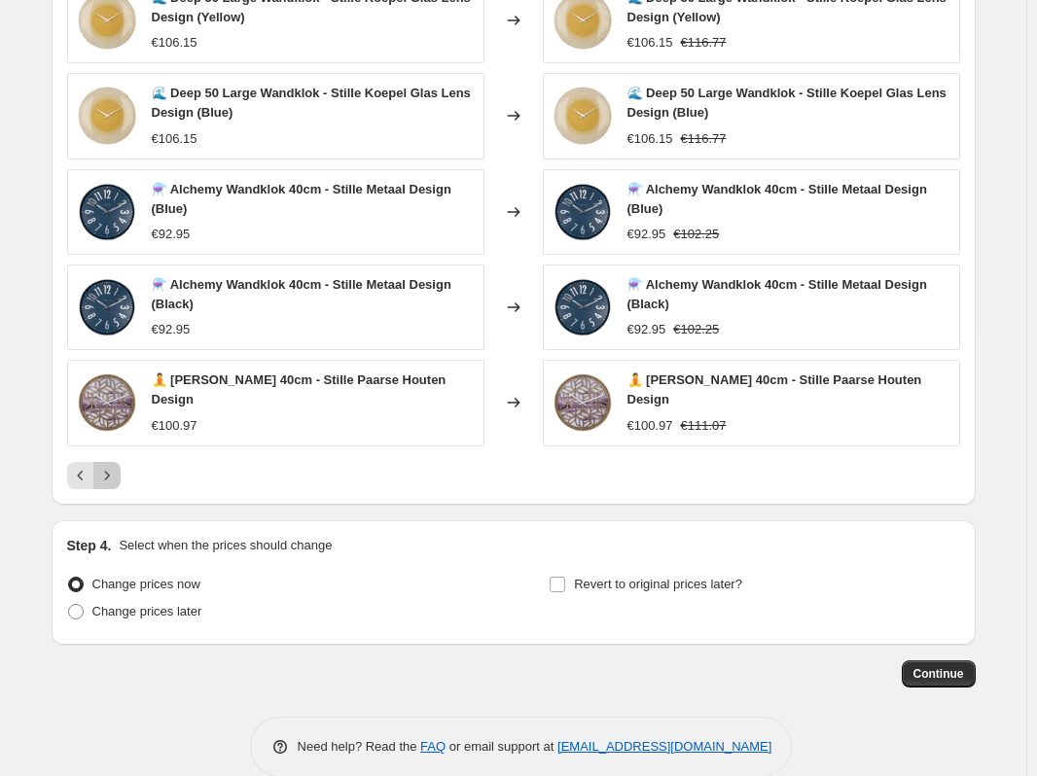
click at [109, 471] on icon "Next" at bounding box center [106, 475] width 5 height 9
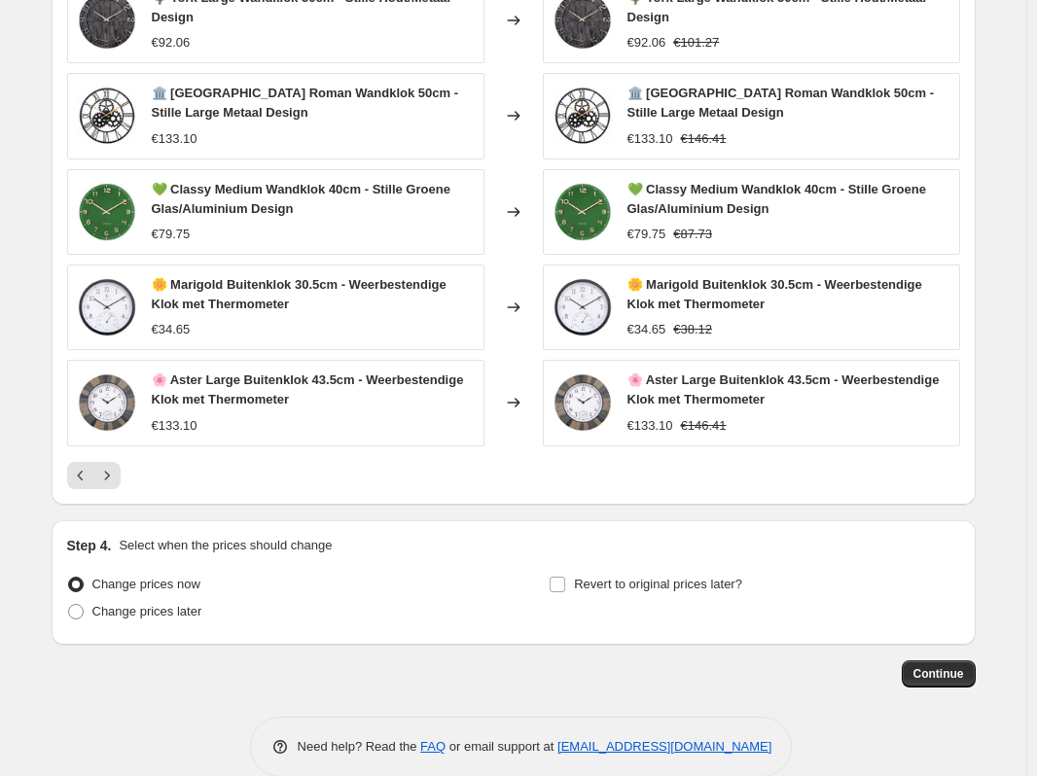
click at [113, 470] on icon "Next" at bounding box center [106, 475] width 19 height 19
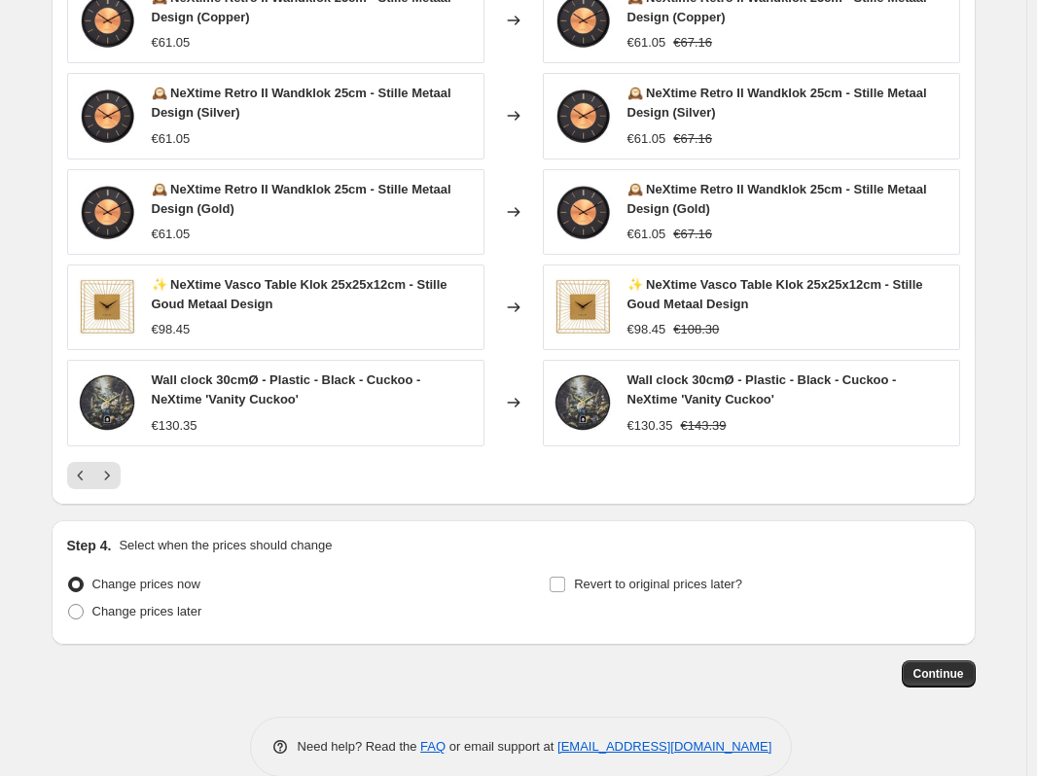
click at [113, 469] on icon "Next" at bounding box center [106, 475] width 19 height 19
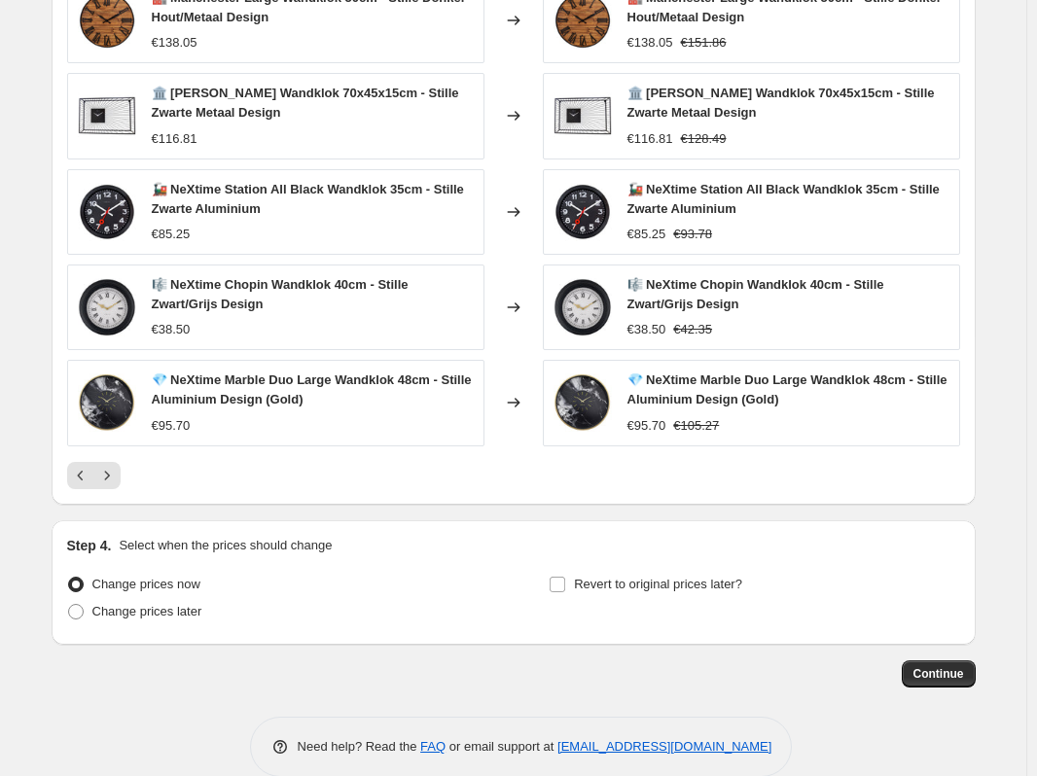
click at [113, 469] on icon "Next" at bounding box center [106, 475] width 19 height 19
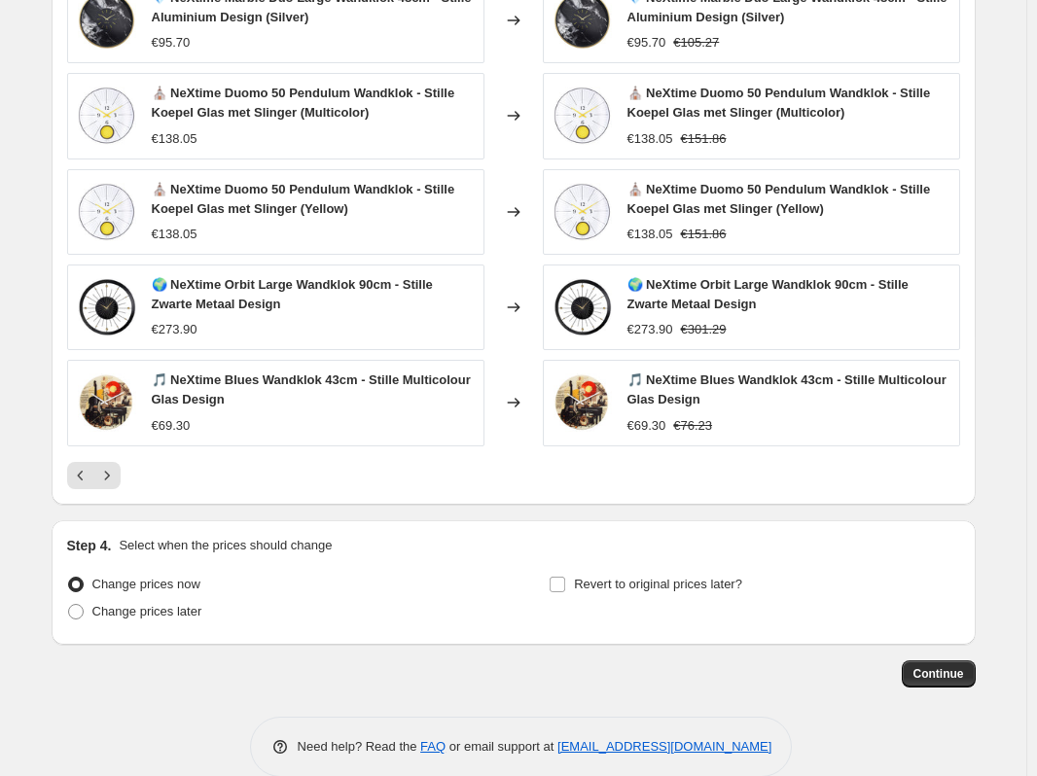
click at [113, 469] on icon "Next" at bounding box center [106, 475] width 19 height 19
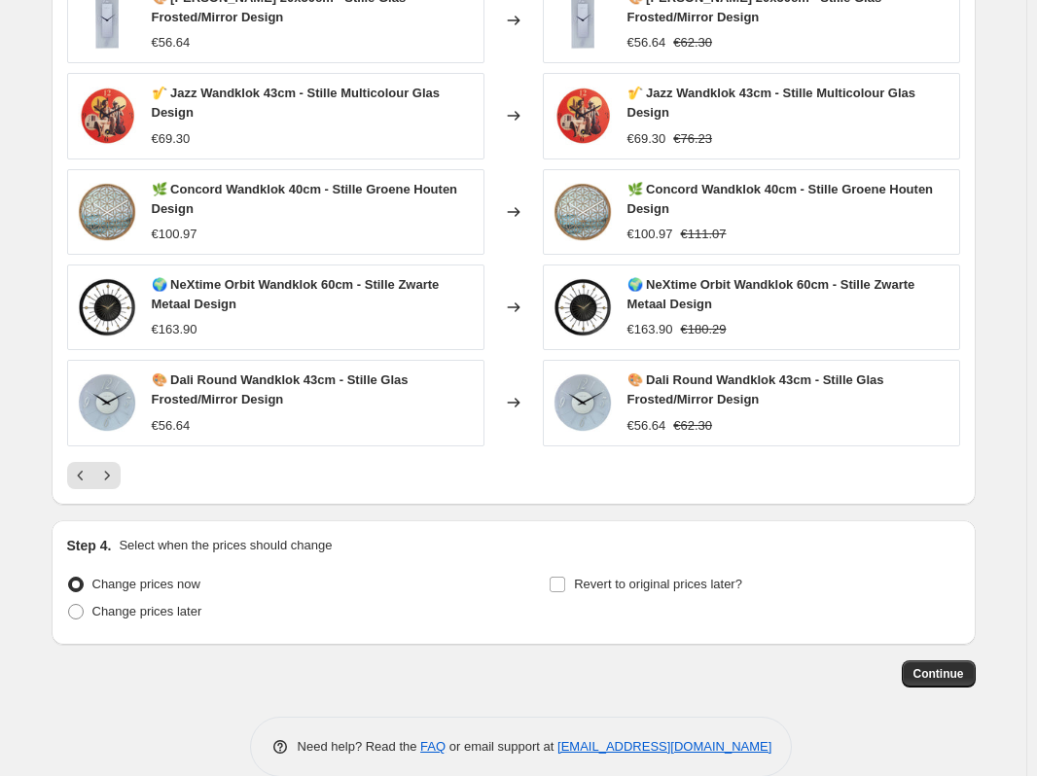
click at [113, 469] on icon "Next" at bounding box center [106, 475] width 19 height 19
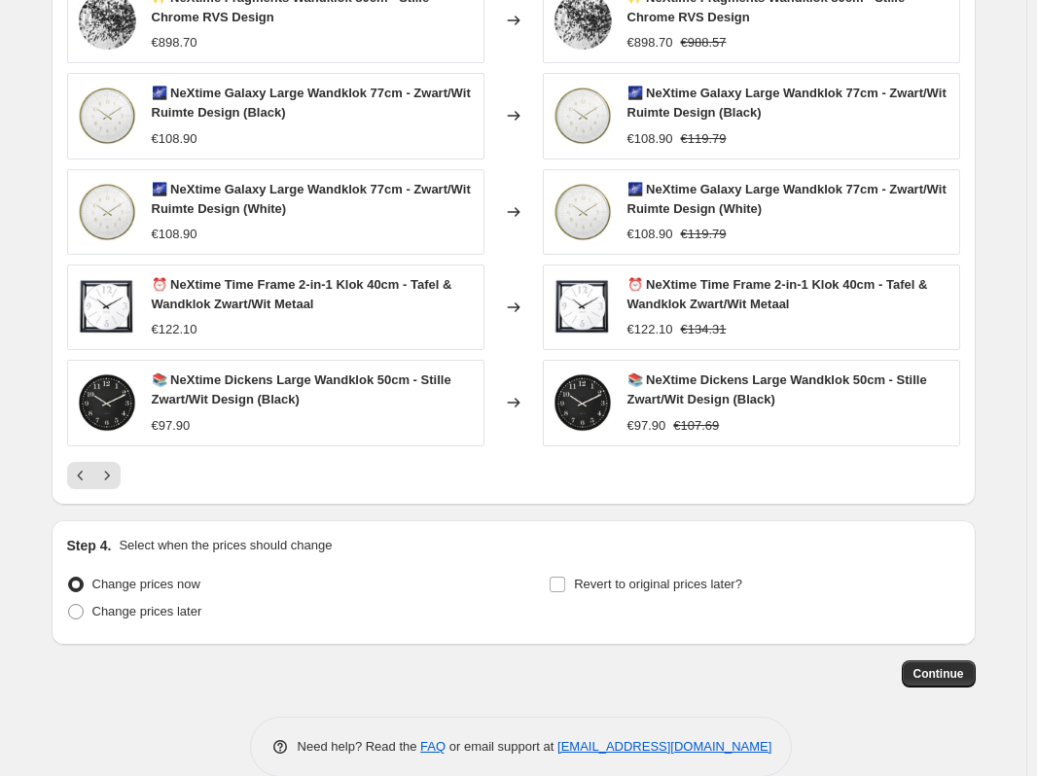
click at [113, 469] on icon "Next" at bounding box center [106, 475] width 19 height 19
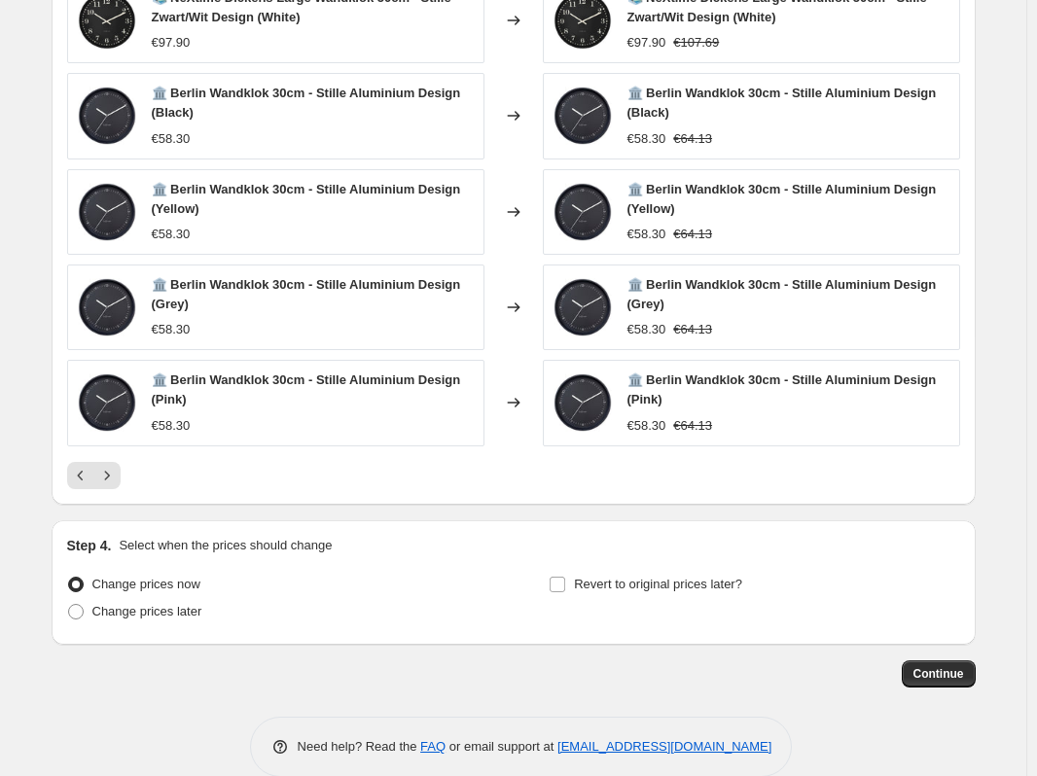
click at [113, 469] on icon "Next" at bounding box center [106, 475] width 19 height 19
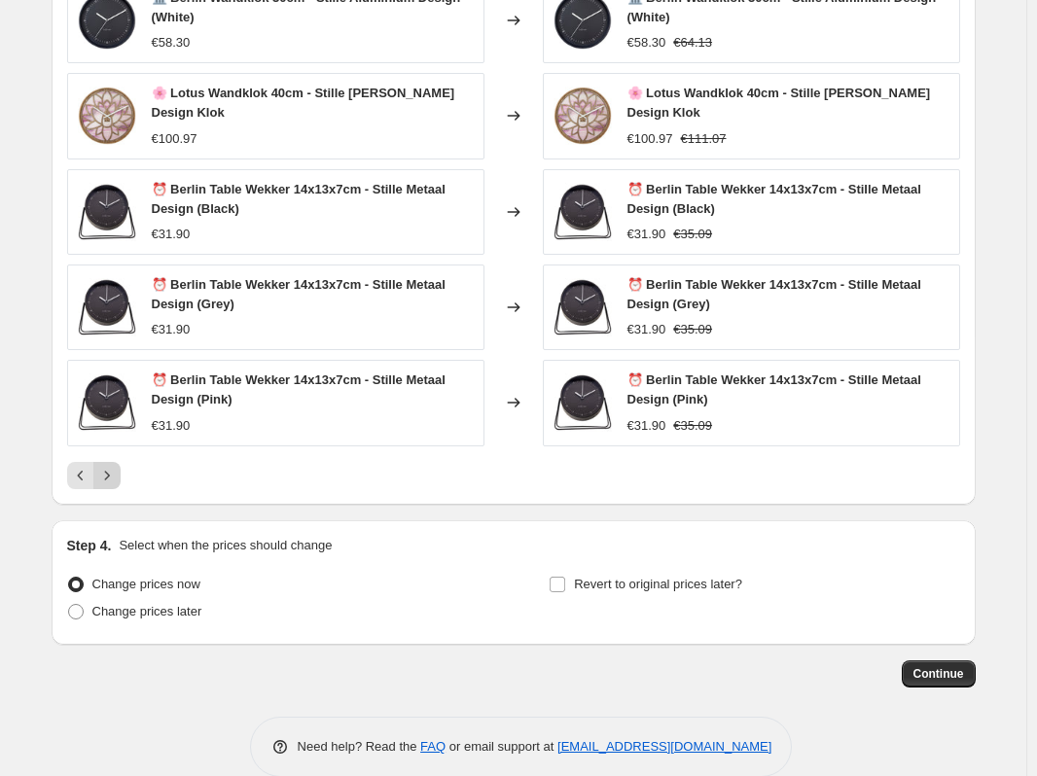
click at [113, 470] on icon "Next" at bounding box center [106, 475] width 19 height 19
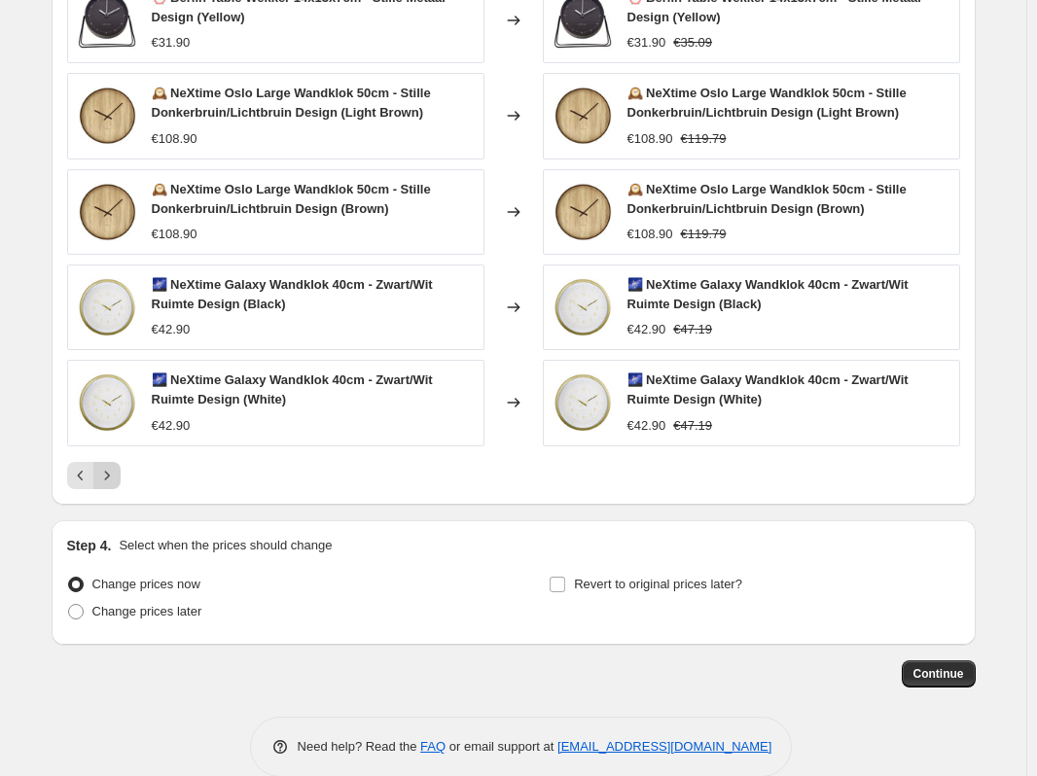
click at [113, 470] on icon "Next" at bounding box center [106, 475] width 19 height 19
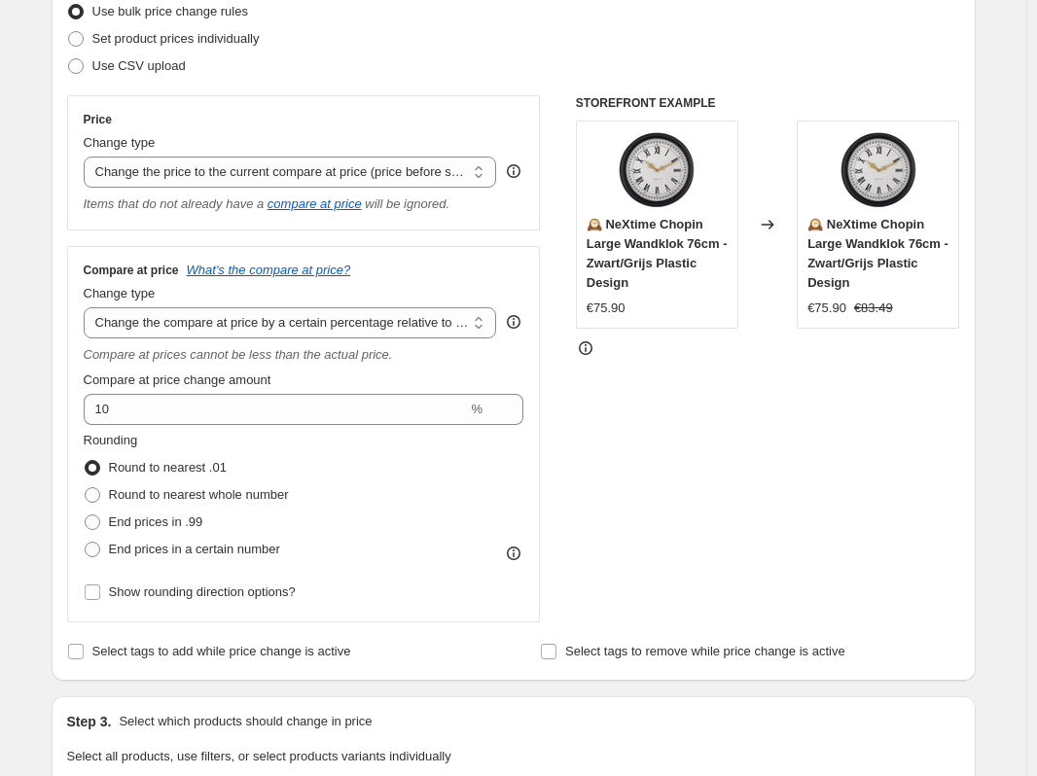
scroll to position [249, 0]
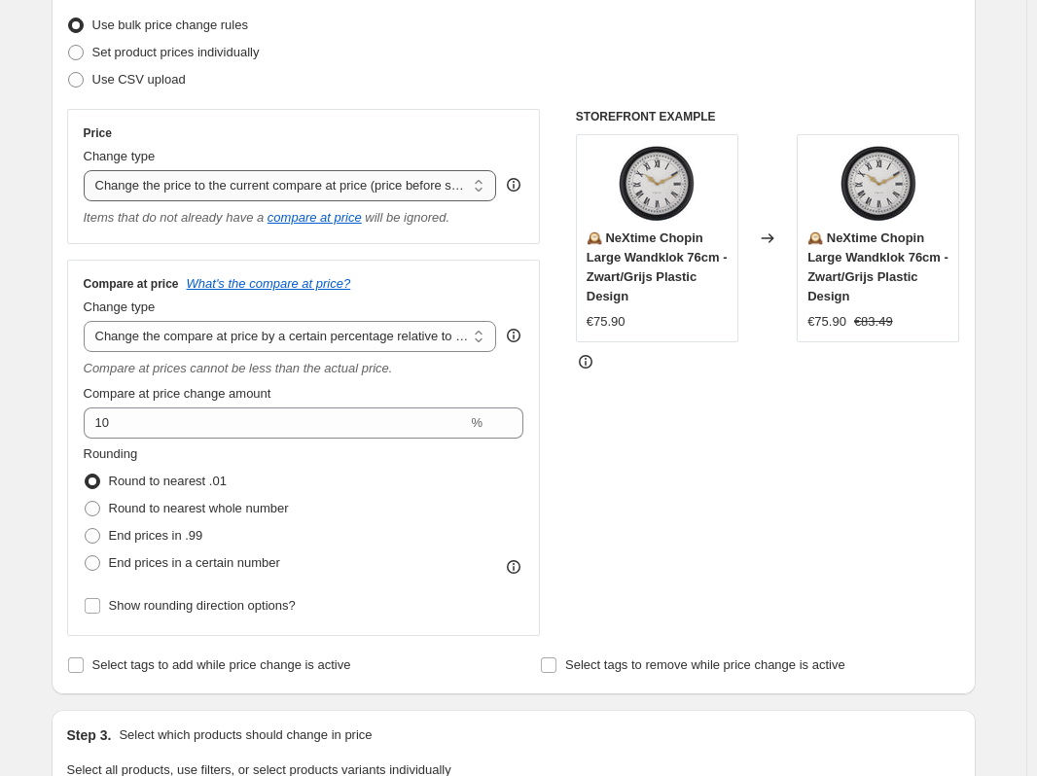
click at [159, 190] on select "Change the price to a certain amount Change the price by a certain amount Chang…" at bounding box center [290, 185] width 413 height 31
select select "no_change"
click at [88, 170] on select "Change the price to a certain amount Change the price by a certain amount Chang…" at bounding box center [290, 185] width 413 height 31
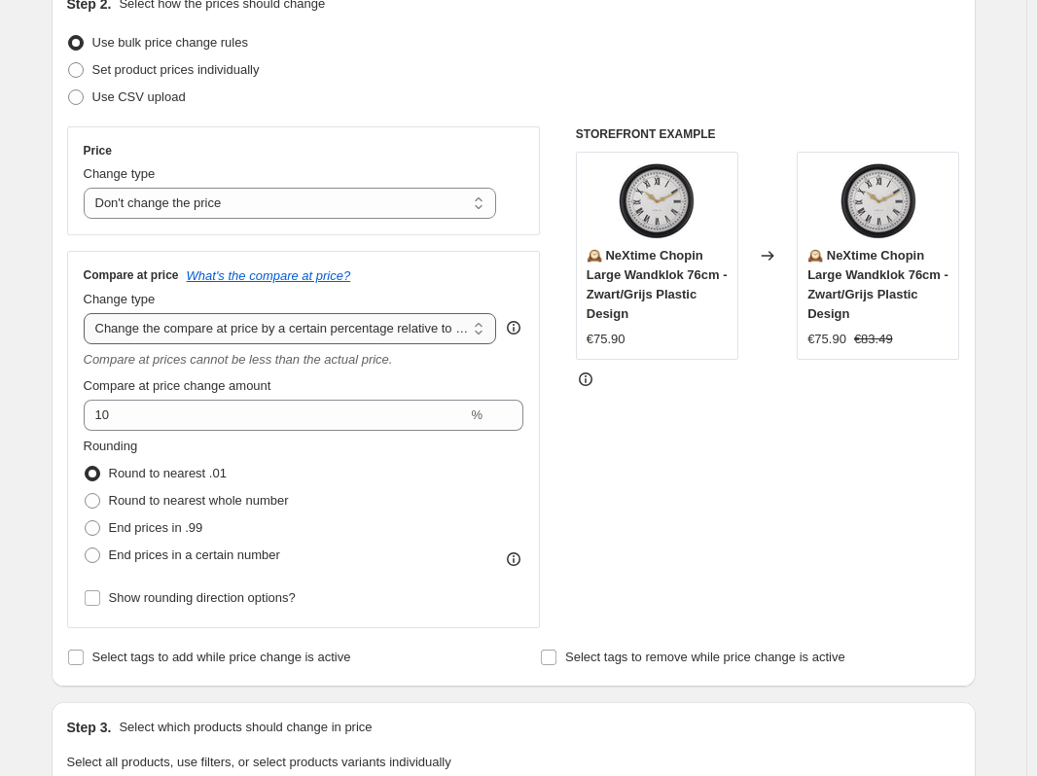
scroll to position [254, 0]
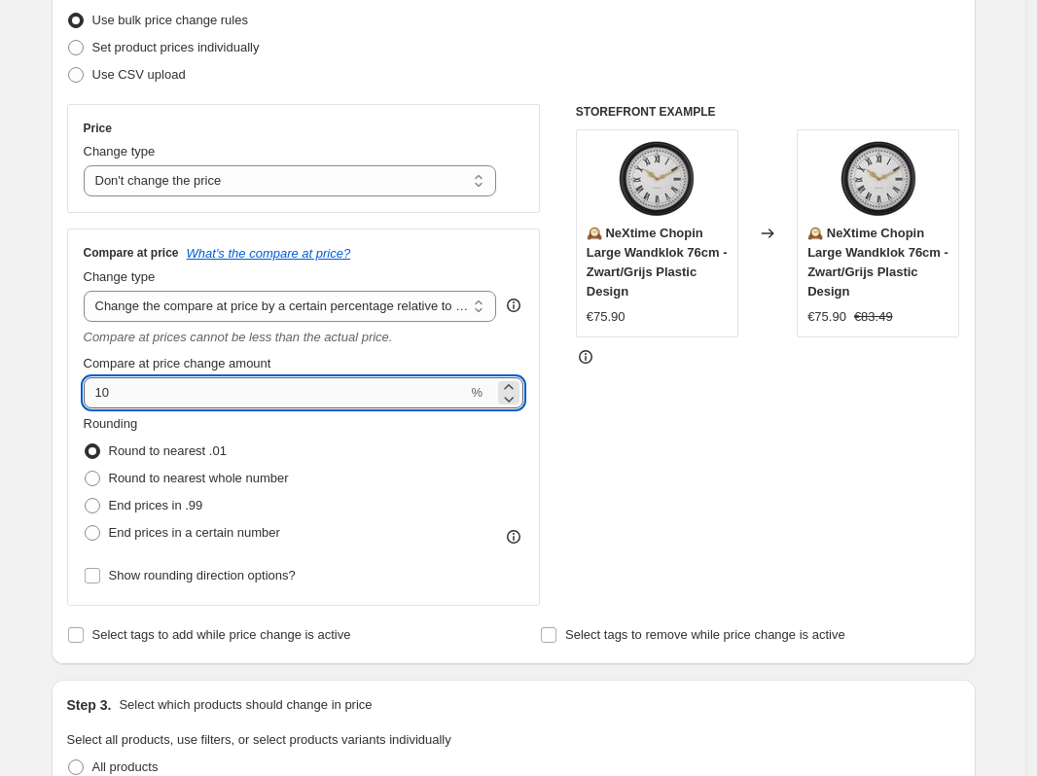
click at [322, 396] on input "10" at bounding box center [276, 392] width 384 height 31
click at [513, 388] on icon at bounding box center [508, 386] width 19 height 19
click at [513, 402] on icon at bounding box center [510, 400] width 10 height 6
click at [518, 382] on icon at bounding box center [508, 386] width 19 height 19
type input "10"
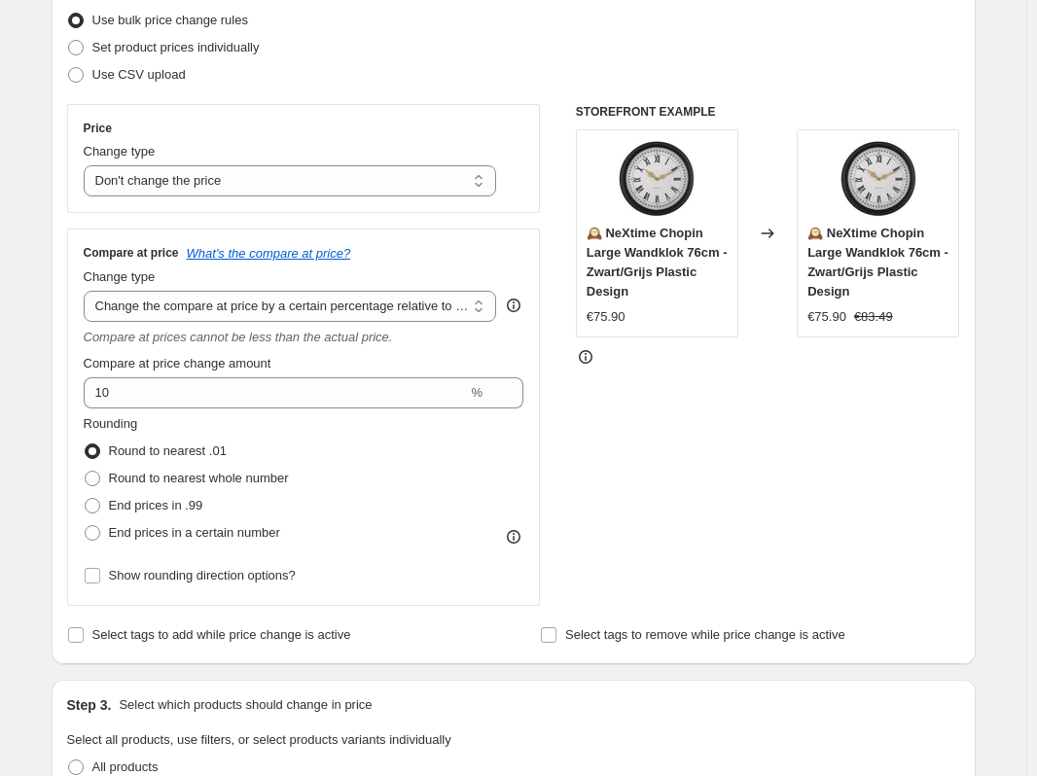
click at [850, 416] on div "STOREFRONT EXAMPLE 🕰️ NeXtime Chopin Large Wandklok 76cm - Zwart/Grijs Plastic …" at bounding box center [768, 355] width 384 height 502
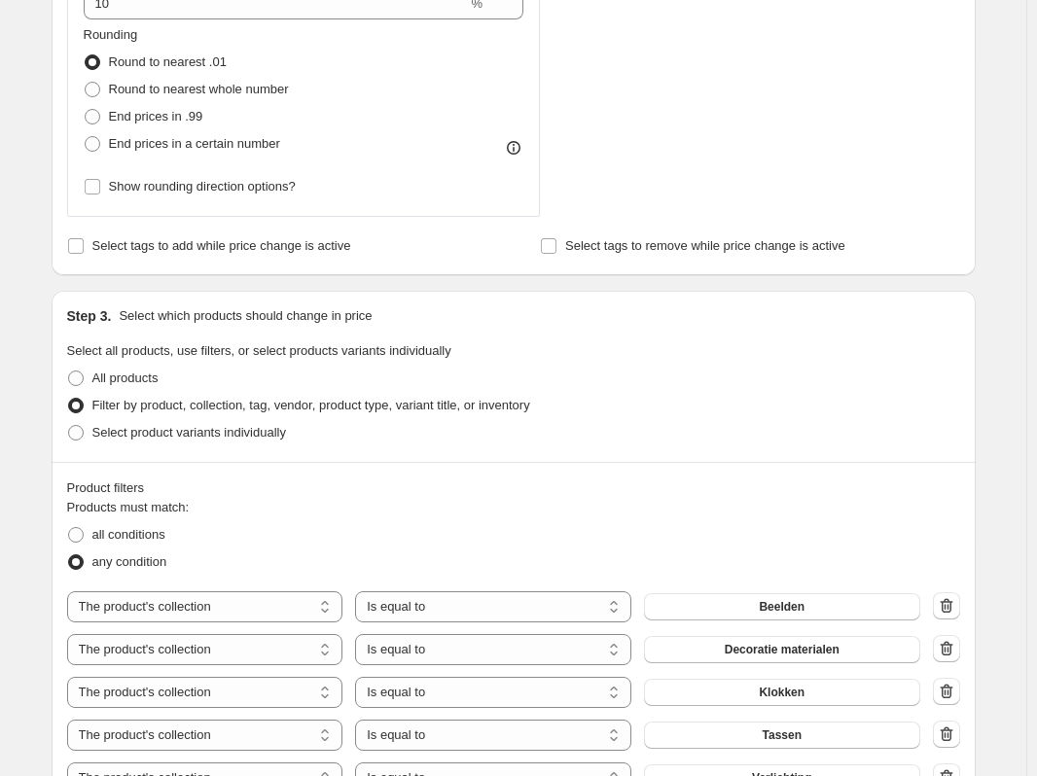
scroll to position [59, 0]
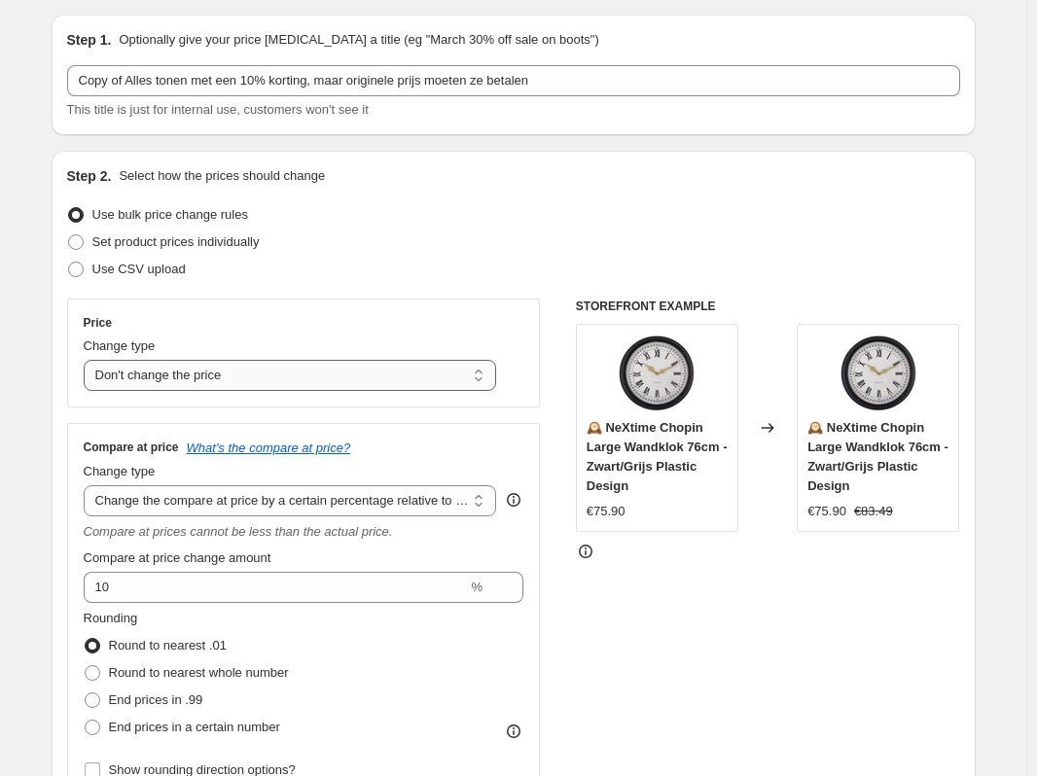
click at [180, 371] on select "Change the price to a certain amount Change the price by a certain amount Chang…" at bounding box center [290, 375] width 413 height 31
click at [201, 372] on select "Change the price to a certain amount Change the price by a certain amount Chang…" at bounding box center [290, 375] width 413 height 31
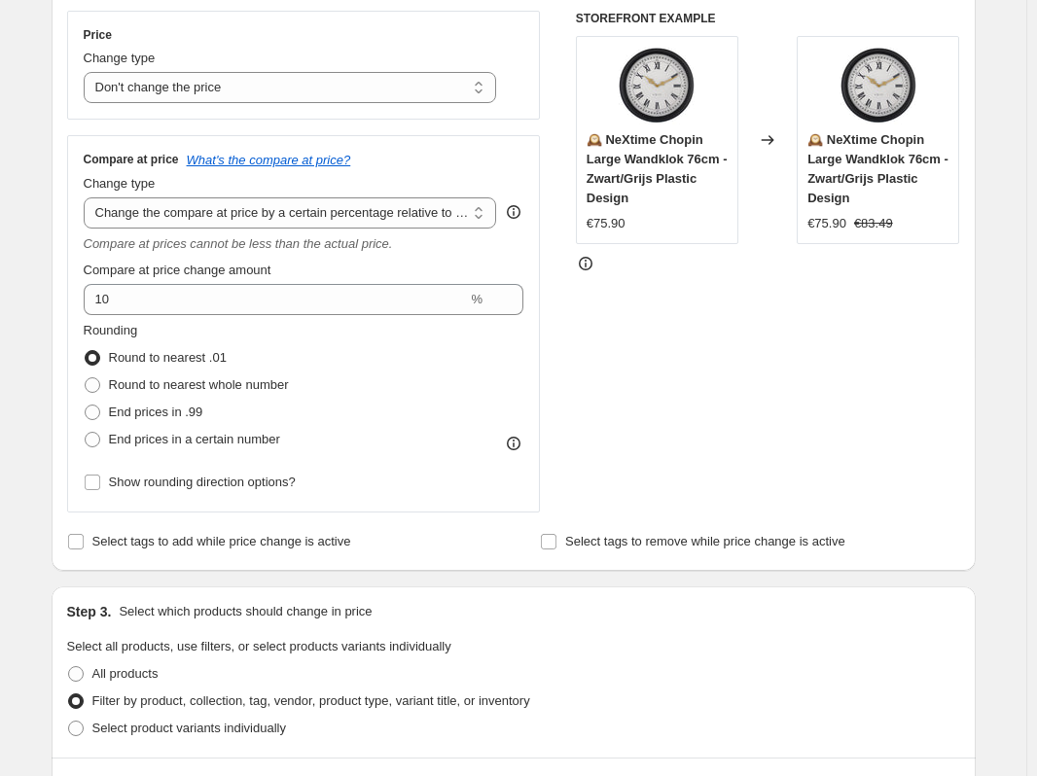
scroll to position [351, 0]
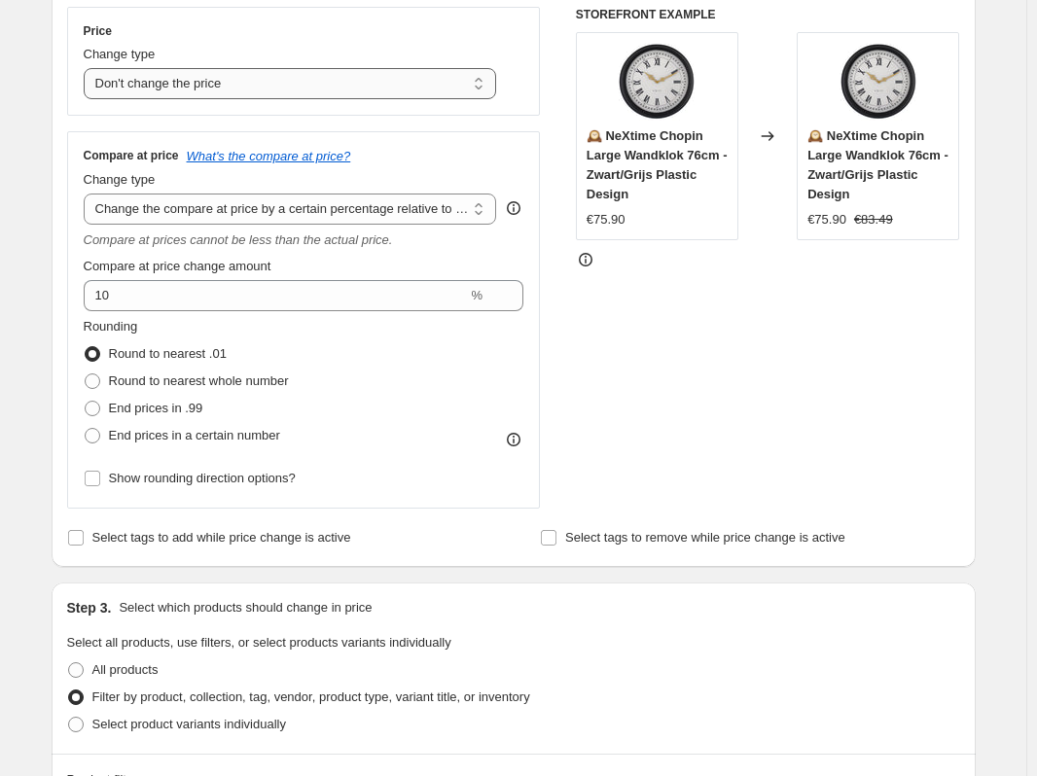
click at [231, 89] on select "Change the price to a certain amount Change the price by a certain amount Chang…" at bounding box center [290, 83] width 413 height 31
select select "percentage"
click at [88, 68] on select "Change the price to a certain amount Change the price by a certain amount Chang…" at bounding box center [290, 83] width 413 height 31
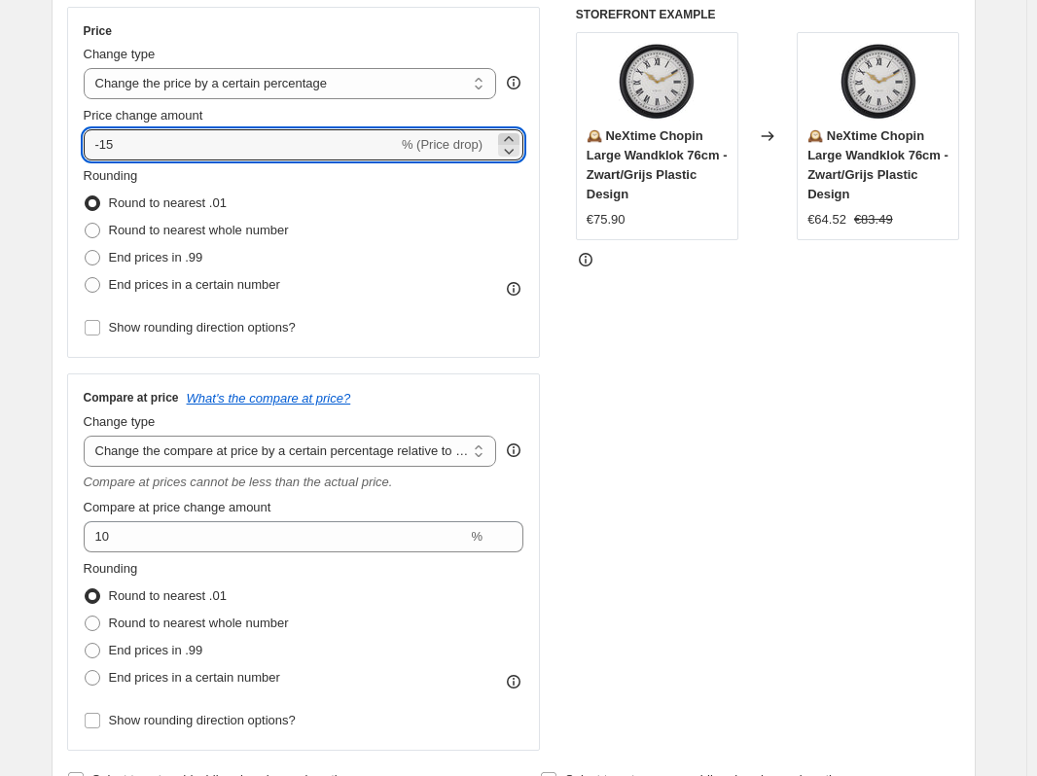
click at [514, 139] on icon at bounding box center [508, 138] width 19 height 19
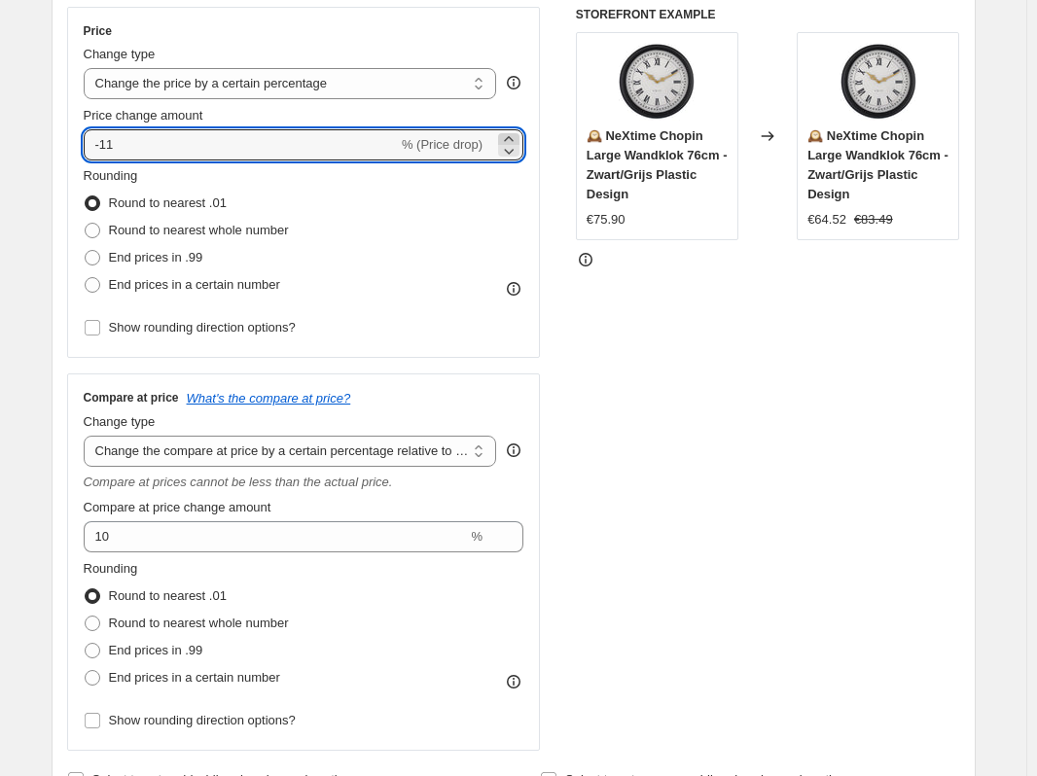
type input "-10"
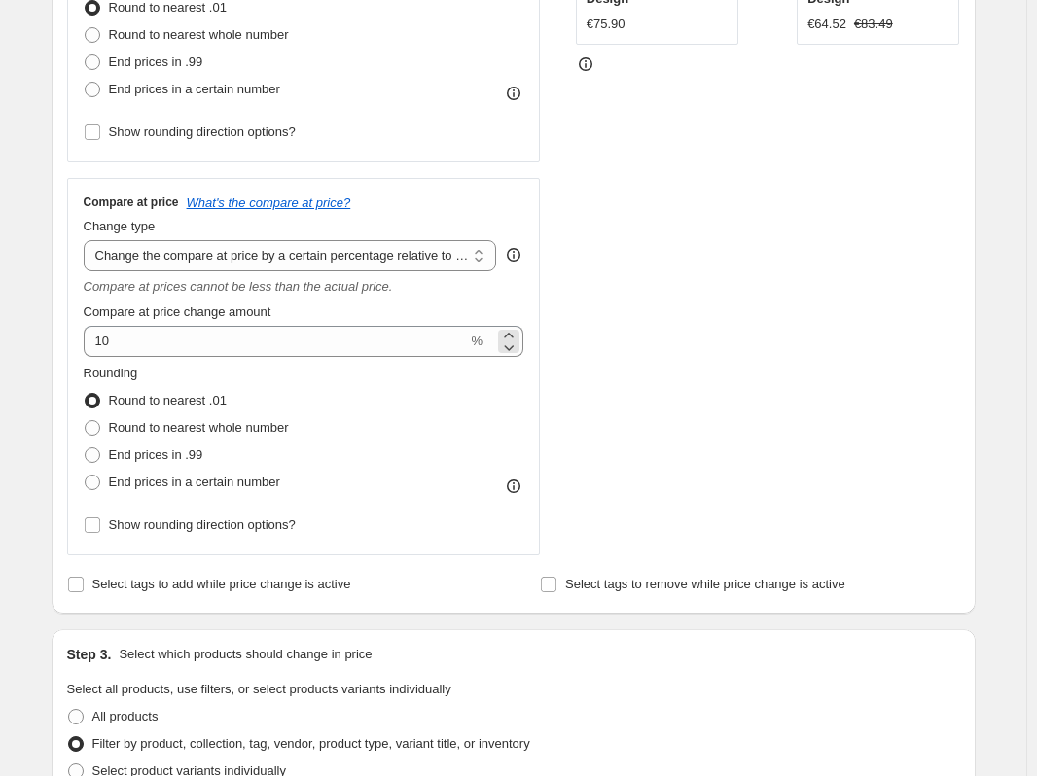
scroll to position [546, 0]
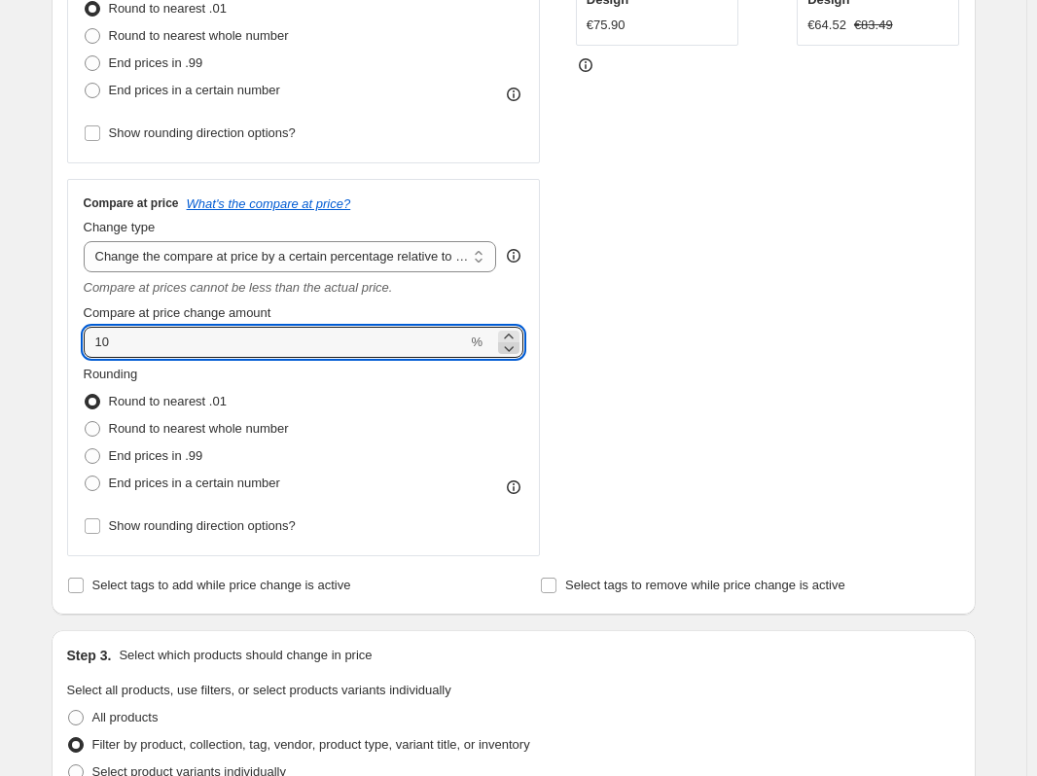
click at [512, 349] on icon at bounding box center [508, 347] width 19 height 19
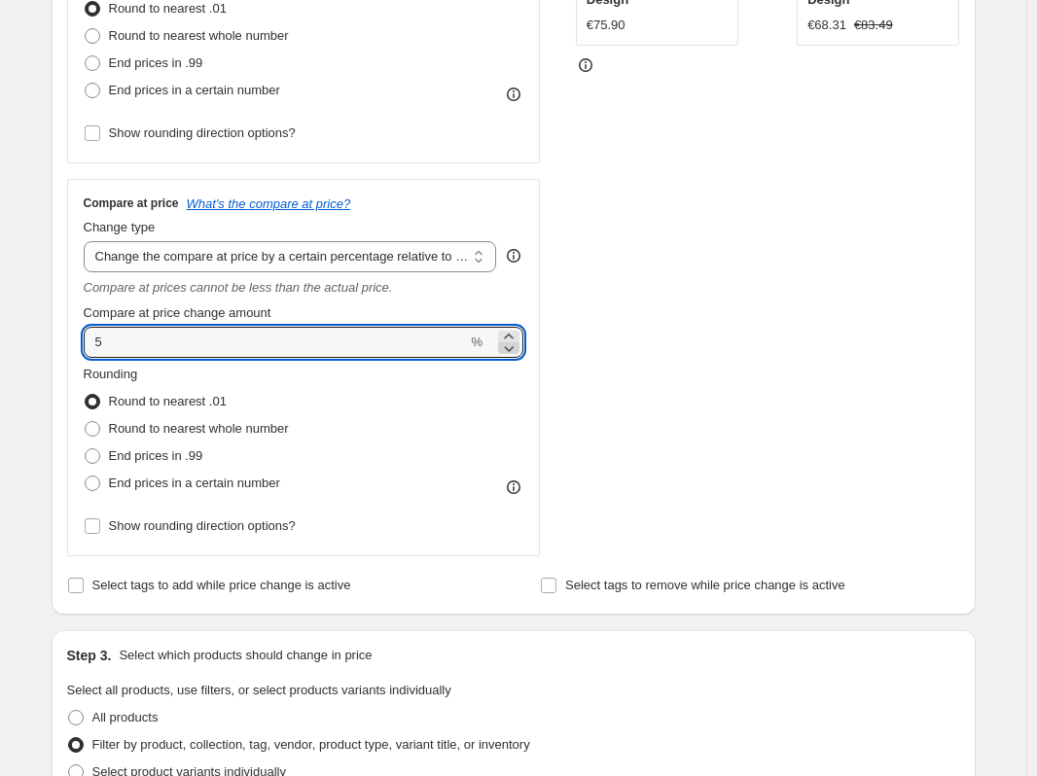
click at [512, 349] on icon at bounding box center [508, 347] width 19 height 19
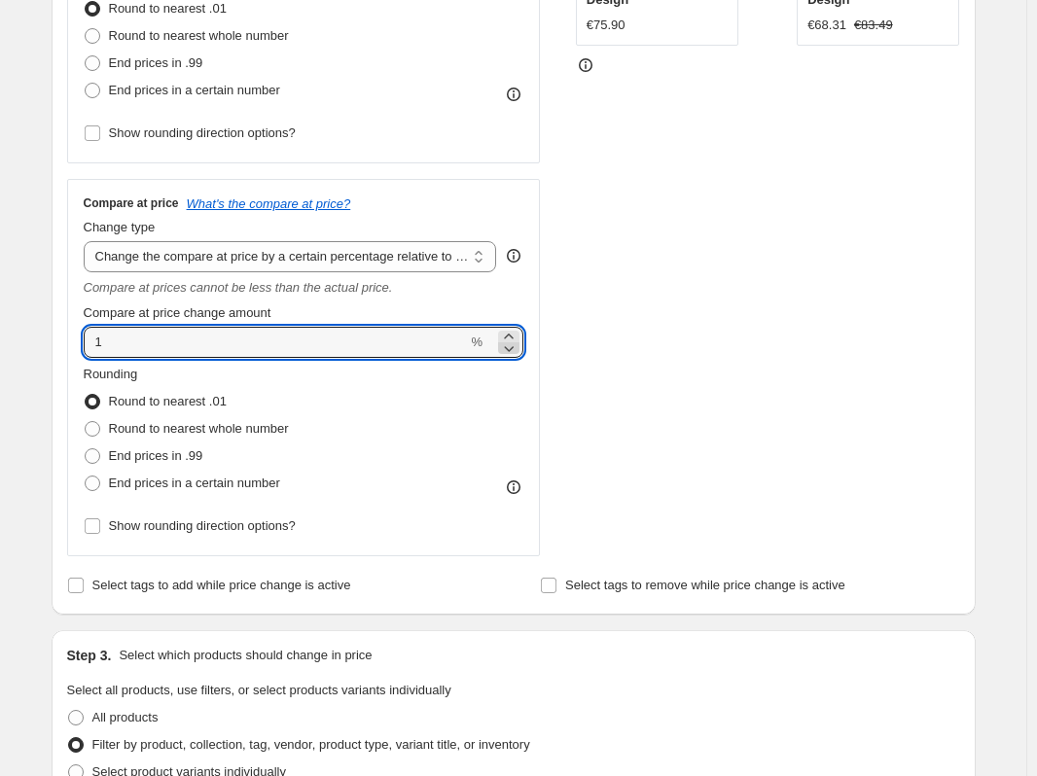
type input "0"
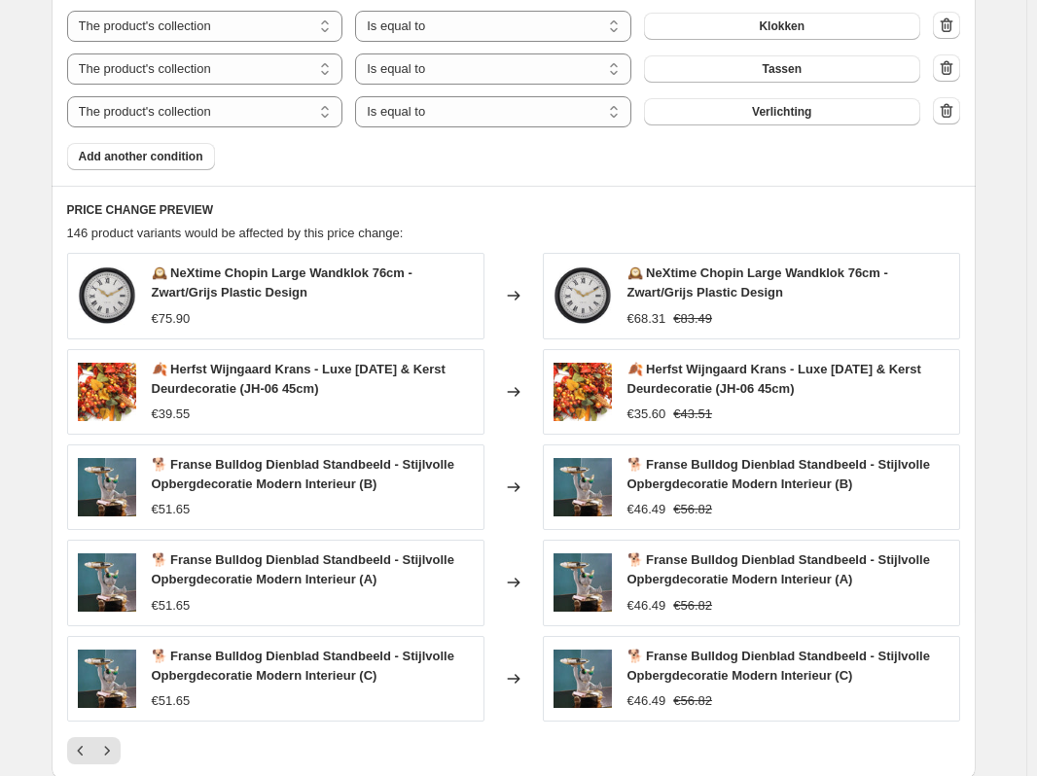
scroll to position [1615, 0]
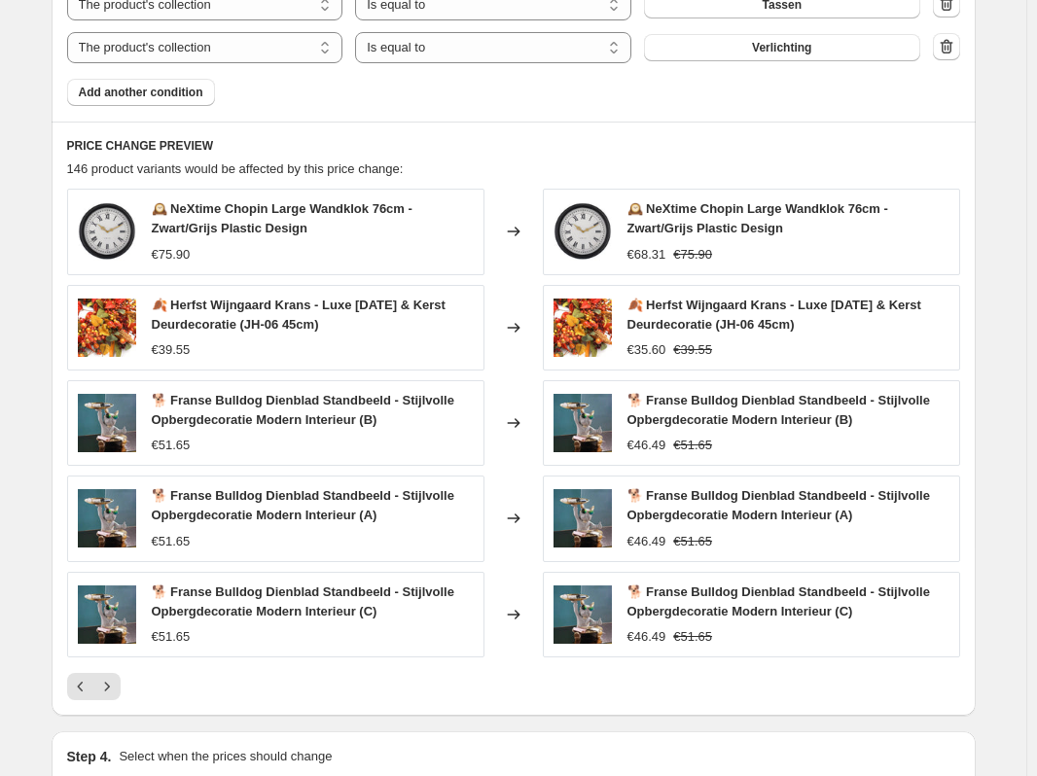
click at [914, 436] on div "🐕 Franse Bulldog Dienblad Standbeeld - Stijlvolle Opbergdecoratie Modern Interi…" at bounding box center [788, 423] width 322 height 64
click at [922, 435] on div "🐕 Franse Bulldog Dienblad Standbeeld - Stijlvolle Opbergdecoratie Modern Interi…" at bounding box center [788, 423] width 322 height 64
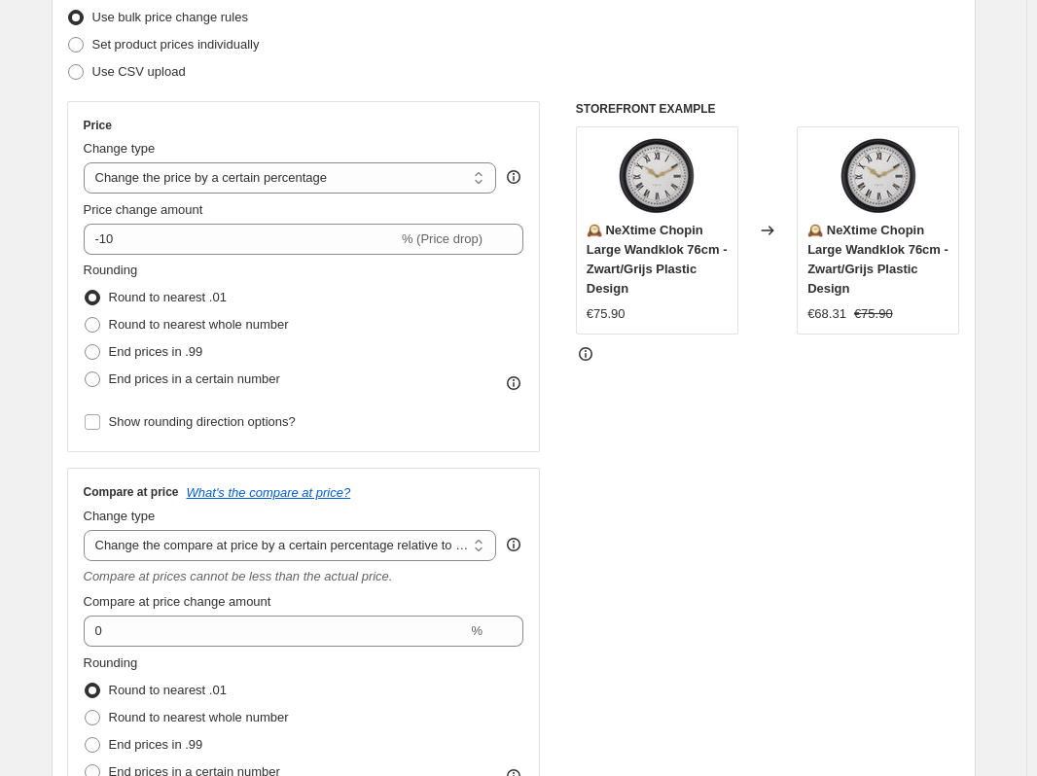
scroll to position [254, 0]
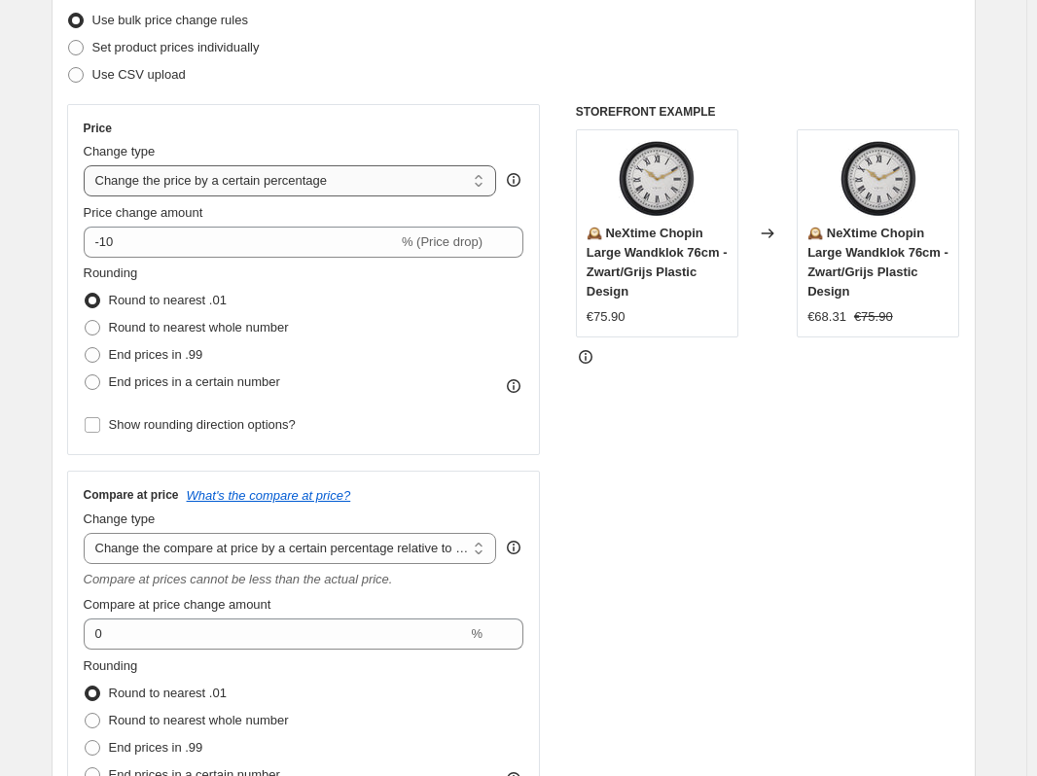
click at [459, 188] on select "Change the price to a certain amount Change the price by a certain amount Chang…" at bounding box center [290, 180] width 413 height 31
select select "no_change"
click at [88, 165] on select "Change the price to a certain amount Change the price by a certain amount Chang…" at bounding box center [290, 180] width 413 height 31
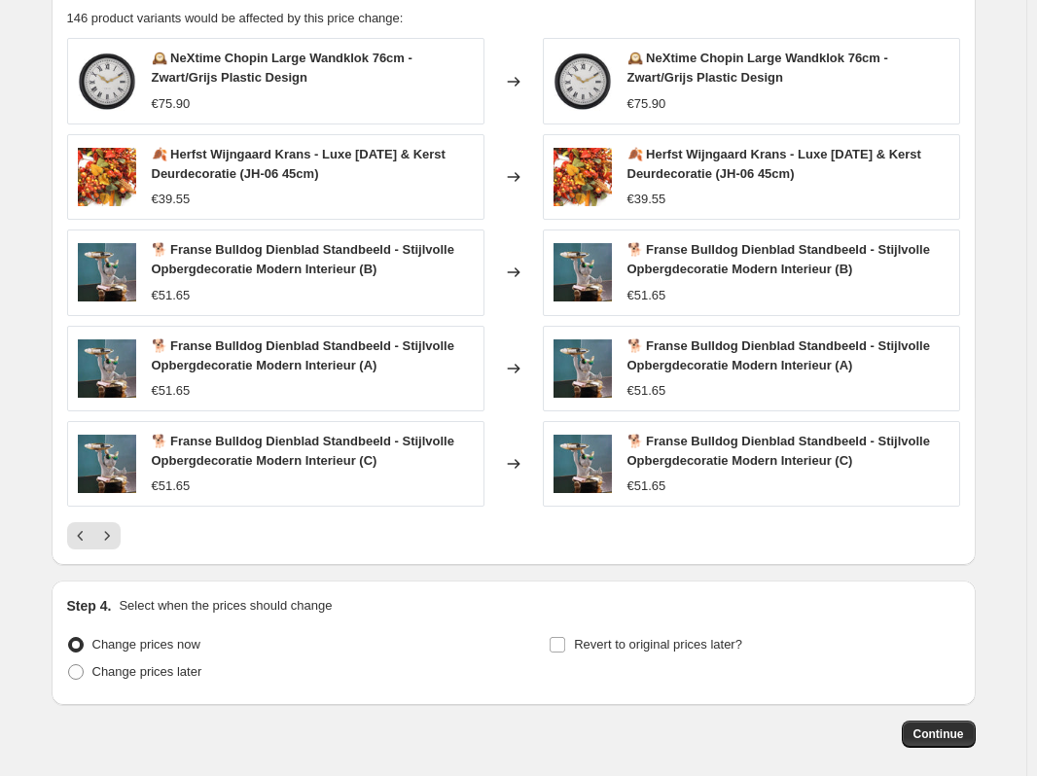
scroll to position [1421, 0]
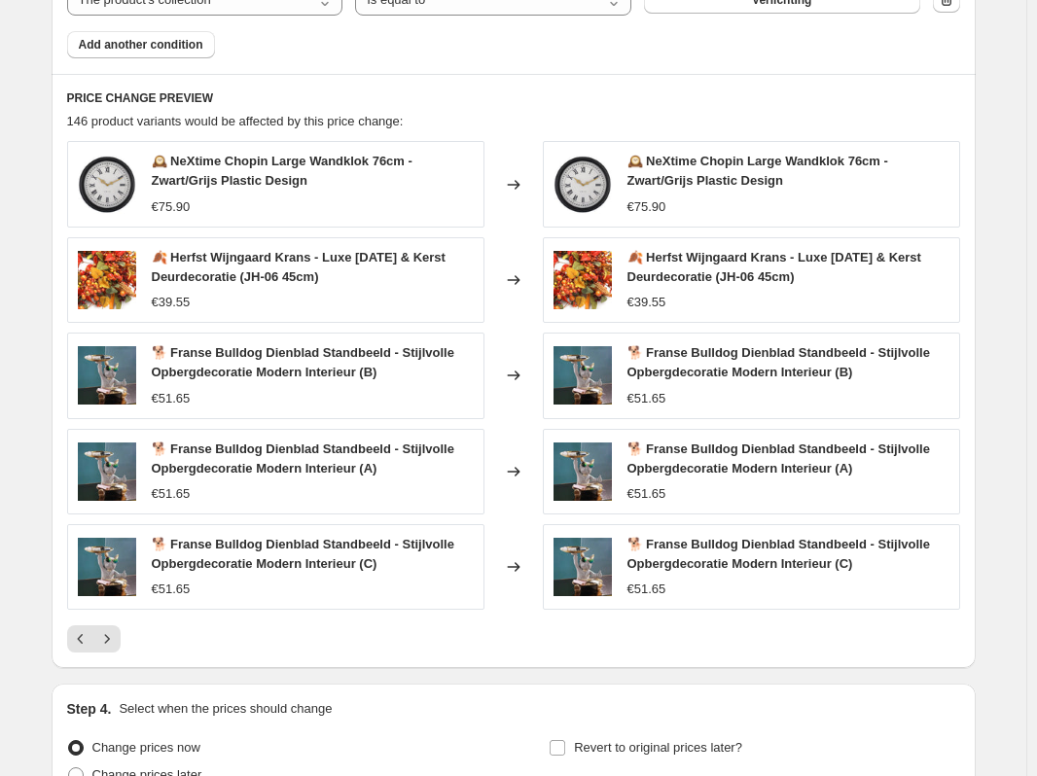
click at [735, 568] on span "🐕 Franse Bulldog Dienblad Standbeeld - Stijlvolle Opbergdecoratie Modern Interi…" at bounding box center [778, 554] width 302 height 34
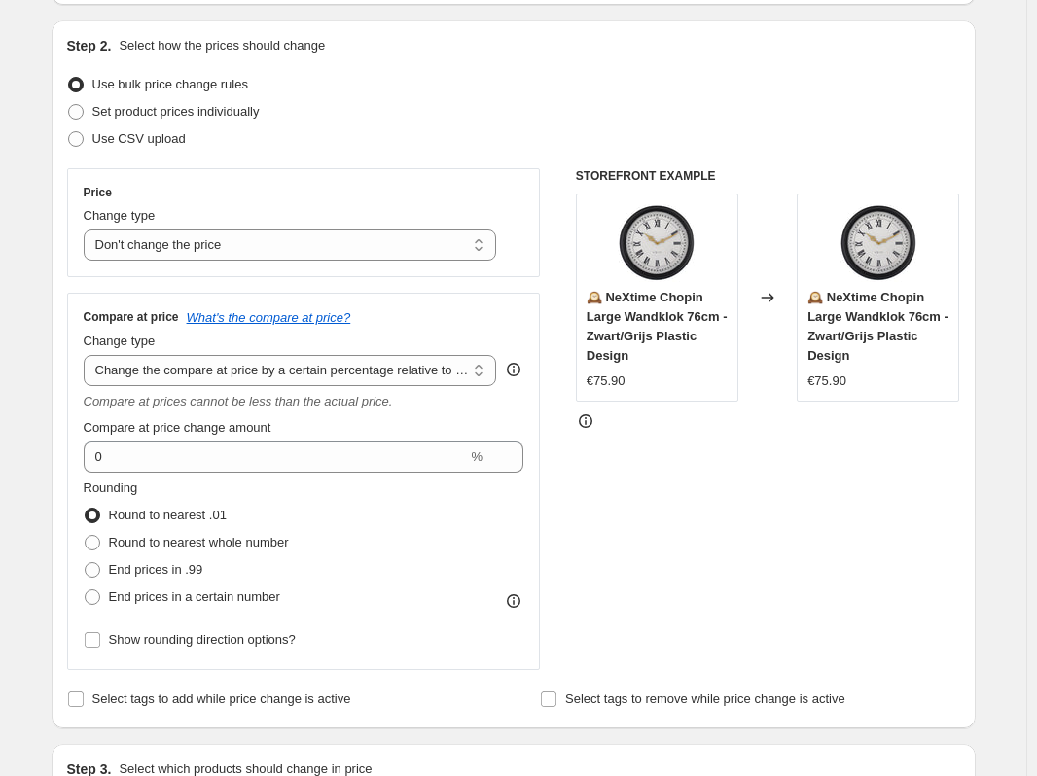
scroll to position [157, 0]
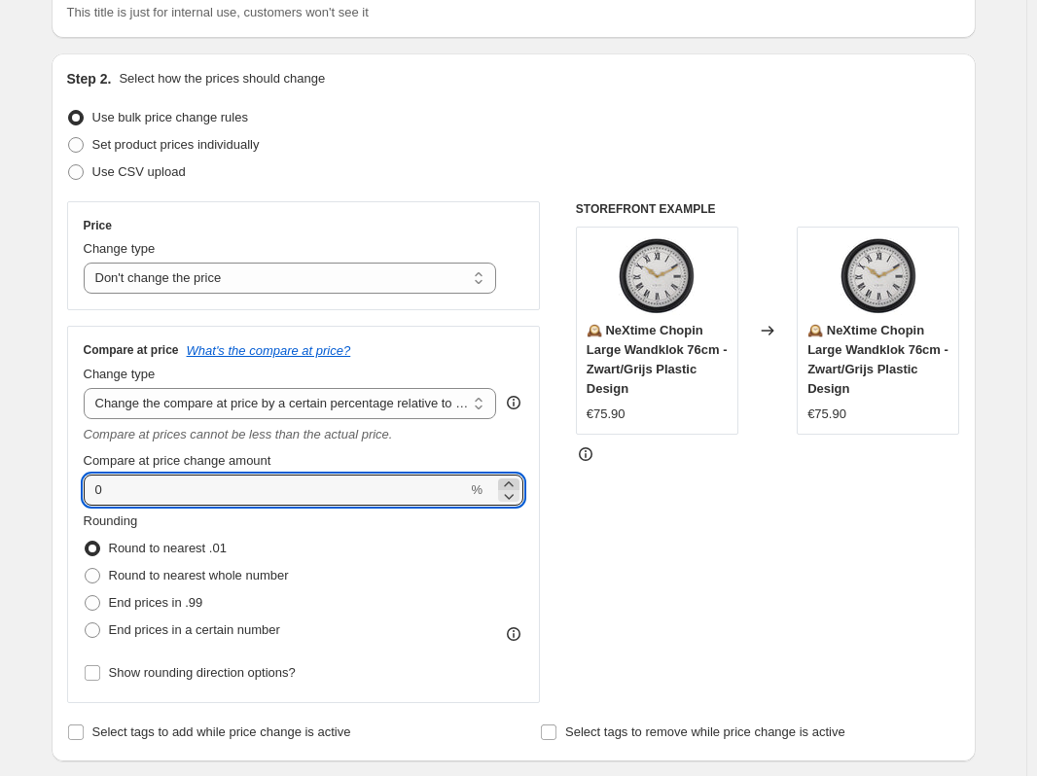
click at [515, 483] on icon at bounding box center [508, 484] width 19 height 19
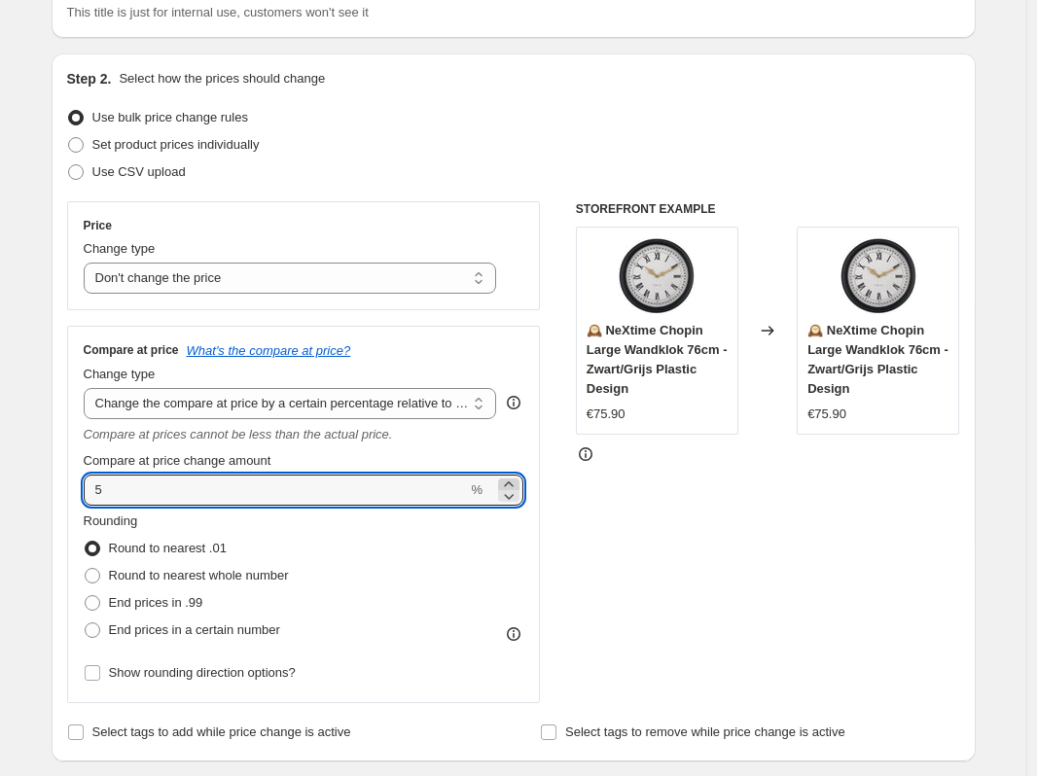
click at [515, 483] on icon at bounding box center [508, 484] width 19 height 19
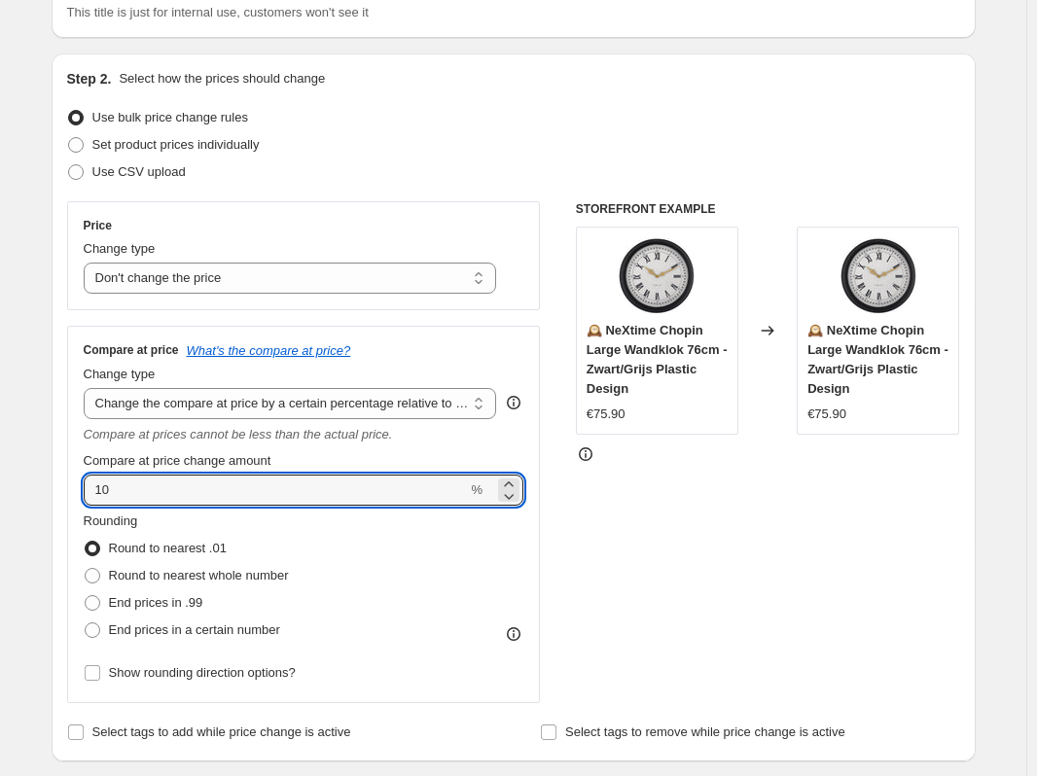
click at [640, 535] on div "STOREFRONT EXAMPLE 🕰️ NeXtime Chopin Large Wandklok 76cm - Zwart/Grijs Plastic …" at bounding box center [768, 452] width 384 height 502
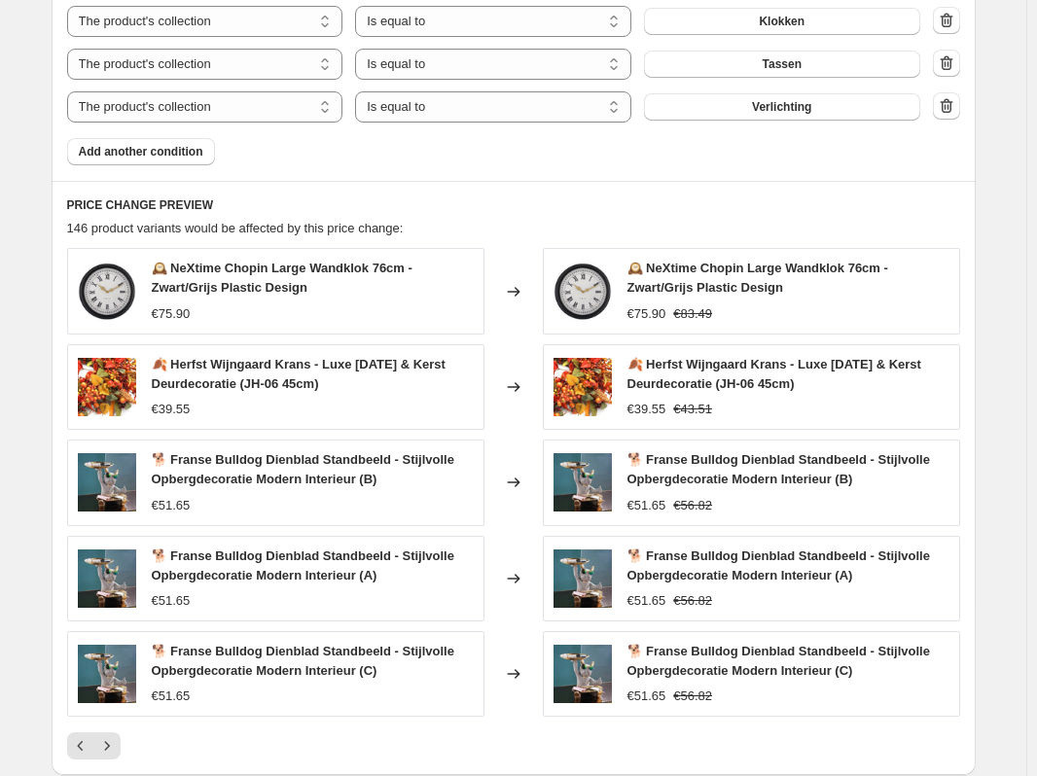
scroll to position [1421, 0]
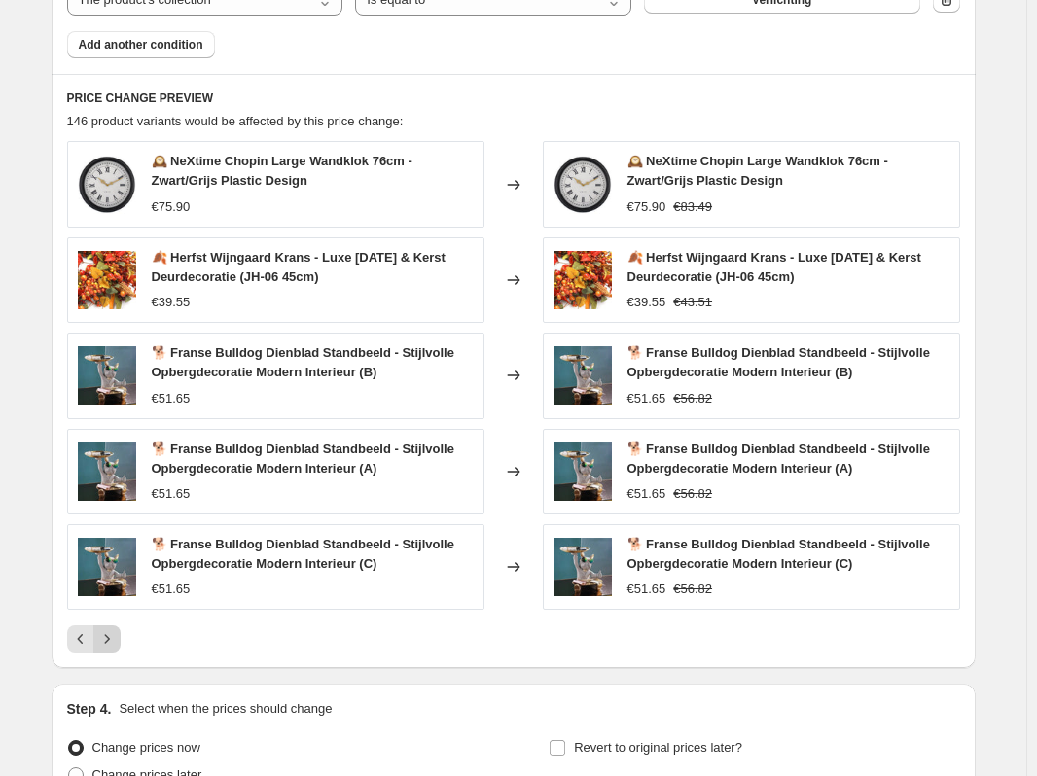
click at [121, 634] on button "Next" at bounding box center [106, 638] width 27 height 27
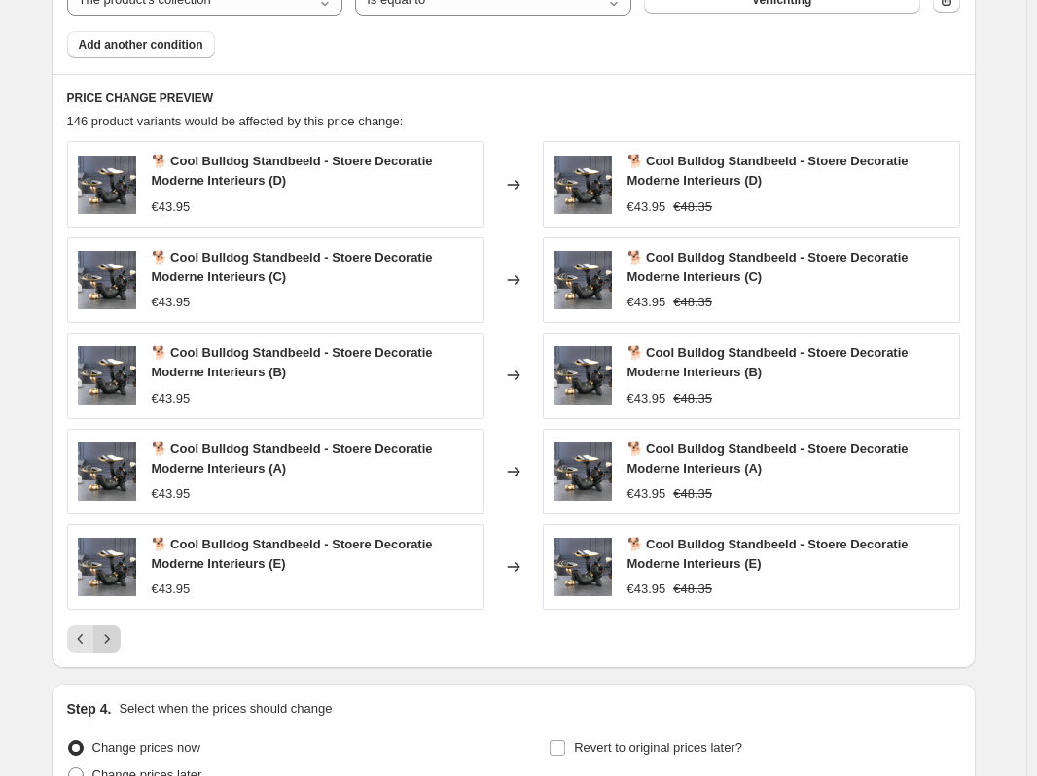
click at [117, 640] on icon "Next" at bounding box center [106, 638] width 19 height 19
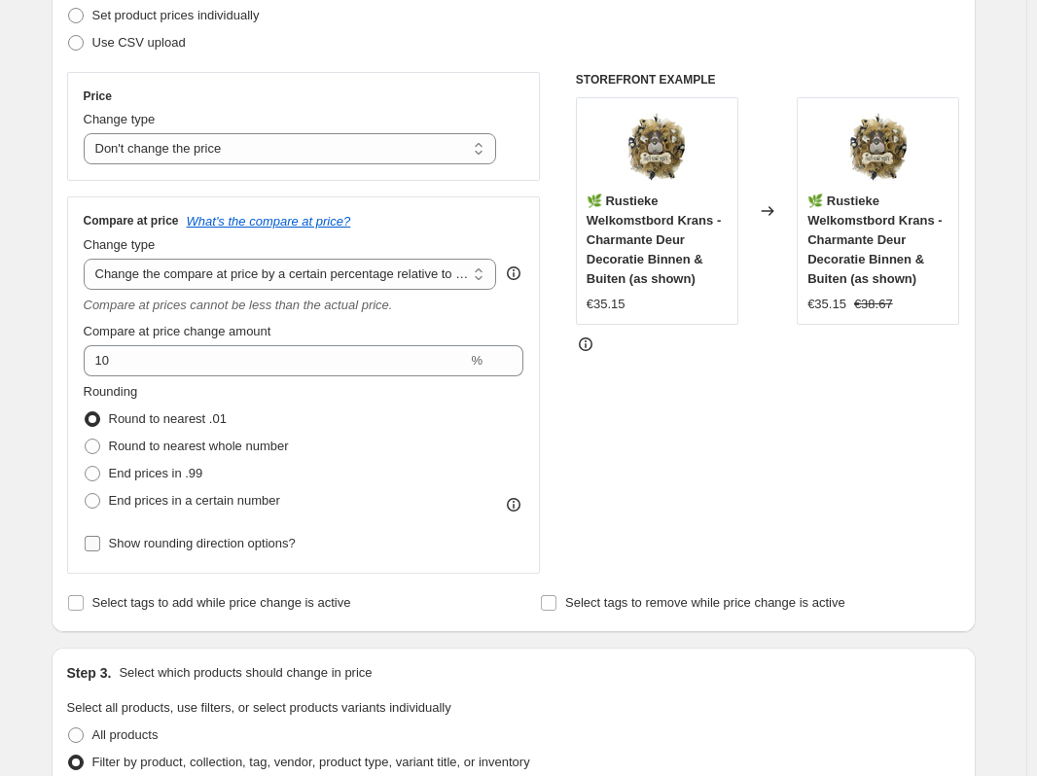
scroll to position [254, 0]
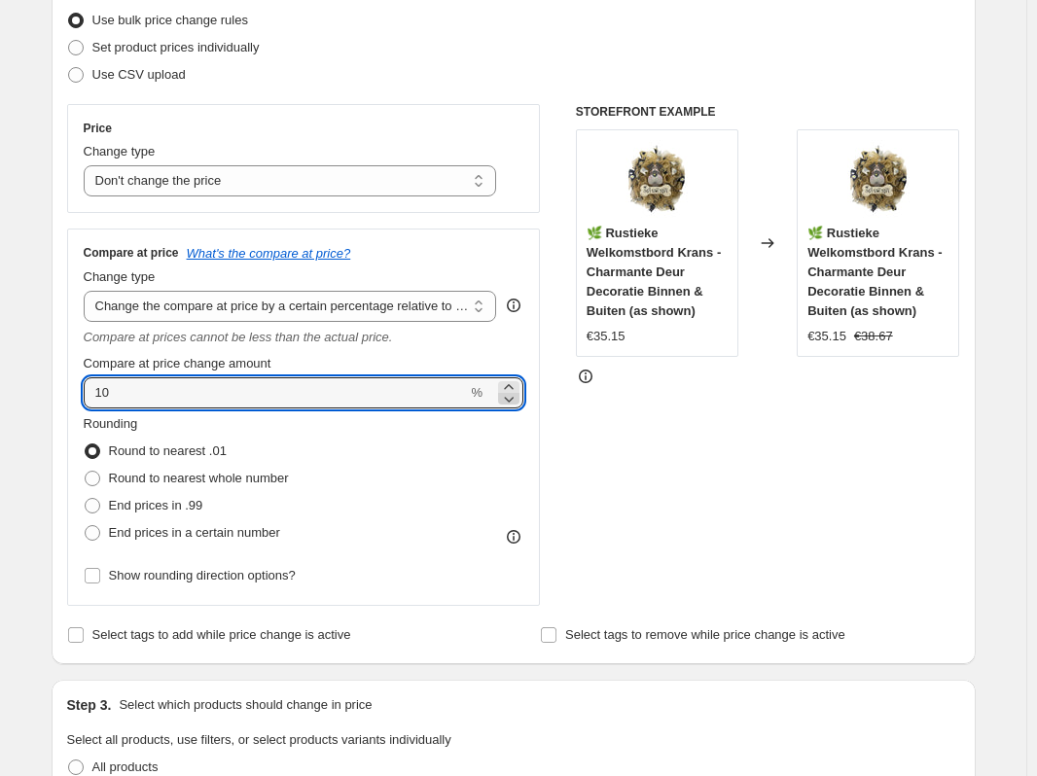
click at [516, 389] on icon at bounding box center [508, 398] width 19 height 19
click at [512, 388] on icon at bounding box center [508, 386] width 9 height 5
click at [516, 387] on icon at bounding box center [508, 386] width 19 height 19
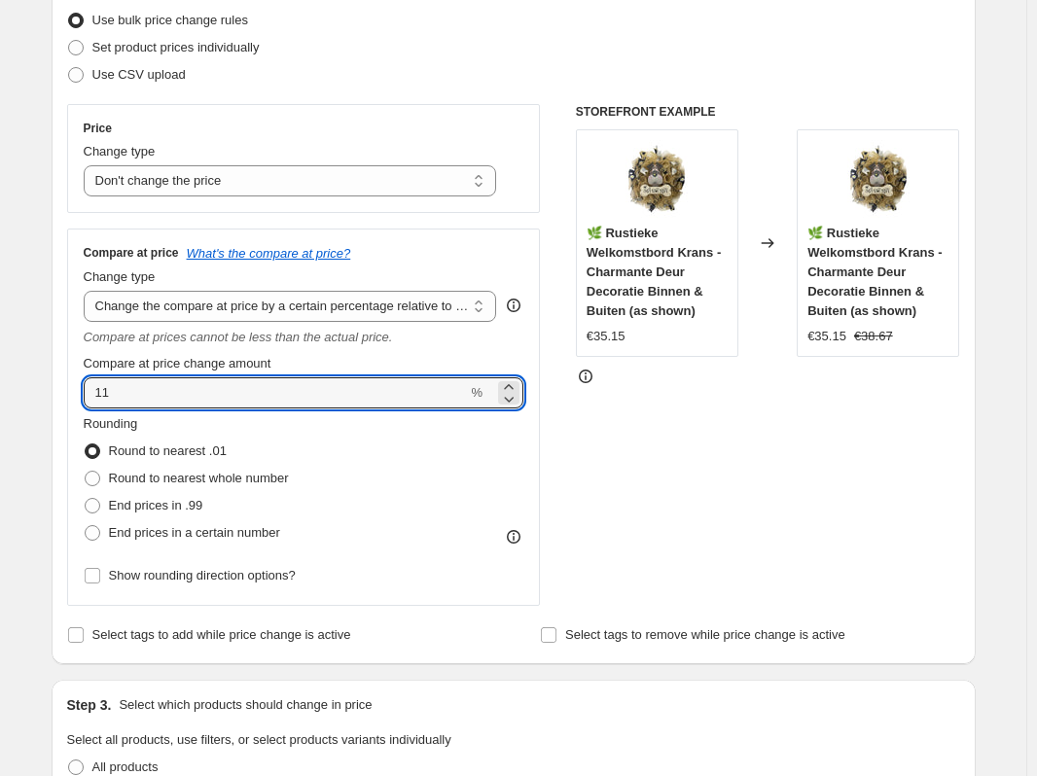
click at [728, 462] on div "STOREFRONT EXAMPLE 🌿 Rustieke Welkomstbord Krans - Charmante Deur Decoratie Bin…" at bounding box center [768, 355] width 384 height 502
click at [516, 403] on icon at bounding box center [508, 398] width 19 height 19
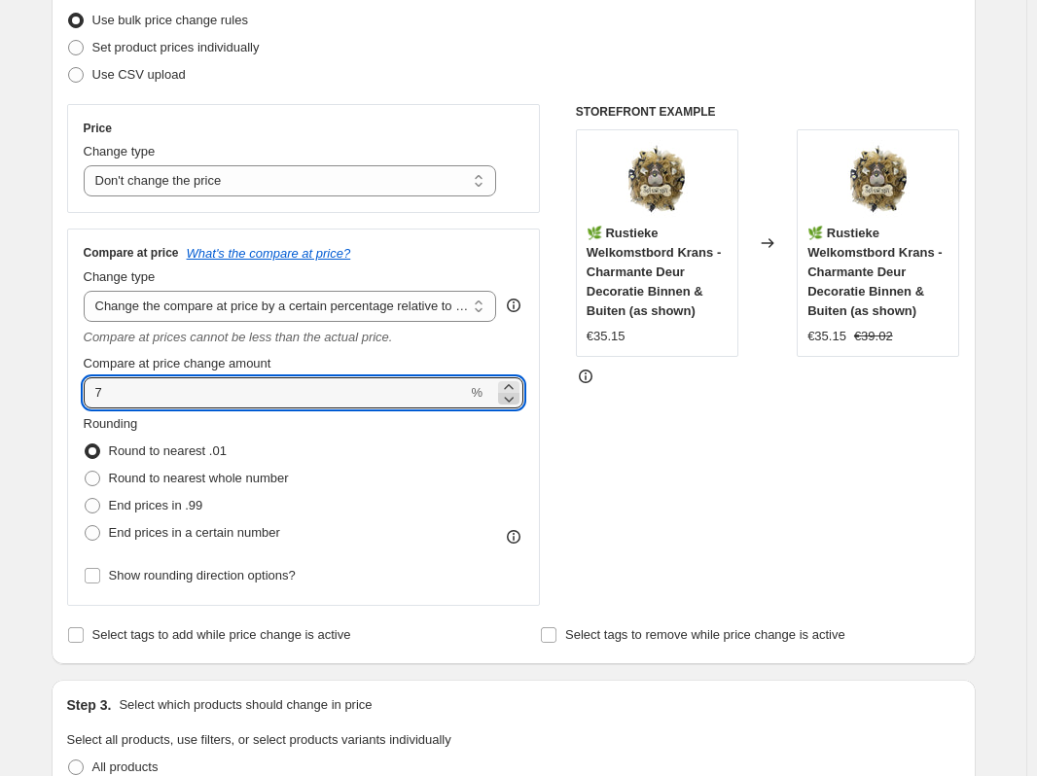
click at [516, 403] on icon at bounding box center [508, 398] width 19 height 19
click at [518, 403] on icon at bounding box center [508, 398] width 19 height 19
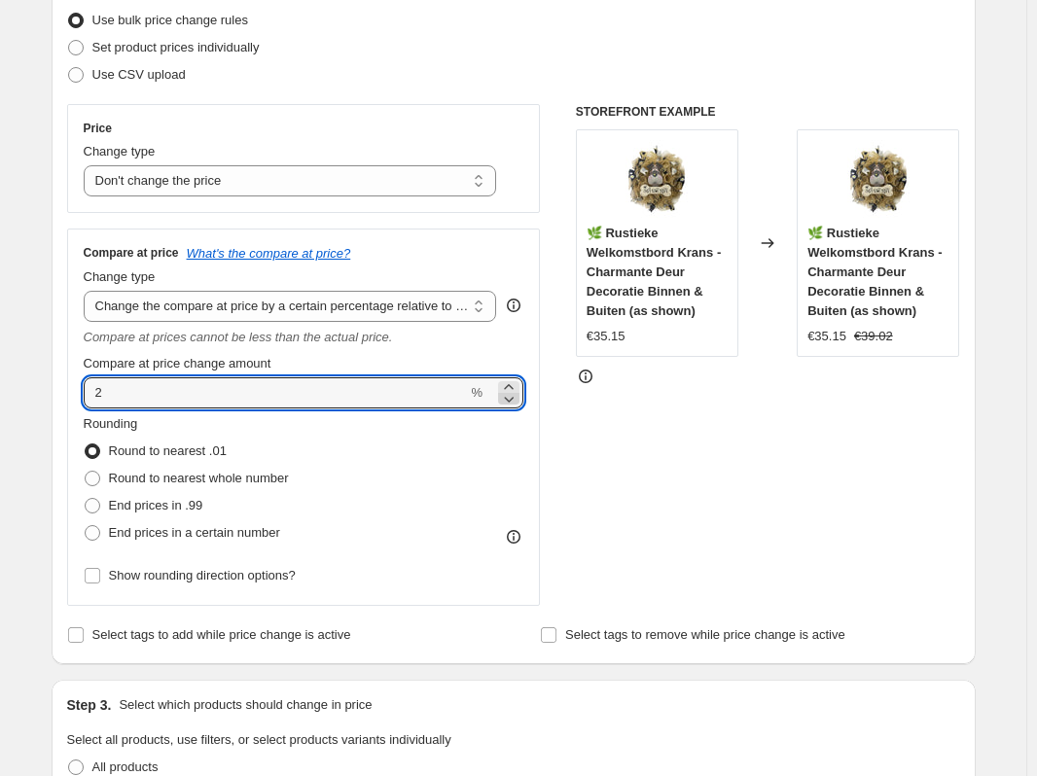
click at [518, 403] on icon at bounding box center [508, 398] width 19 height 19
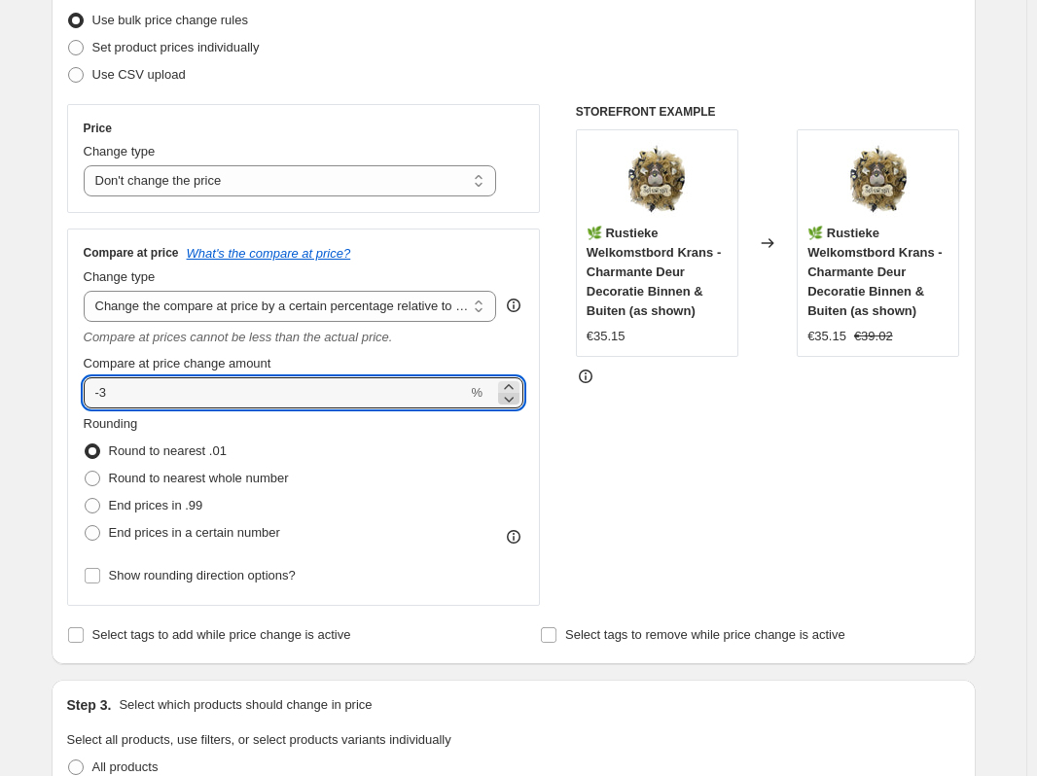
click at [518, 403] on icon at bounding box center [508, 398] width 19 height 19
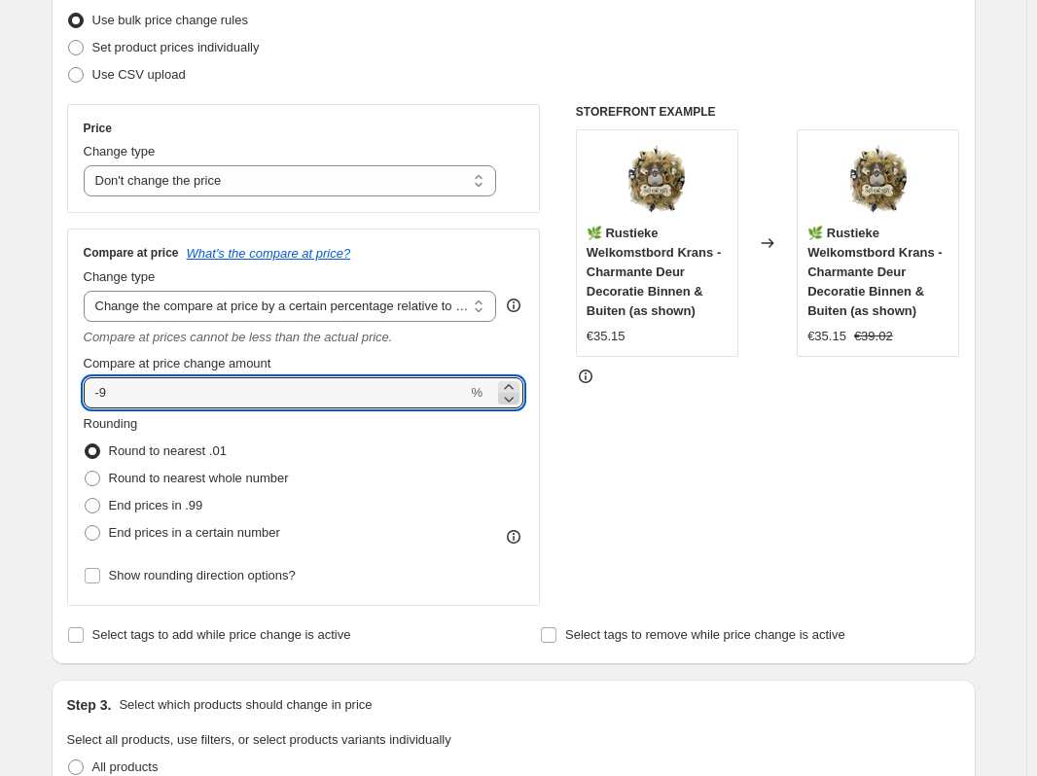
click at [518, 403] on icon at bounding box center [508, 398] width 19 height 19
click at [713, 441] on div "STOREFRONT EXAMPLE 🌿 Rustieke Welkomstbord Krans - Charmante Deur Decoratie Bin…" at bounding box center [768, 355] width 384 height 502
click at [518, 387] on icon at bounding box center [508, 386] width 19 height 19
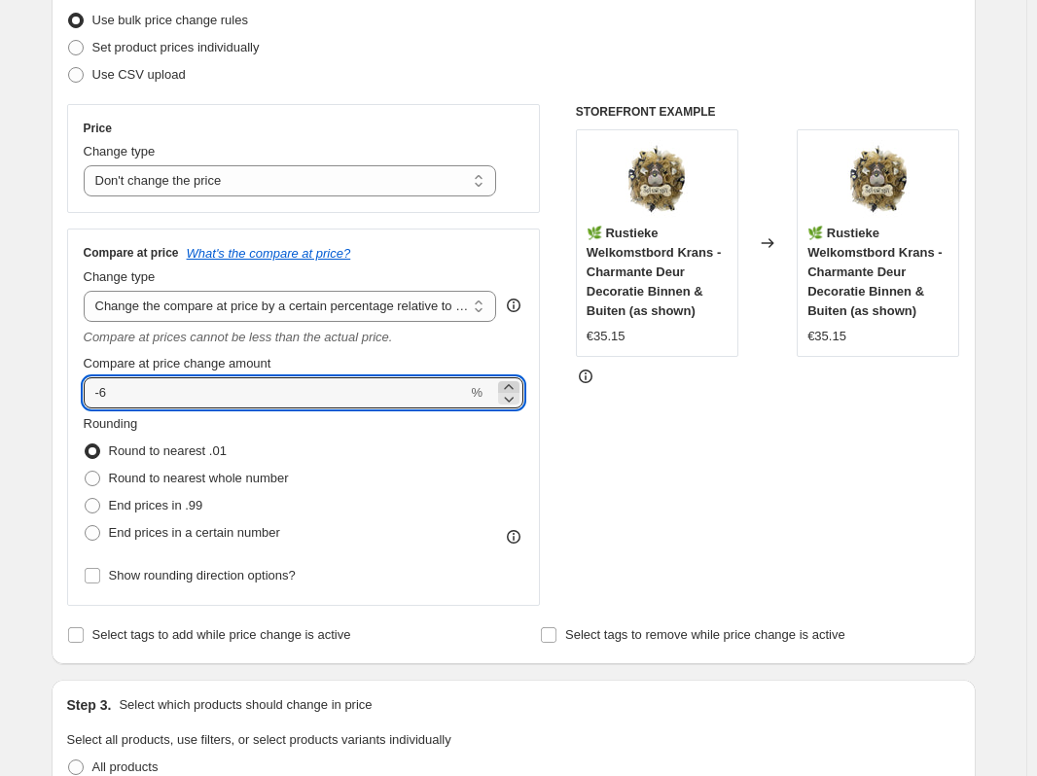
click at [518, 387] on icon at bounding box center [508, 386] width 19 height 19
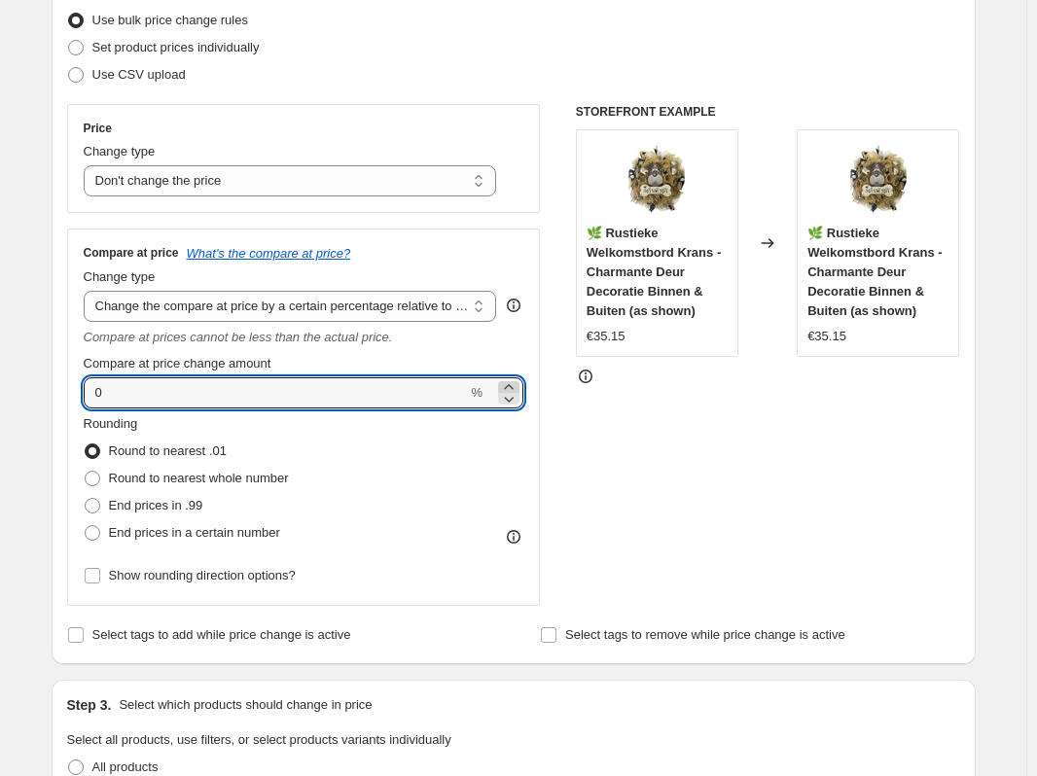
click at [518, 387] on icon at bounding box center [508, 386] width 19 height 19
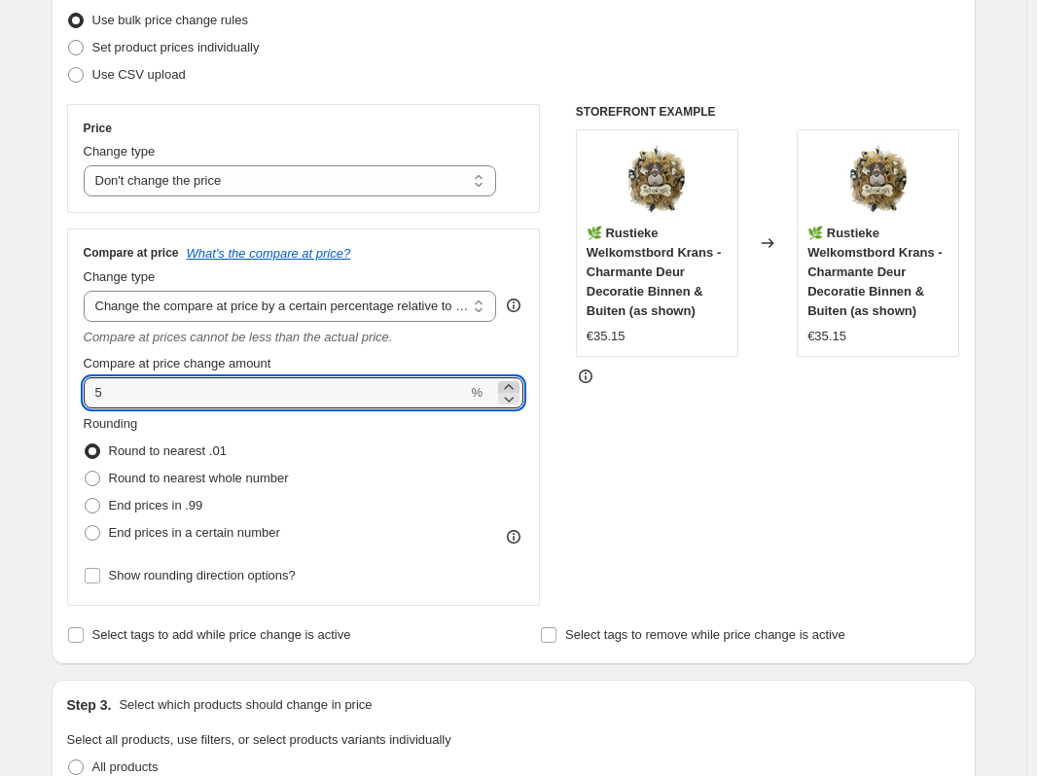
click at [518, 387] on icon at bounding box center [508, 386] width 19 height 19
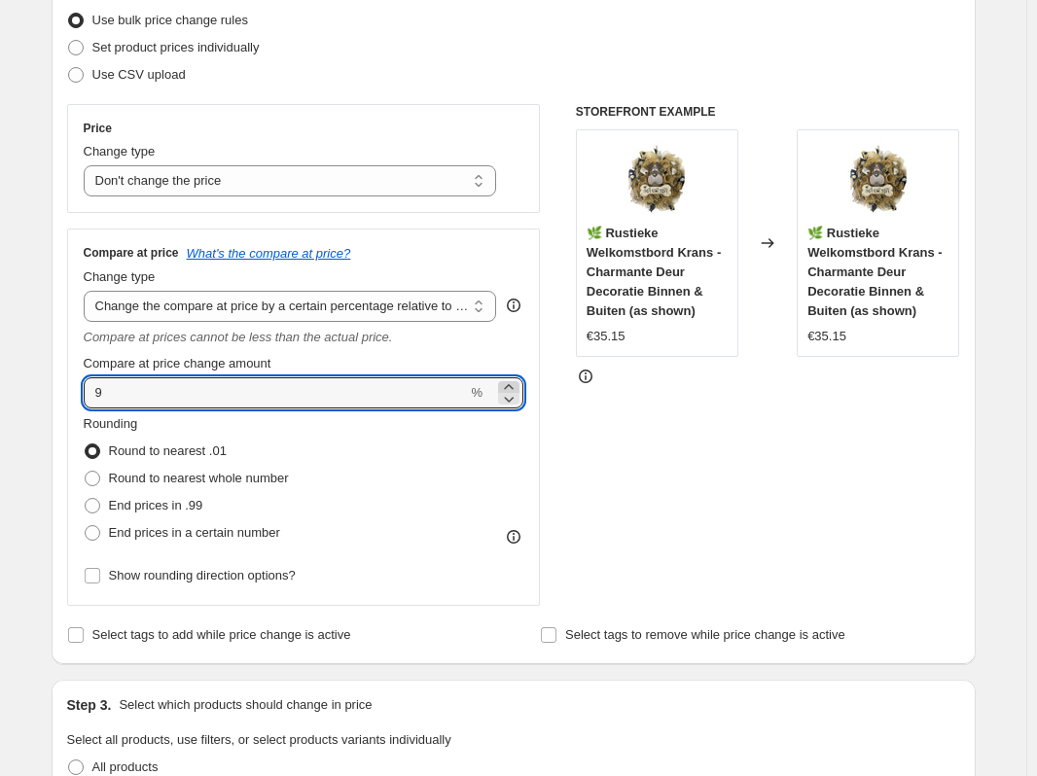
type input "10"
click at [730, 450] on div "STOREFRONT EXAMPLE 🌿 Rustieke Welkomstbord Krans - Charmante Deur Decoratie Bin…" at bounding box center [768, 355] width 384 height 502
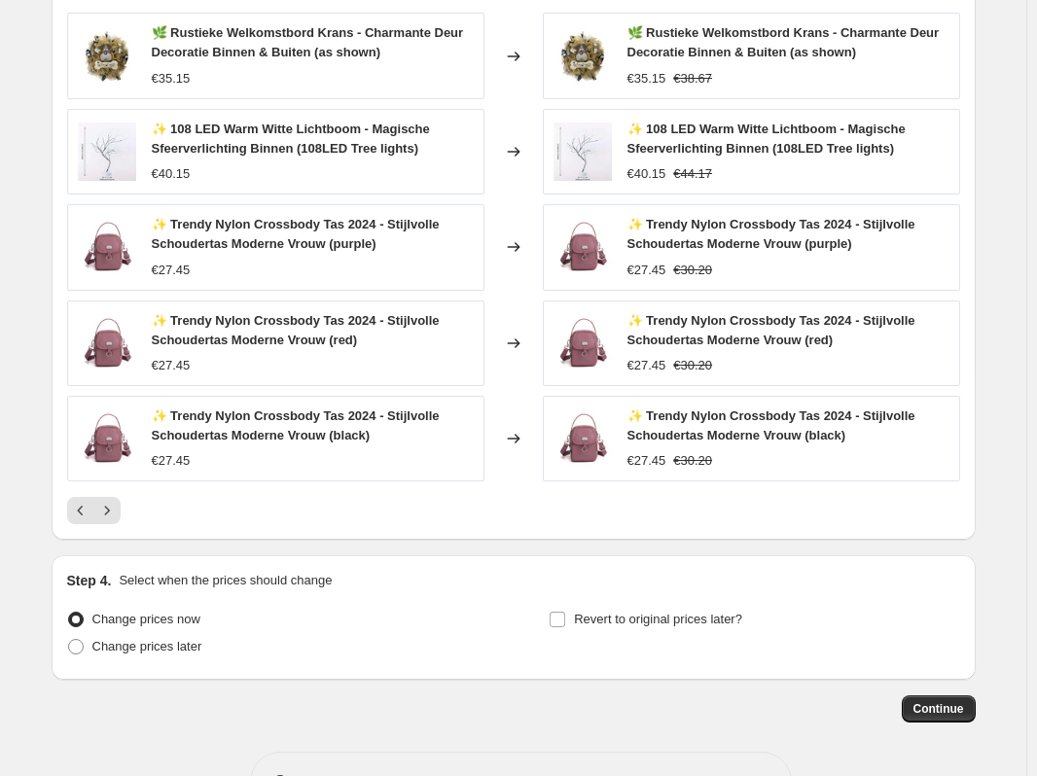
scroll to position [1615, 0]
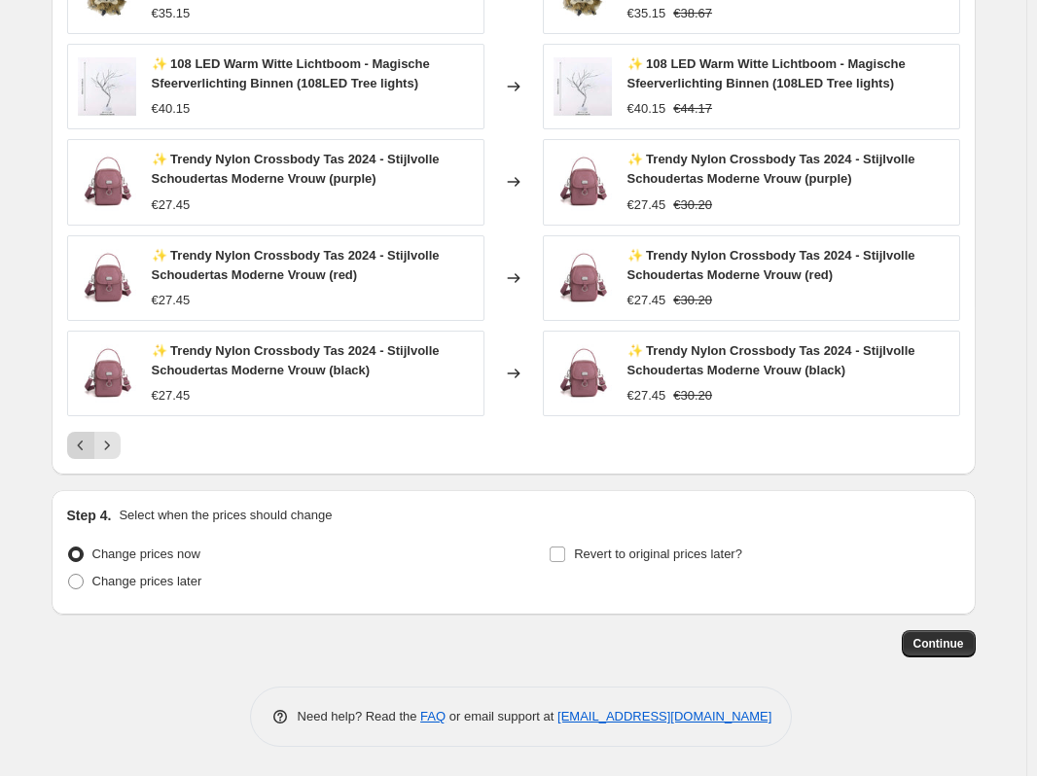
click at [86, 448] on icon "Previous" at bounding box center [80, 445] width 19 height 19
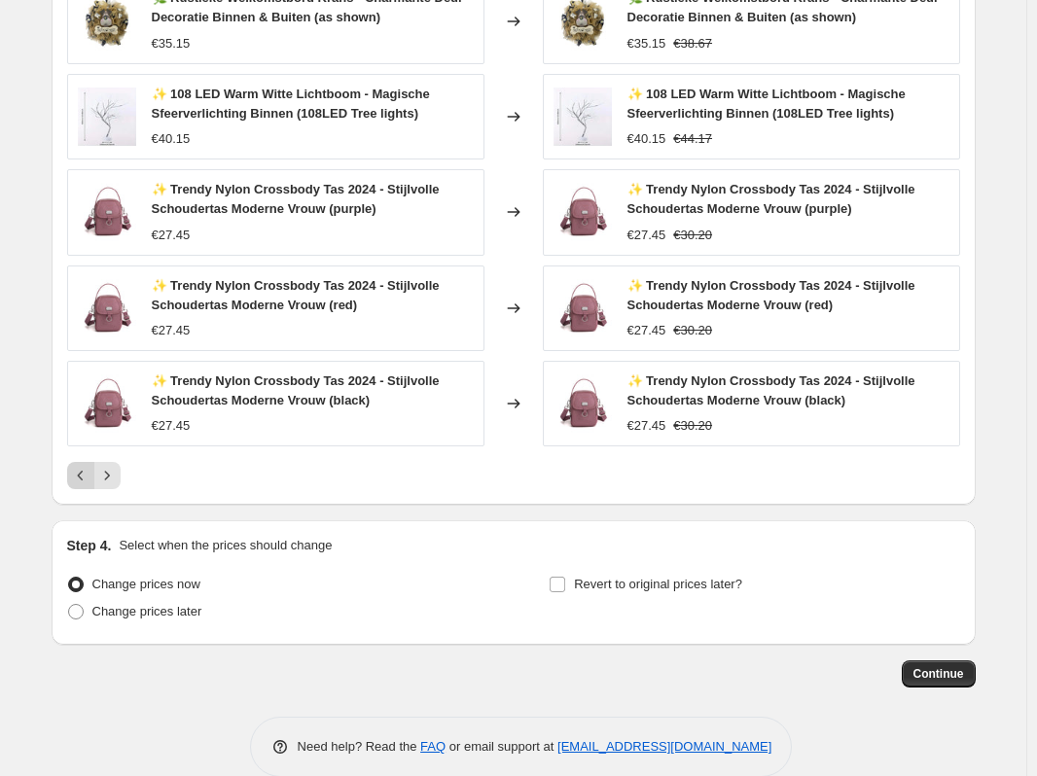
click at [86, 466] on icon "Previous" at bounding box center [80, 475] width 19 height 19
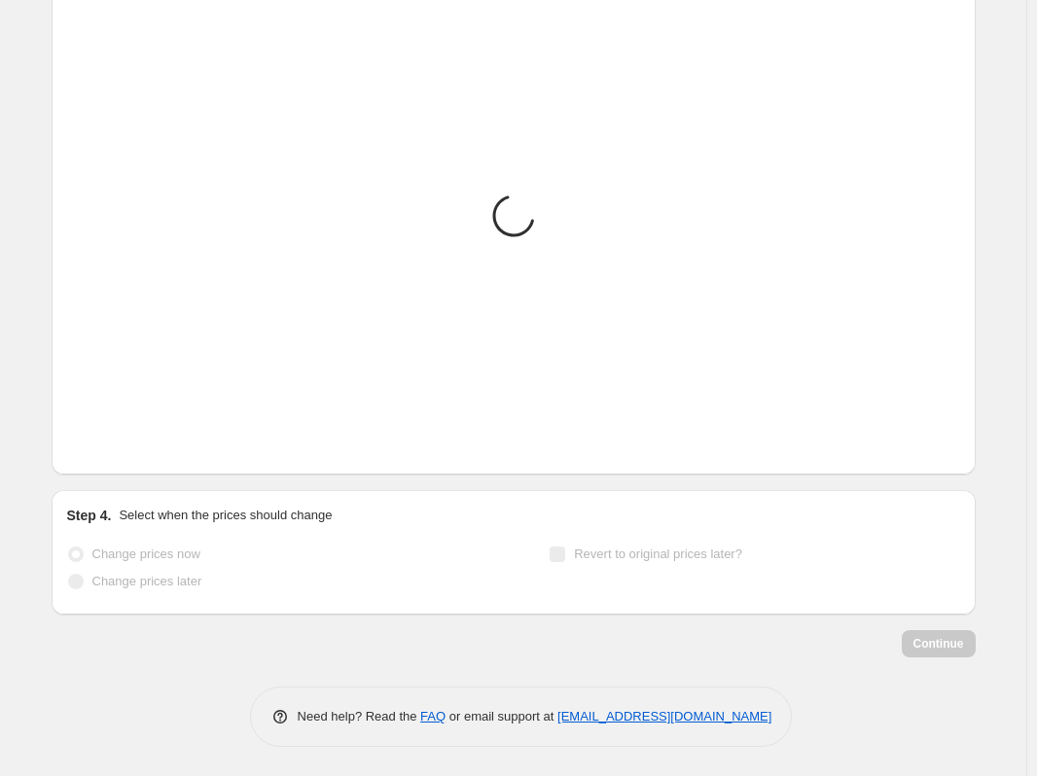
click at [86, 448] on icon "Previous" at bounding box center [80, 445] width 19 height 19
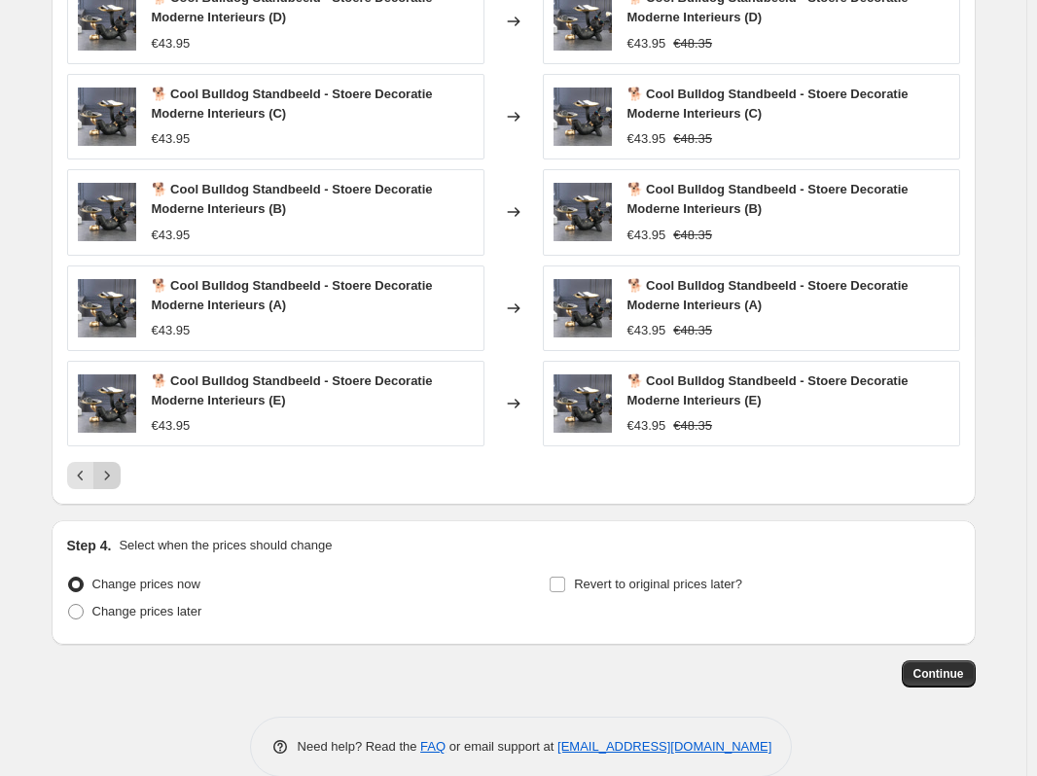
click at [117, 485] on icon "Next" at bounding box center [106, 475] width 19 height 19
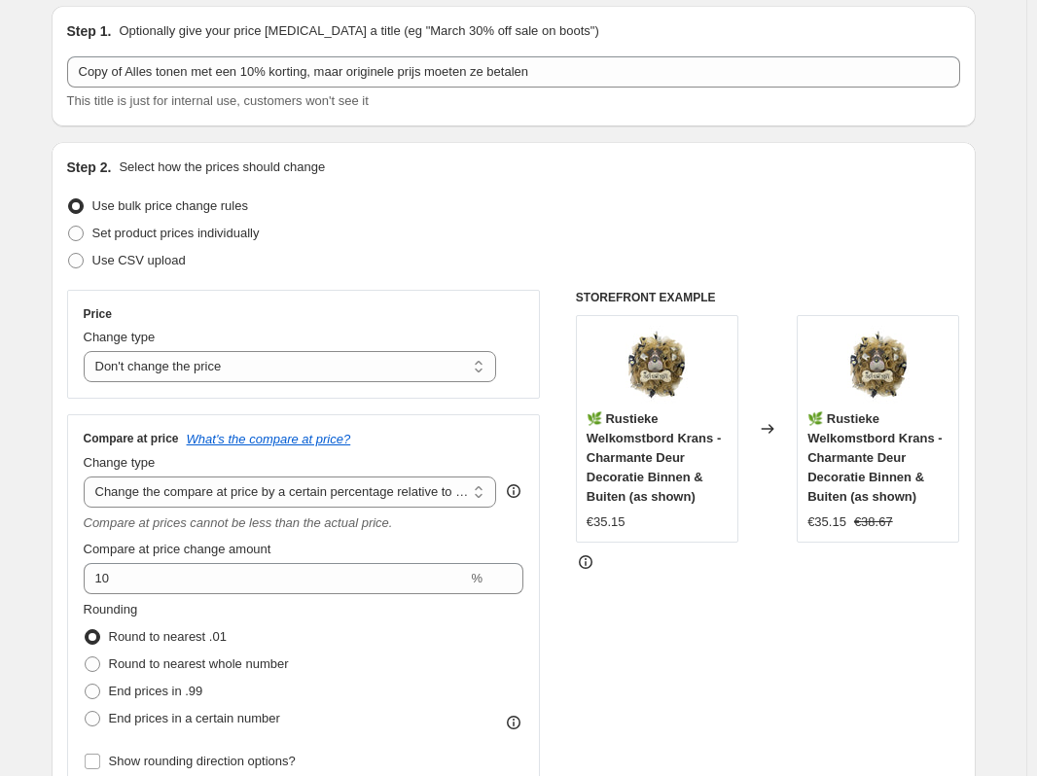
scroll to position [0, 0]
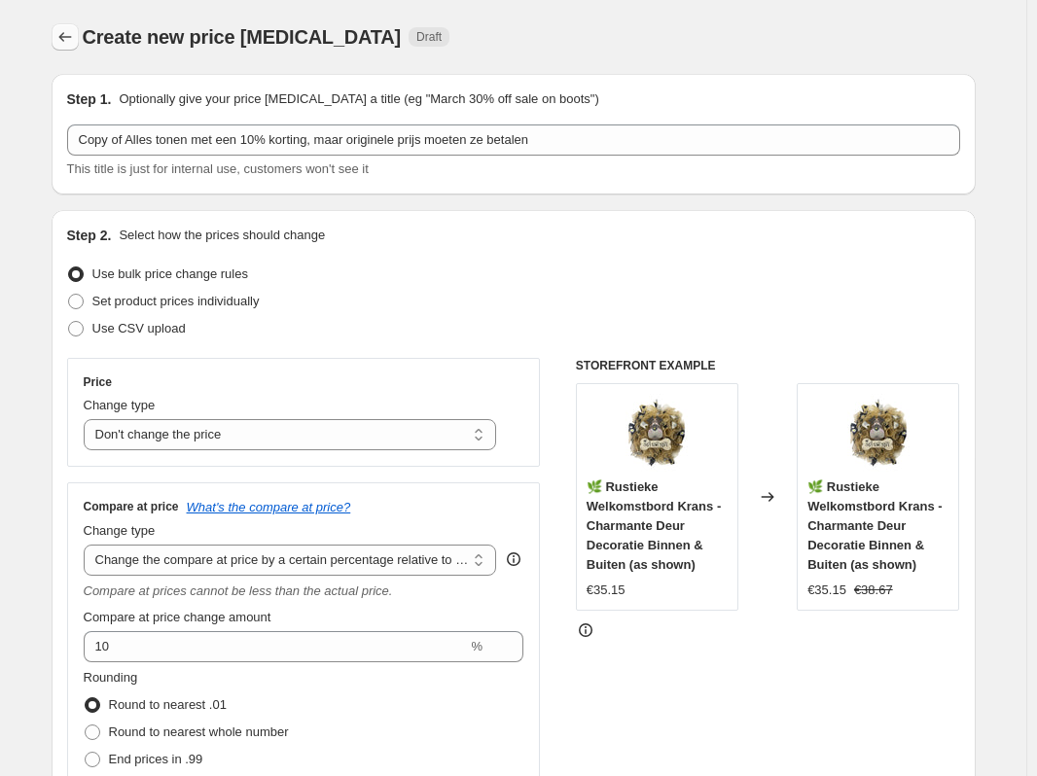
click at [65, 37] on icon "Price change jobs" at bounding box center [64, 37] width 13 height 10
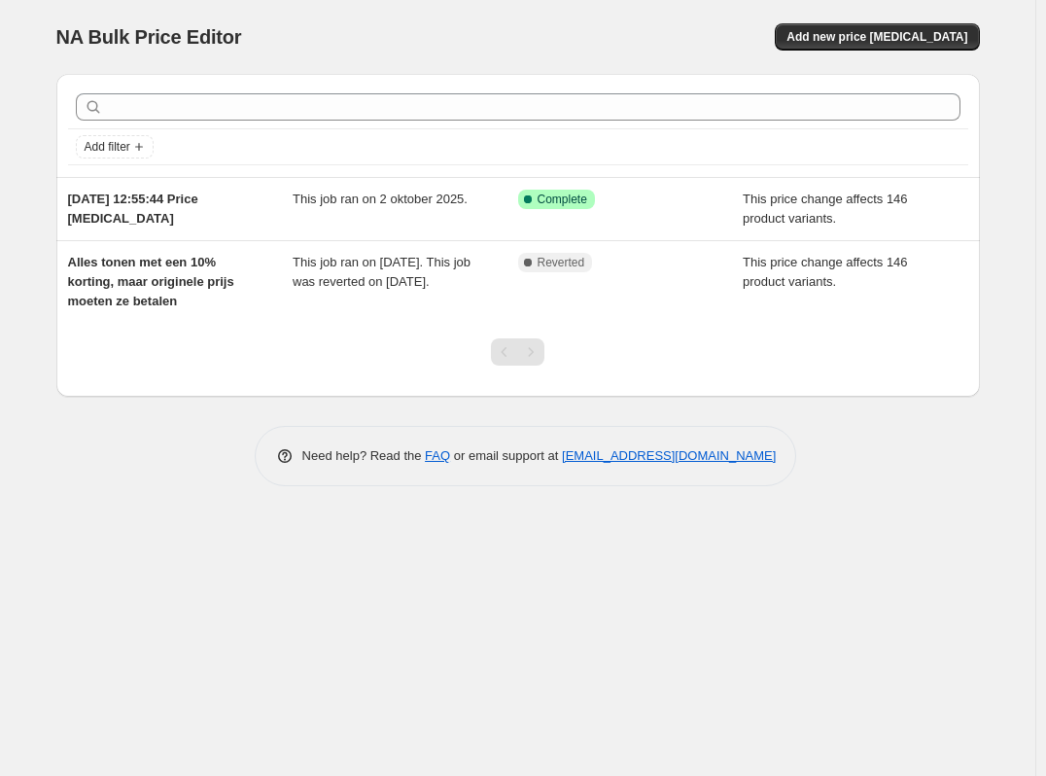
click at [265, 622] on div "NA Bulk Price Editor. This page is ready NA Bulk Price Editor Add new price cha…" at bounding box center [518, 388] width 1036 height 776
click at [409, 62] on div "NA Bulk Price Editor. This page is ready NA Bulk Price Editor Add new price cha…" at bounding box center [518, 37] width 924 height 74
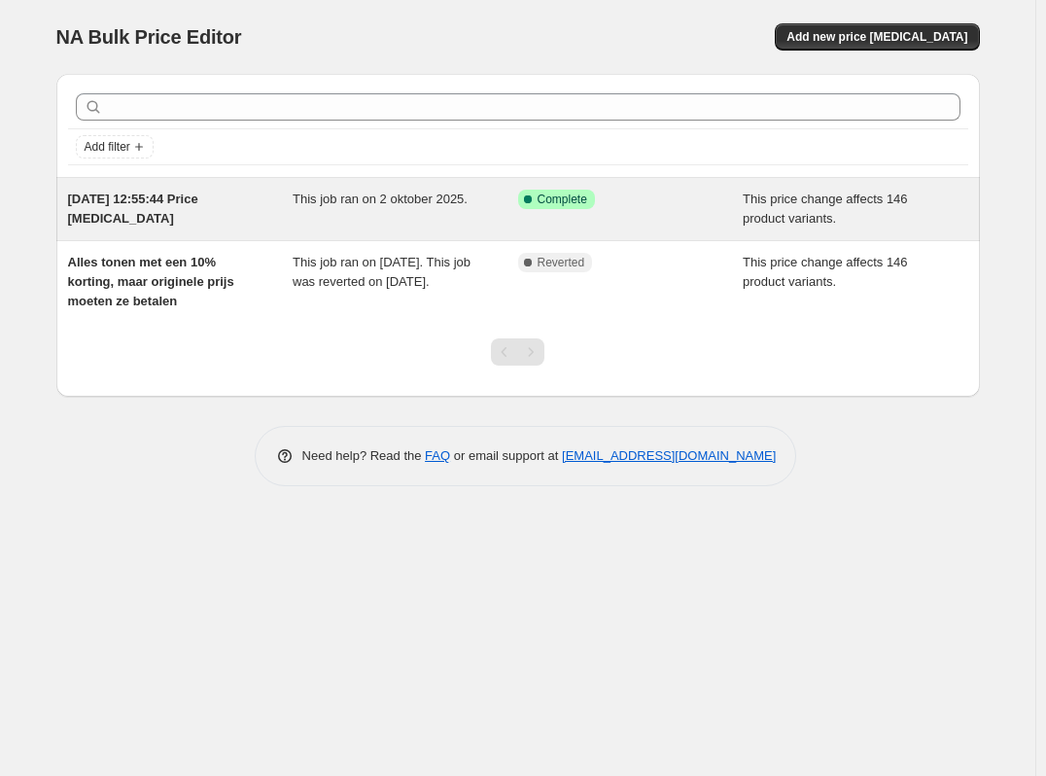
click at [835, 203] on span "This price change affects 146 product variants." at bounding box center [825, 209] width 165 height 34
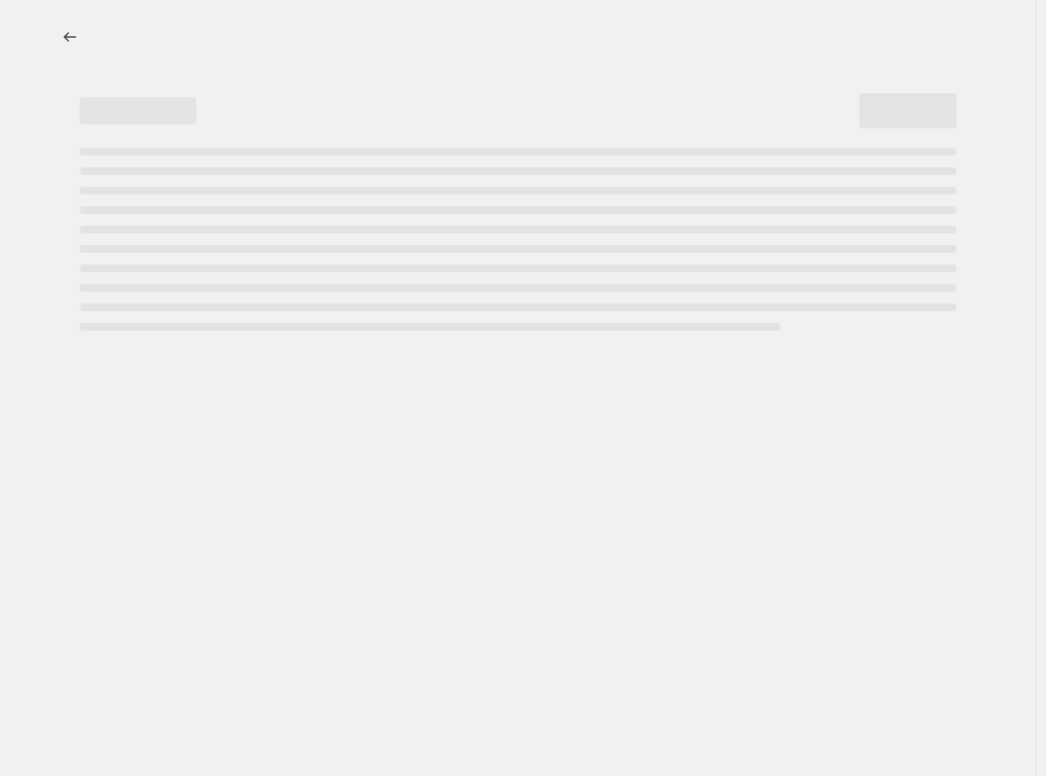
select select "ecap"
select select "pp"
select select "collection"
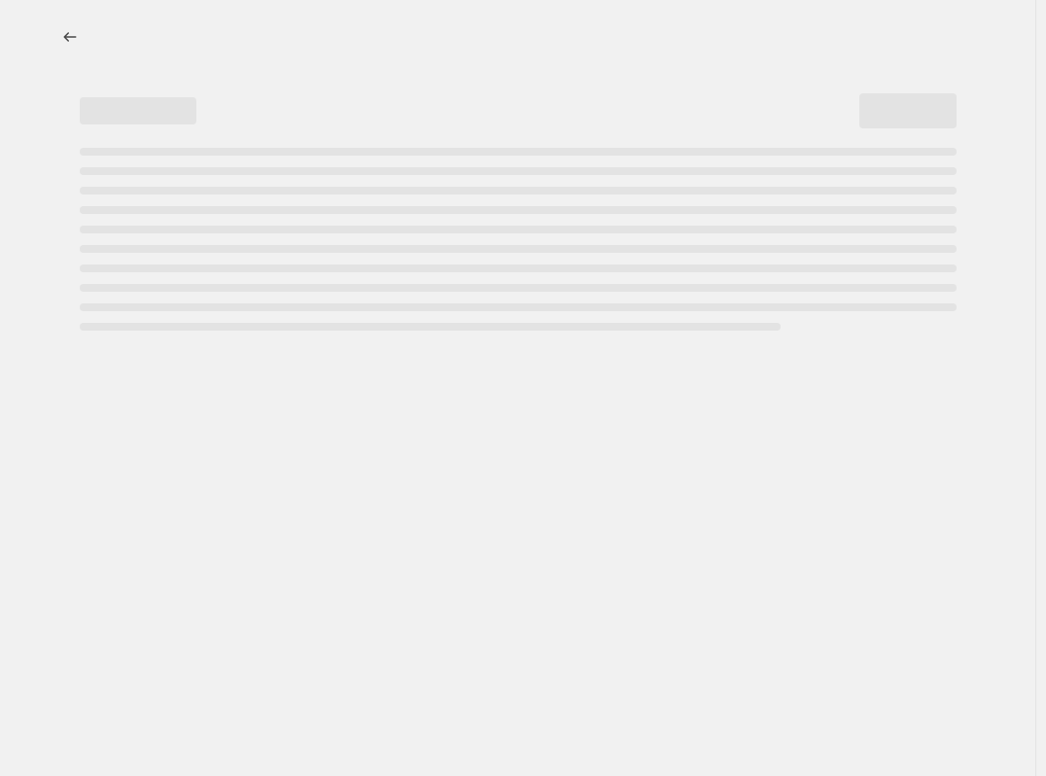
select select "collection"
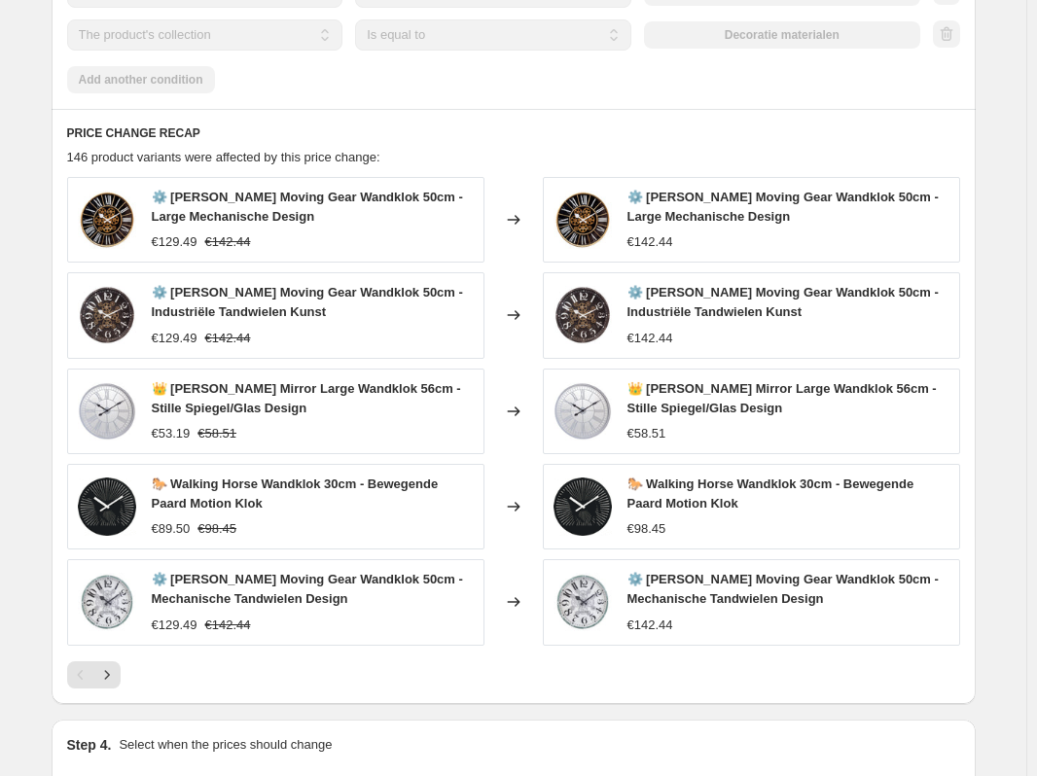
scroll to position [1653, 0]
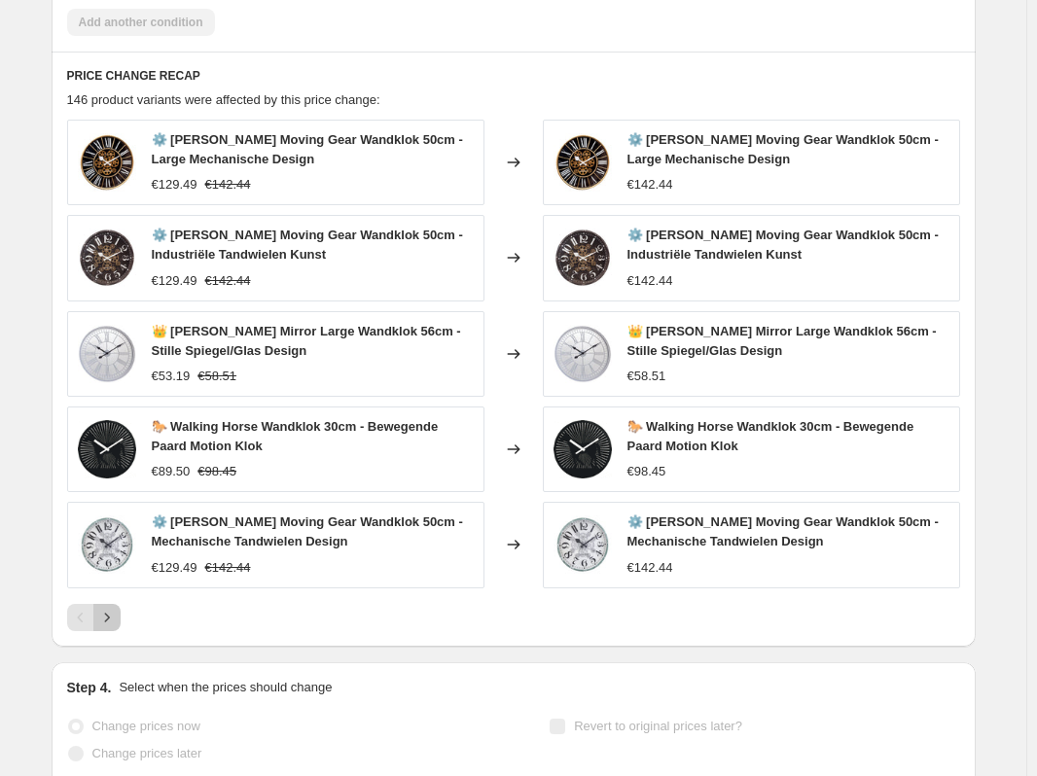
click at [107, 619] on icon "Next" at bounding box center [106, 617] width 19 height 19
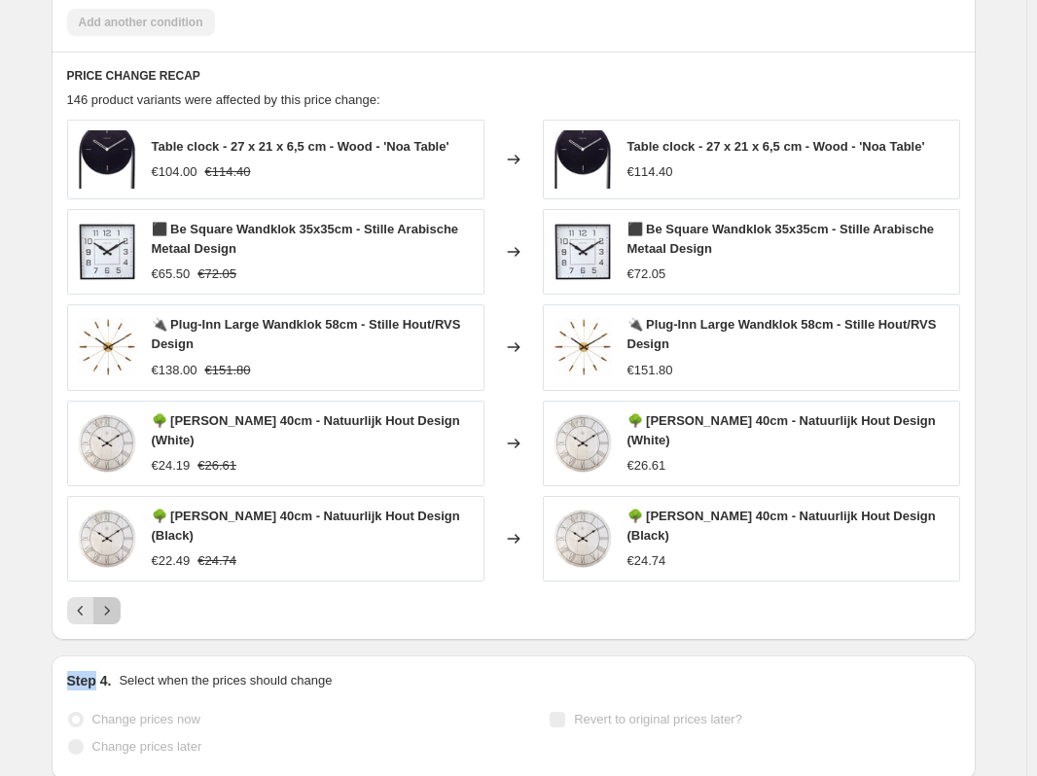
click at [113, 622] on button "Next" at bounding box center [106, 610] width 27 height 27
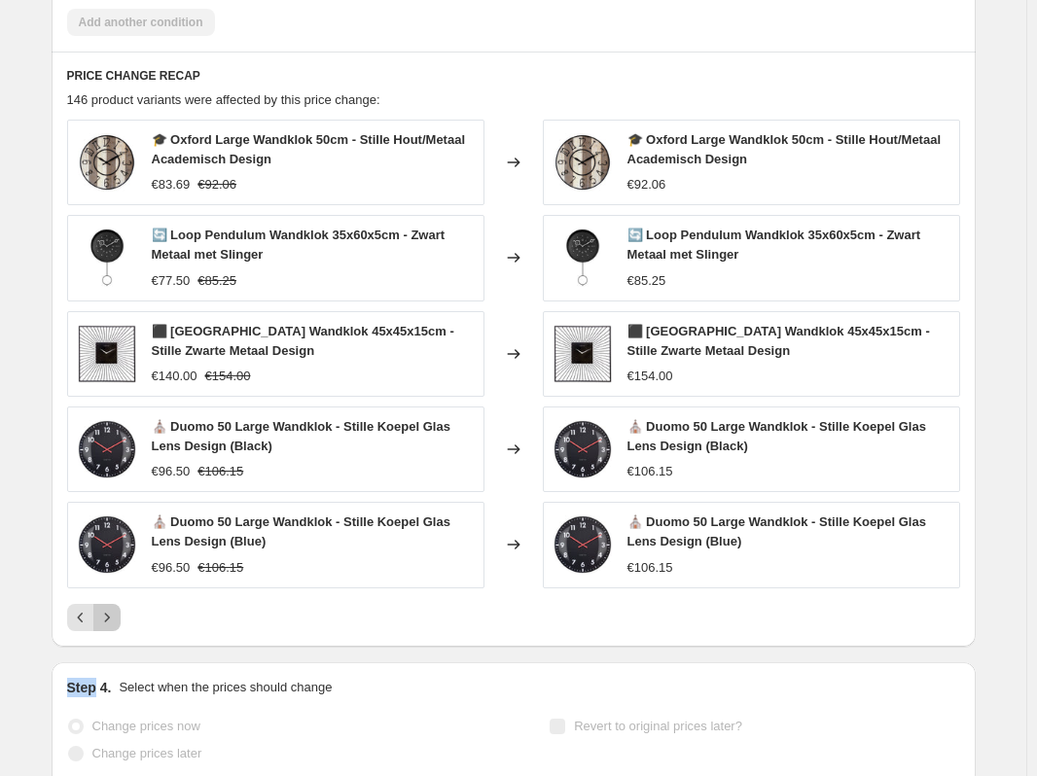
click at [113, 621] on icon "Next" at bounding box center [106, 617] width 19 height 19
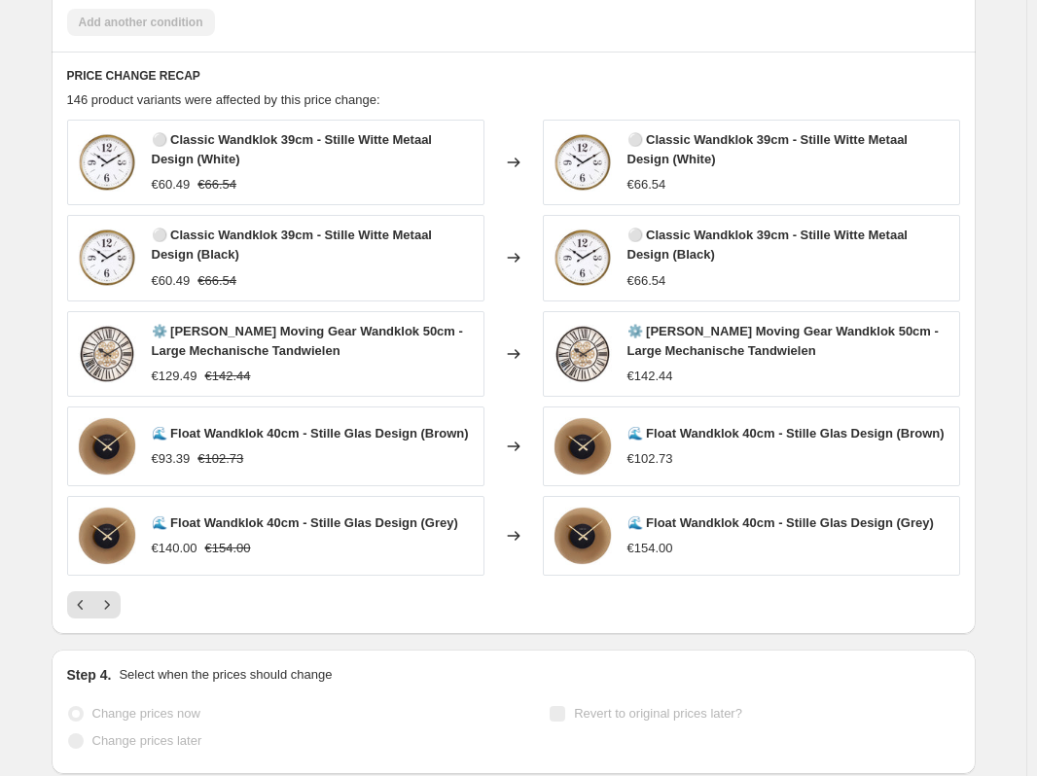
click at [113, 621] on div "PRICE CHANGE RECAP 146 product variants were affected by this price change: ⚪ C…" at bounding box center [514, 343] width 924 height 582
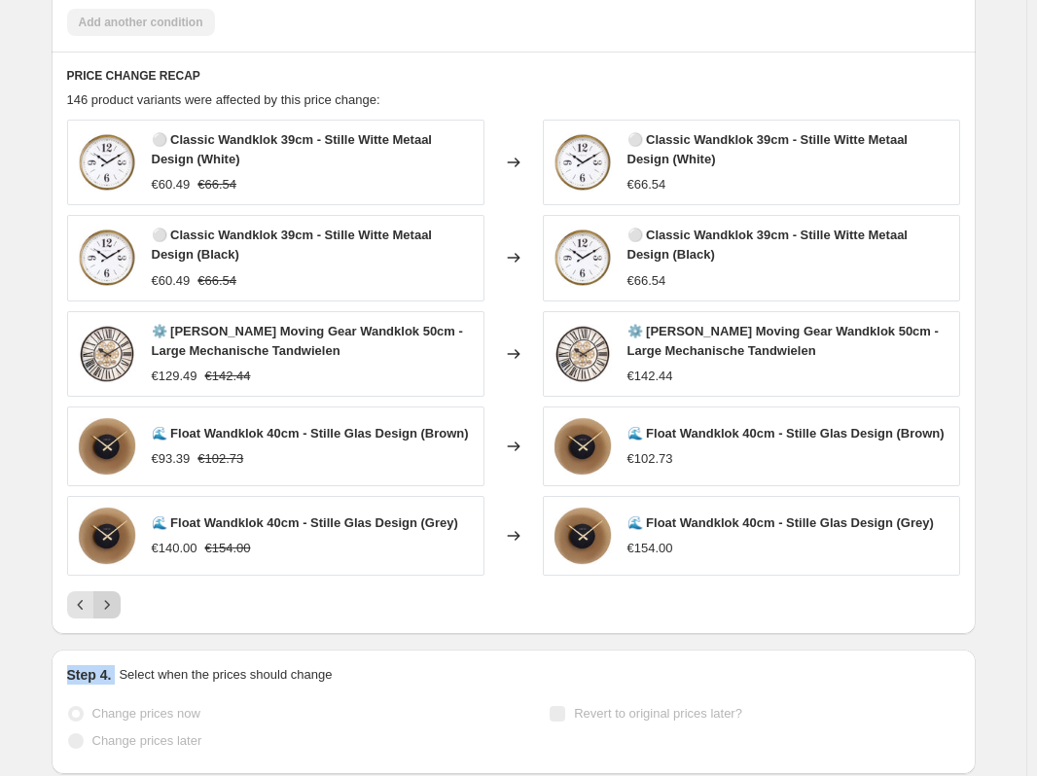
click at [111, 600] on icon "Next" at bounding box center [106, 604] width 19 height 19
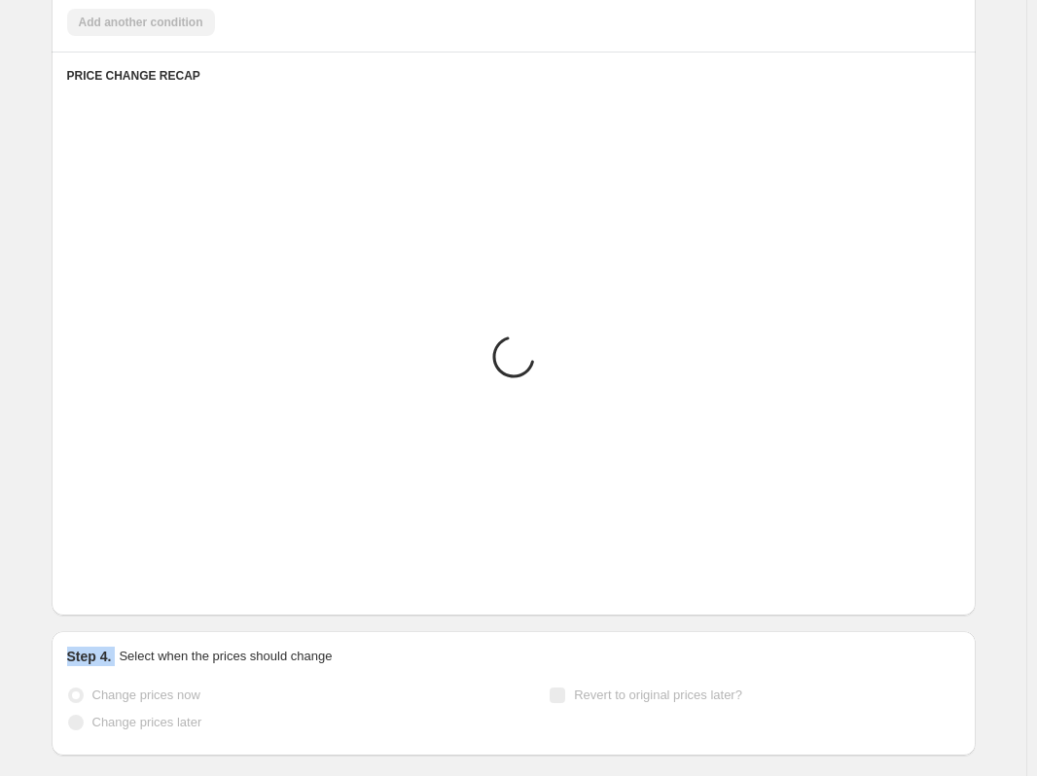
click at [111, 600] on button "Next" at bounding box center [106, 586] width 27 height 27
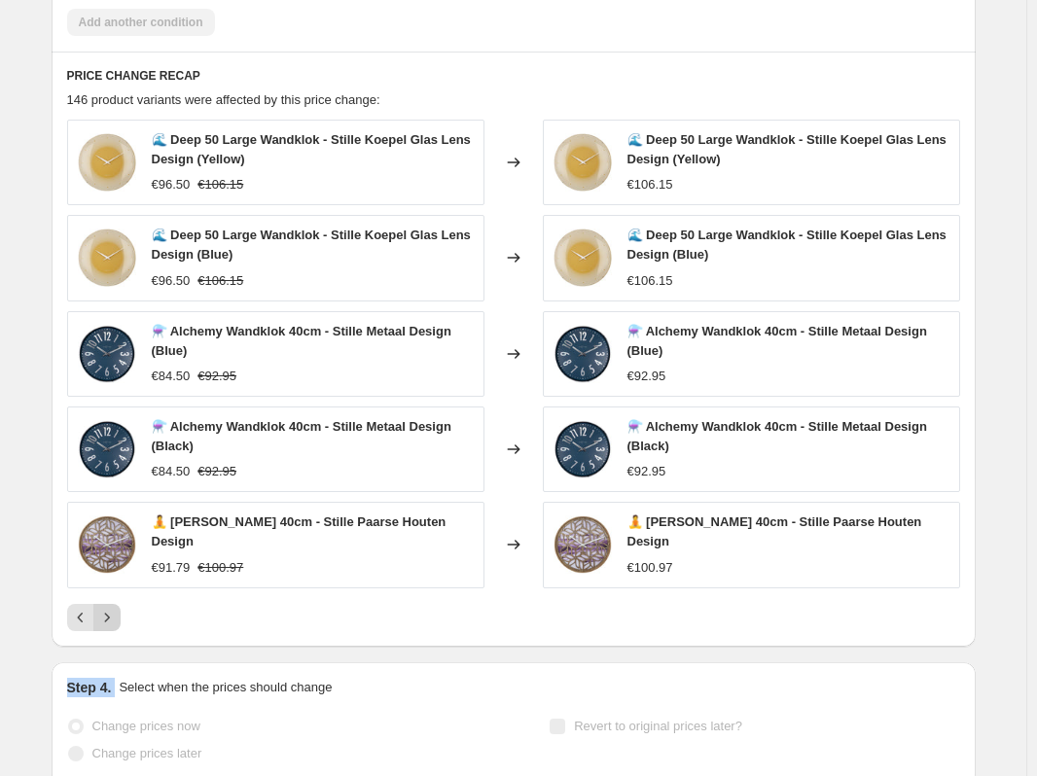
click at [117, 610] on icon "Next" at bounding box center [106, 617] width 19 height 19
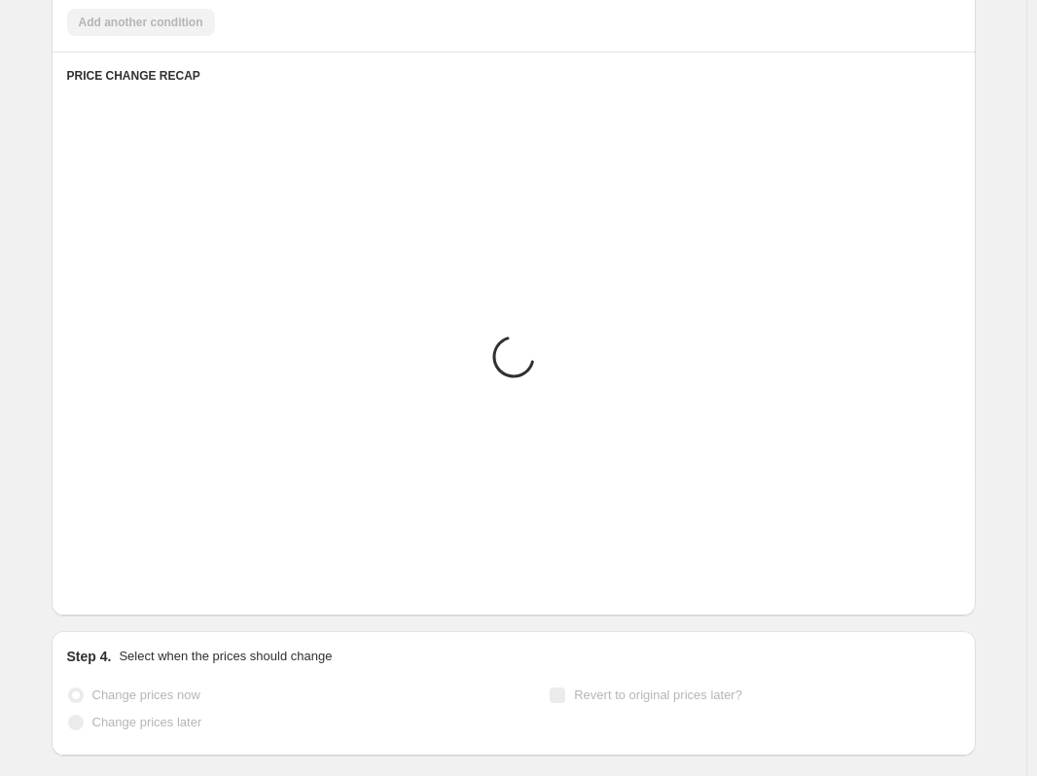
click at [118, 611] on div "PRICE CHANGE RECAP Placeholder Loading product variants... Loading... Placehold…" at bounding box center [514, 333] width 924 height 563
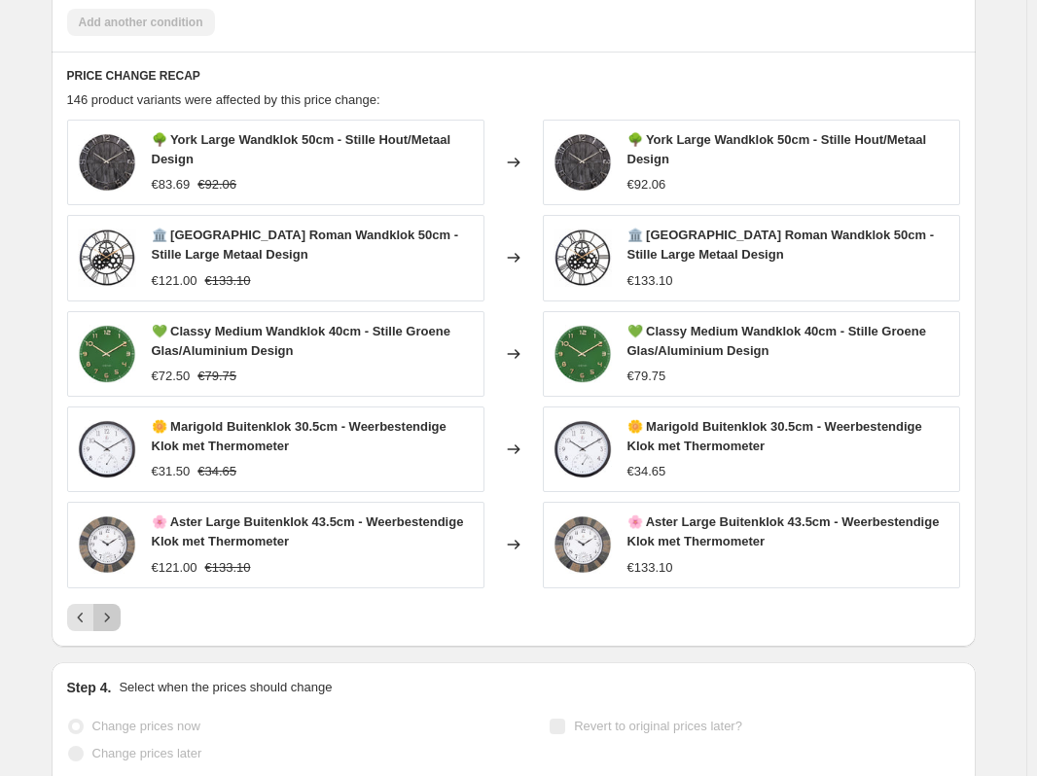
click at [117, 611] on icon "Next" at bounding box center [106, 617] width 19 height 19
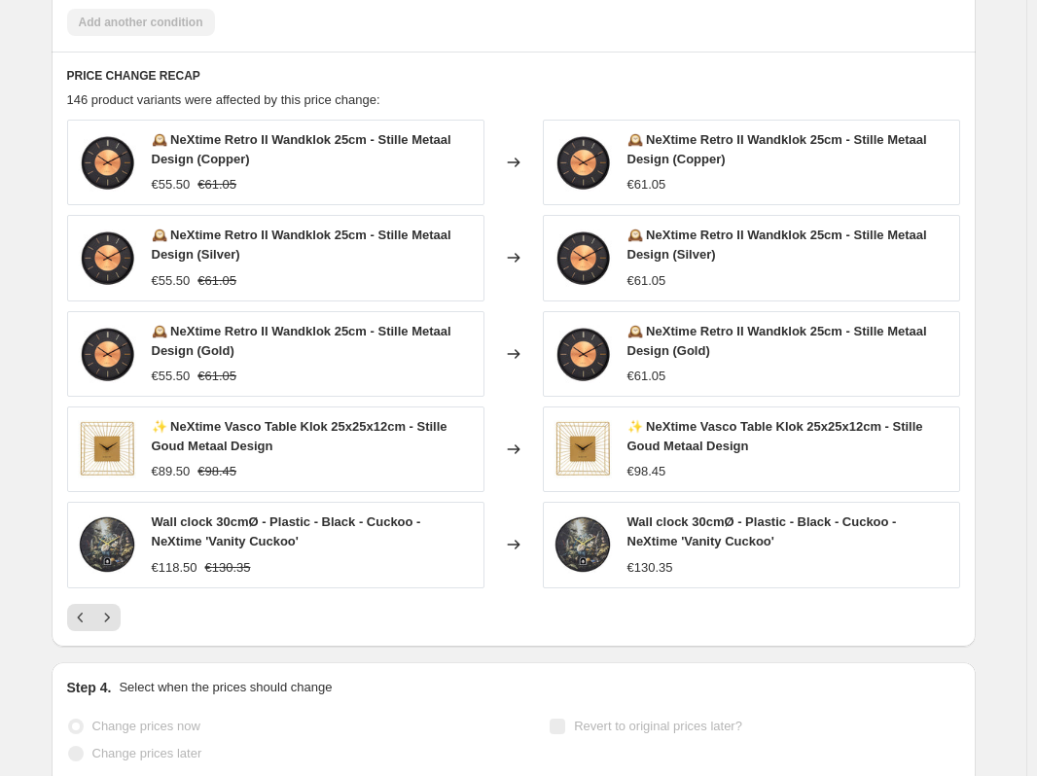
click at [117, 611] on icon "Next" at bounding box center [106, 617] width 19 height 19
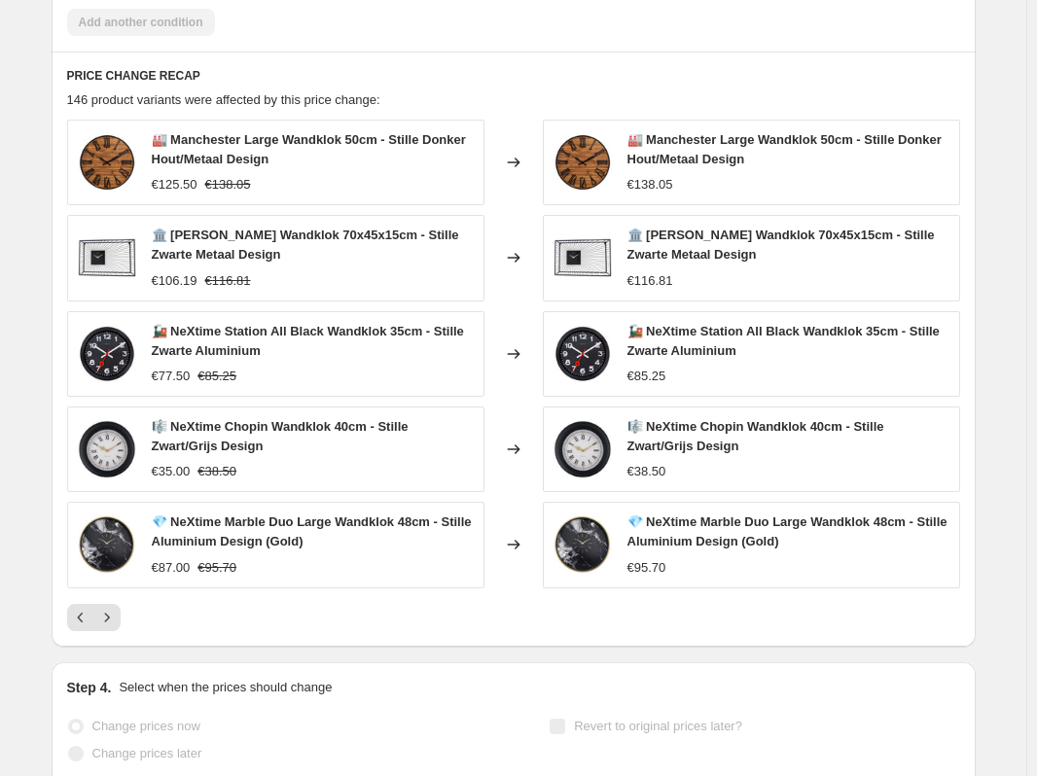
click at [118, 611] on div "PRICE CHANGE RECAP 146 product variants were affected by this price change: 🏭 M…" at bounding box center [514, 349] width 924 height 594
click at [117, 611] on icon "Next" at bounding box center [106, 617] width 19 height 19
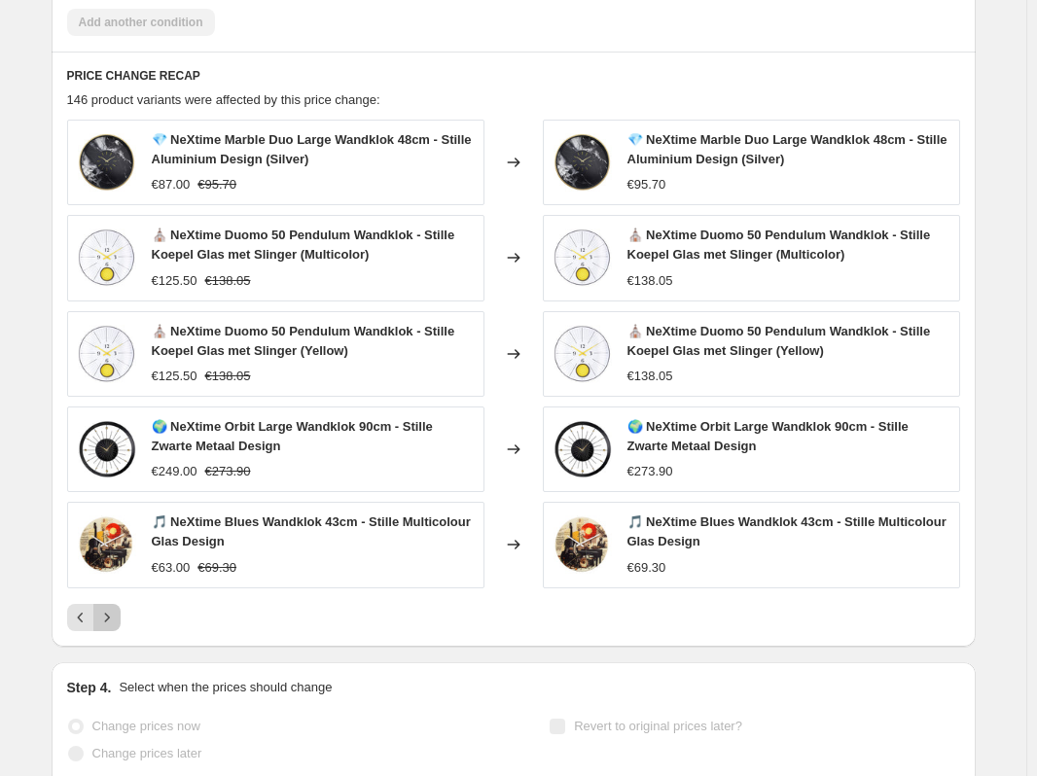
click at [117, 611] on icon "Next" at bounding box center [106, 617] width 19 height 19
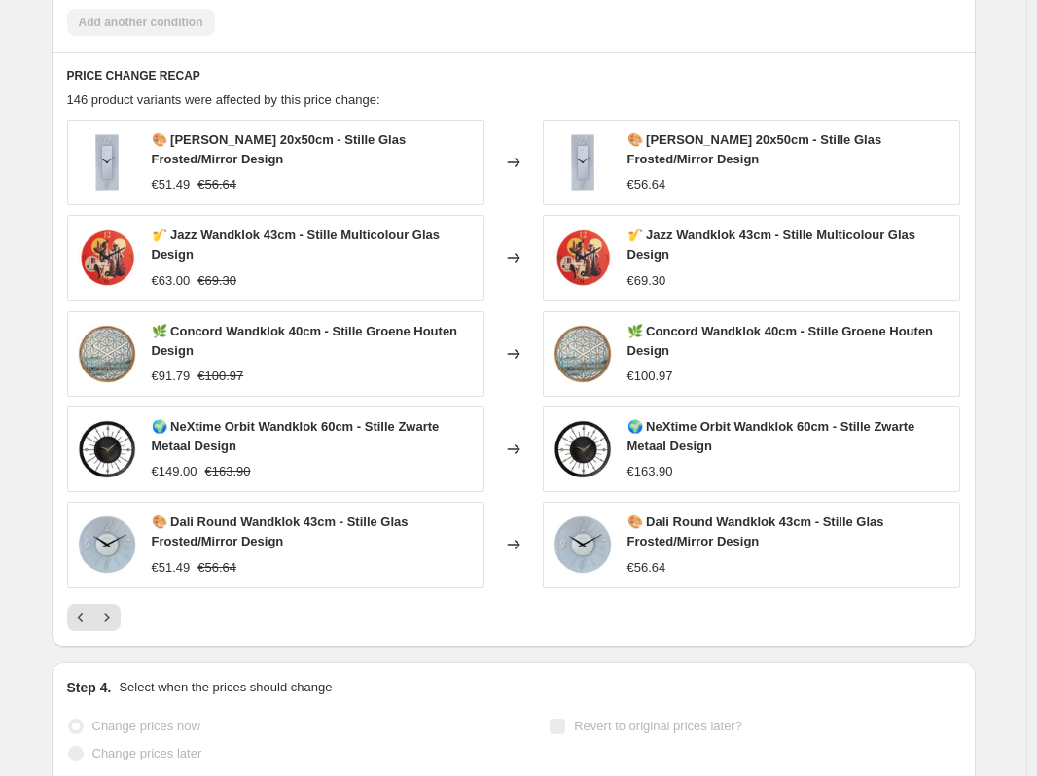
click at [117, 611] on icon "Next" at bounding box center [106, 617] width 19 height 19
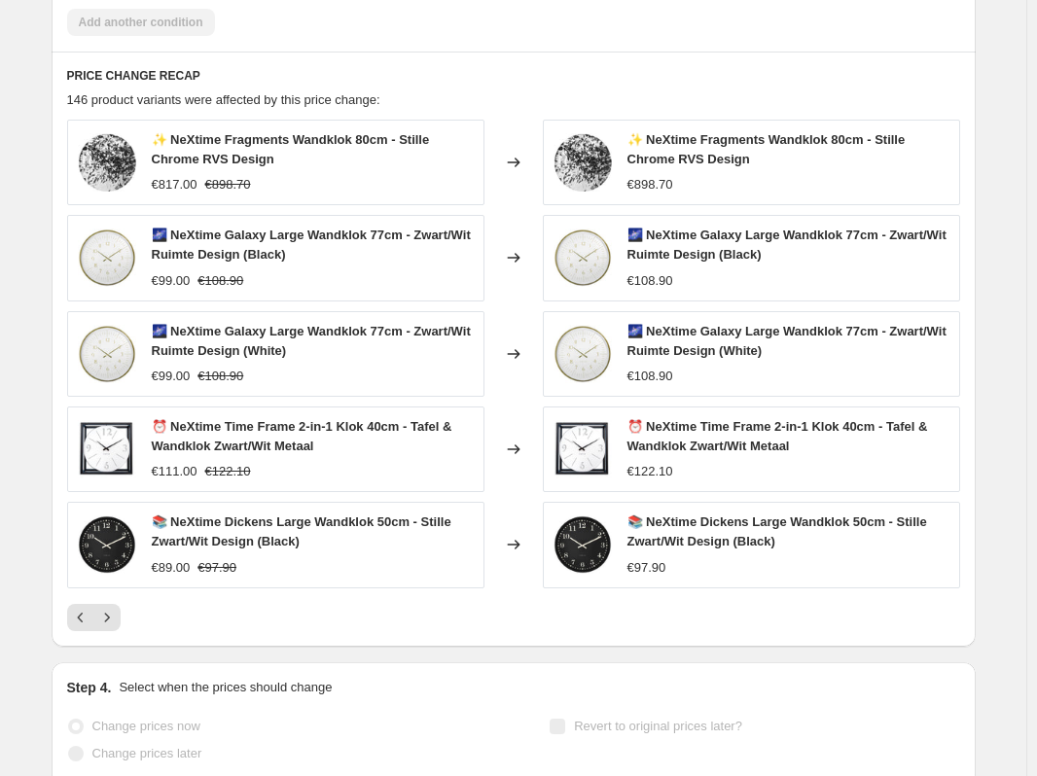
click at [117, 611] on icon "Next" at bounding box center [106, 617] width 19 height 19
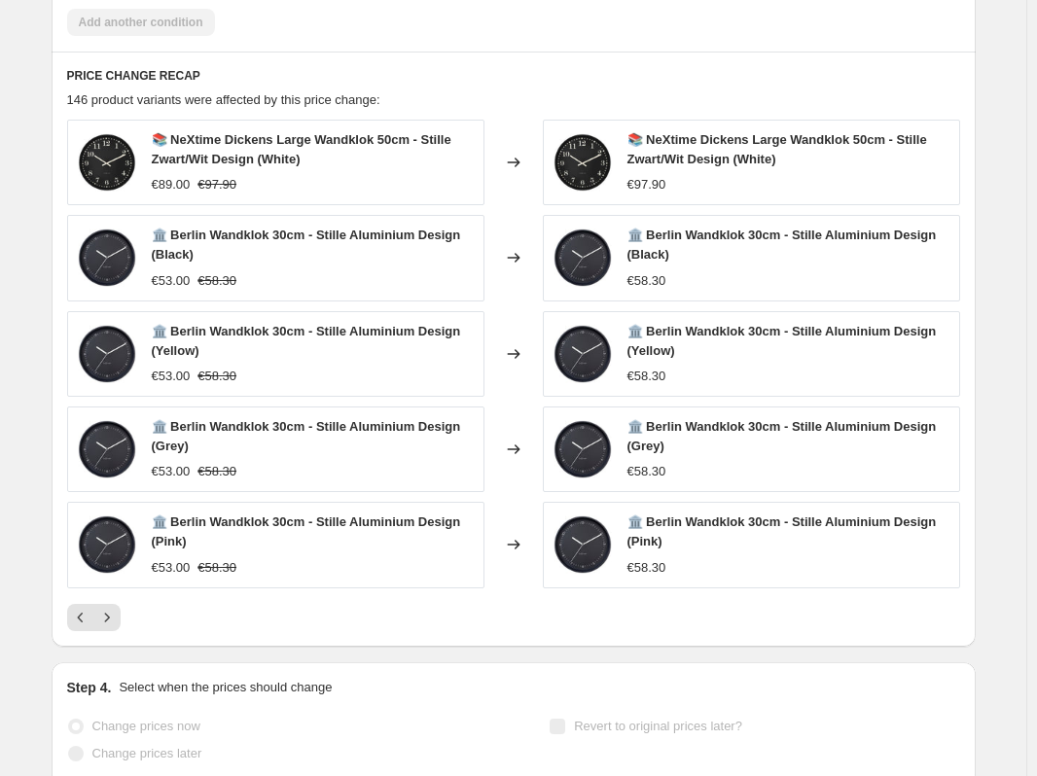
click at [117, 611] on icon "Next" at bounding box center [106, 617] width 19 height 19
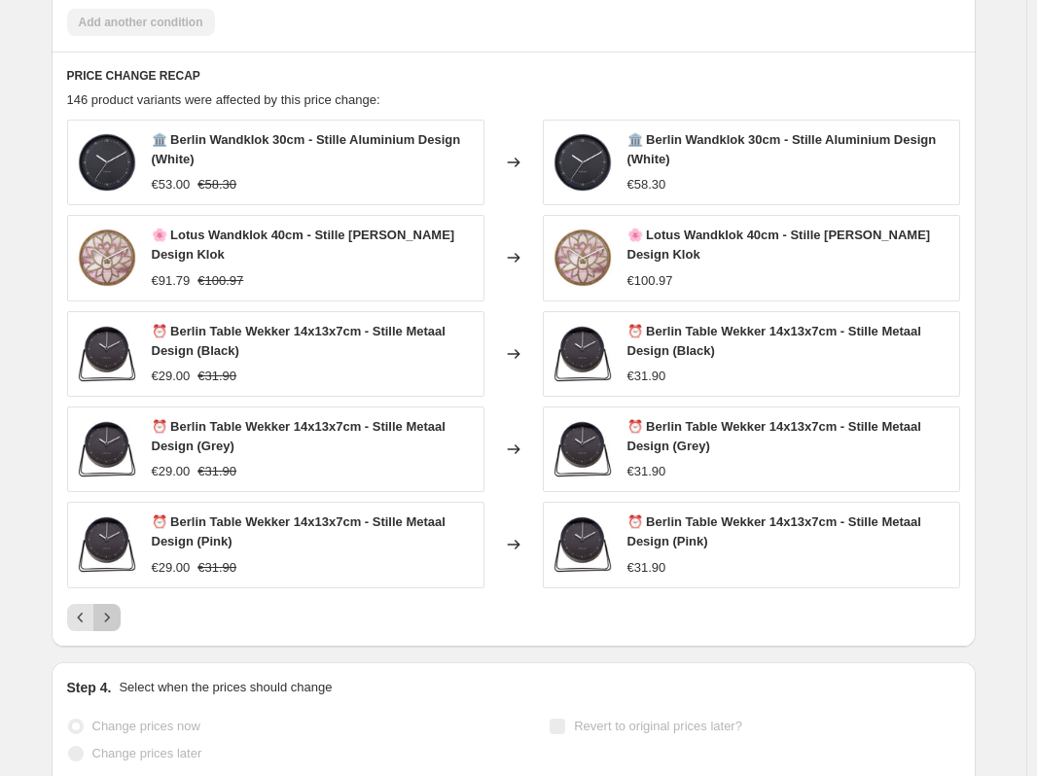
click at [117, 611] on icon "Next" at bounding box center [106, 617] width 19 height 19
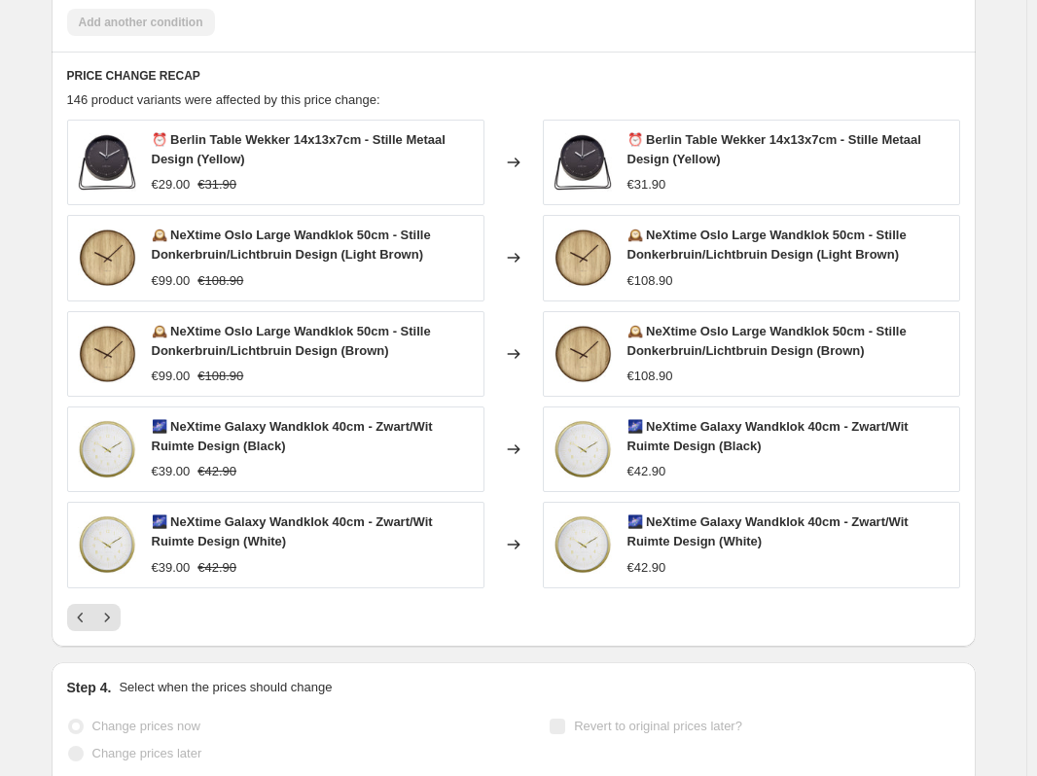
click at [117, 611] on icon "Next" at bounding box center [106, 617] width 19 height 19
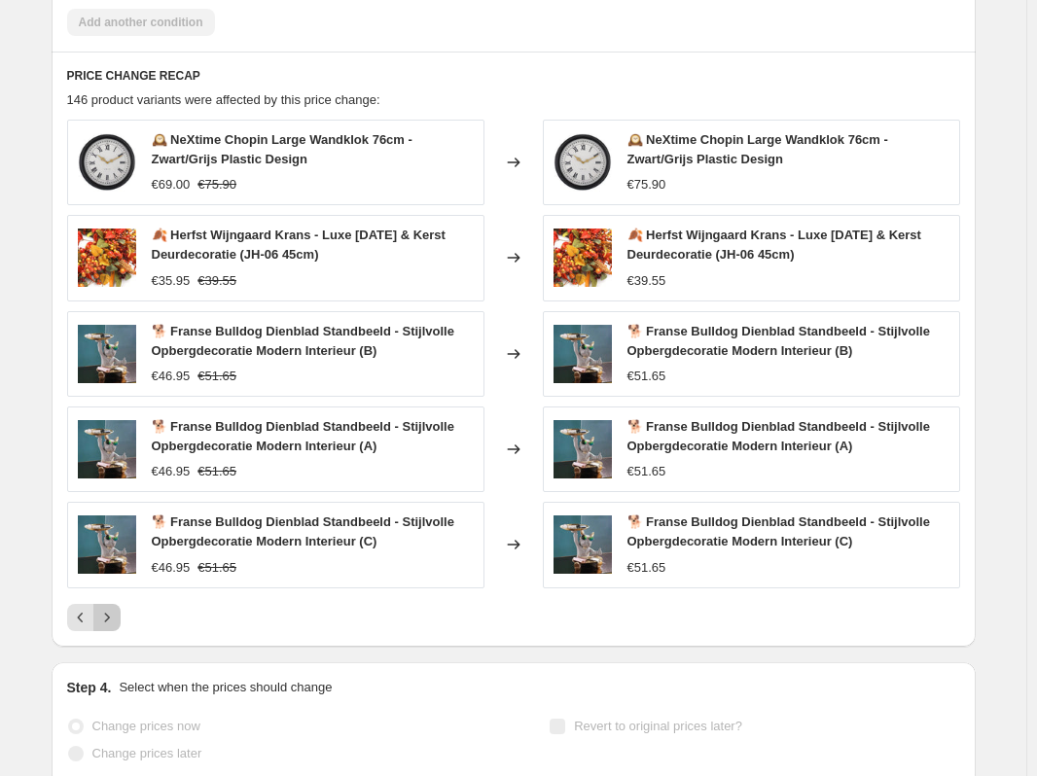
click at [117, 611] on icon "Next" at bounding box center [106, 617] width 19 height 19
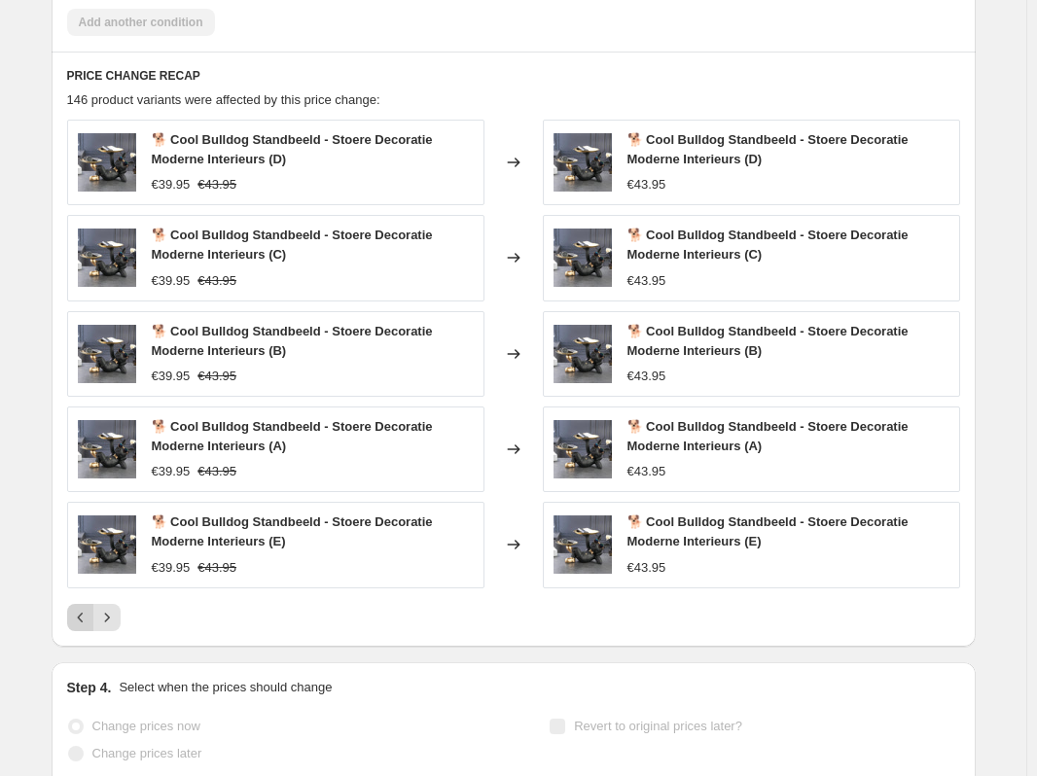
click at [87, 617] on icon "Previous" at bounding box center [80, 617] width 19 height 19
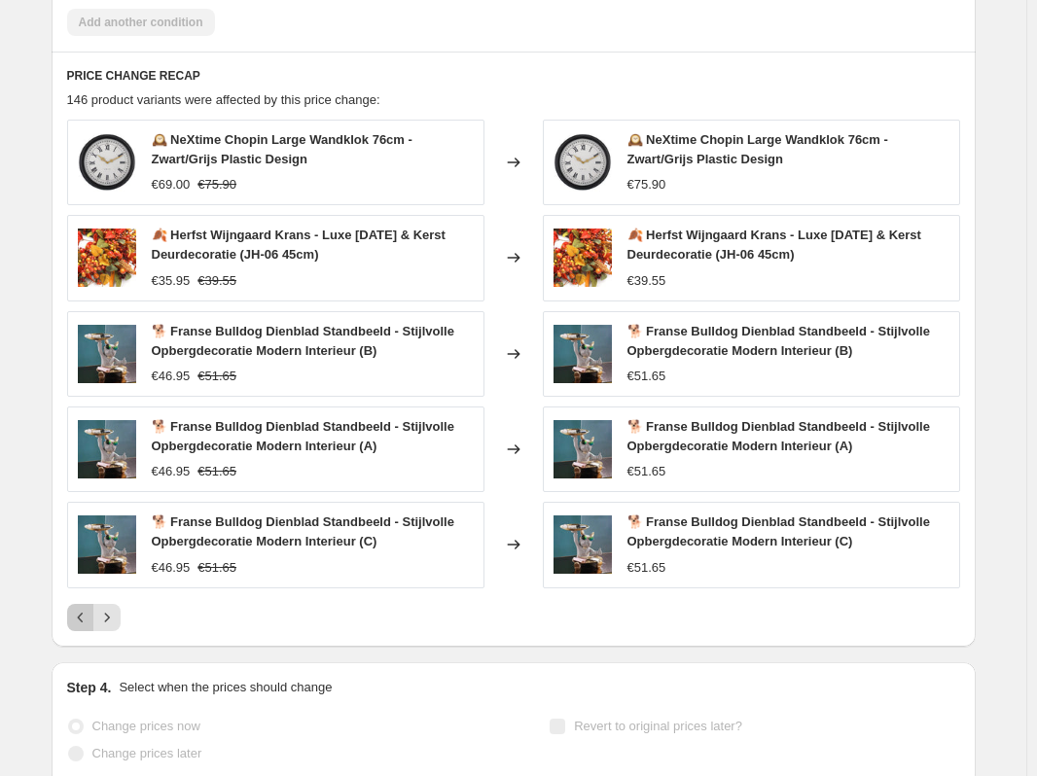
click at [90, 619] on icon "Previous" at bounding box center [80, 617] width 19 height 19
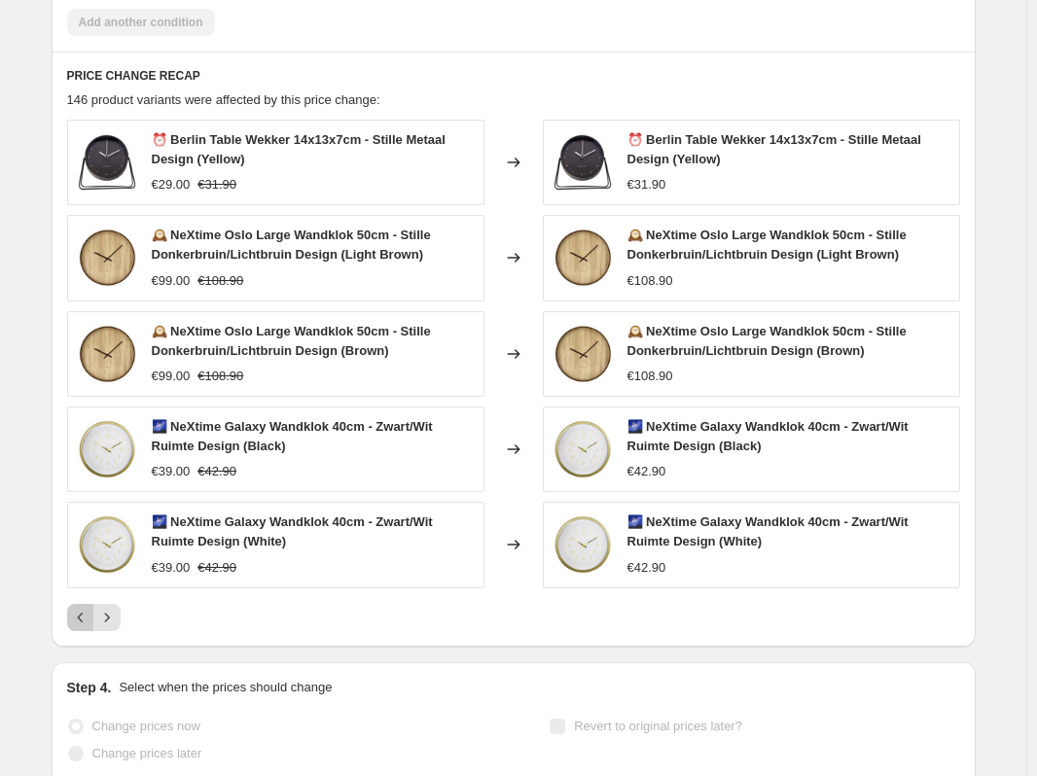
click at [83, 620] on icon "Previous" at bounding box center [80, 617] width 19 height 19
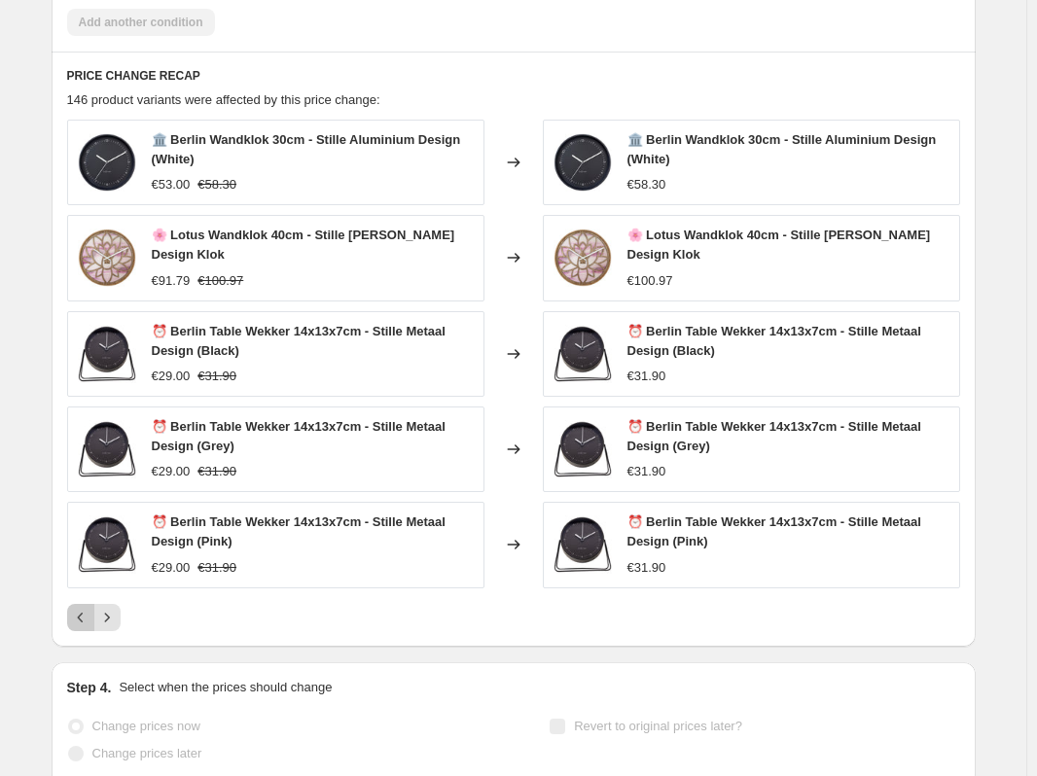
click at [87, 618] on icon "Previous" at bounding box center [80, 617] width 19 height 19
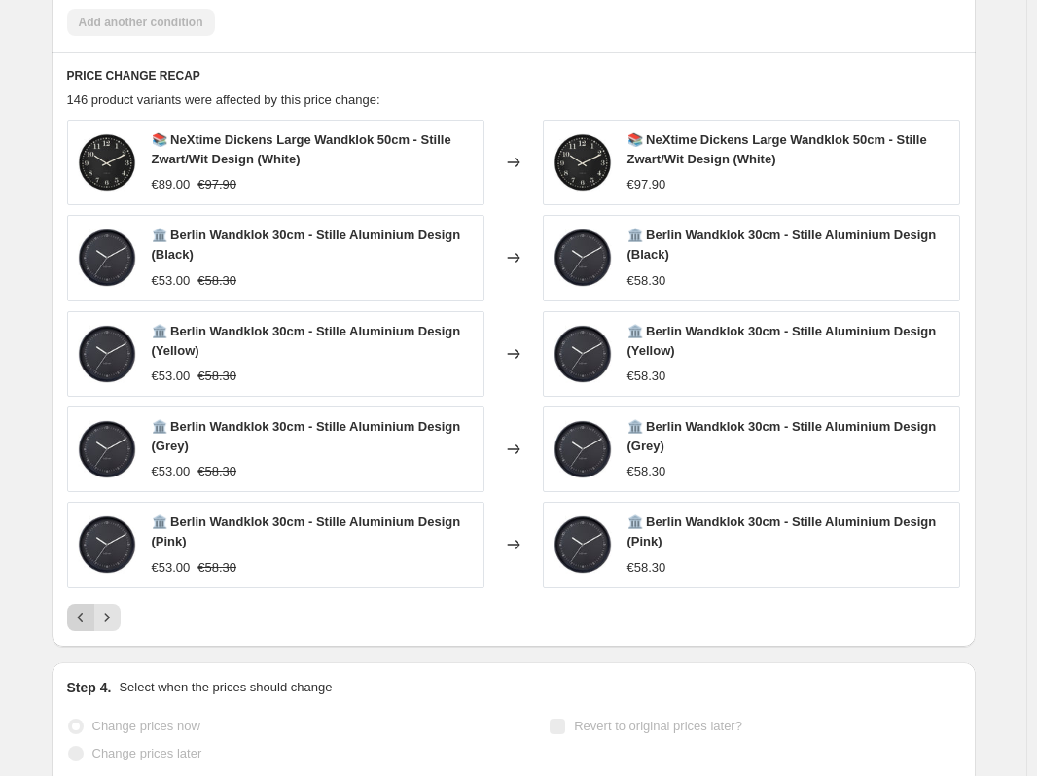
click at [87, 618] on icon "Previous" at bounding box center [80, 617] width 19 height 19
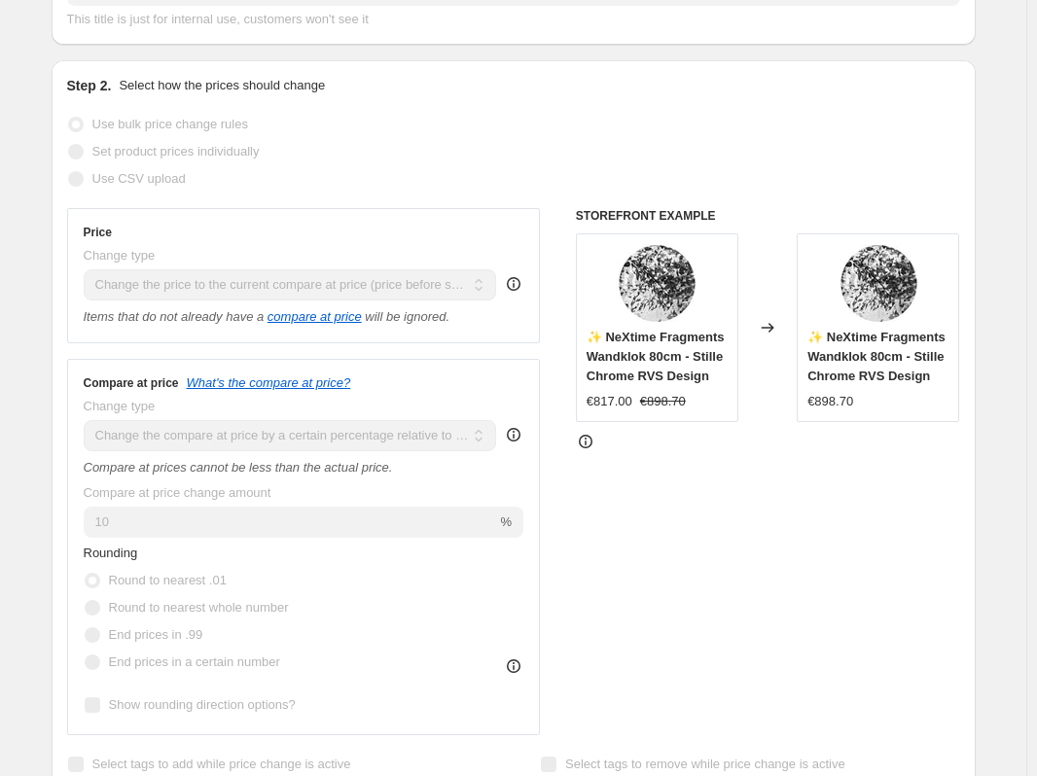
scroll to position [0, 0]
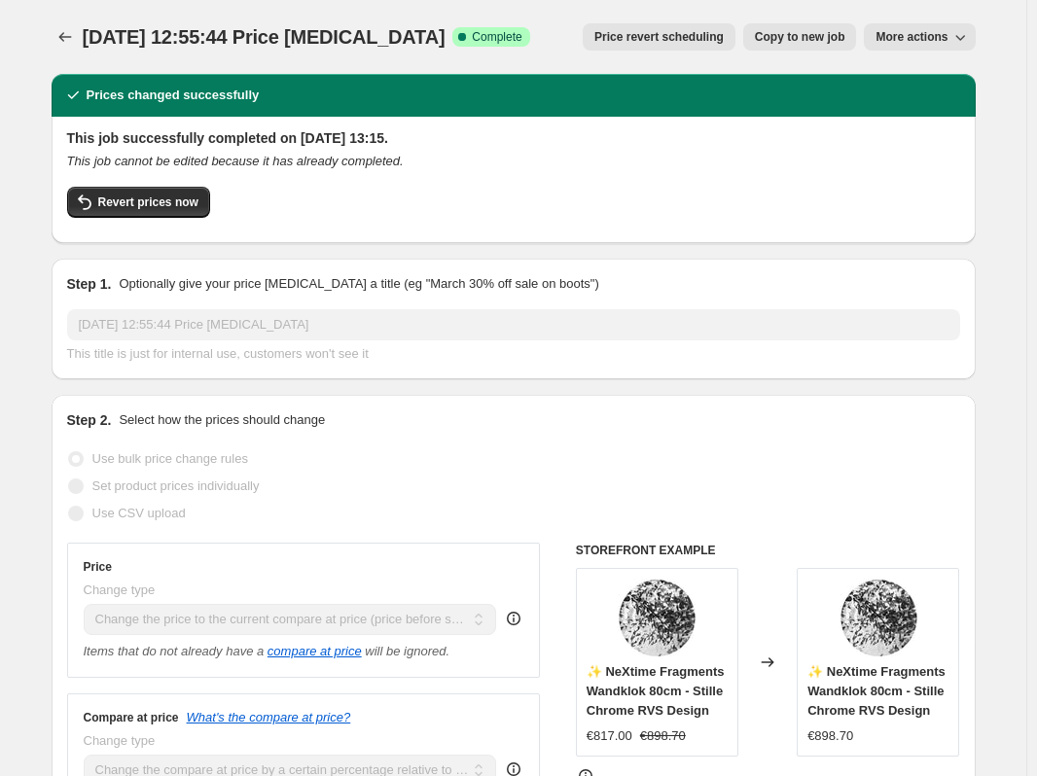
click at [935, 37] on span "More actions" at bounding box center [911, 37] width 72 height 16
click at [782, 64] on div "2 okt 2025, 12:55:44 Price change job. This page is ready 2 okt 2025, 12:55:44 …" at bounding box center [514, 37] width 924 height 74
click at [806, 38] on span "Copy to new job" at bounding box center [800, 37] width 90 height 16
select select "ecap"
select select "pp"
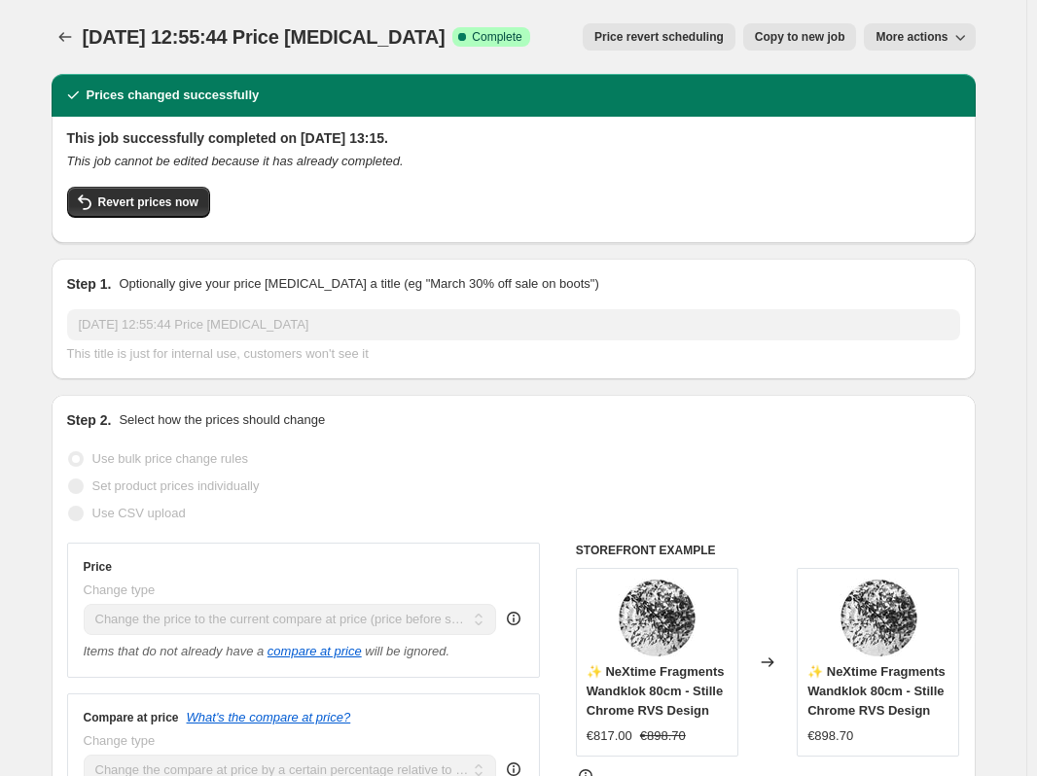
select select "collection"
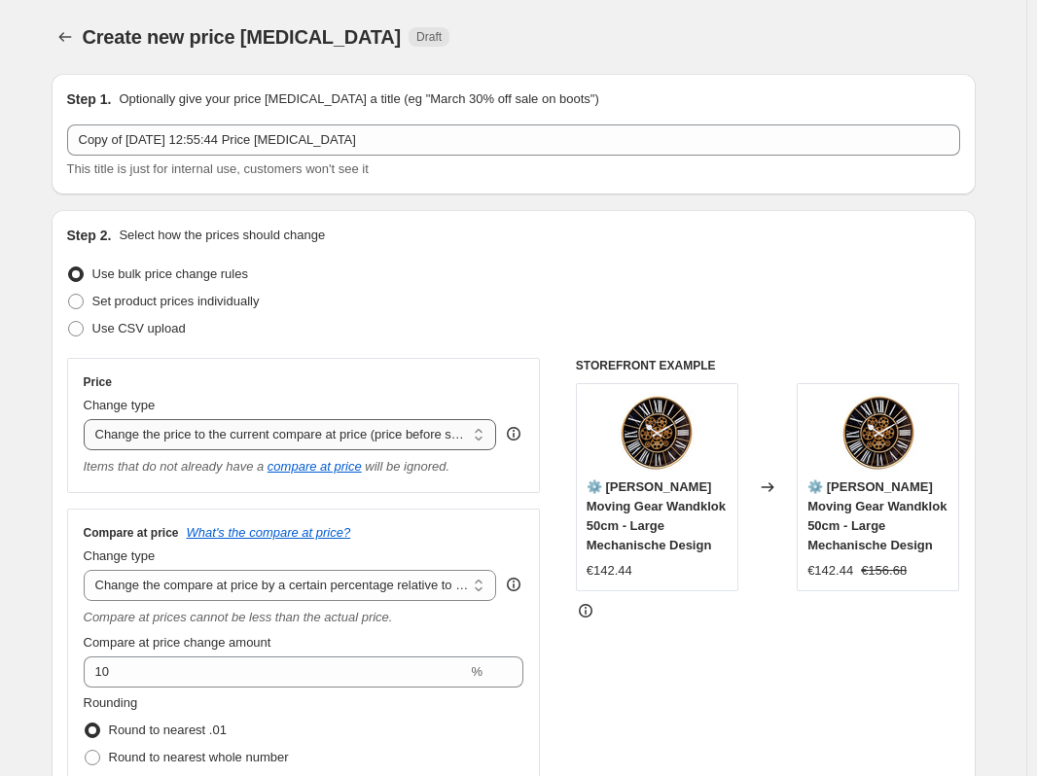
click at [166, 439] on select "Change the price to a certain amount Change the price by a certain amount Chang…" at bounding box center [290, 434] width 413 height 31
select select "percentage"
click at [88, 419] on select "Change the price to a certain amount Change the price by a certain amount Chang…" at bounding box center [290, 434] width 413 height 31
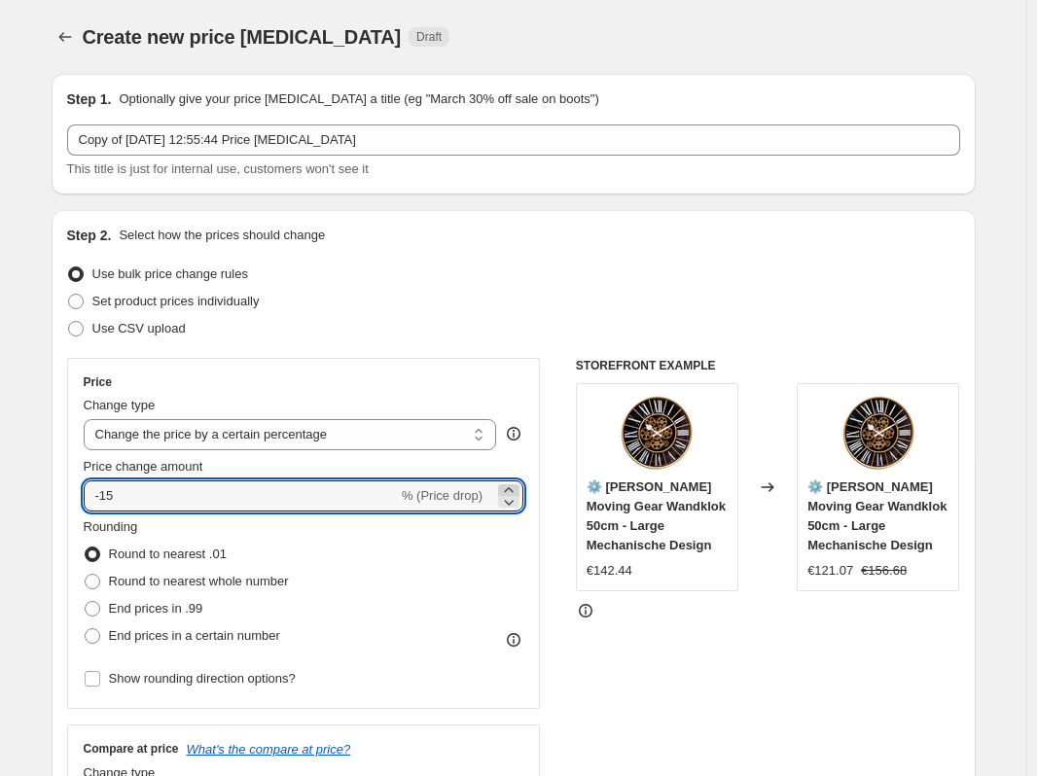
click at [517, 487] on icon at bounding box center [508, 489] width 19 height 19
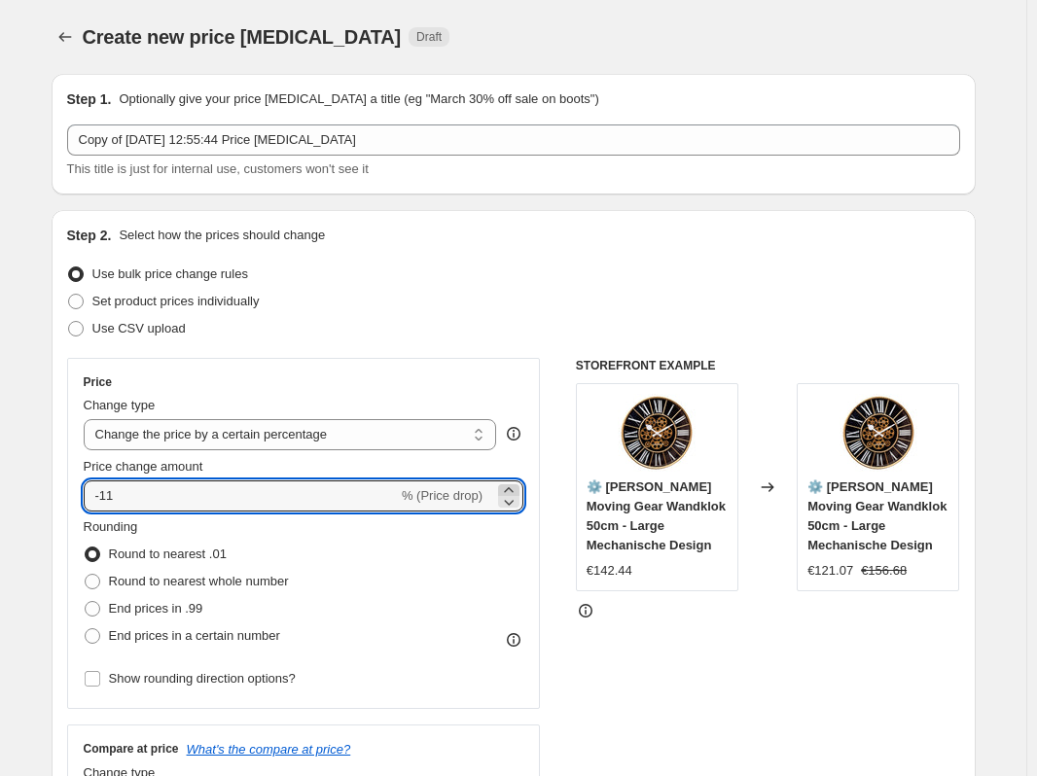
type input "-10"
click at [760, 727] on div "STOREFRONT EXAMPLE ⚙️ William Moving Gear Wandklok 50cm - Large Mechanische Des…" at bounding box center [768, 730] width 384 height 744
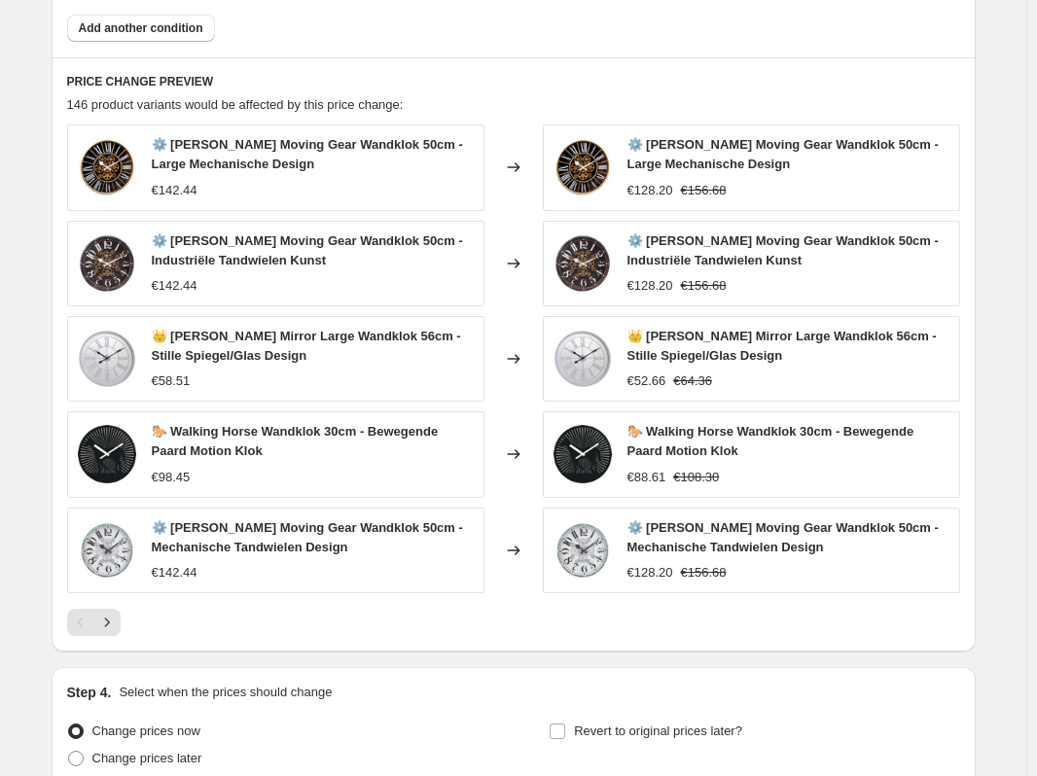
scroll to position [1750, 0]
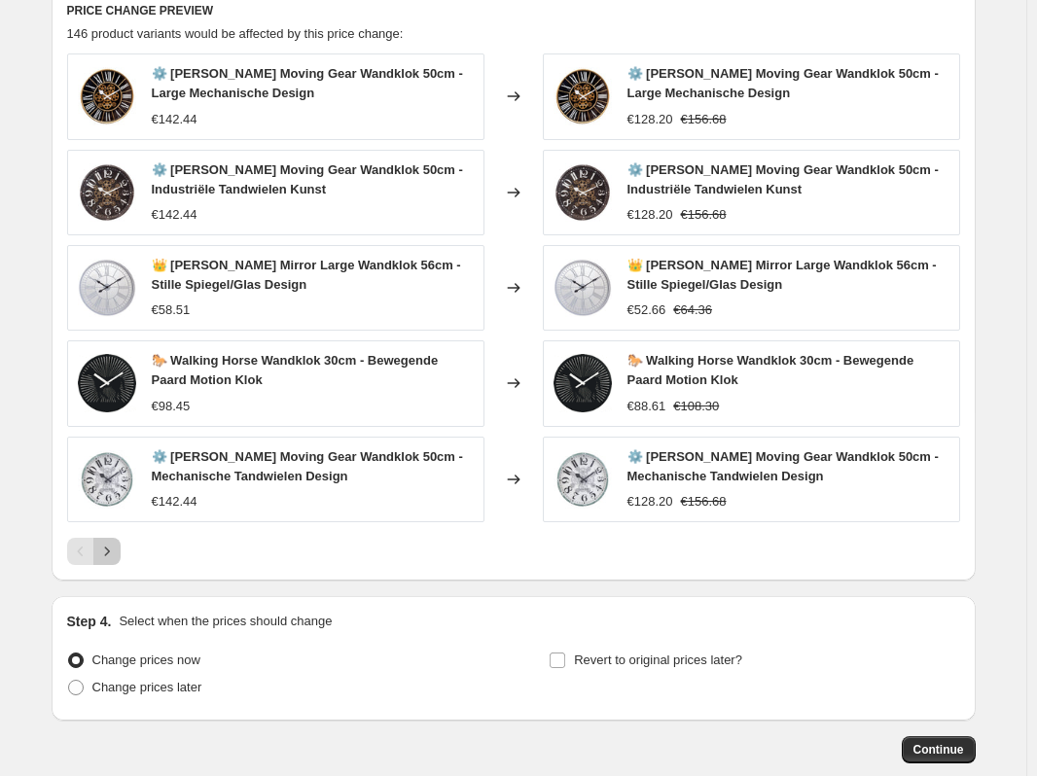
click at [109, 559] on icon "Next" at bounding box center [106, 551] width 19 height 19
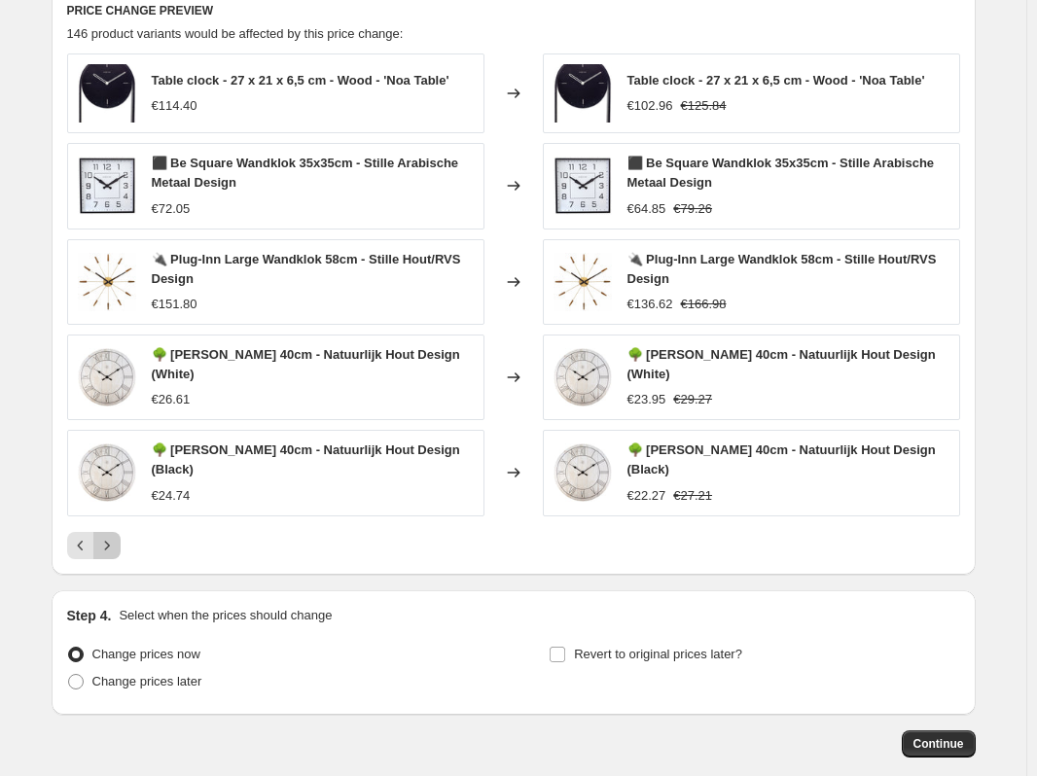
click at [115, 551] on icon "Next" at bounding box center [106, 545] width 19 height 19
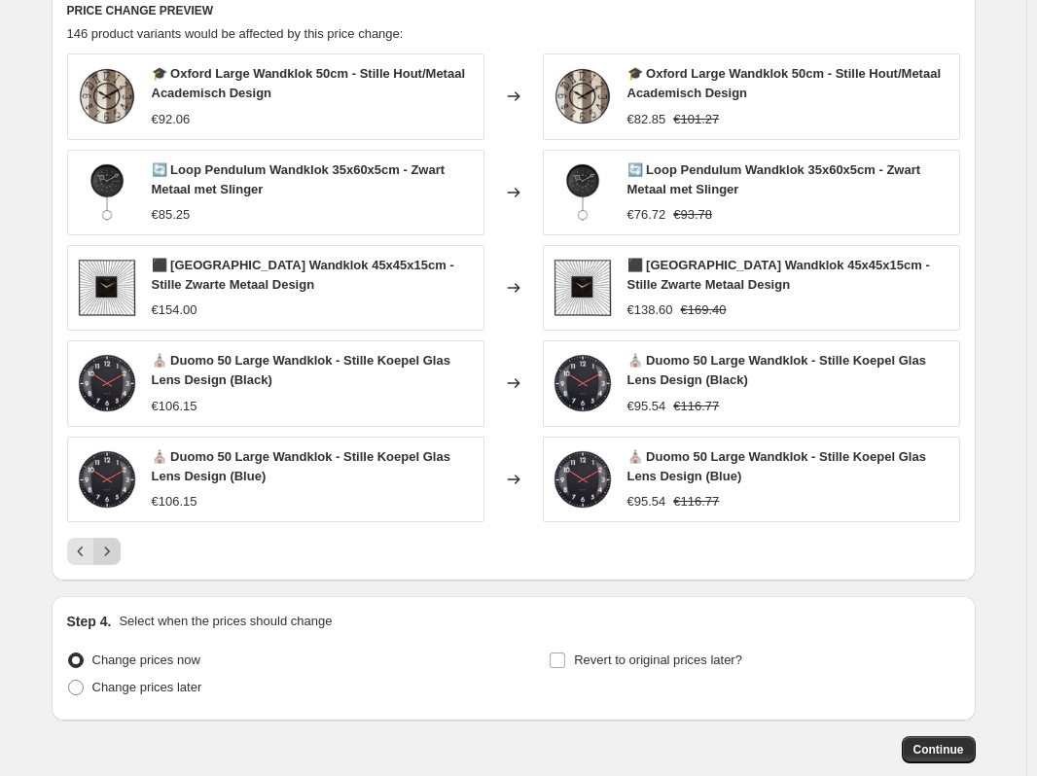
click at [117, 554] on icon "Next" at bounding box center [106, 551] width 19 height 19
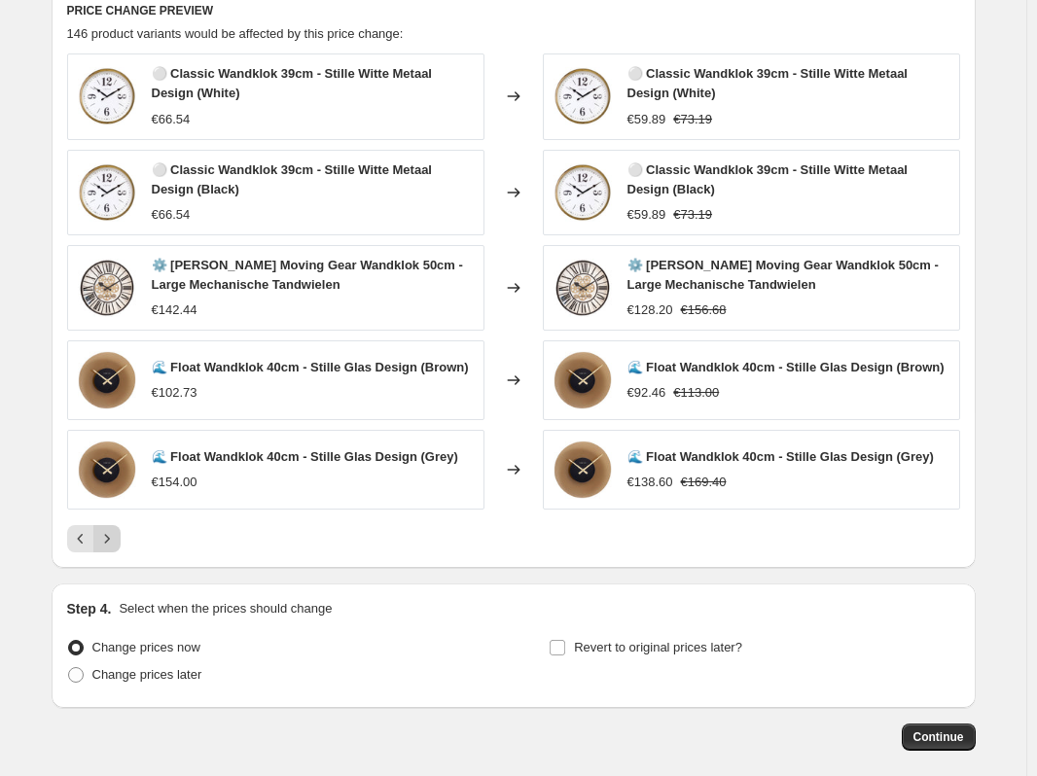
click at [119, 554] on div "PRICE CHANGE PREVIEW 146 product variants would be affected by this price chang…" at bounding box center [514, 277] width 924 height 582
click at [117, 544] on icon "Next" at bounding box center [106, 538] width 19 height 19
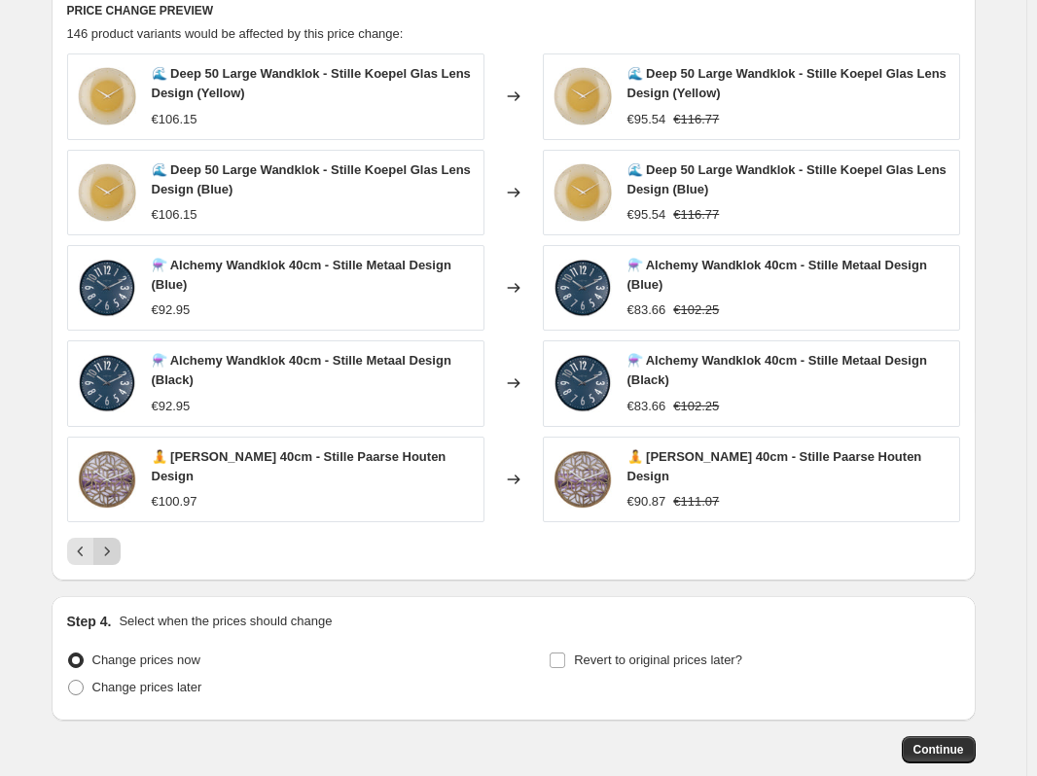
click at [117, 547] on icon "Next" at bounding box center [106, 551] width 19 height 19
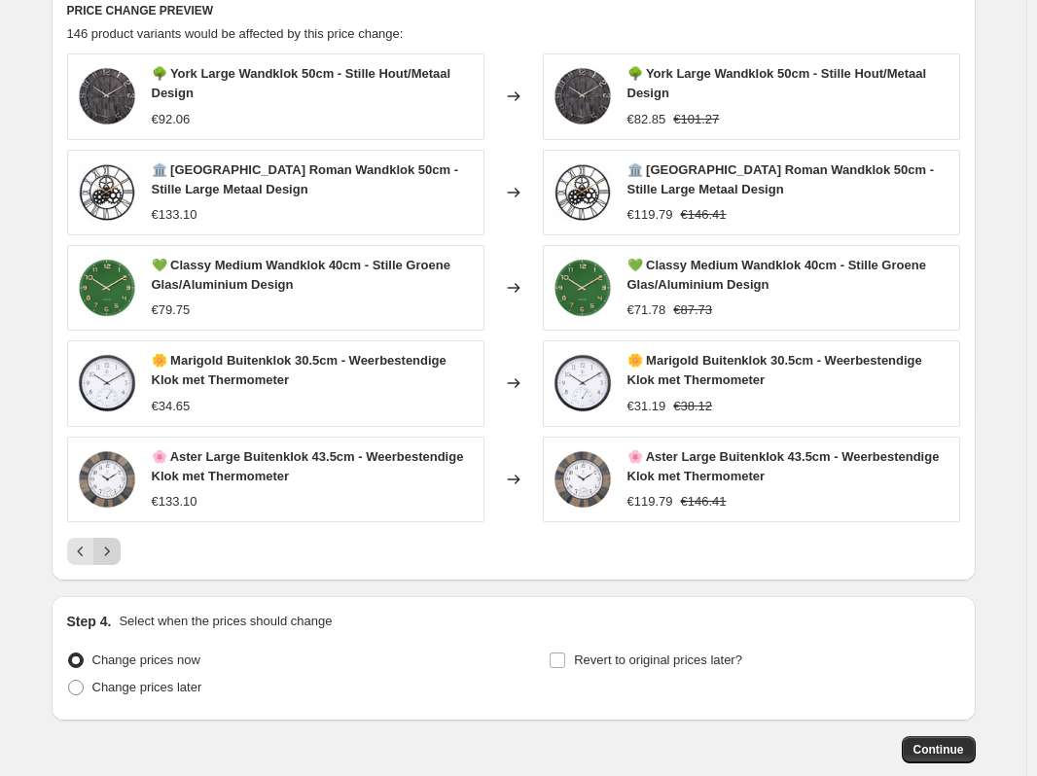
click at [121, 551] on button "Next" at bounding box center [106, 551] width 27 height 27
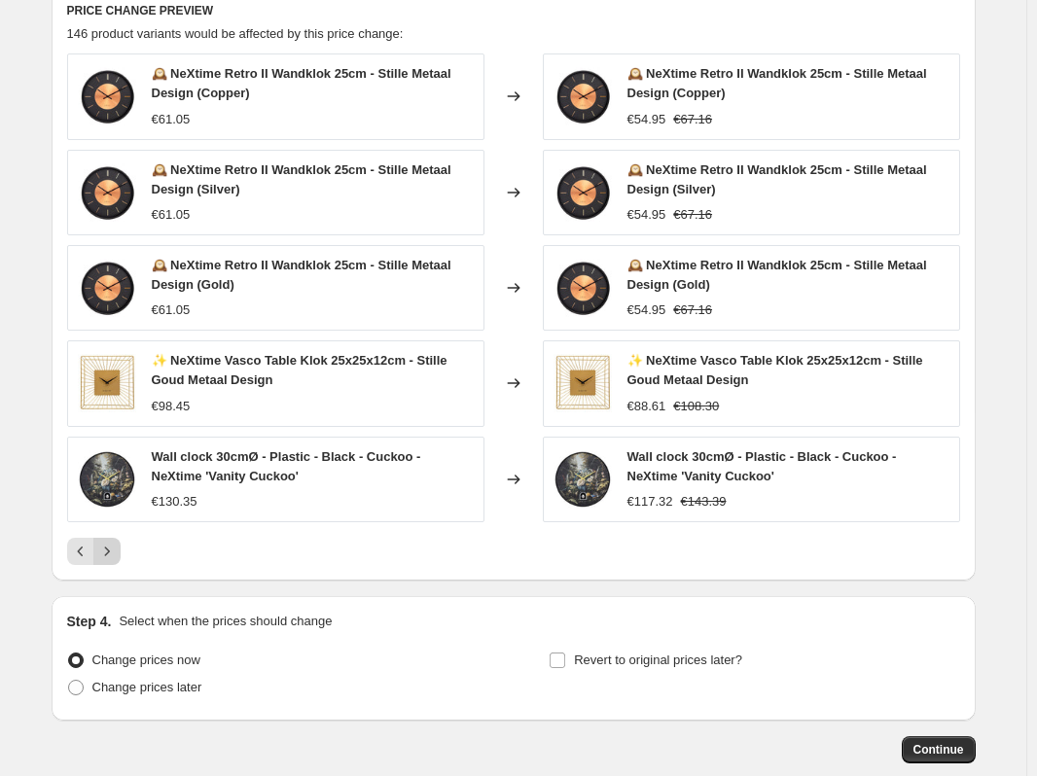
click at [113, 544] on icon "Next" at bounding box center [106, 551] width 19 height 19
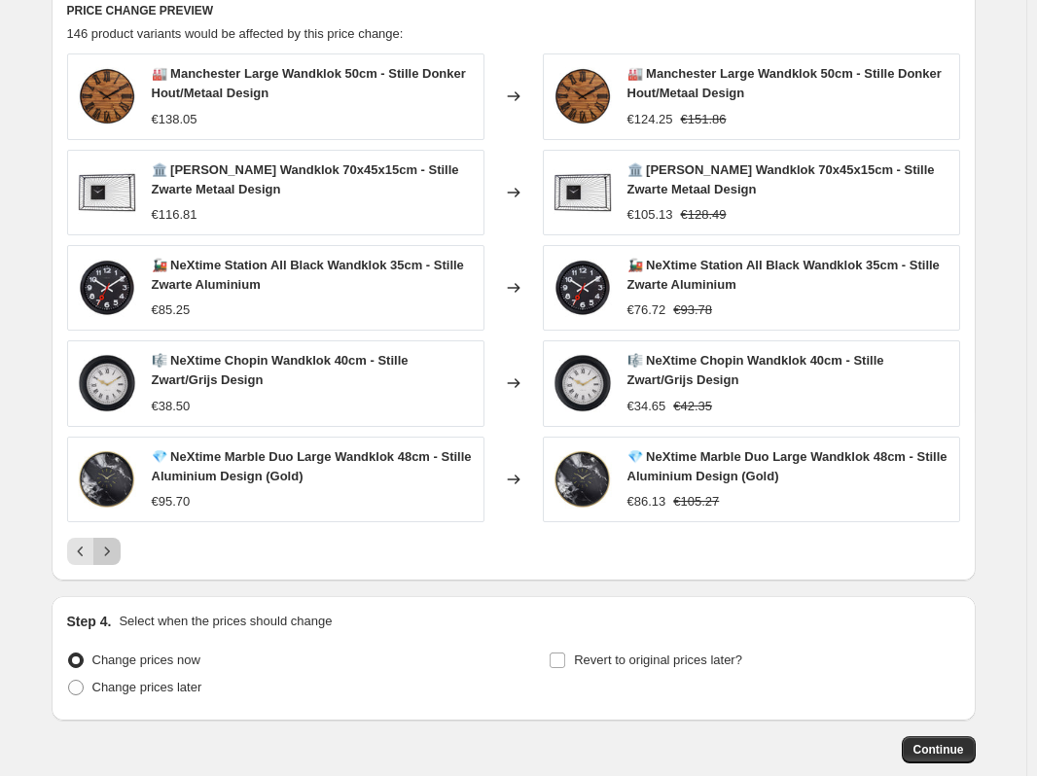
click at [117, 549] on icon "Next" at bounding box center [106, 551] width 19 height 19
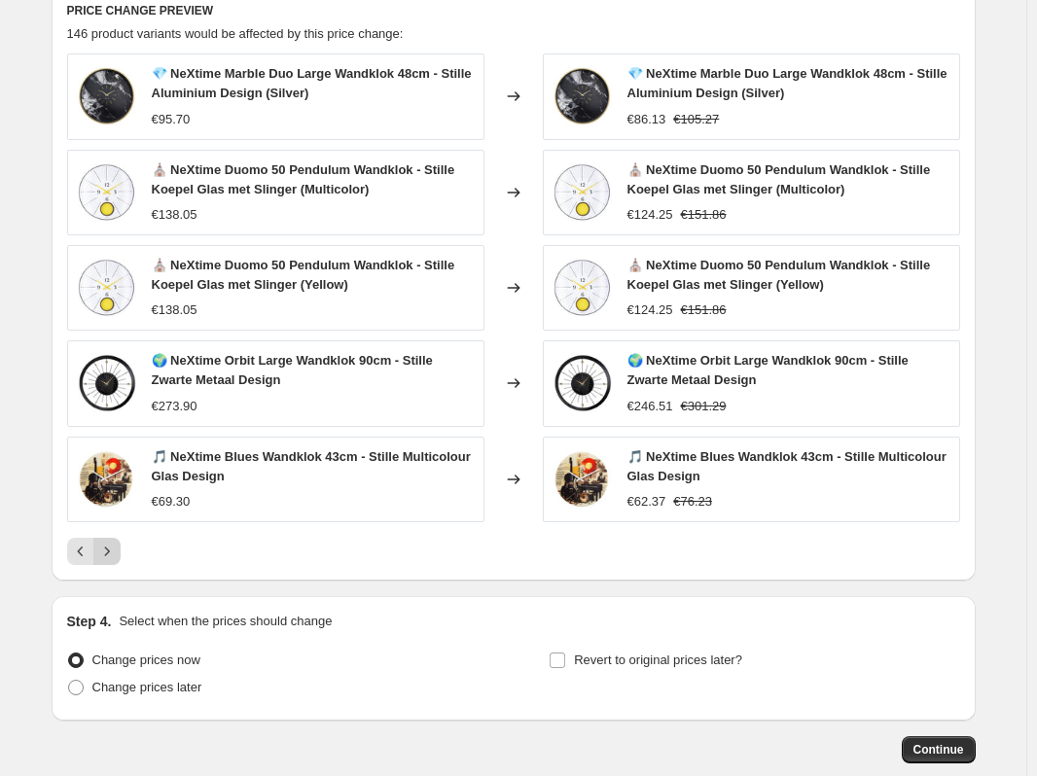
click at [121, 558] on button "Next" at bounding box center [106, 551] width 27 height 27
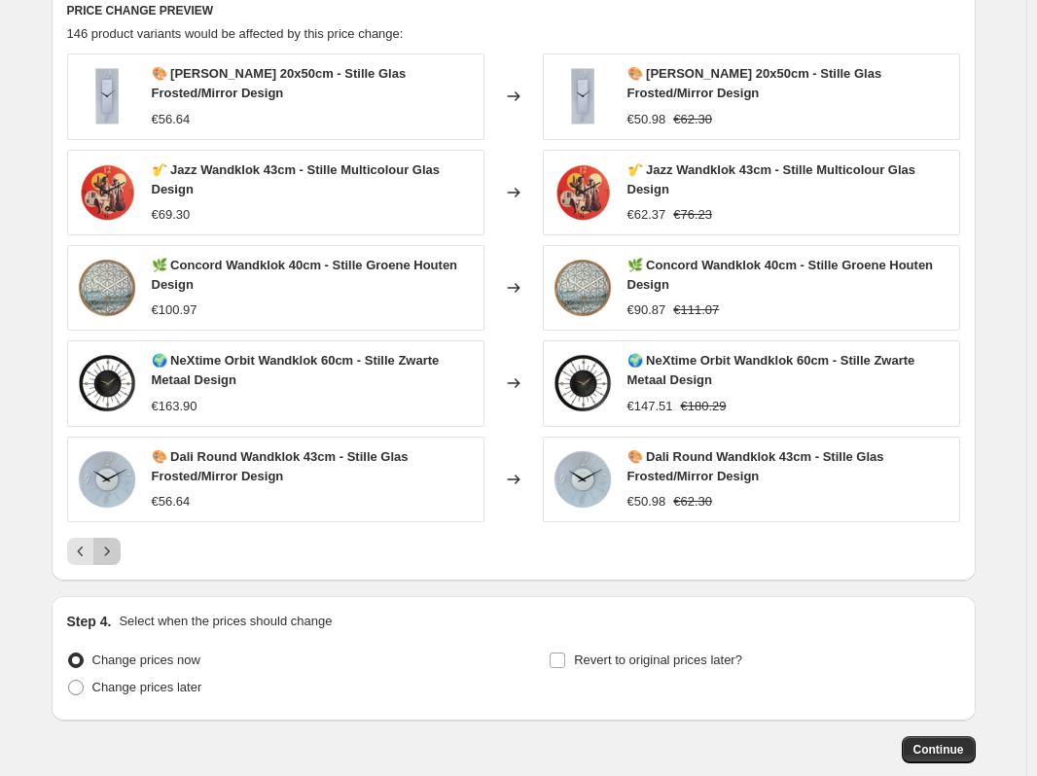
click at [114, 557] on icon "Next" at bounding box center [106, 551] width 19 height 19
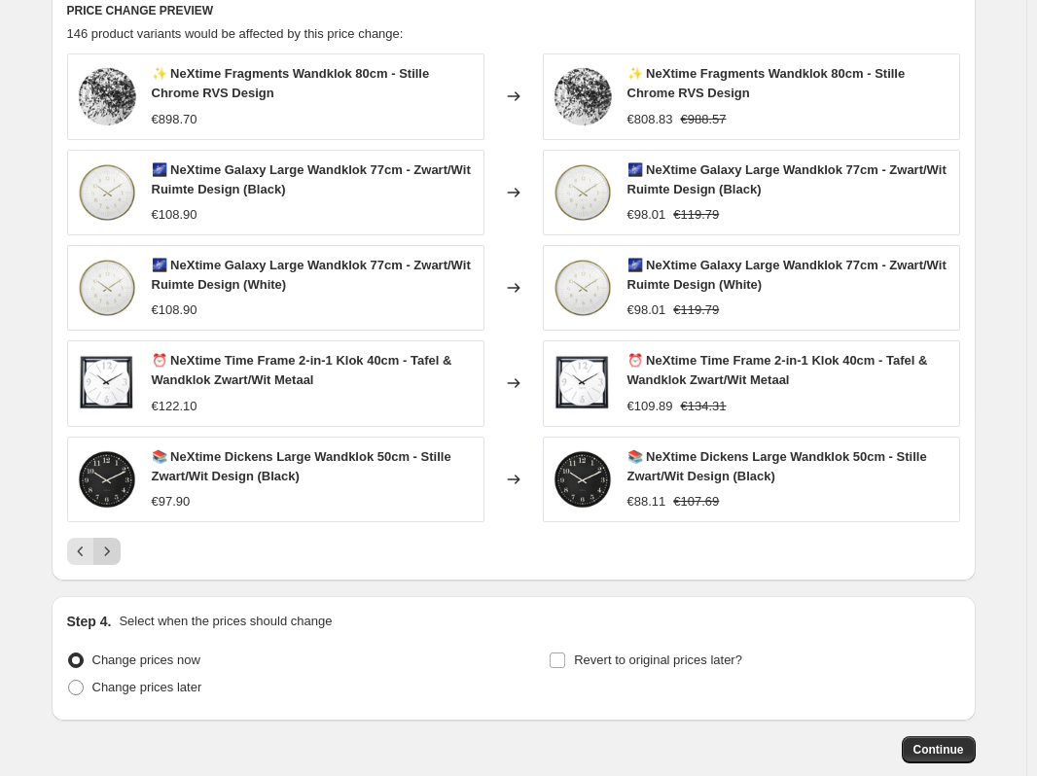
click at [114, 557] on icon "Next" at bounding box center [106, 551] width 19 height 19
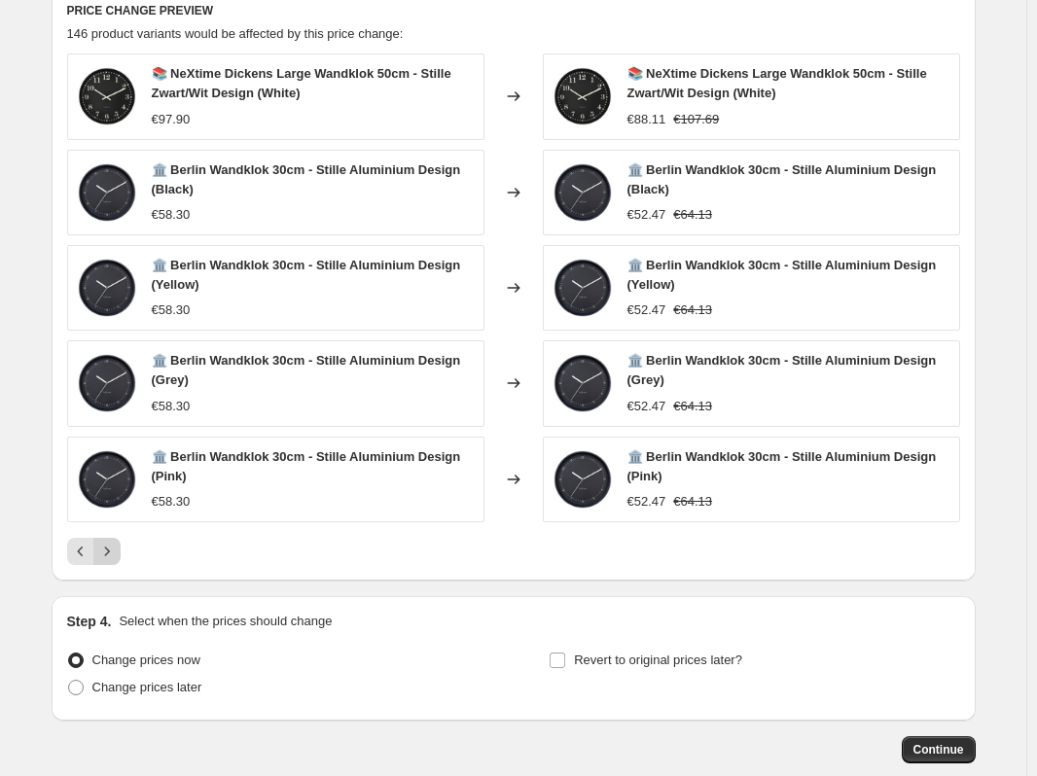
click at [113, 555] on icon "Next" at bounding box center [106, 551] width 19 height 19
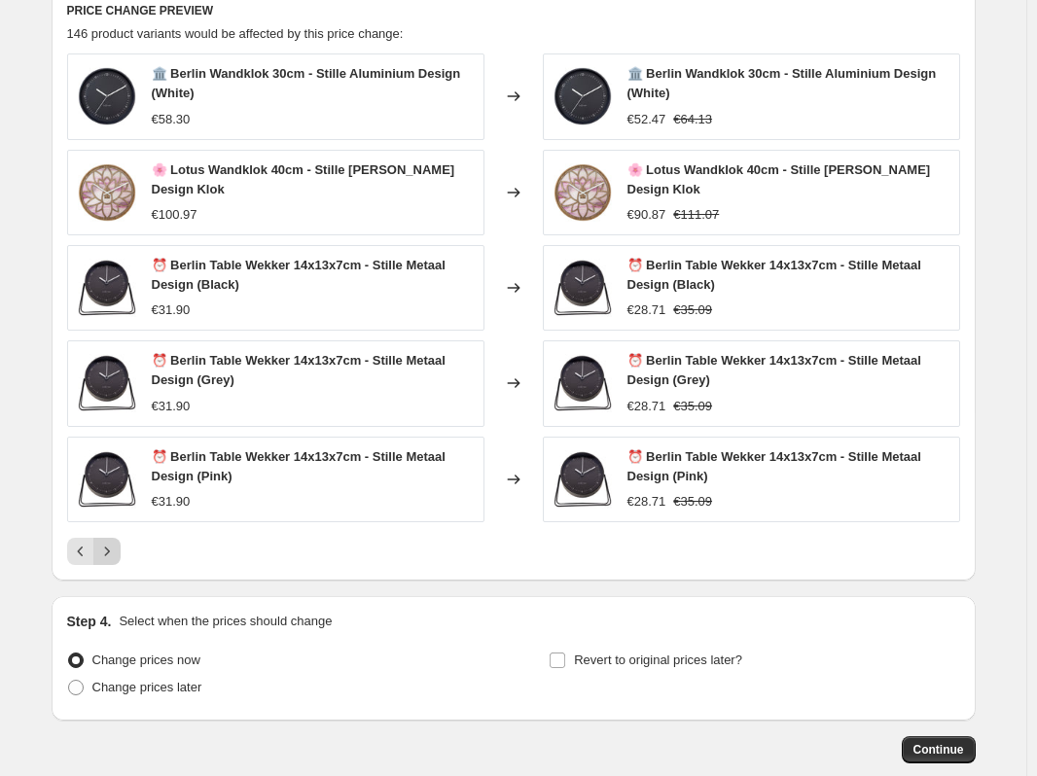
click at [113, 555] on icon "Next" at bounding box center [106, 551] width 19 height 19
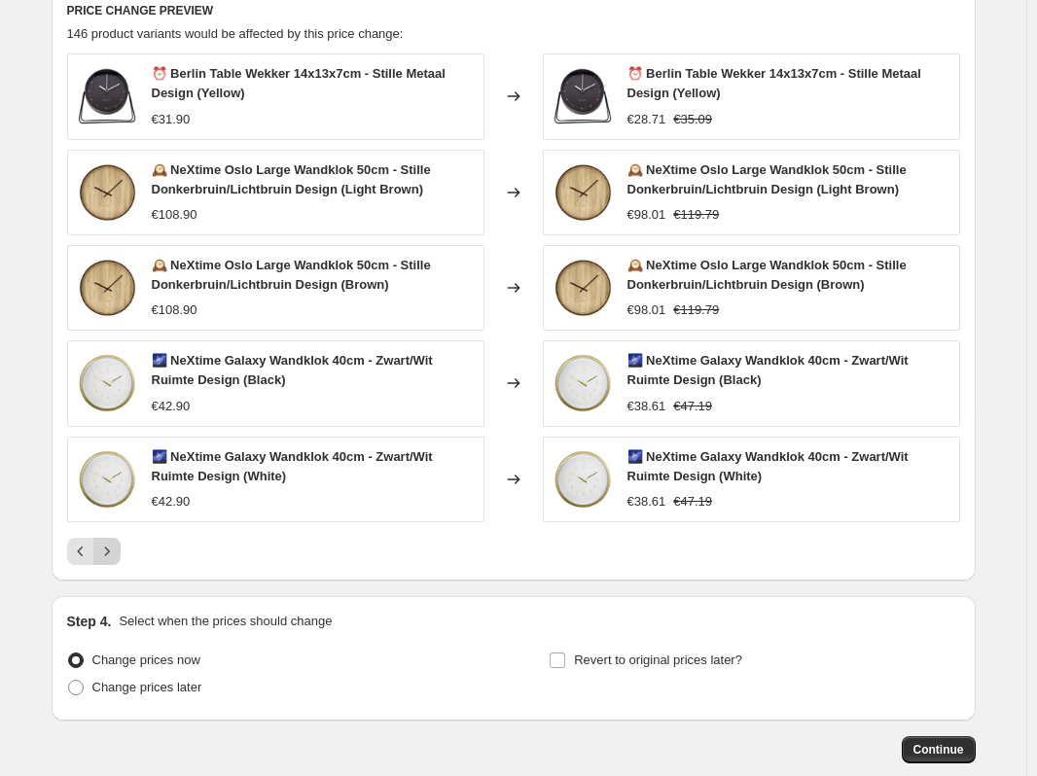
click at [114, 555] on icon "Next" at bounding box center [106, 551] width 19 height 19
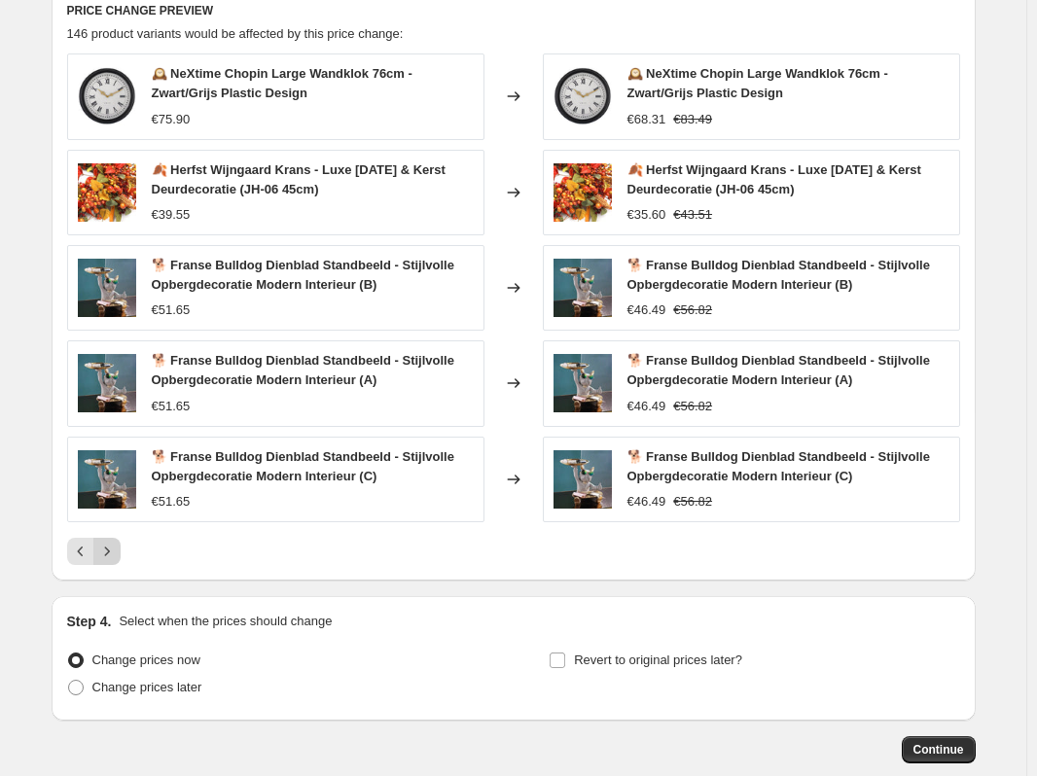
click at [114, 555] on icon "Next" at bounding box center [106, 551] width 19 height 19
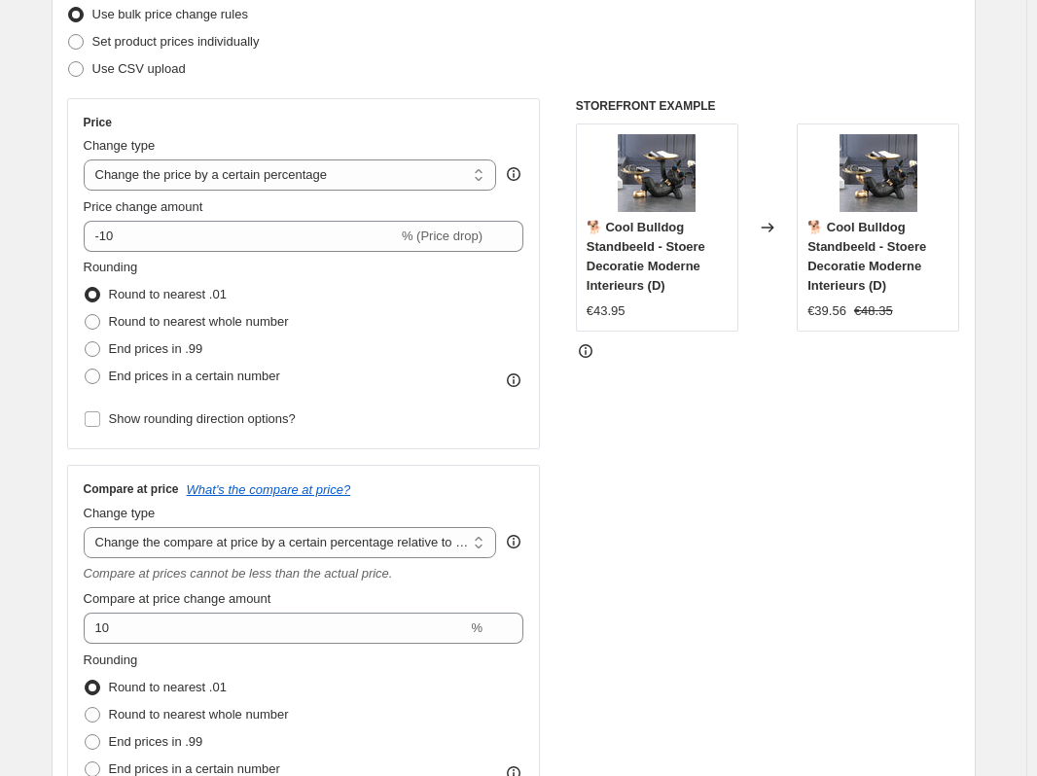
scroll to position [0, 0]
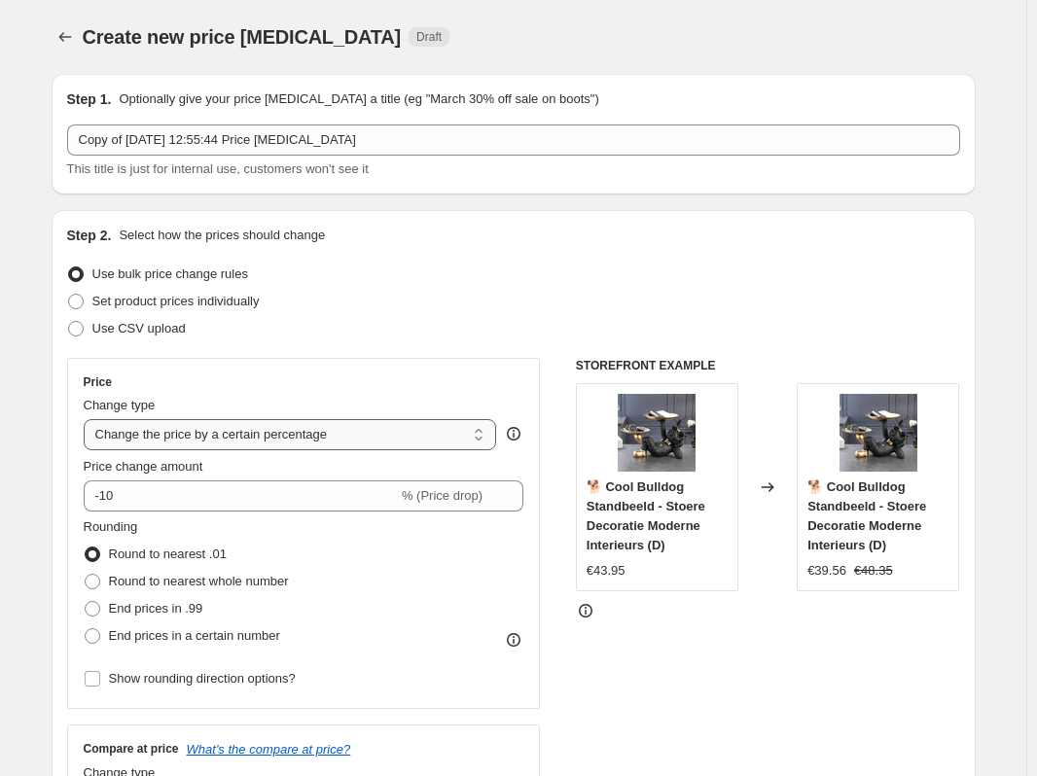
click at [289, 430] on select "Change the price to a certain amount Change the price by a certain amount Chang…" at bounding box center [290, 434] width 413 height 31
select select "by"
click at [88, 419] on select "Change the price to a certain amount Change the price by a certain amount Chang…" at bounding box center [290, 434] width 413 height 31
type input "-10.00"
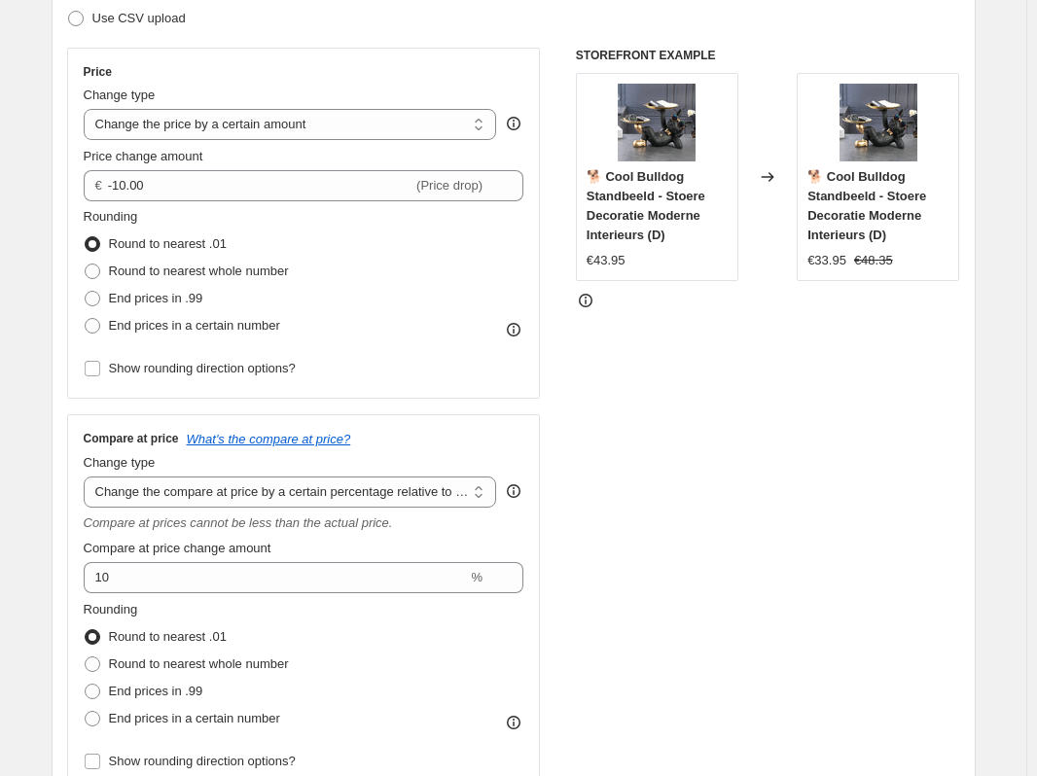
scroll to position [292, 0]
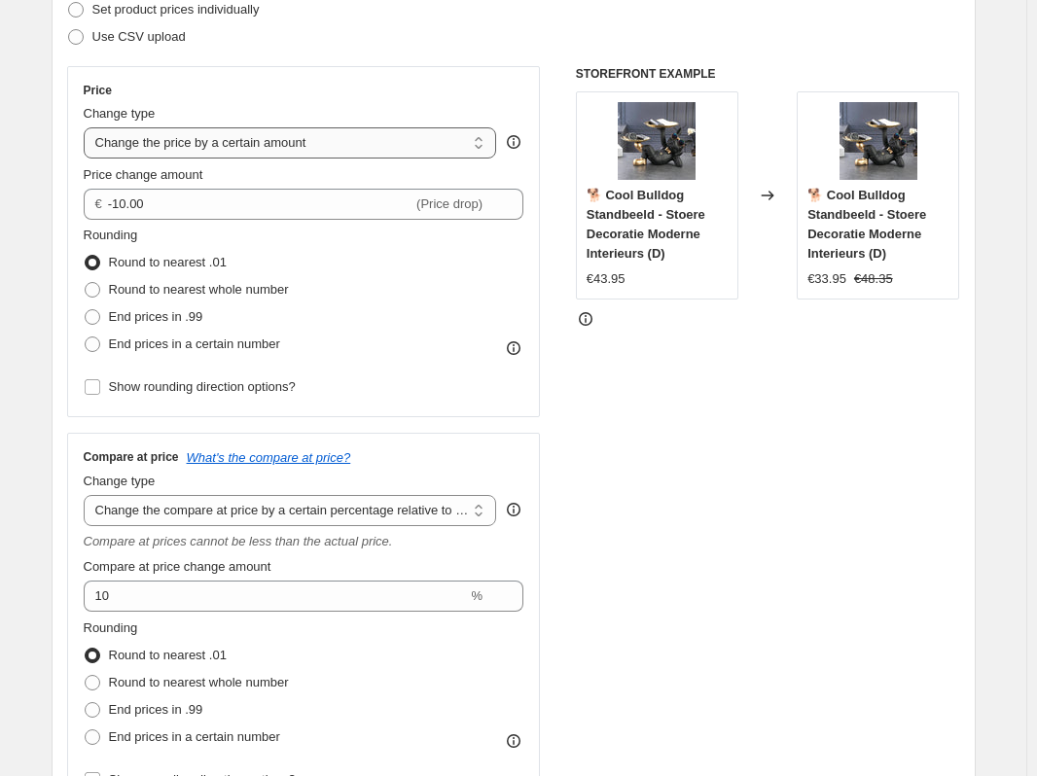
click at [395, 149] on select "Change the price to a certain amount Change the price by a certain amount Chang…" at bounding box center [290, 142] width 413 height 31
select select "to"
click at [88, 127] on select "Change the price to a certain amount Change the price by a certain amount Chang…" at bounding box center [290, 142] width 413 height 31
type input "80.00"
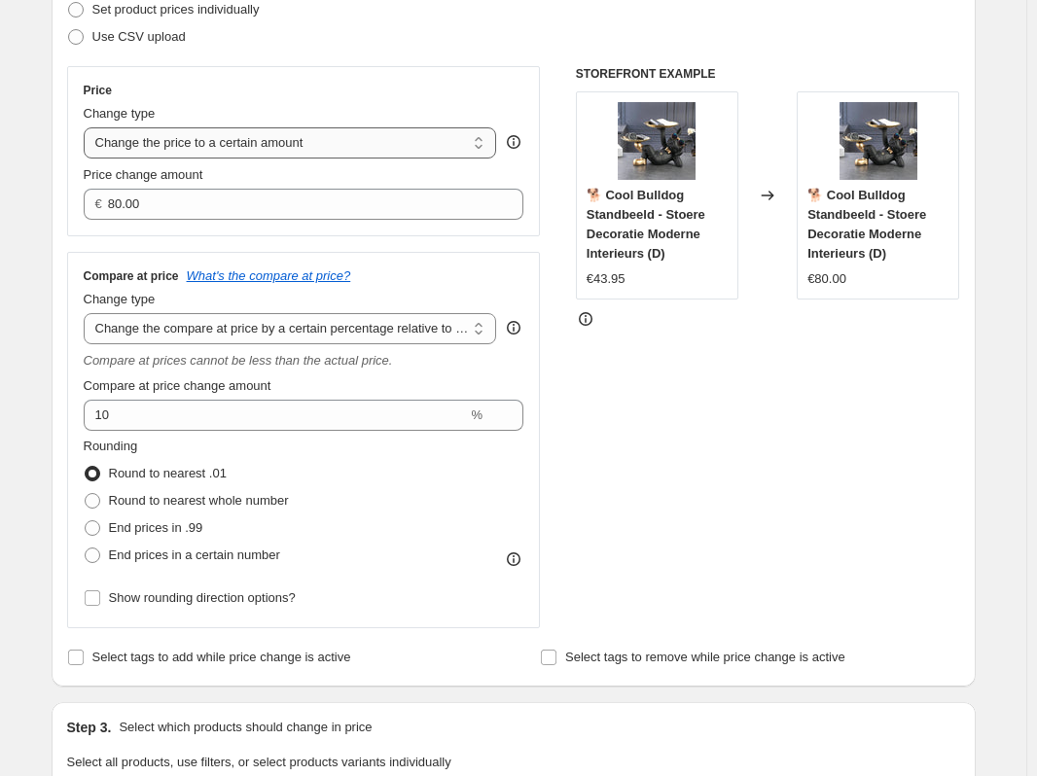
click at [327, 140] on select "Change the price to a certain amount Change the price by a certain amount Chang…" at bounding box center [290, 142] width 413 height 31
click at [88, 127] on select "Change the price to a certain amount Change the price by a certain amount Chang…" at bounding box center [290, 142] width 413 height 31
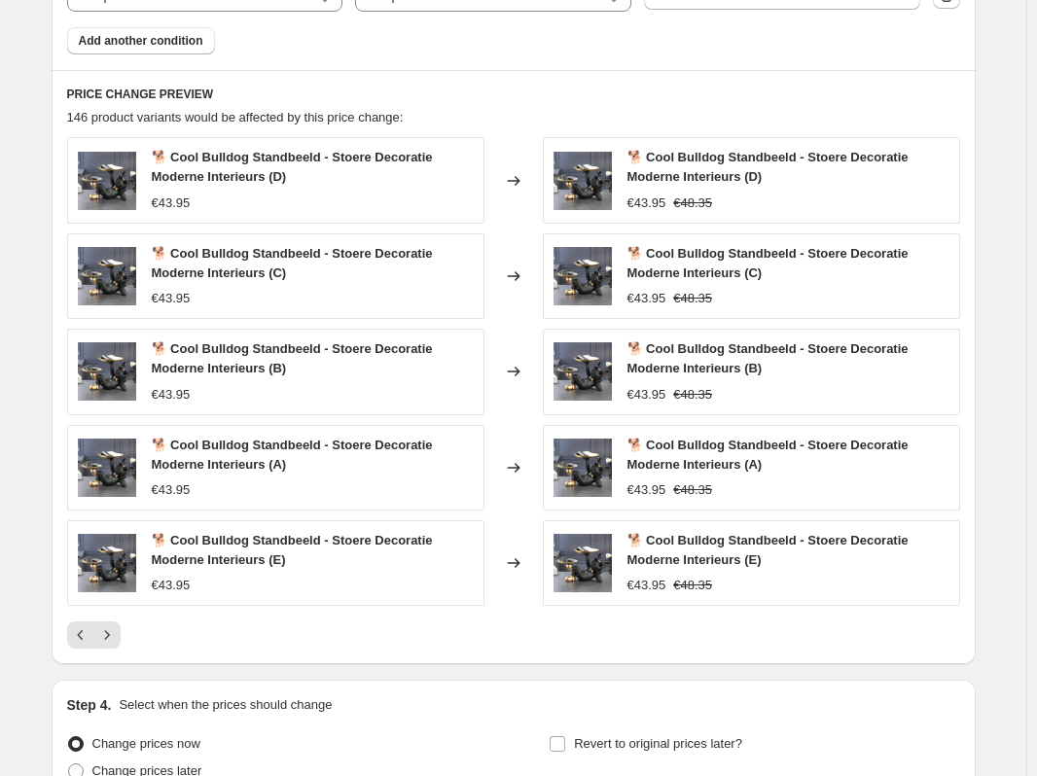
scroll to position [1459, 0]
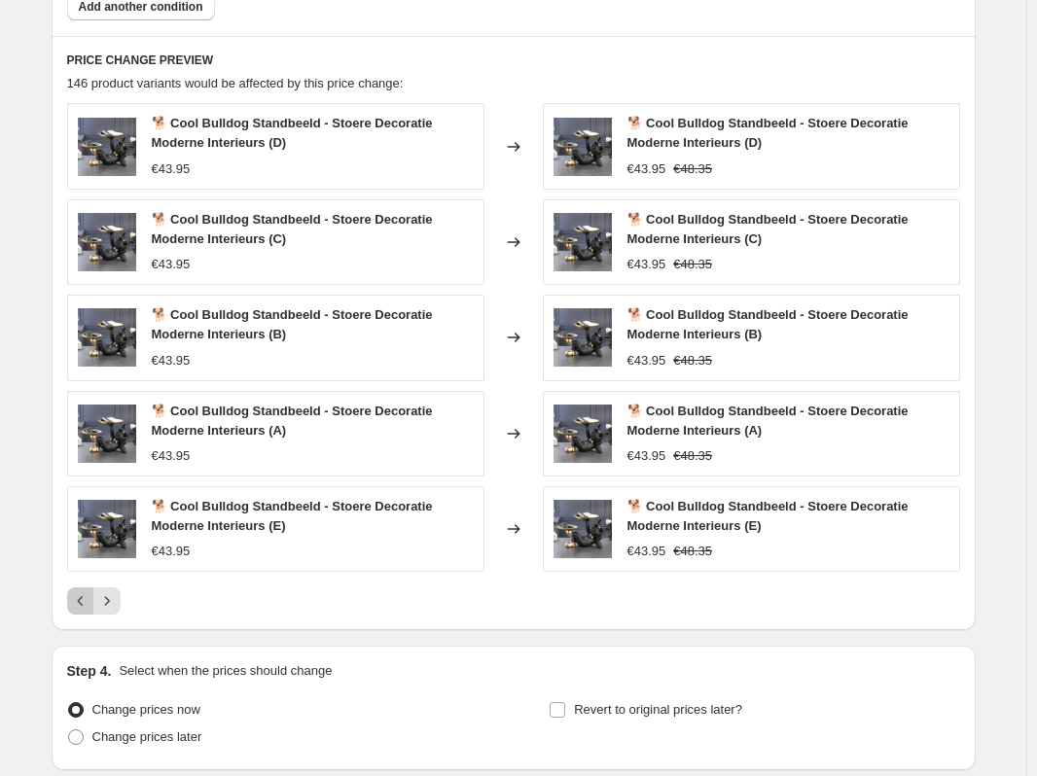
click at [80, 609] on icon "Previous" at bounding box center [80, 600] width 19 height 19
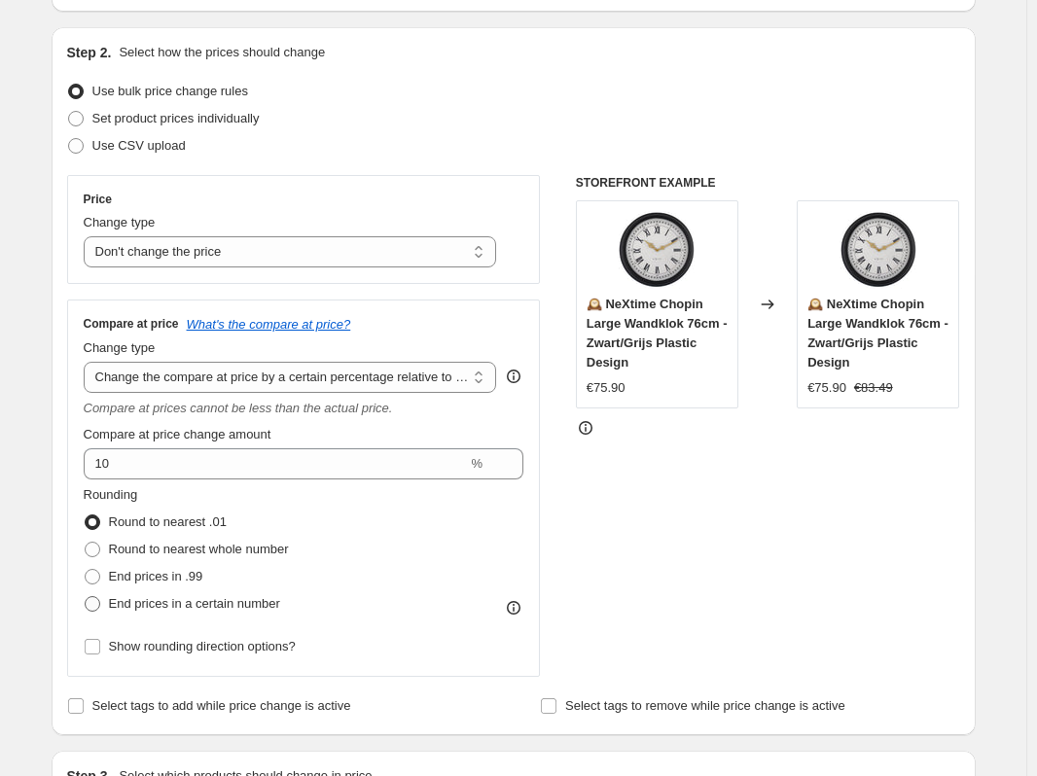
scroll to position [0, 0]
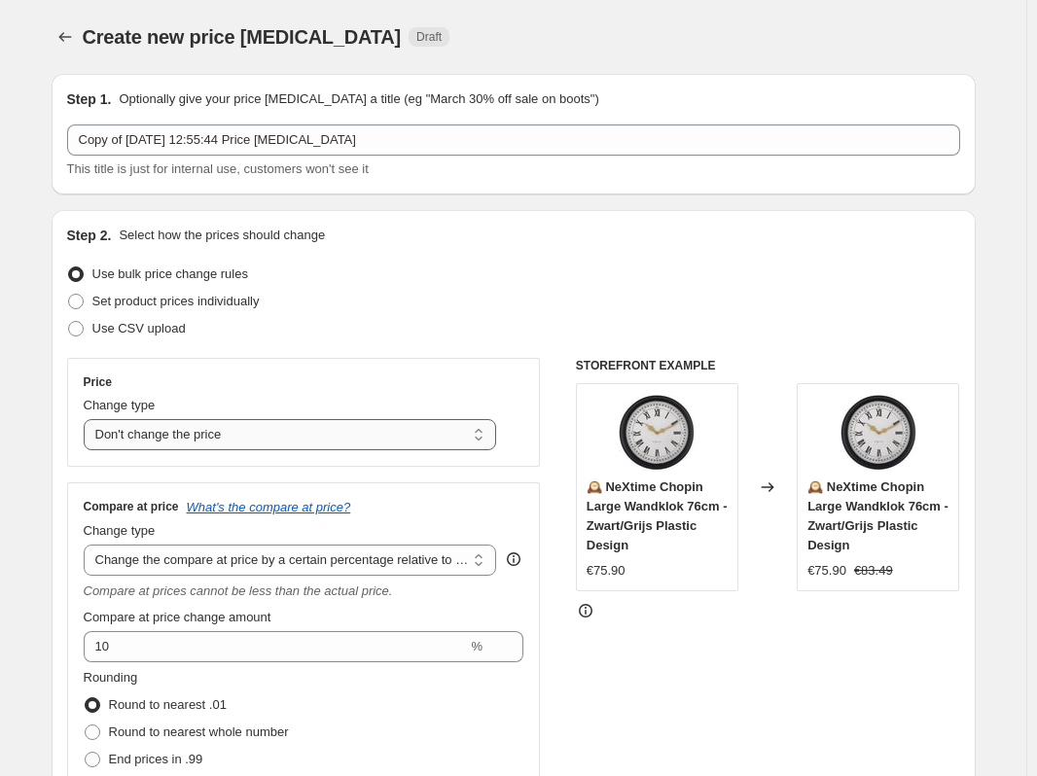
click at [286, 434] on select "Change the price to a certain amount Change the price by a certain amount Chang…" at bounding box center [290, 434] width 413 height 31
select select "percentage"
click at [88, 419] on select "Change the price to a certain amount Change the price by a certain amount Chang…" at bounding box center [290, 434] width 413 height 31
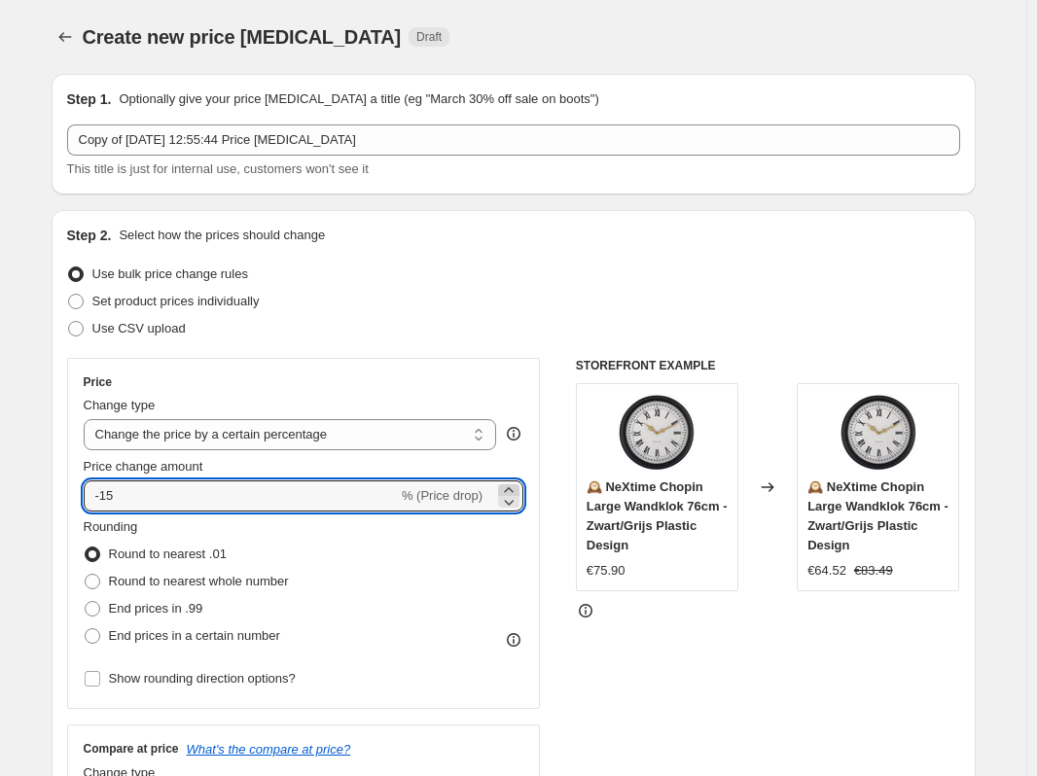
click at [512, 489] on icon at bounding box center [508, 489] width 9 height 5
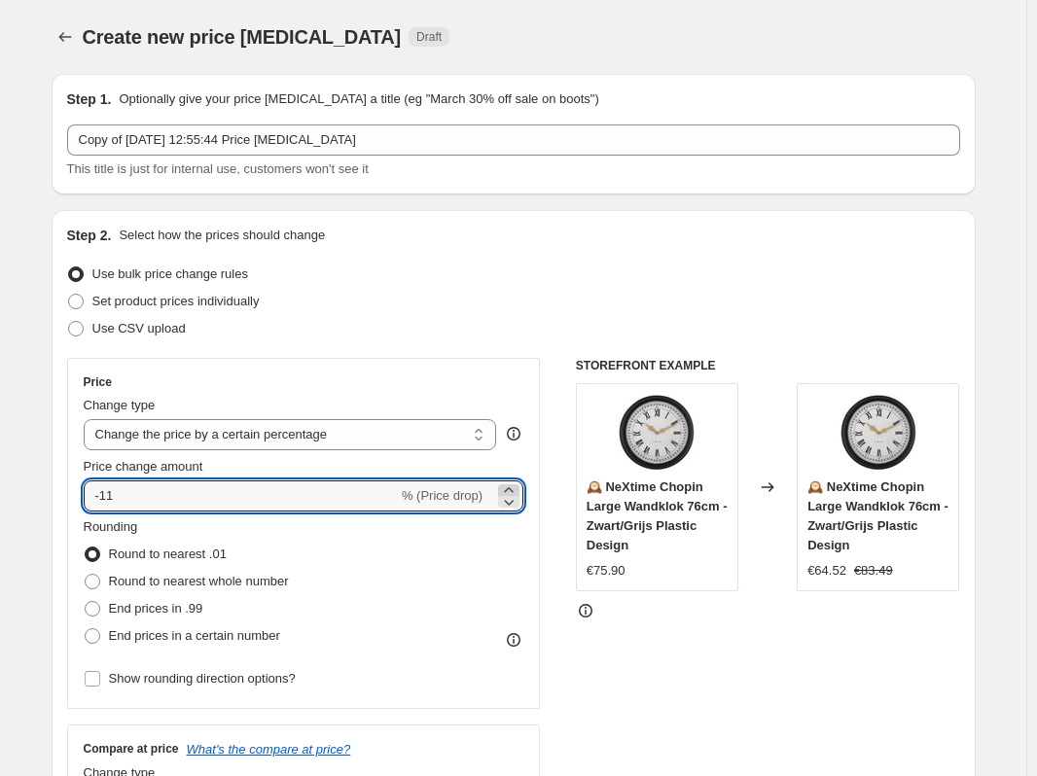
type input "-10"
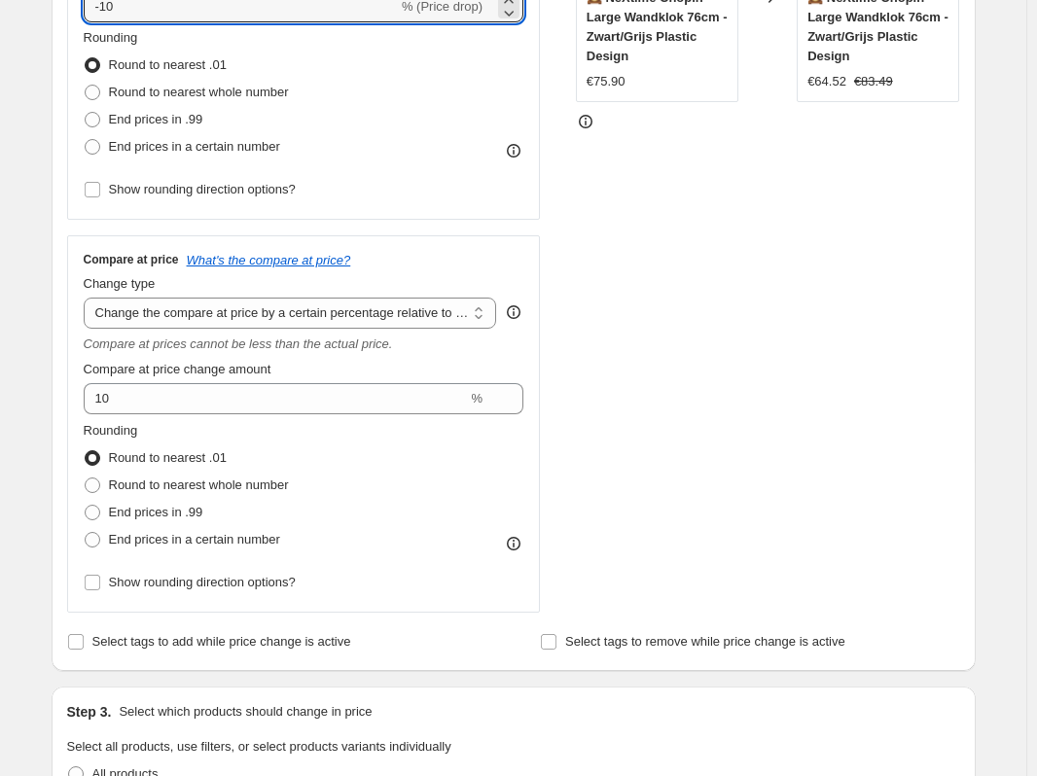
scroll to position [292, 0]
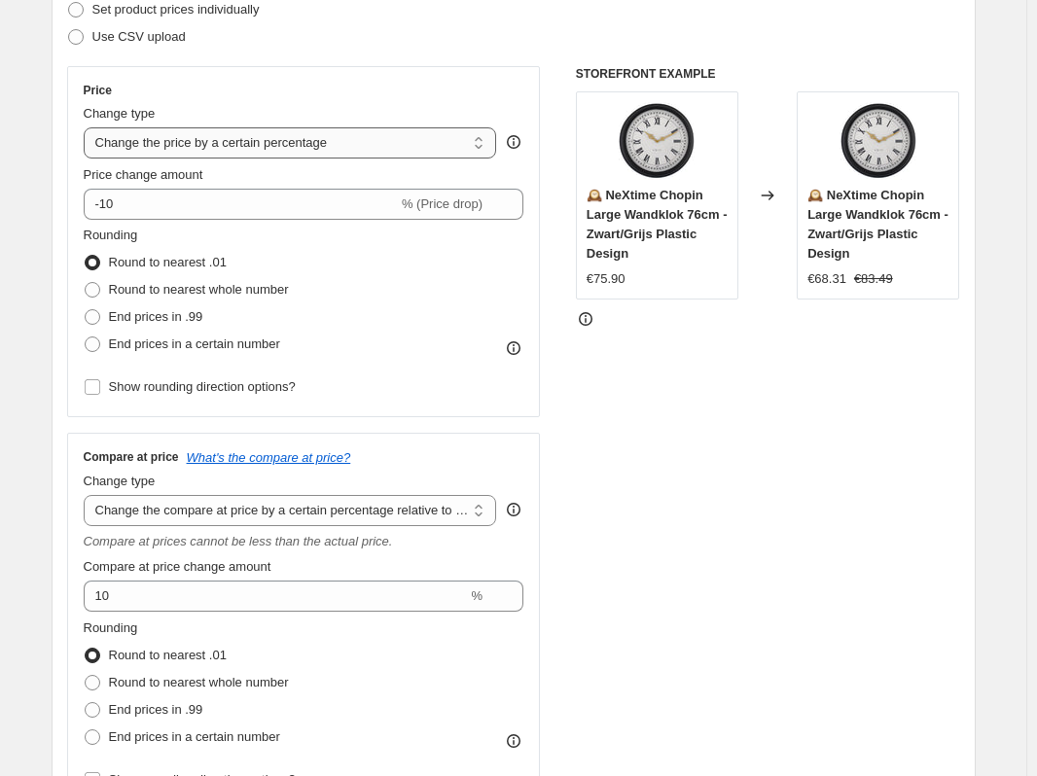
click at [376, 139] on select "Change the price to a certain amount Change the price by a certain amount Chang…" at bounding box center [290, 142] width 413 height 31
select select "ecap"
click at [88, 127] on select "Change the price to a certain amount Change the price by a certain amount Chang…" at bounding box center [290, 142] width 413 height 31
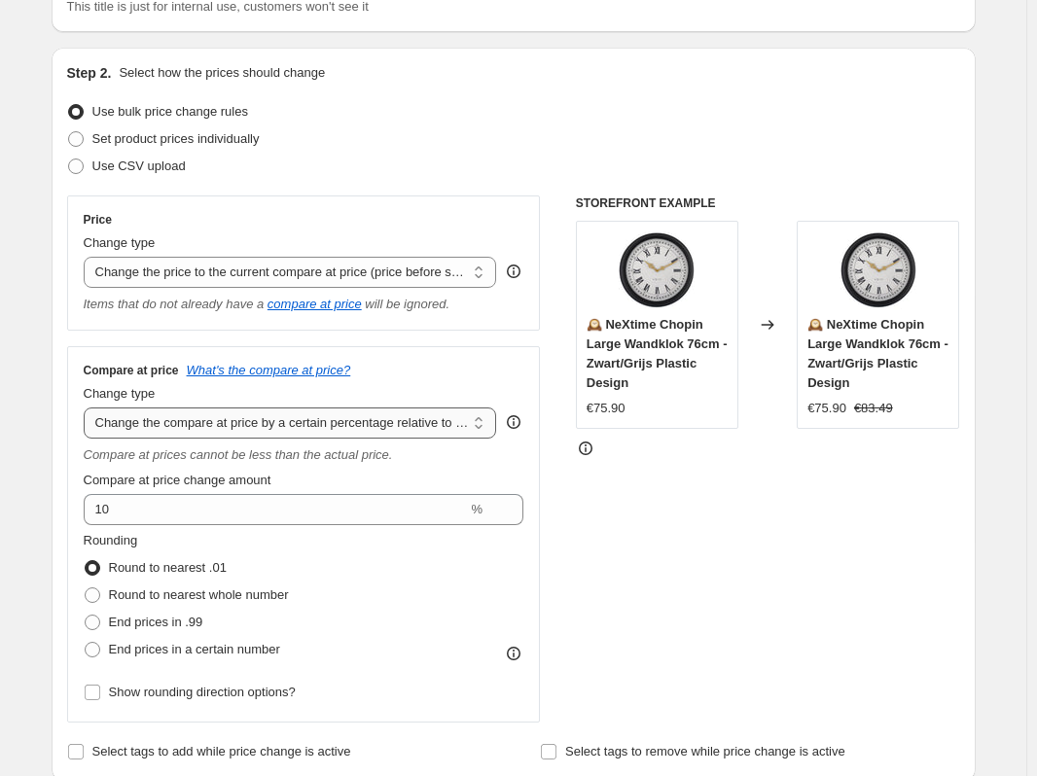
scroll to position [97, 0]
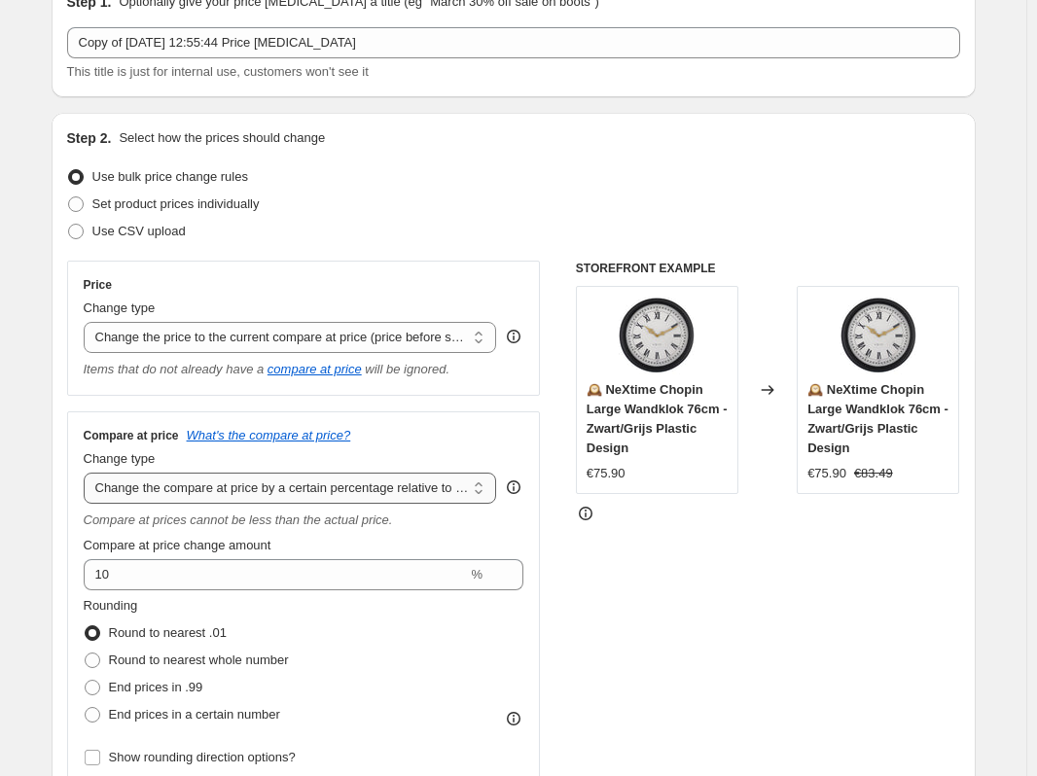
click at [300, 484] on select "Change the compare at price to the current price (sale) Change the compare at p…" at bounding box center [290, 488] width 413 height 31
select select "no_change"
click at [88, 474] on select "Change the compare at price to the current price (sale) Change the compare at p…" at bounding box center [290, 488] width 413 height 31
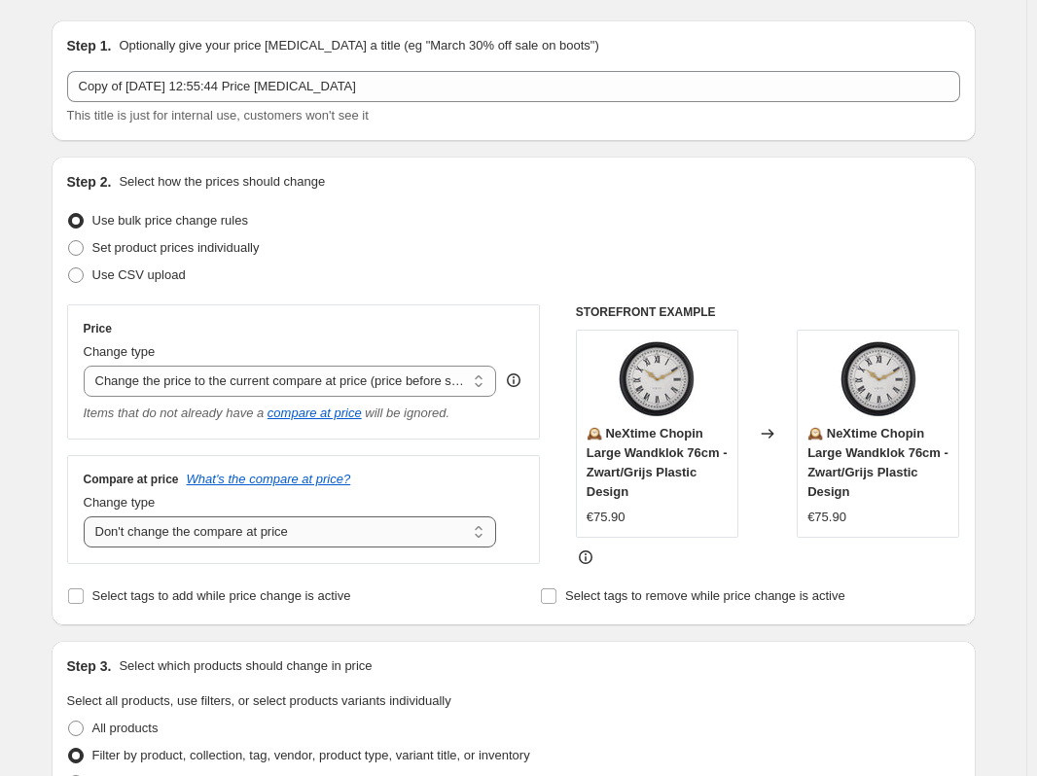
scroll to position [0, 0]
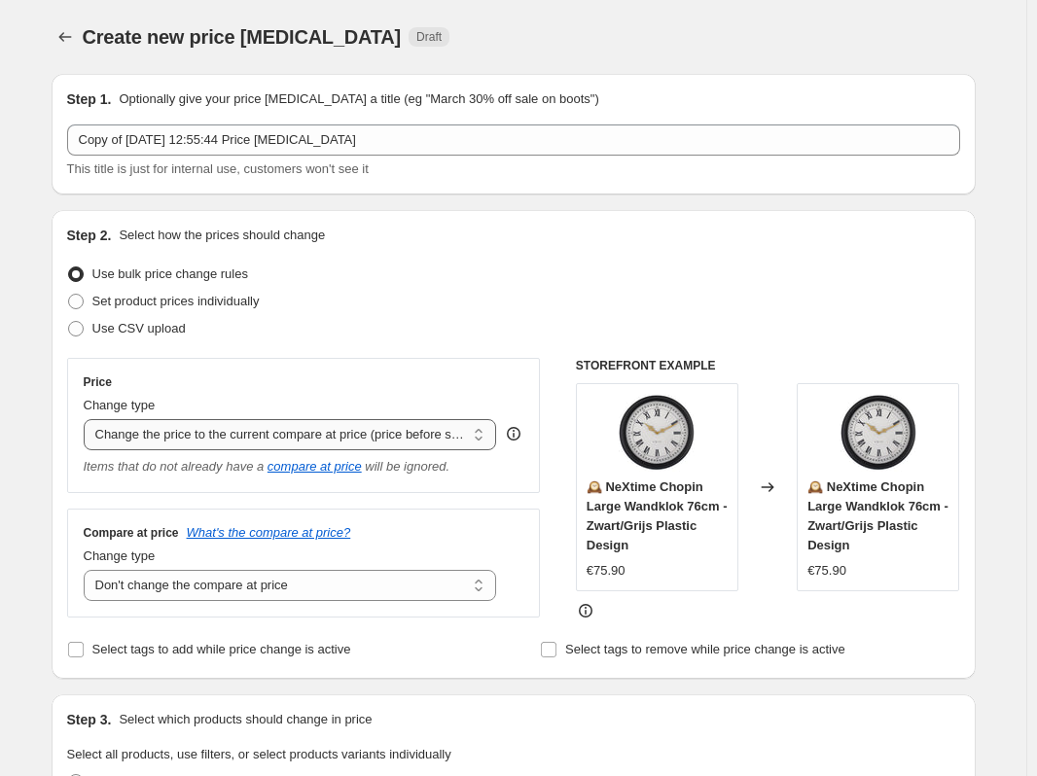
click at [265, 434] on select "Change the price to a certain amount Change the price by a certain amount Chang…" at bounding box center [290, 434] width 413 height 31
select select "pcap"
click at [88, 419] on select "Change the price to a certain amount Change the price by a certain amount Chang…" at bounding box center [290, 434] width 413 height 31
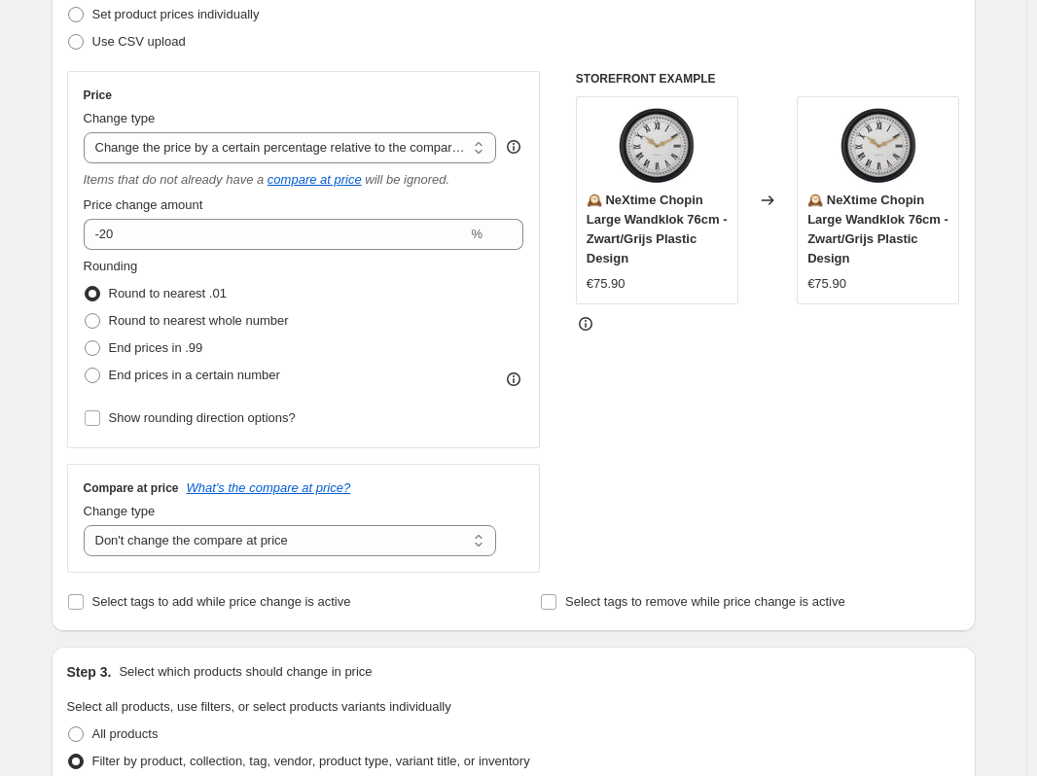
scroll to position [254, 0]
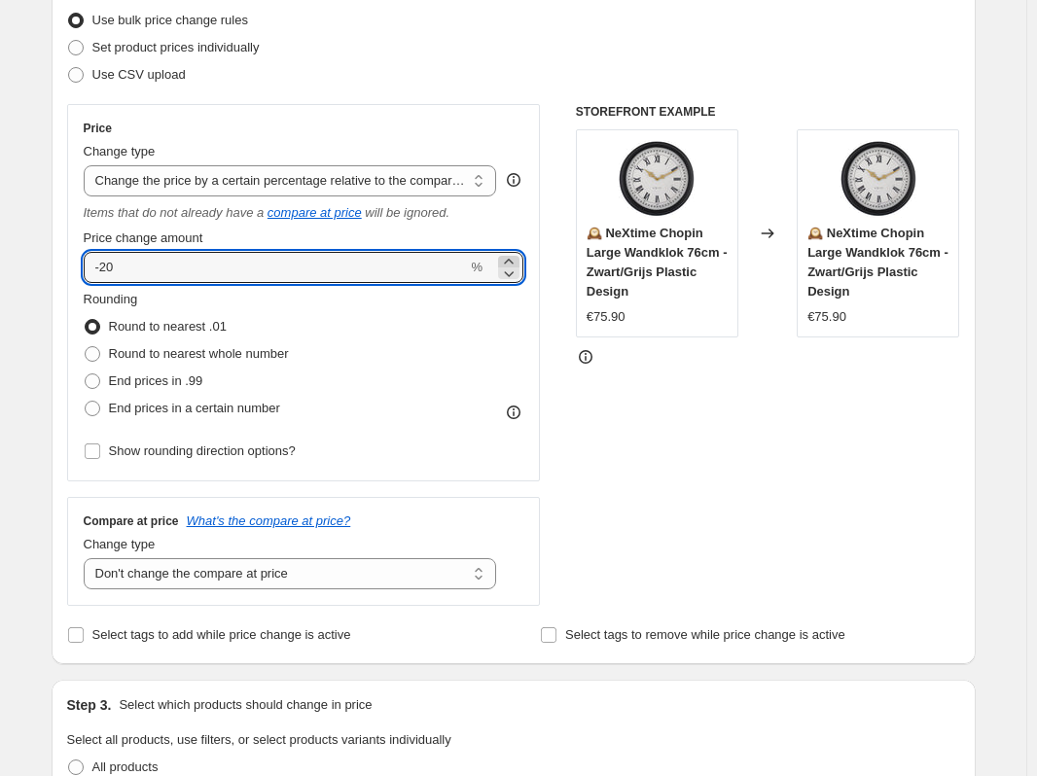
click at [513, 262] on icon at bounding box center [508, 261] width 19 height 19
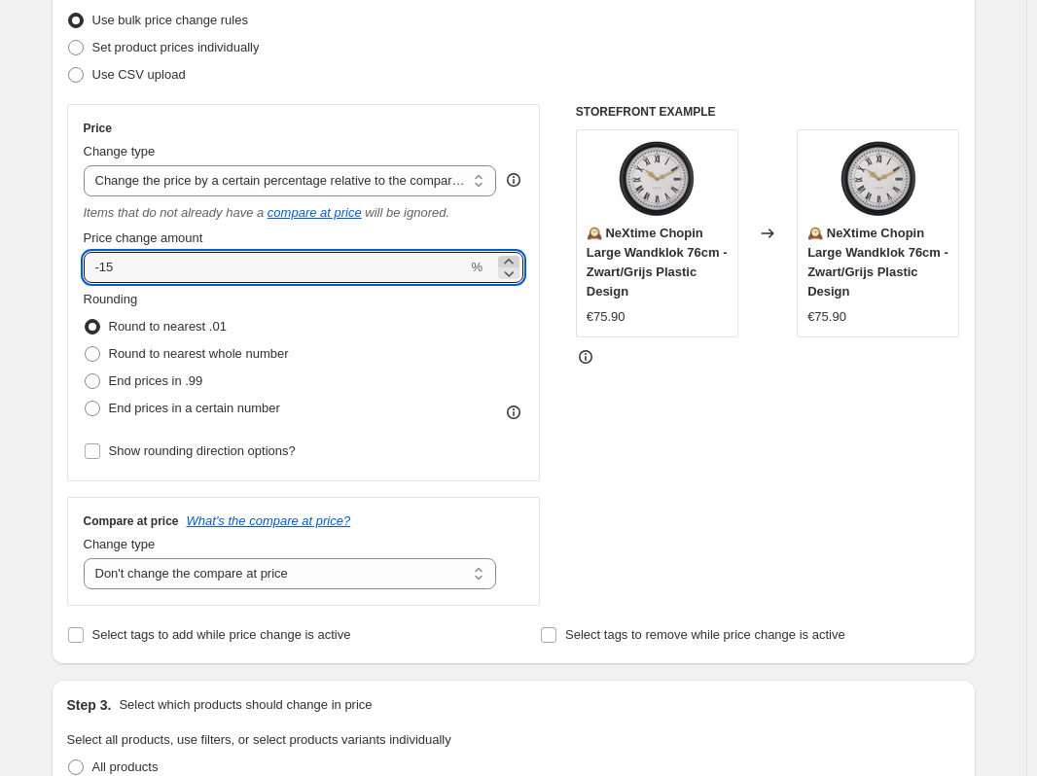
click at [513, 262] on icon at bounding box center [508, 261] width 19 height 19
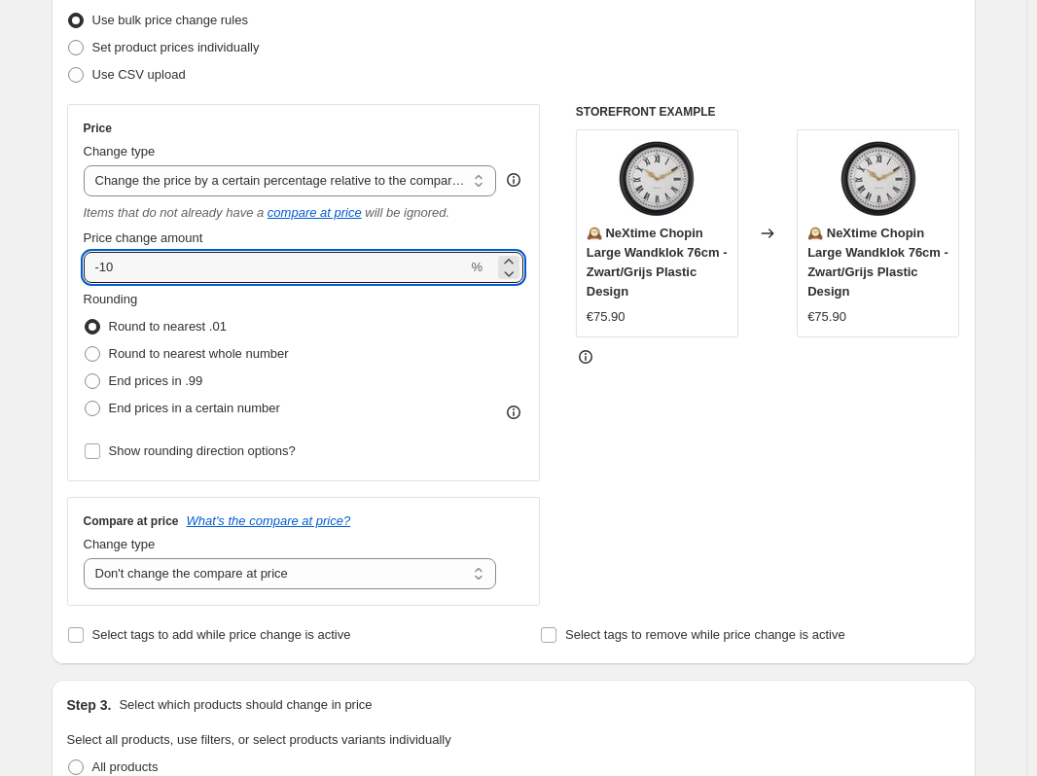
click at [690, 429] on div "STOREFRONT EXAMPLE 🕰️ NeXtime Chopin Large Wandklok 76cm - Zwart/Grijs Plastic …" at bounding box center [768, 355] width 384 height 502
click at [512, 261] on icon at bounding box center [508, 261] width 9 height 5
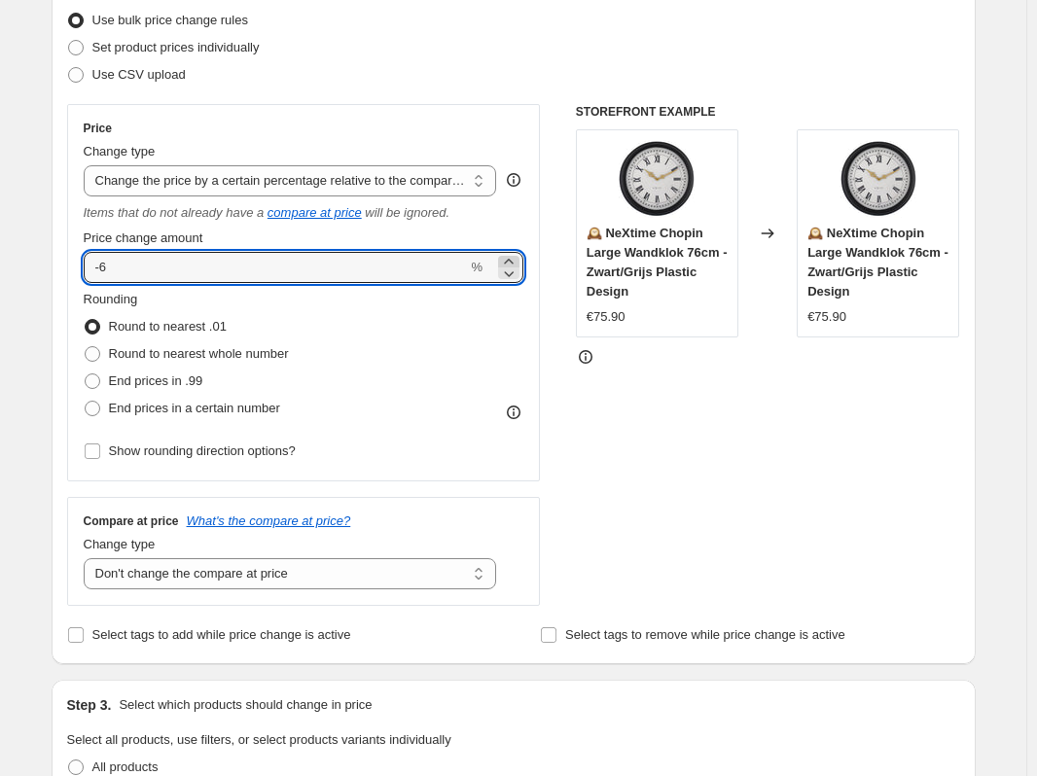
click at [512, 261] on icon at bounding box center [508, 261] width 9 height 5
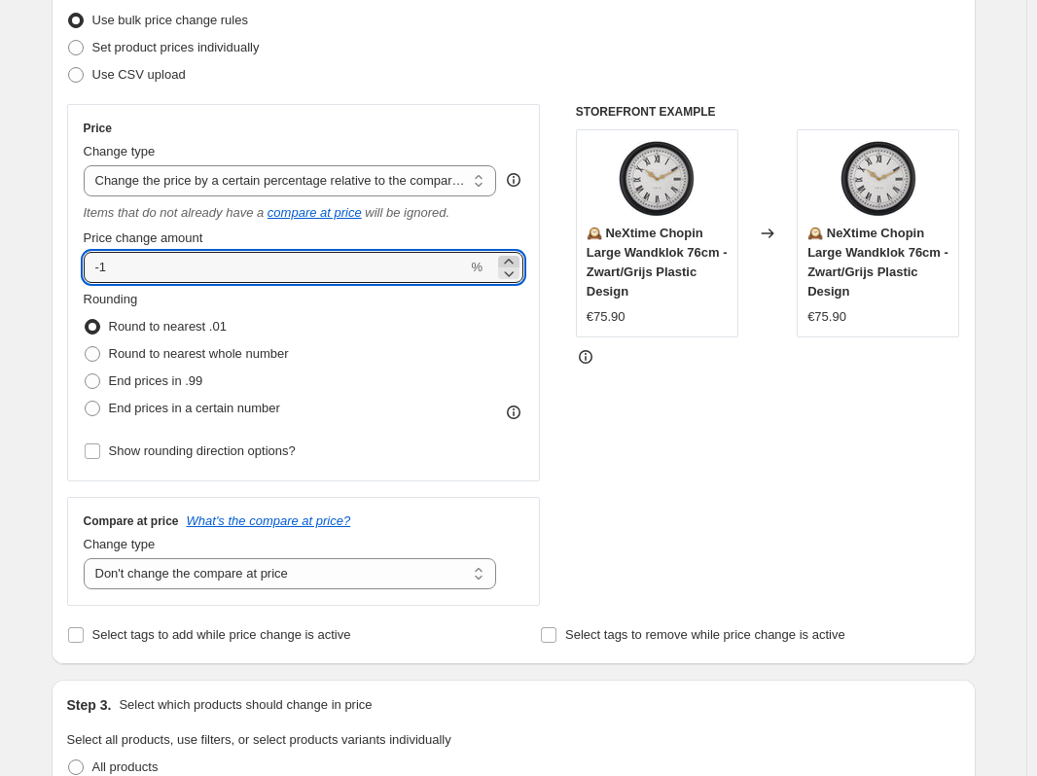
click at [512, 261] on icon at bounding box center [508, 261] width 9 height 5
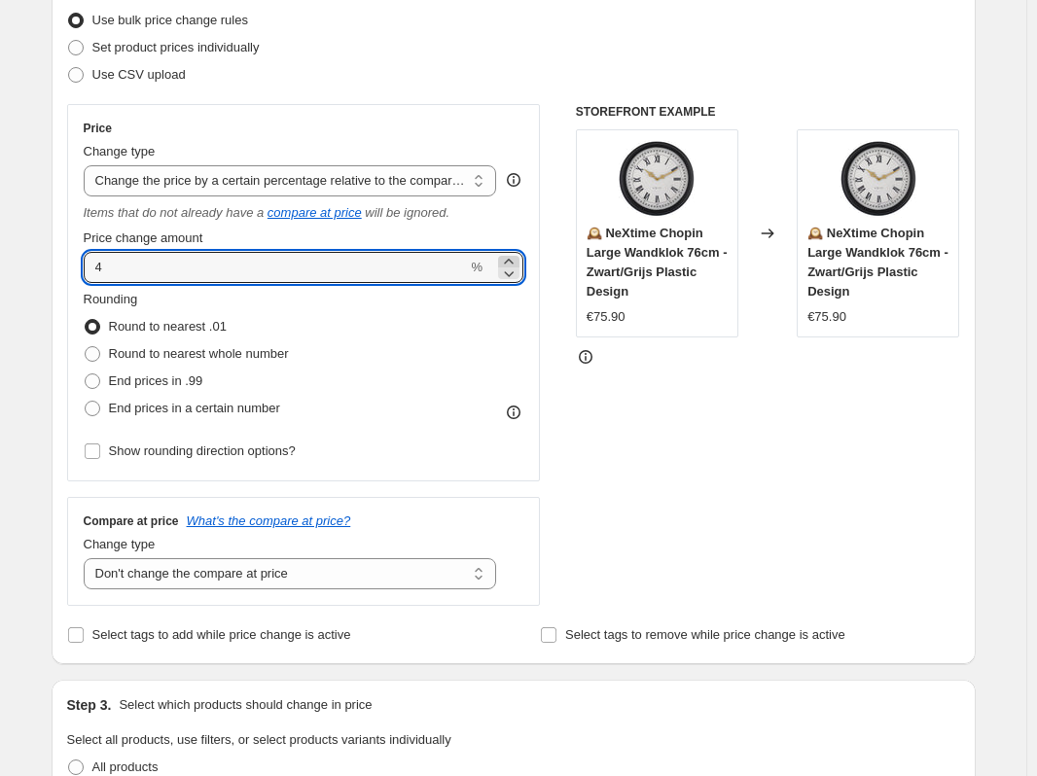
click at [512, 261] on icon at bounding box center [508, 261] width 9 height 5
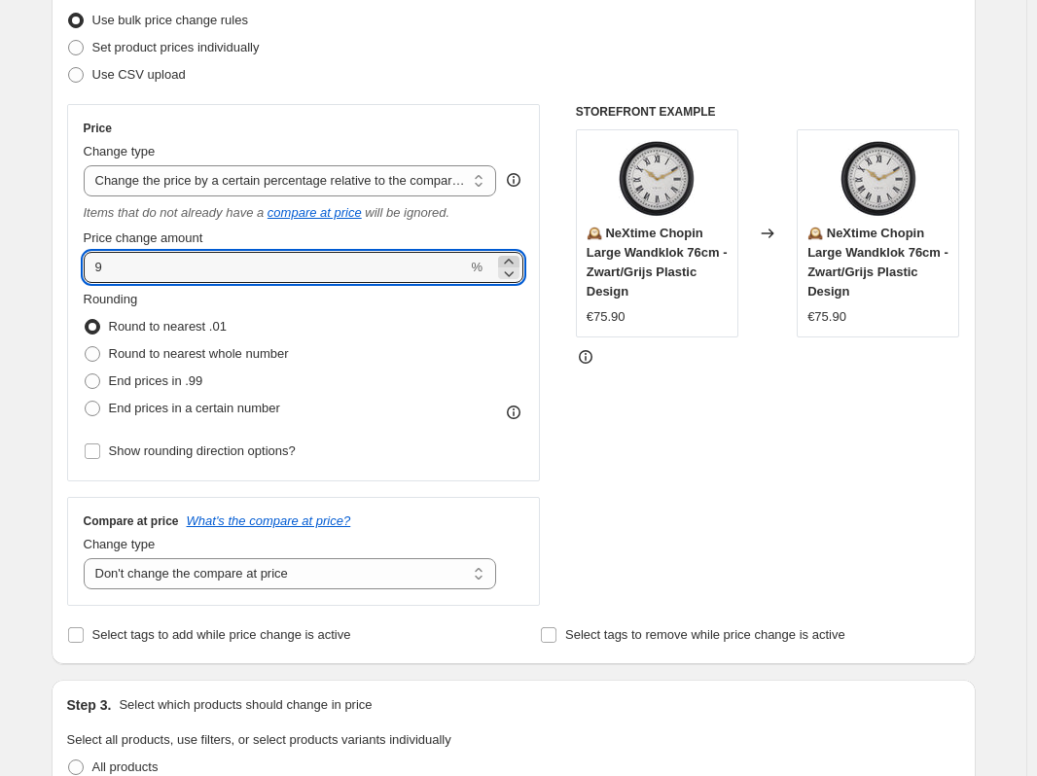
click at [512, 261] on icon at bounding box center [508, 261] width 9 height 5
type input "10"
click at [700, 405] on div "STOREFRONT EXAMPLE 🕰️ NeXtime Chopin Large Wandklok 76cm - Zwart/Grijs Plastic …" at bounding box center [768, 355] width 384 height 502
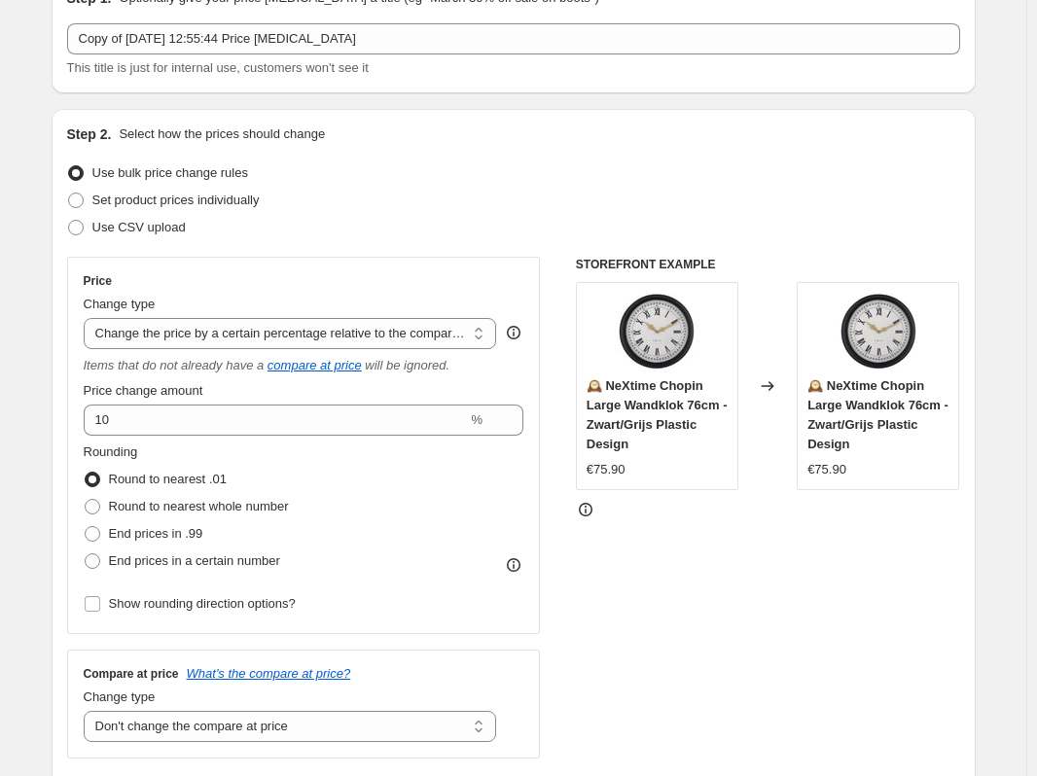
scroll to position [59, 0]
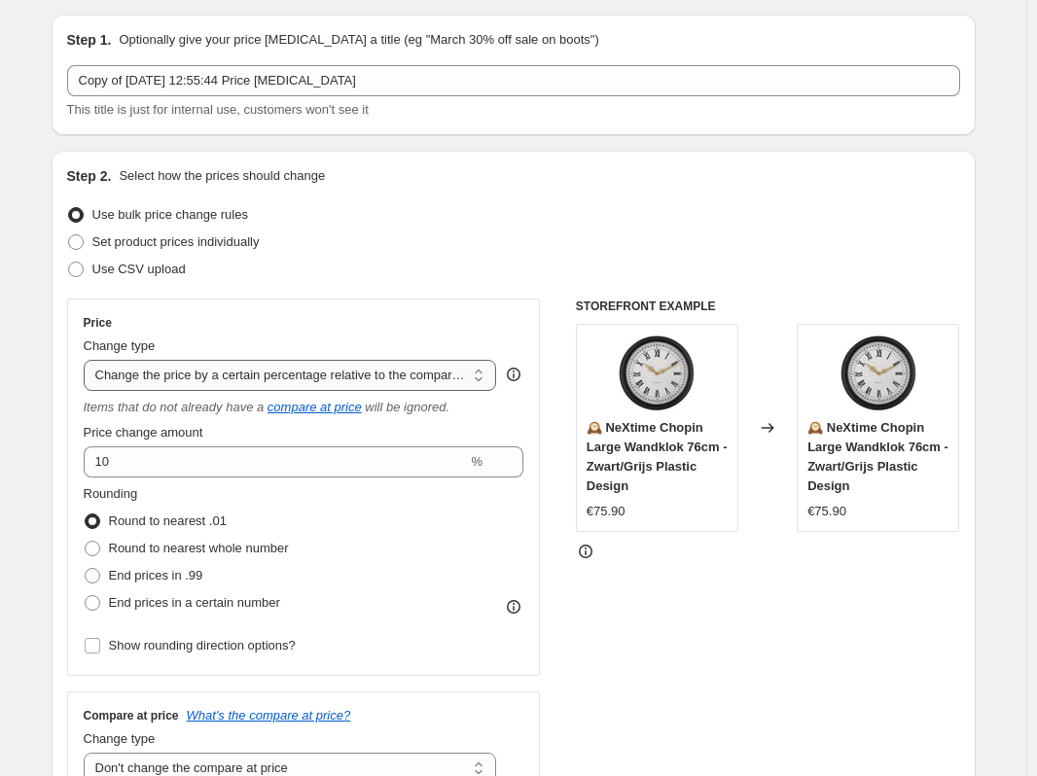
click at [249, 372] on select "Change the price to a certain amount Change the price by a certain amount Chang…" at bounding box center [290, 375] width 413 height 31
select select "percentage"
click at [88, 360] on select "Change the price to a certain amount Change the price by a certain amount Chang…" at bounding box center [290, 375] width 413 height 31
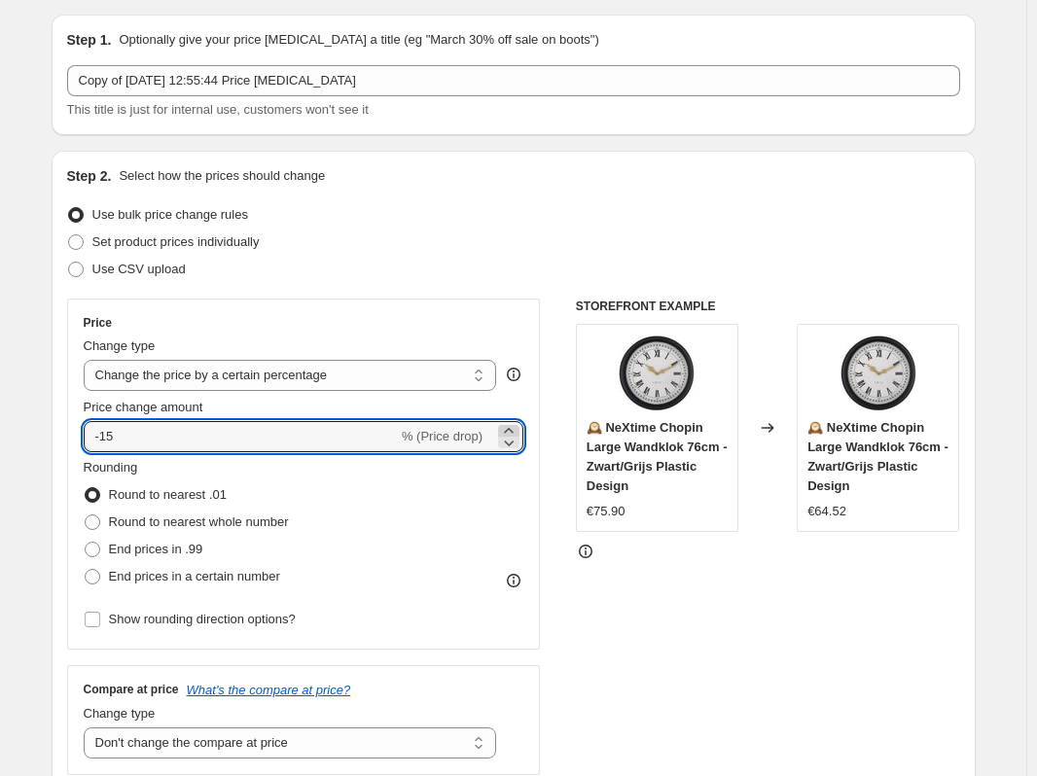
click at [511, 428] on icon at bounding box center [508, 430] width 19 height 19
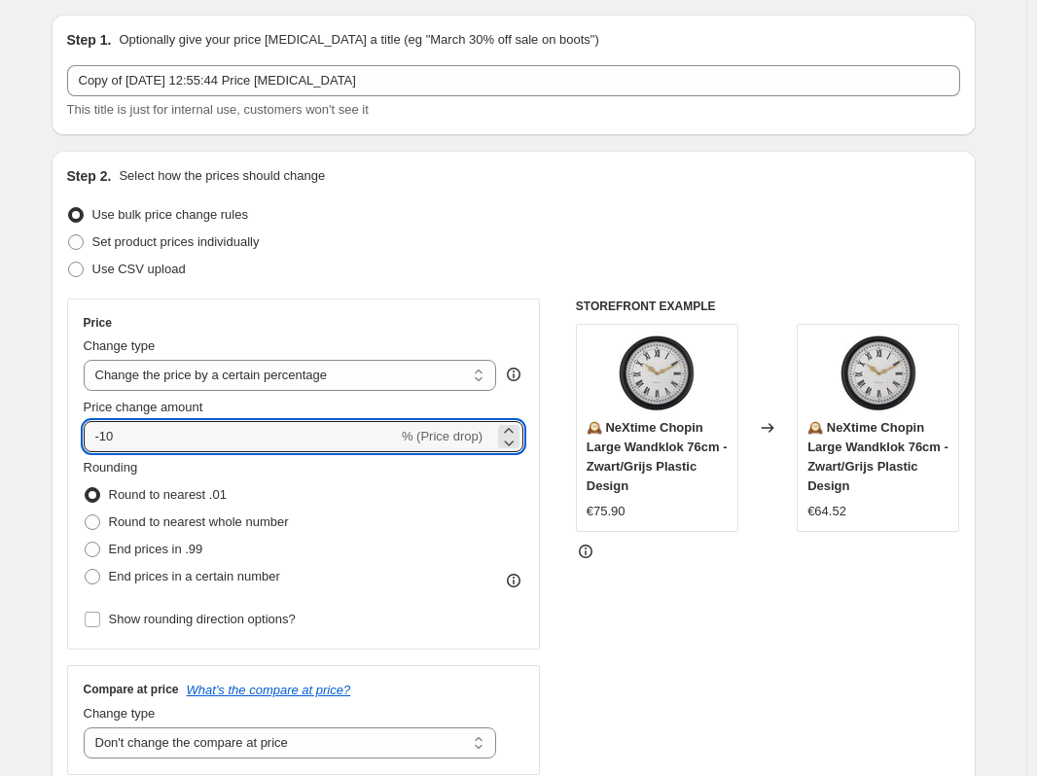
click at [708, 610] on div "STOREFRONT EXAMPLE 🕰️ NeXtime Chopin Large Wandklok 76cm - Zwart/Grijs Plastic …" at bounding box center [768, 537] width 384 height 476
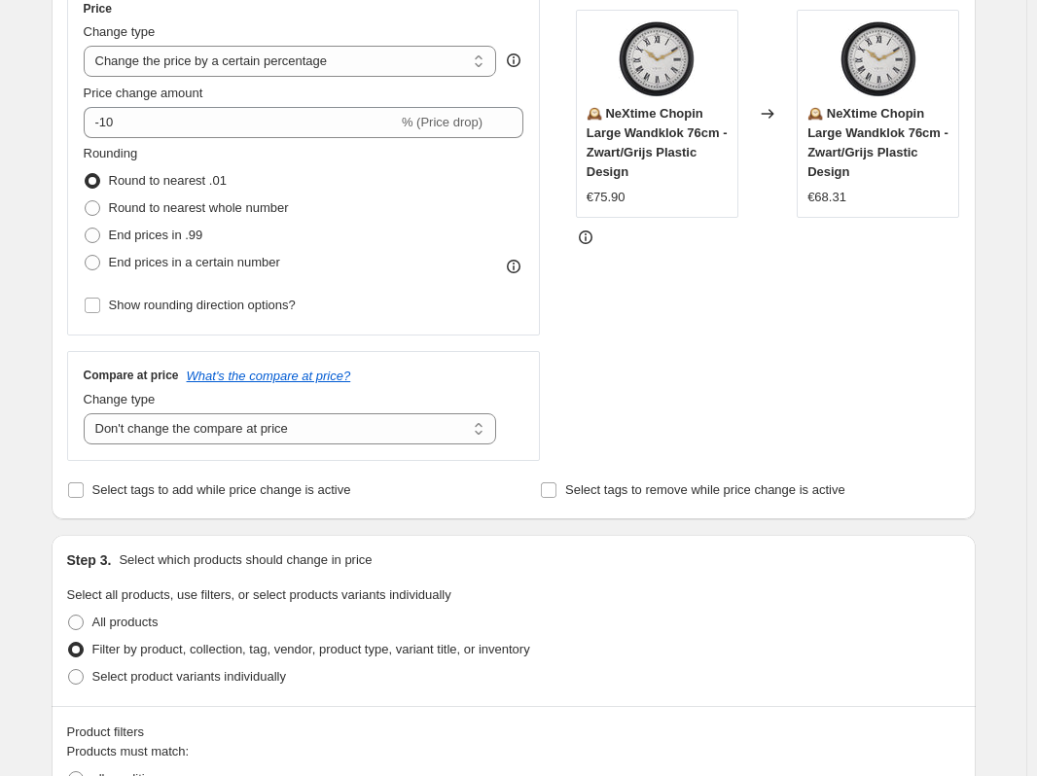
scroll to position [254, 0]
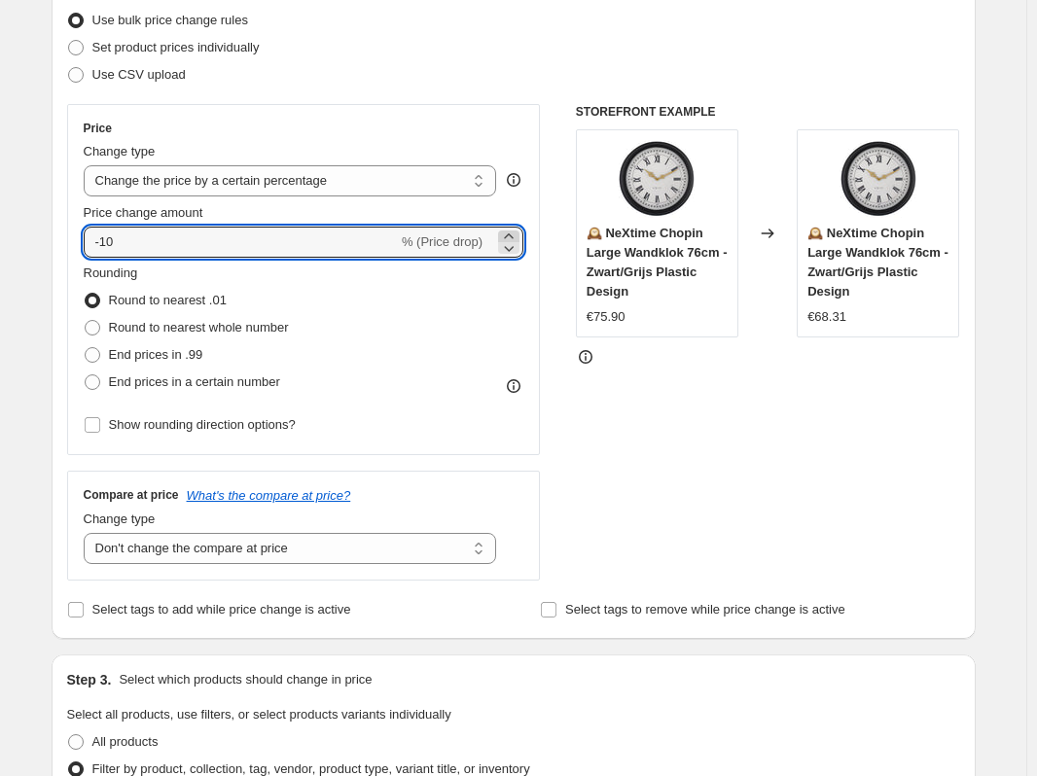
click at [514, 236] on icon at bounding box center [508, 236] width 19 height 19
click at [513, 236] on icon at bounding box center [508, 236] width 19 height 19
click at [509, 253] on icon at bounding box center [508, 247] width 19 height 19
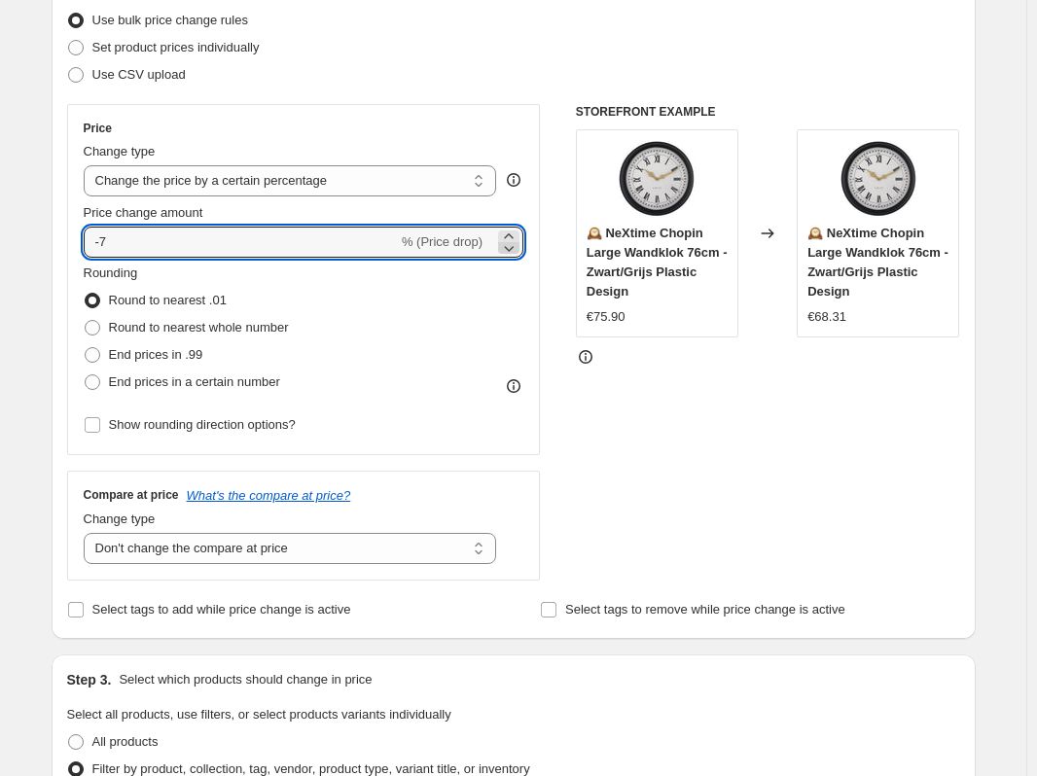
click at [511, 253] on icon at bounding box center [508, 247] width 19 height 19
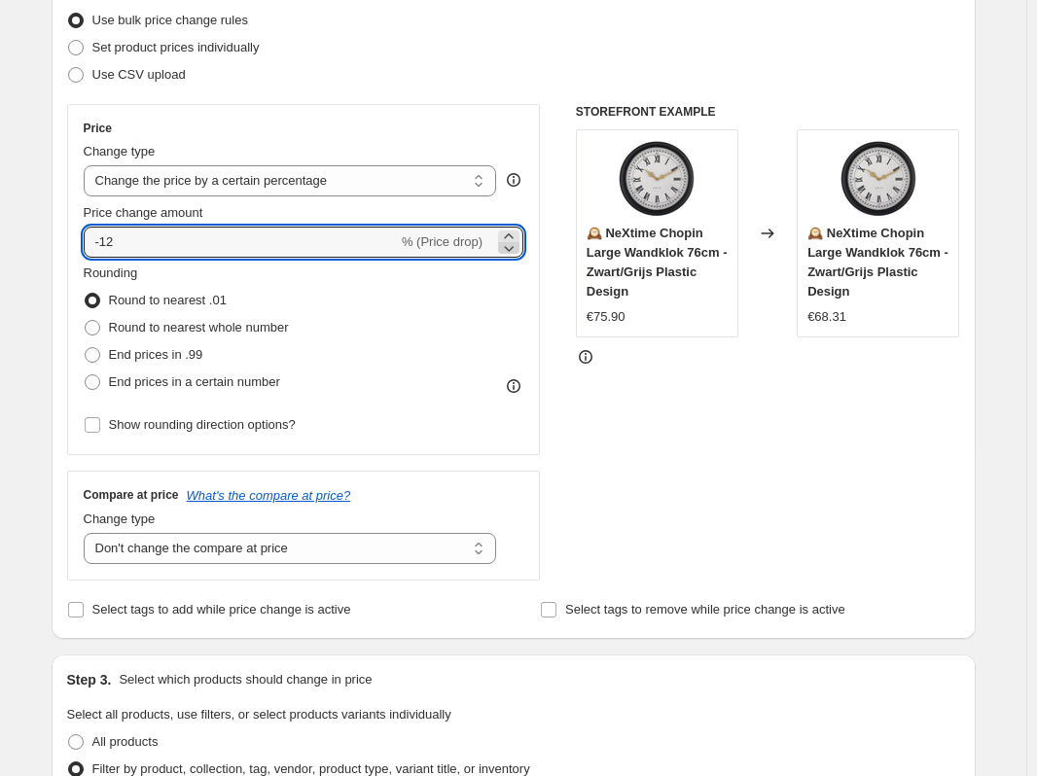
click at [511, 253] on icon at bounding box center [508, 247] width 19 height 19
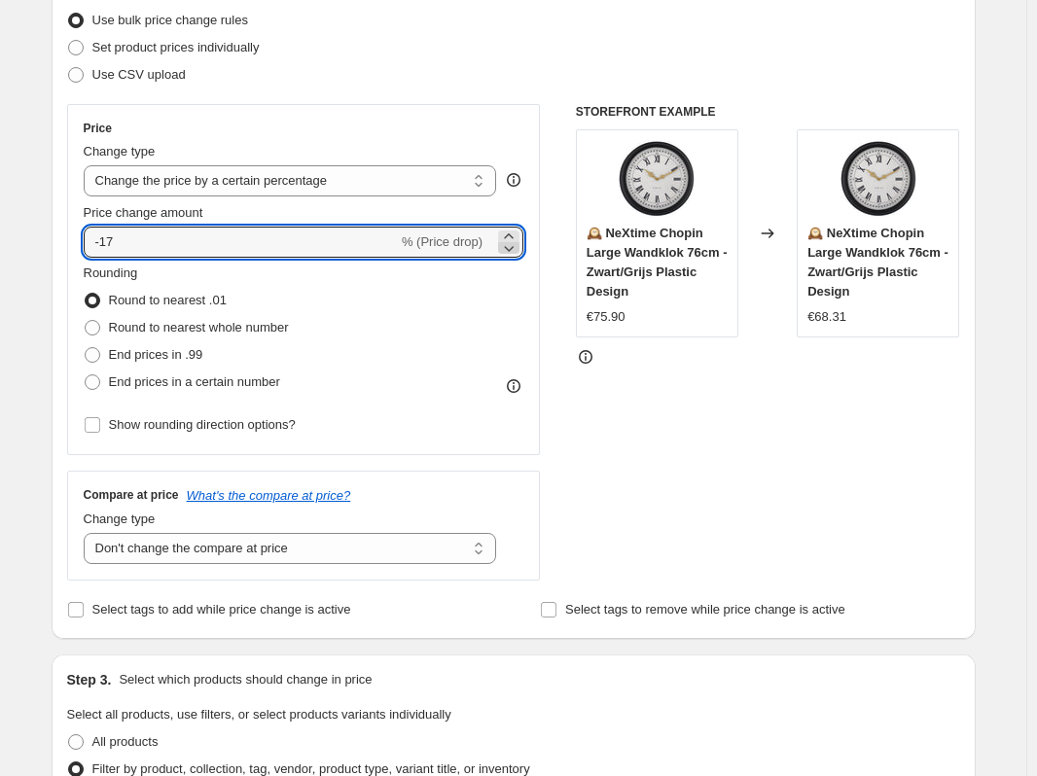
click at [511, 253] on icon at bounding box center [508, 247] width 19 height 19
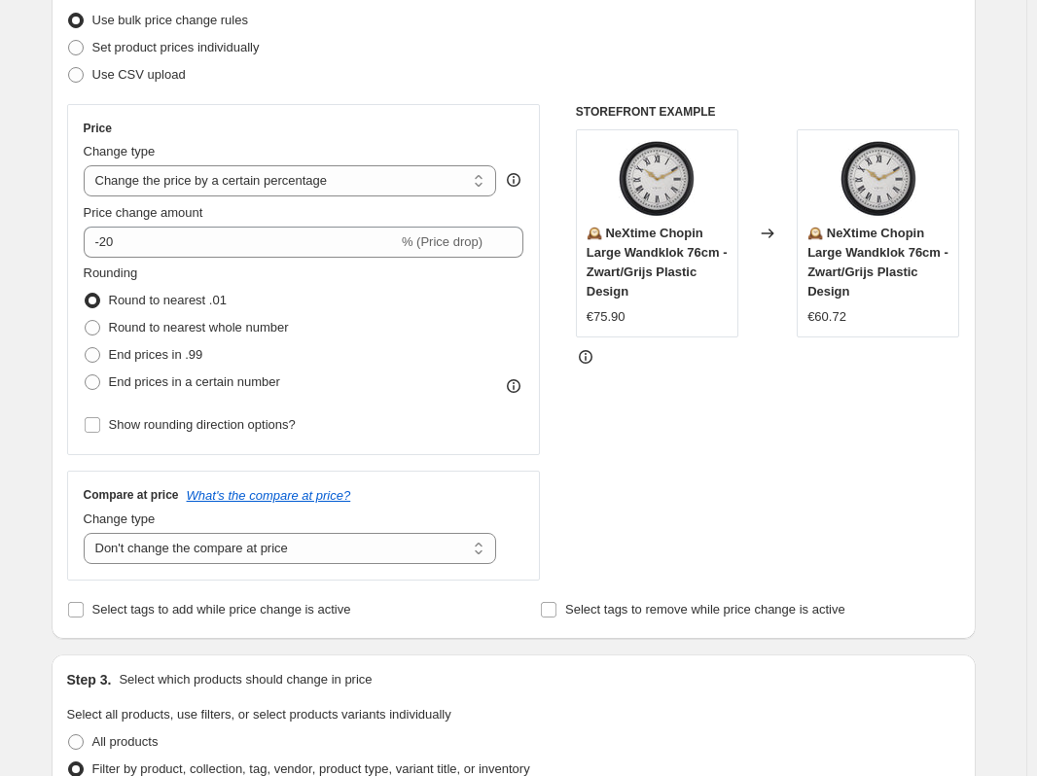
click at [689, 470] on div "STOREFRONT EXAMPLE 🕰️ NeXtime Chopin Large Wandklok 76cm - Zwart/Grijs Plastic …" at bounding box center [768, 342] width 384 height 476
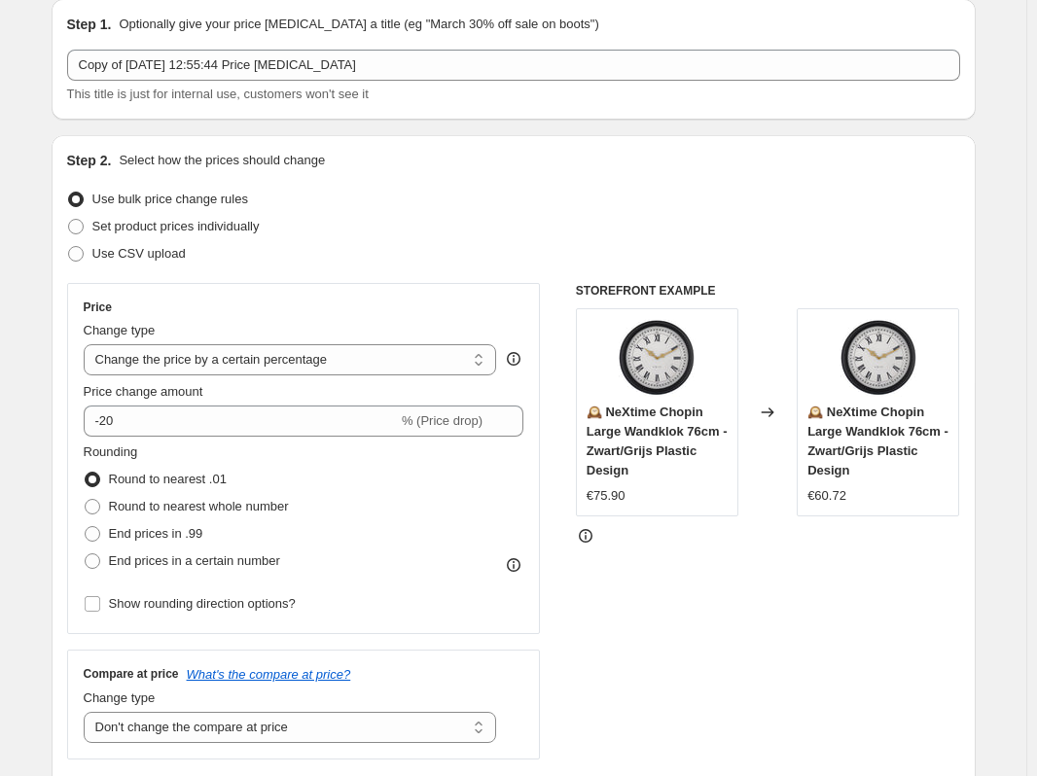
scroll to position [59, 0]
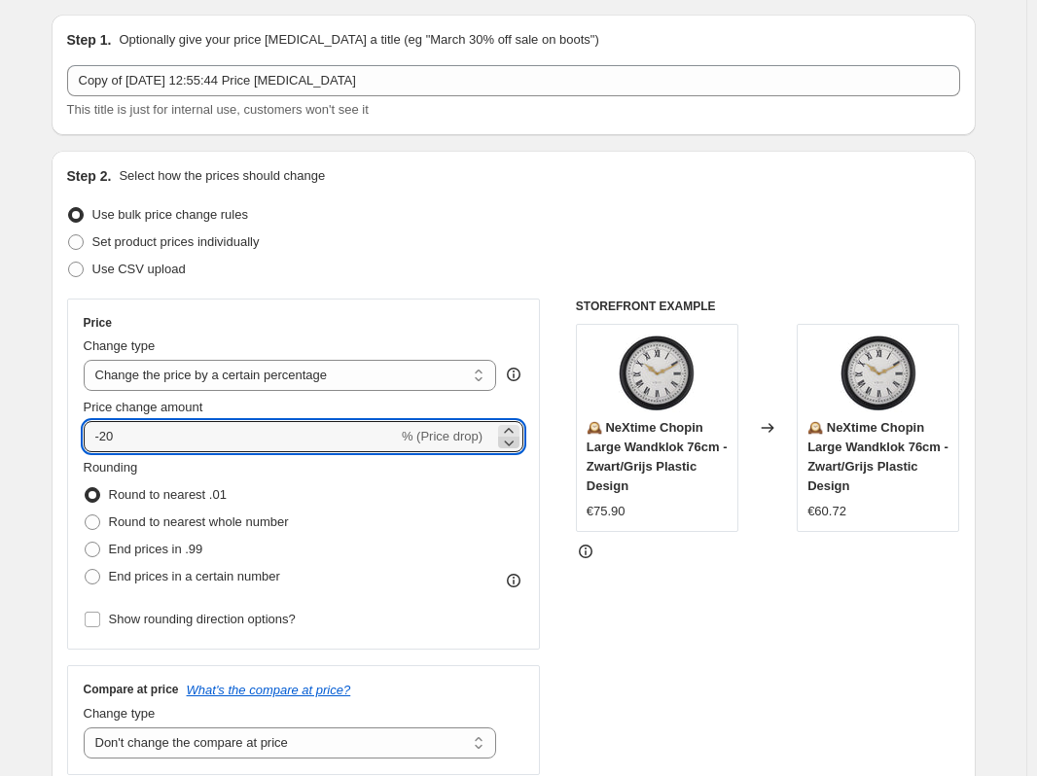
click at [516, 444] on icon at bounding box center [508, 442] width 19 height 19
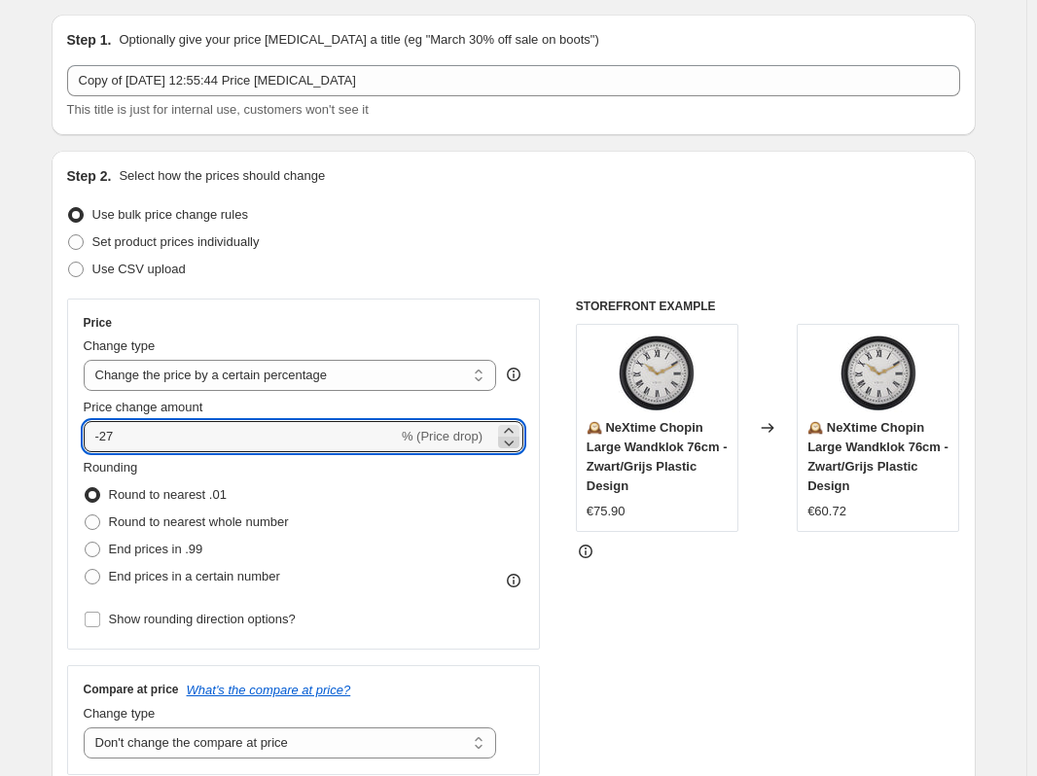
click at [516, 444] on icon at bounding box center [508, 442] width 19 height 19
click at [518, 431] on icon at bounding box center [508, 430] width 19 height 19
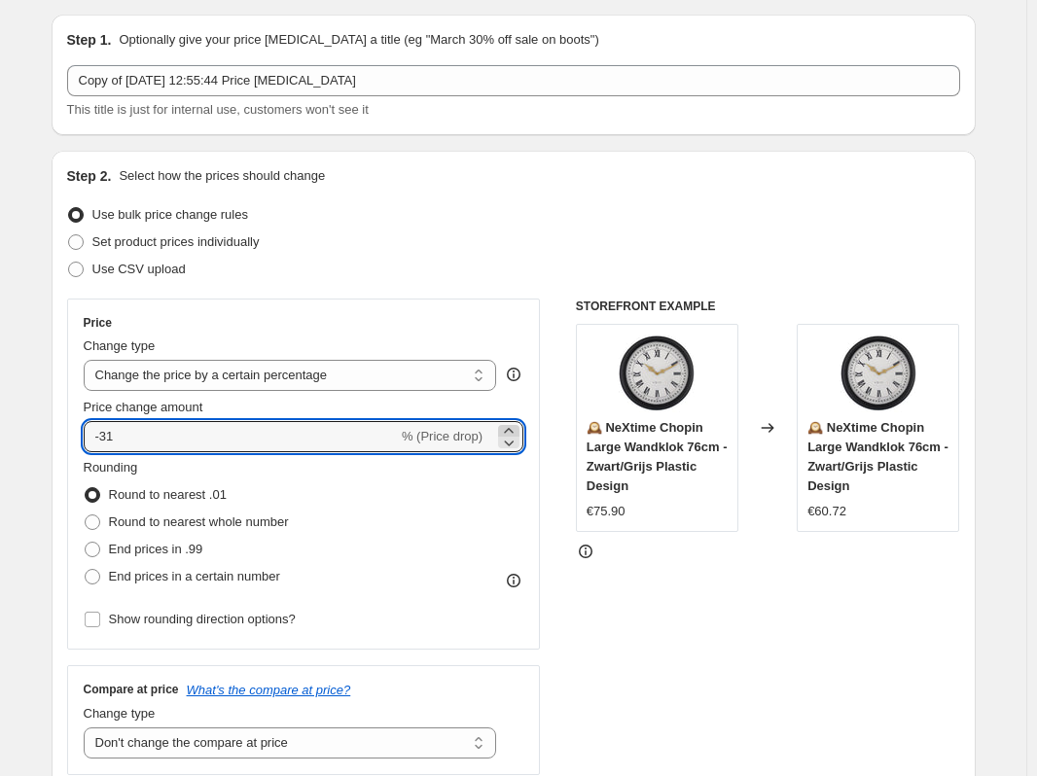
type input "-30"
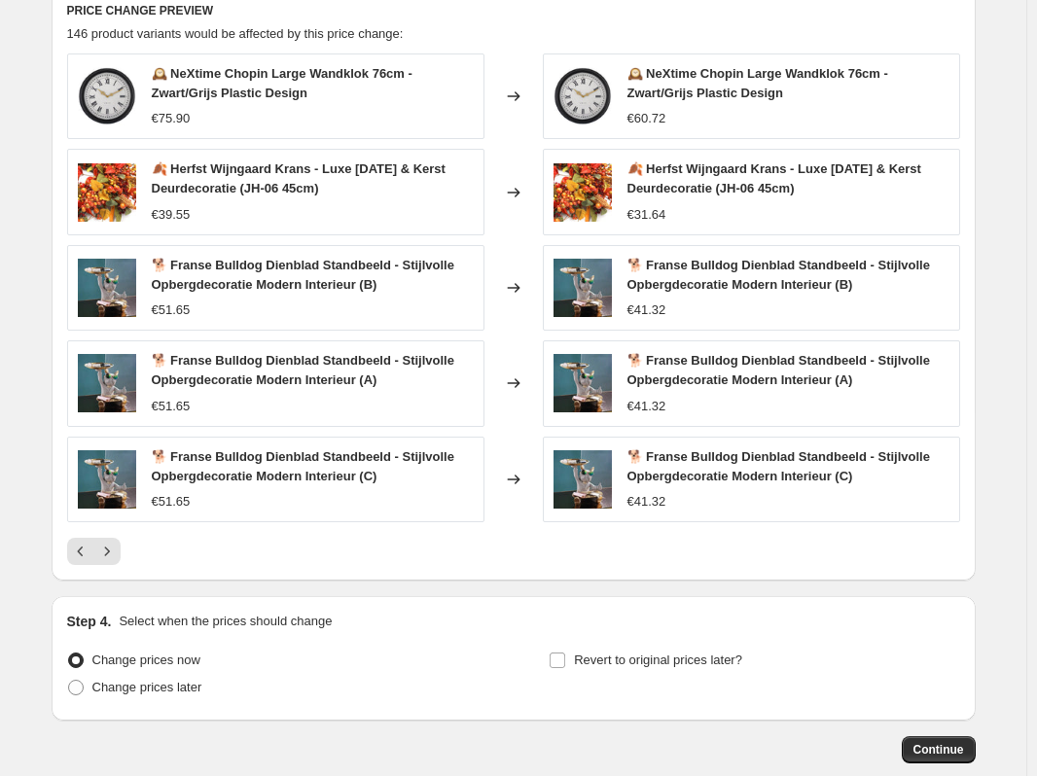
scroll to position [1518, 0]
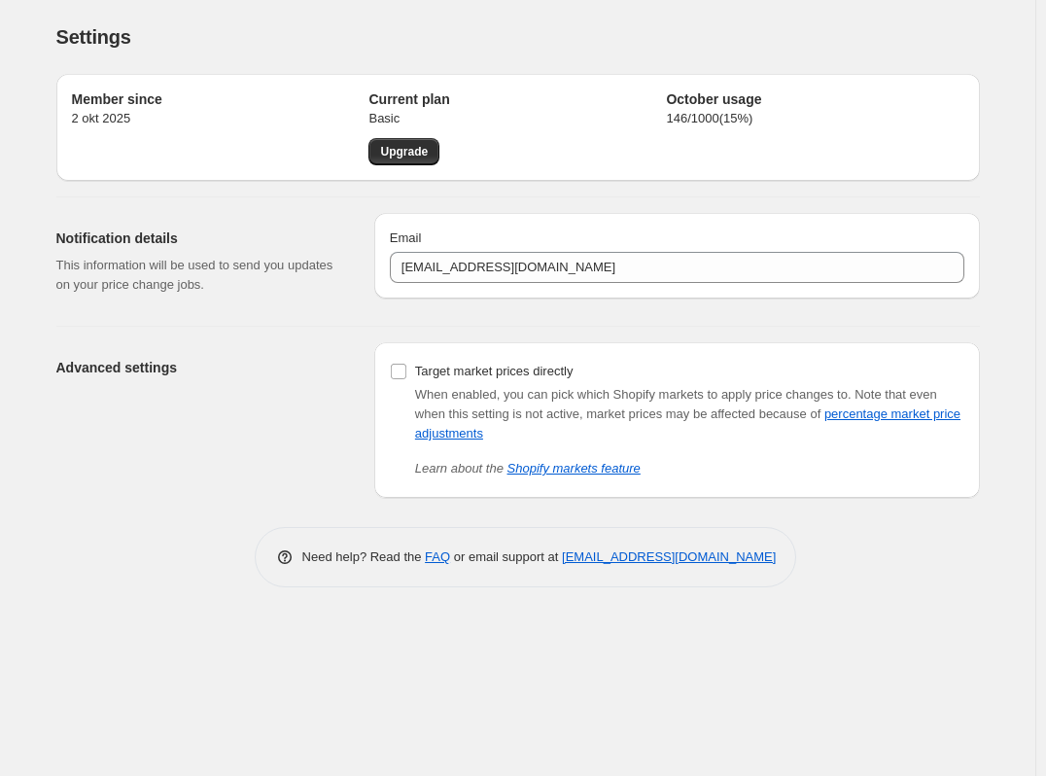
click at [597, 25] on div "Settings" at bounding box center [518, 36] width 924 height 27
click at [578, 5] on div "Settings. This page is ready Settings" at bounding box center [518, 37] width 924 height 74
